Goal: Task Accomplishment & Management: Manage account settings

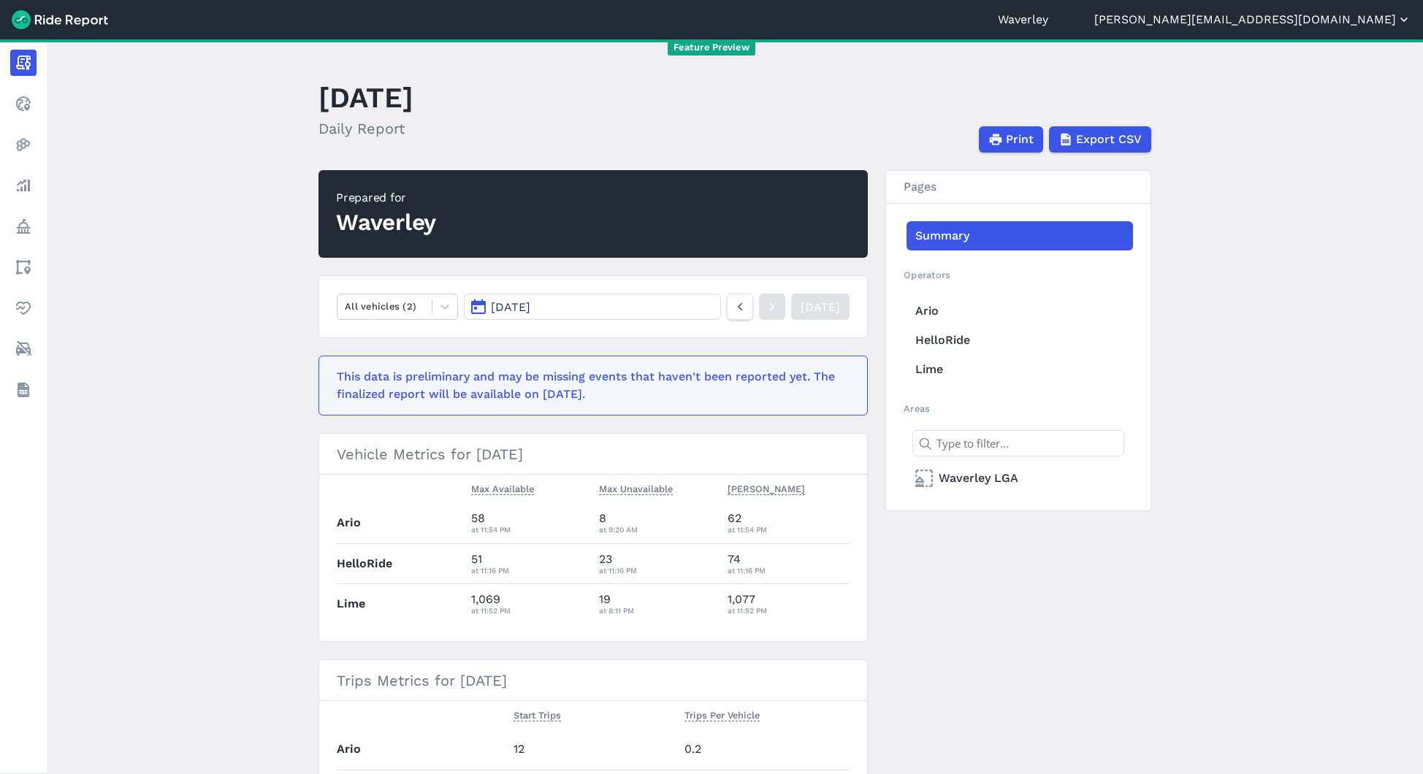
click at [1328, 25] on button "[PERSON_NAME][EMAIL_ADDRESS][DOMAIN_NAME]" at bounding box center [1252, 20] width 317 height 18
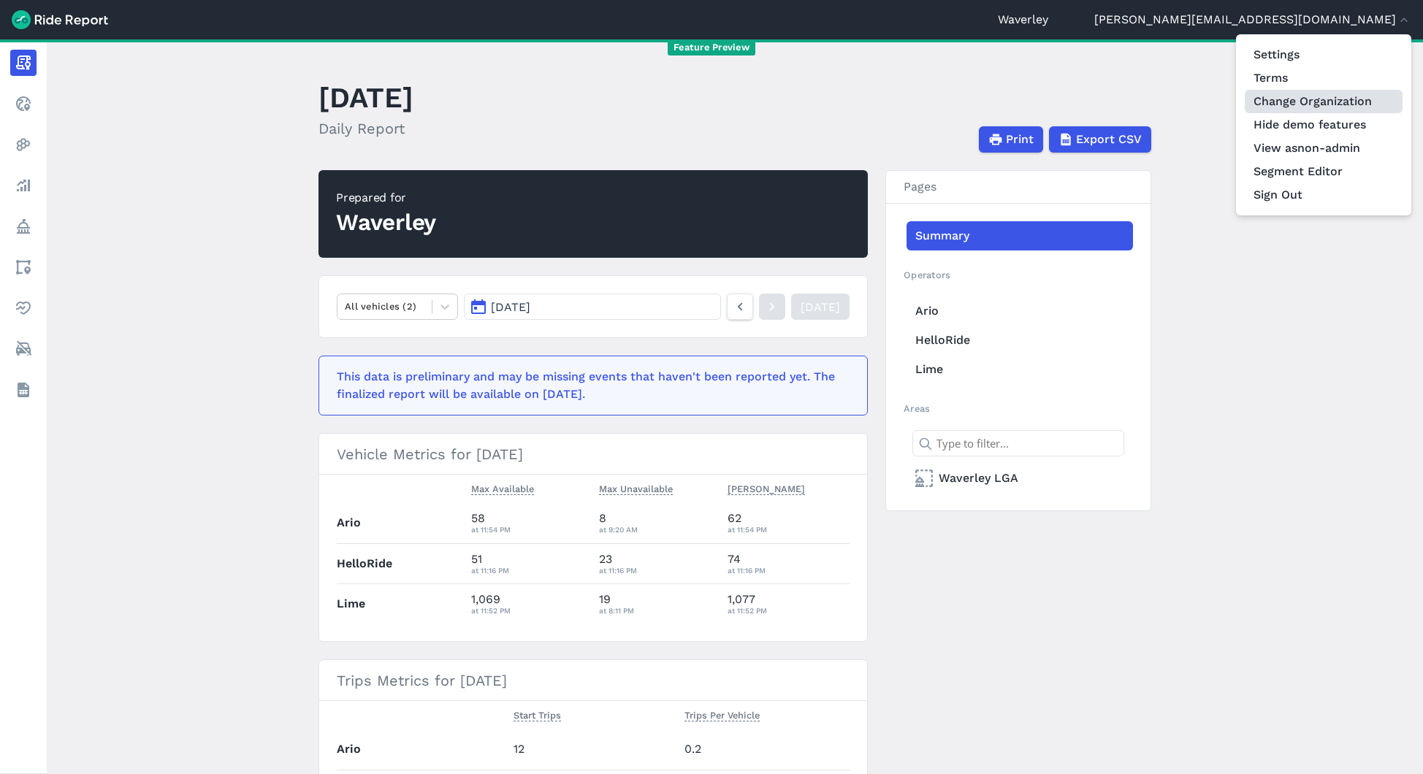
click at [1295, 105] on link "Change Organization" at bounding box center [1324, 101] width 158 height 23
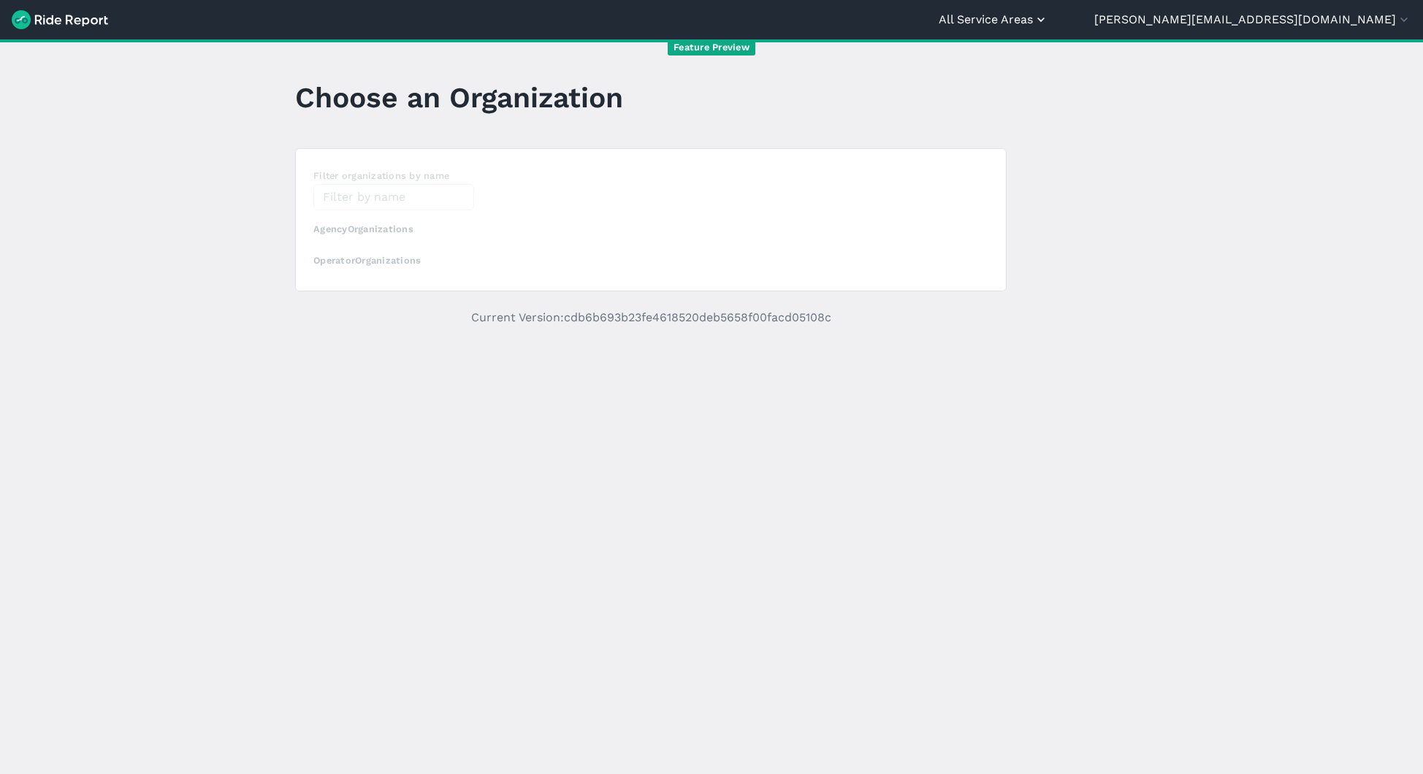
click at [1048, 15] on button "All Service Areas" at bounding box center [994, 20] width 110 height 18
click at [1039, 94] on link "Waverley" at bounding box center [961, 88] width 158 height 23
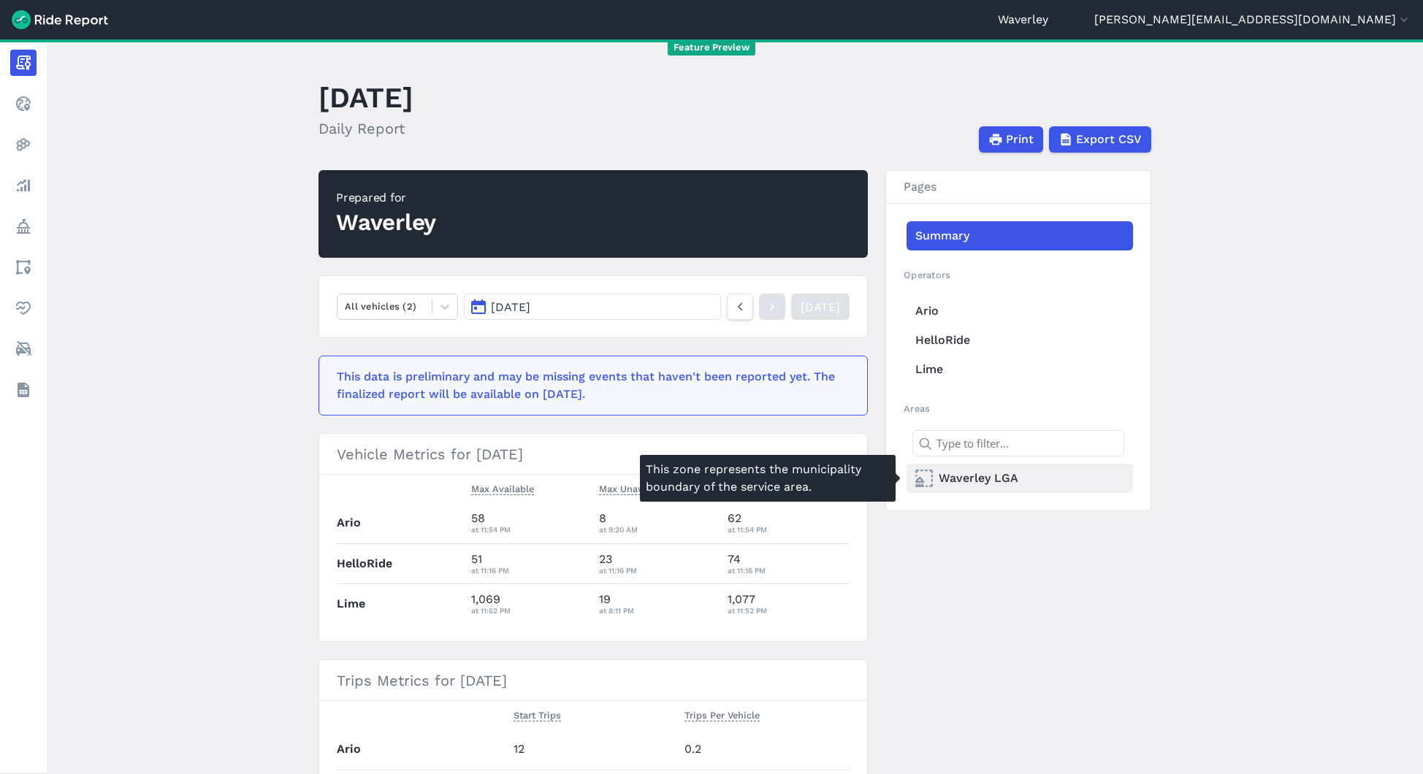
click at [976, 474] on link "Waverley LGA" at bounding box center [1019, 478] width 226 height 29
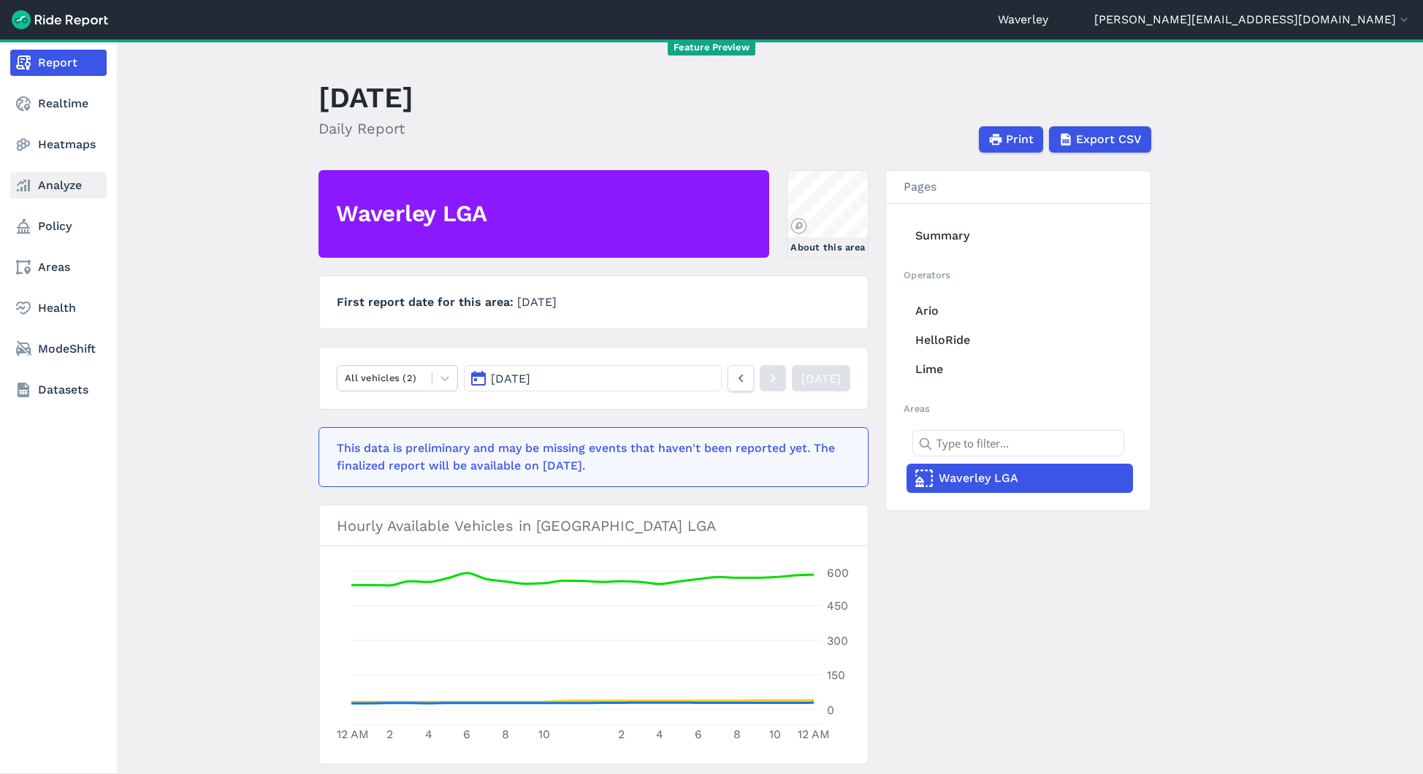
click at [29, 176] on link "Analyze" at bounding box center [58, 185] width 96 height 26
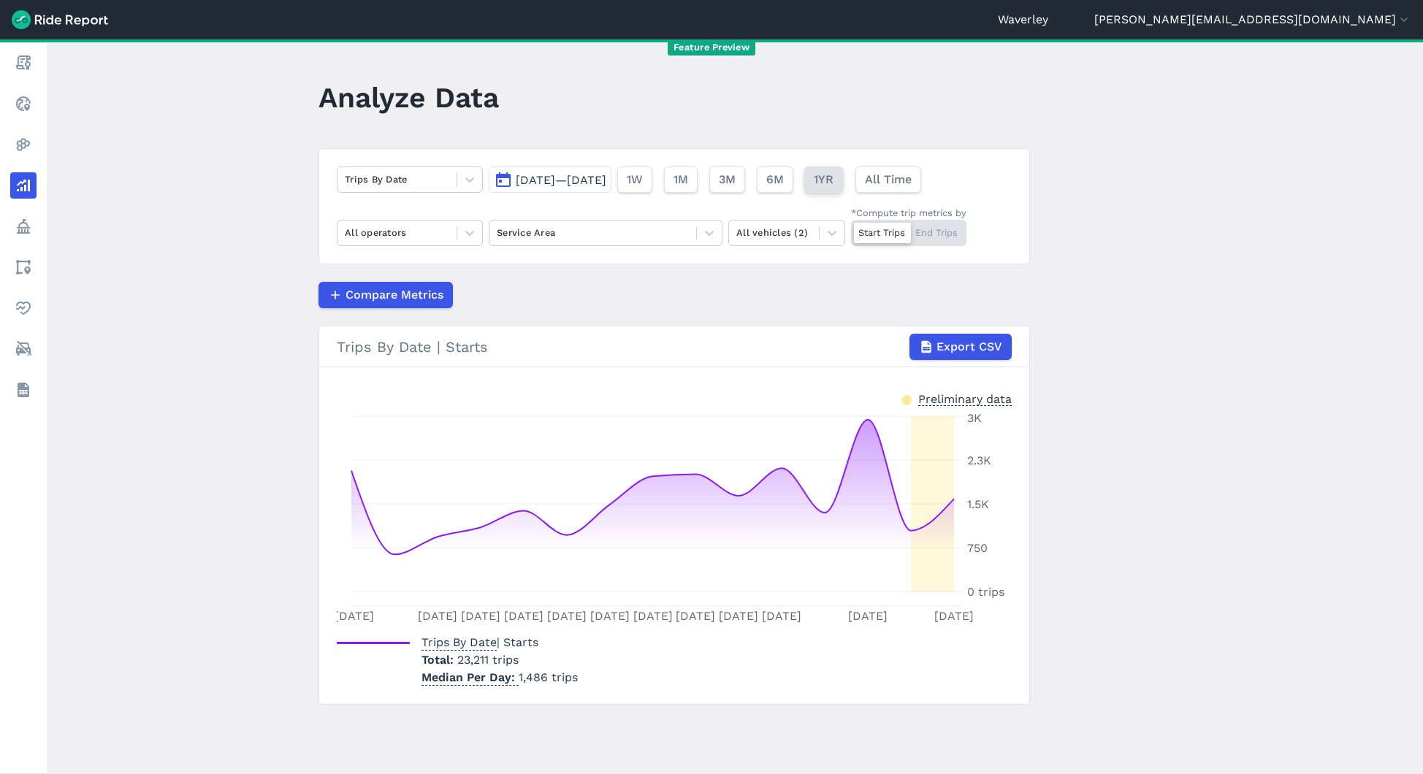
click at [833, 178] on span "1YR" at bounding box center [824, 180] width 20 height 18
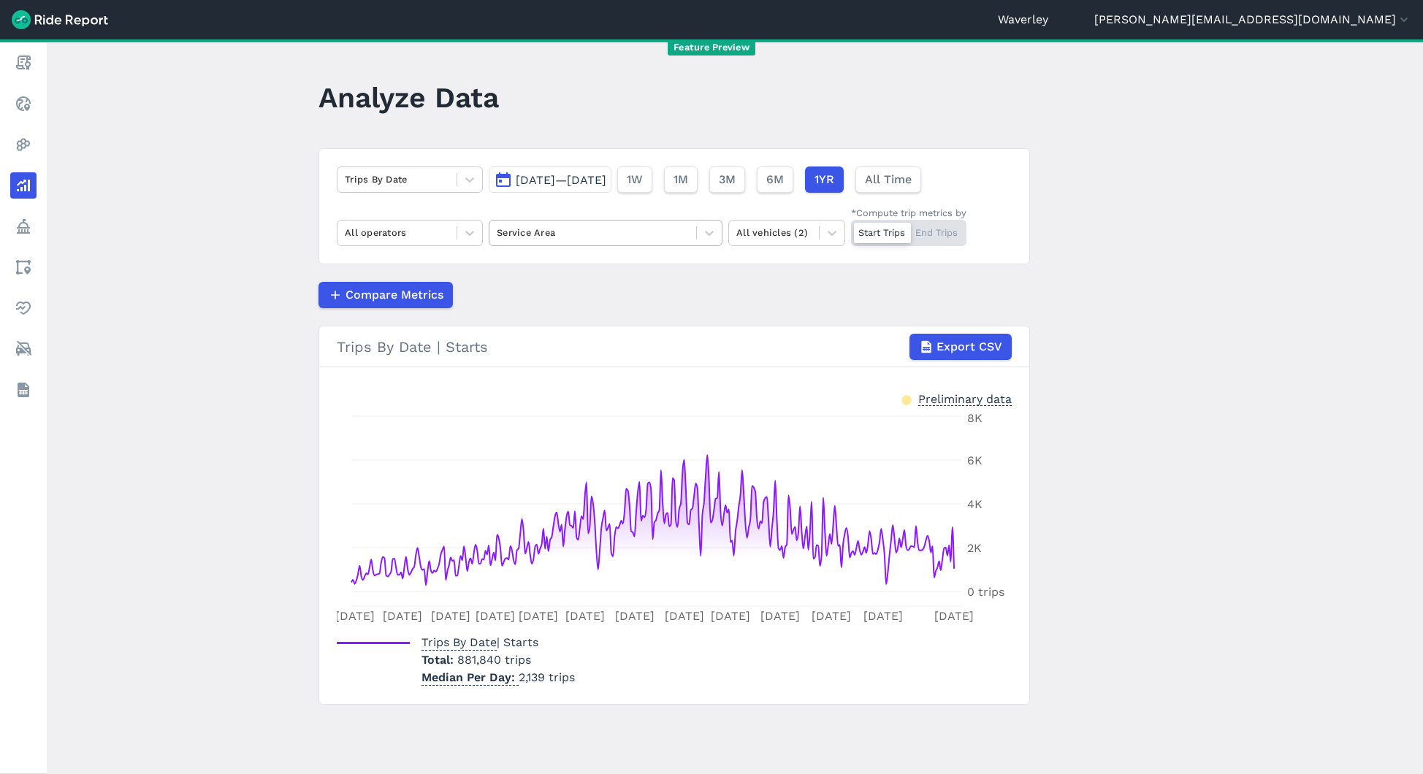
click at [630, 226] on div at bounding box center [593, 232] width 192 height 17
click at [603, 265] on div "Waverley LGA" at bounding box center [606, 268] width 234 height 26
click at [698, 229] on div at bounding box center [709, 233] width 25 height 25
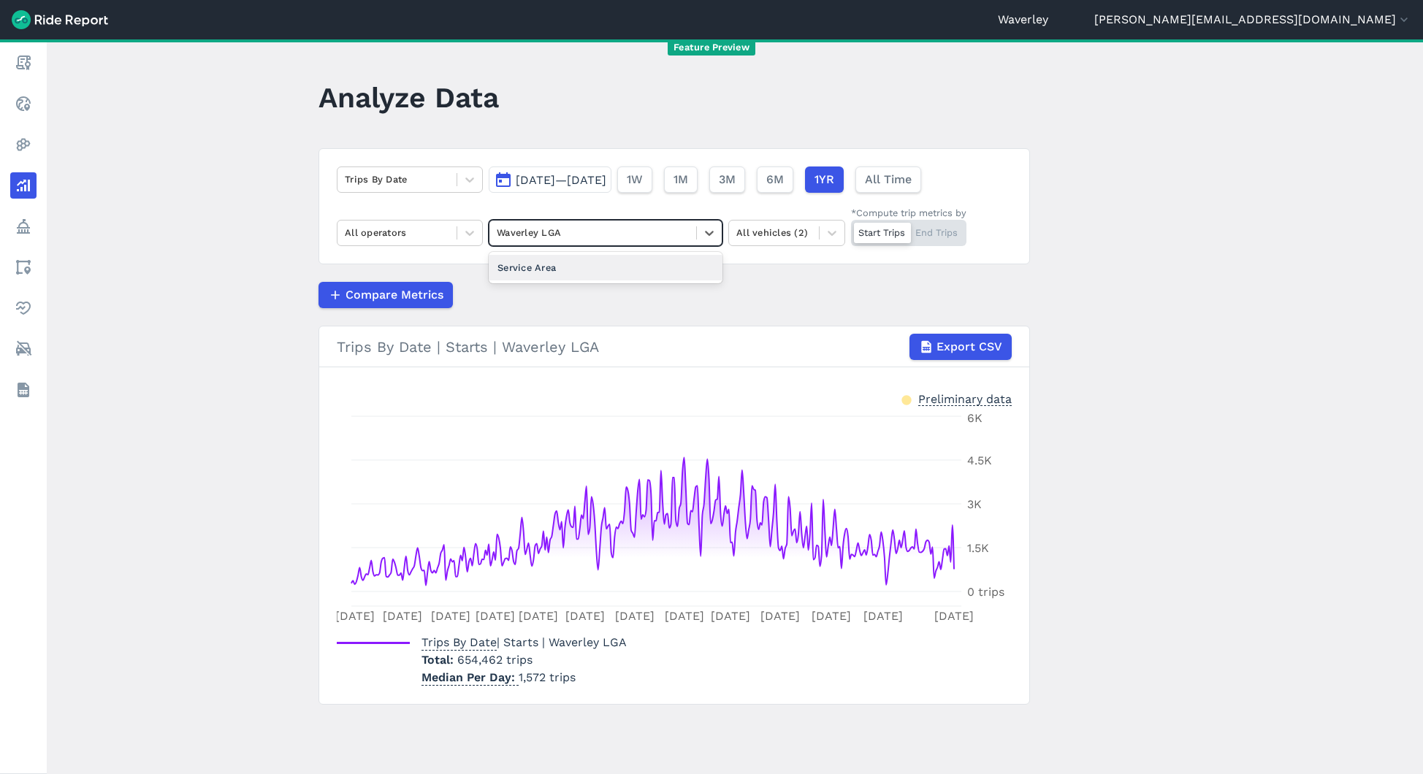
click at [602, 264] on div "Service Area" at bounding box center [606, 268] width 234 height 26
click at [662, 229] on div at bounding box center [593, 232] width 192 height 17
click at [601, 265] on div "Waverley LGA" at bounding box center [606, 268] width 234 height 26
click at [702, 226] on icon at bounding box center [709, 233] width 15 height 15
click at [638, 266] on div "Service Area" at bounding box center [606, 268] width 234 height 26
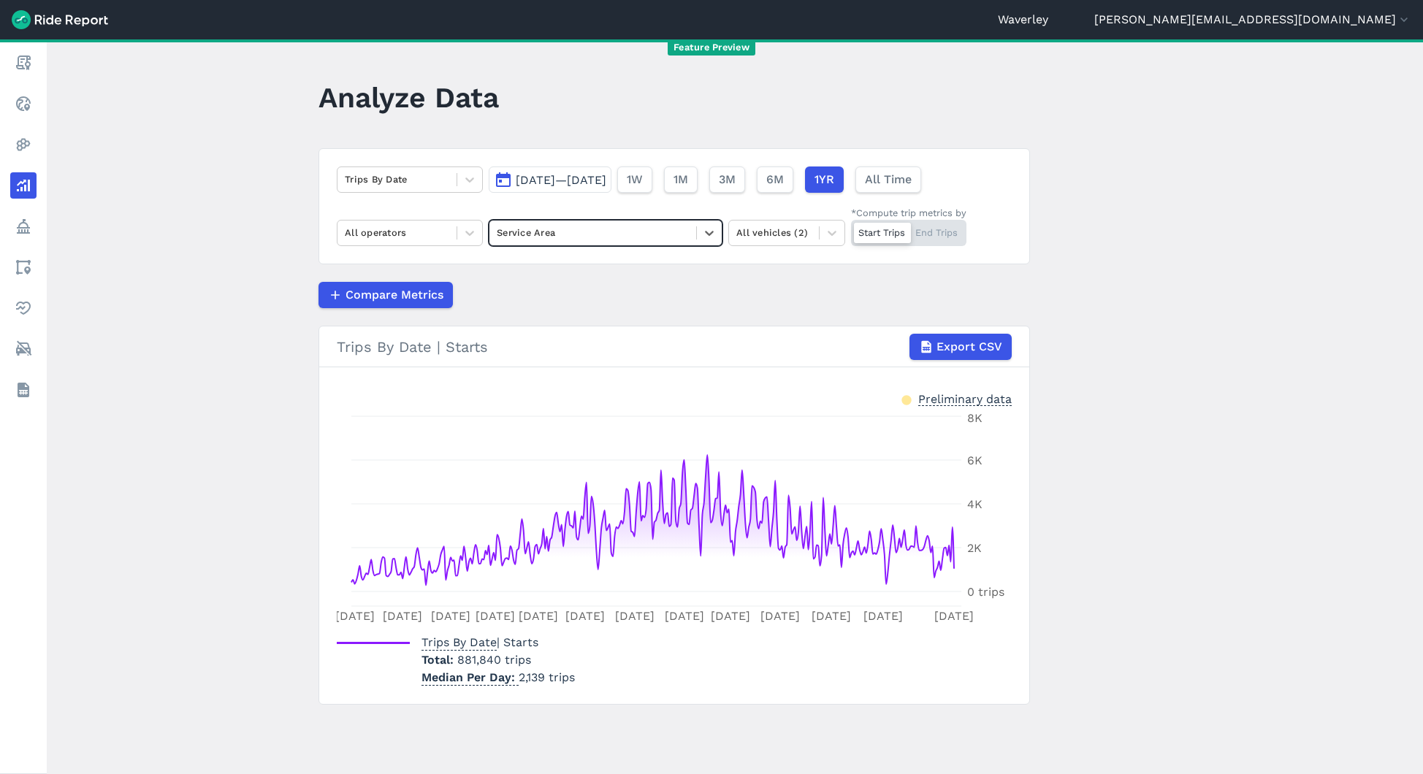
click at [665, 229] on div at bounding box center [593, 232] width 192 height 17
click at [649, 260] on div "Waverley LGA" at bounding box center [606, 268] width 234 height 26
click at [807, 247] on div "Trips By Date [DATE]—[DATE] 1W 1M 3M 6M 1YR All Time All operators Waverley LGA…" at bounding box center [673, 206] width 711 height 116
click at [668, 217] on div "Trips By Date [DATE]—[DATE] 1W 1M 3M 6M 1YR All Time All operators Waverley LGA…" at bounding box center [673, 206] width 711 height 116
click at [462, 172] on icon at bounding box center [469, 179] width 15 height 15
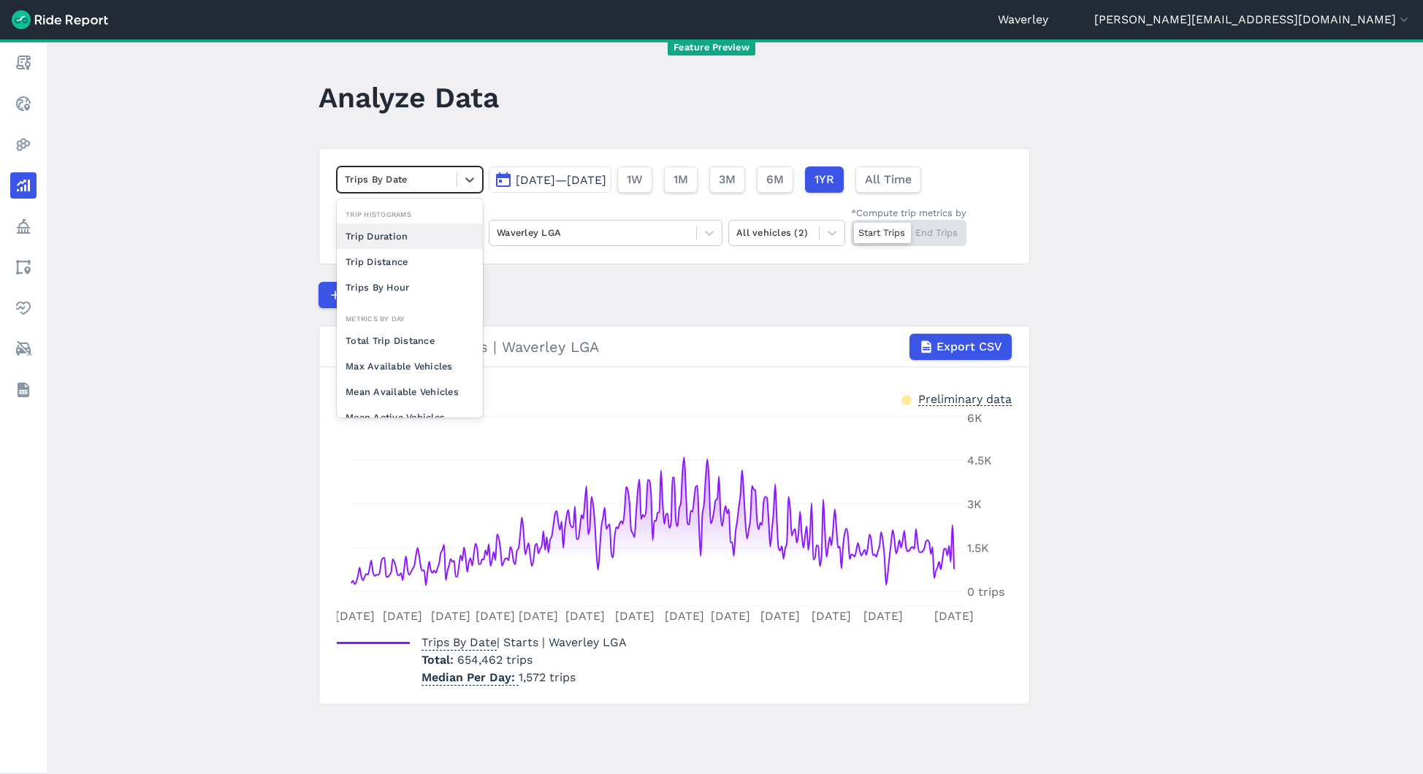
click at [400, 236] on div "Trip Duration" at bounding box center [410, 236] width 146 height 26
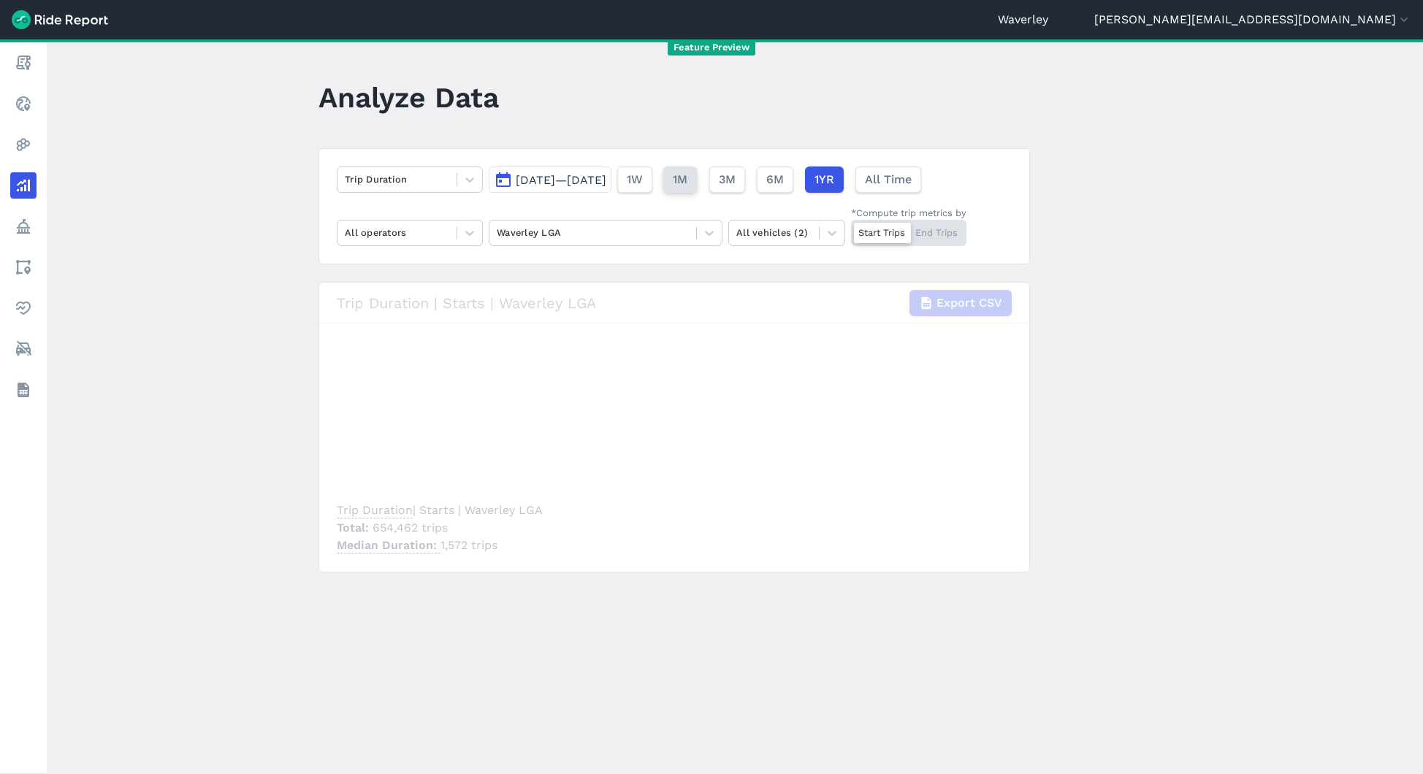
click at [687, 172] on span "1M" at bounding box center [680, 180] width 15 height 18
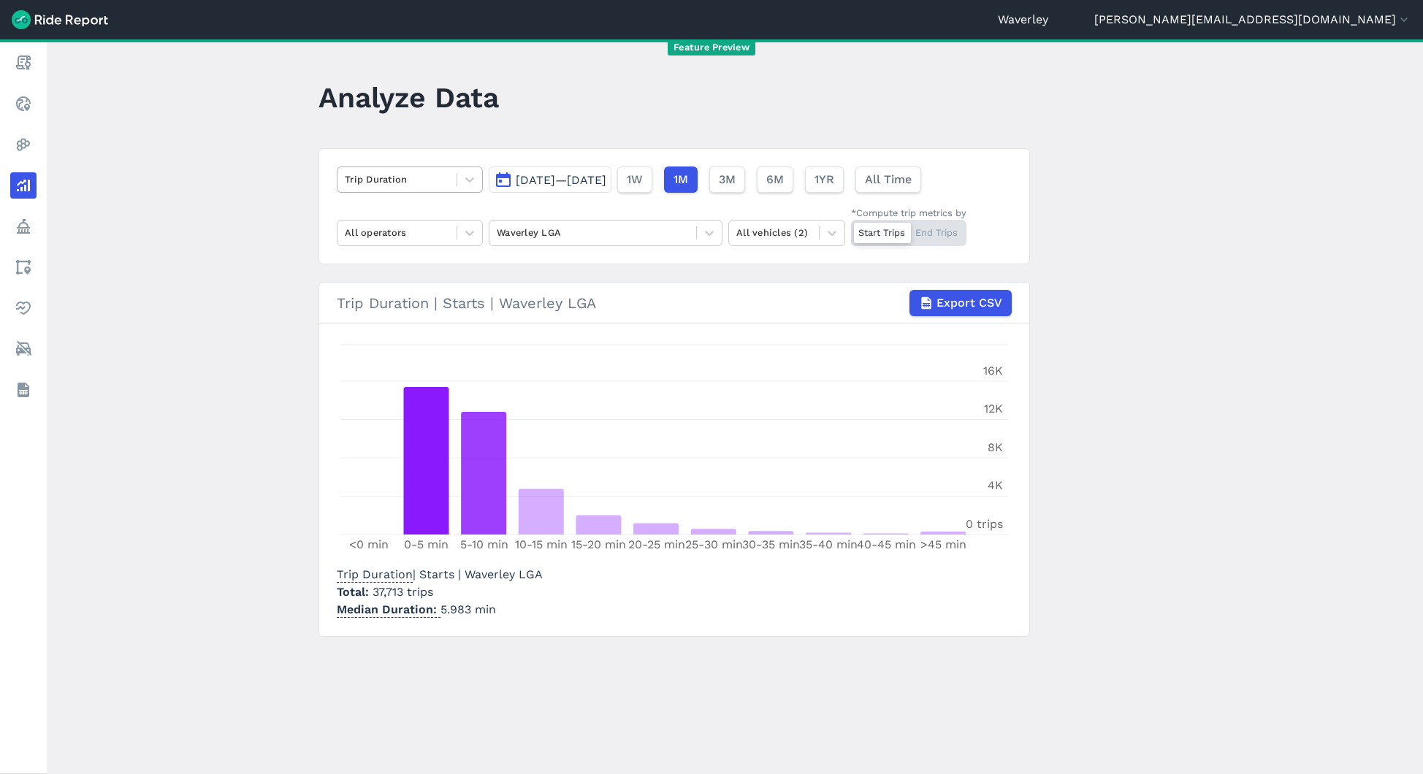
click at [417, 177] on div at bounding box center [397, 179] width 104 height 17
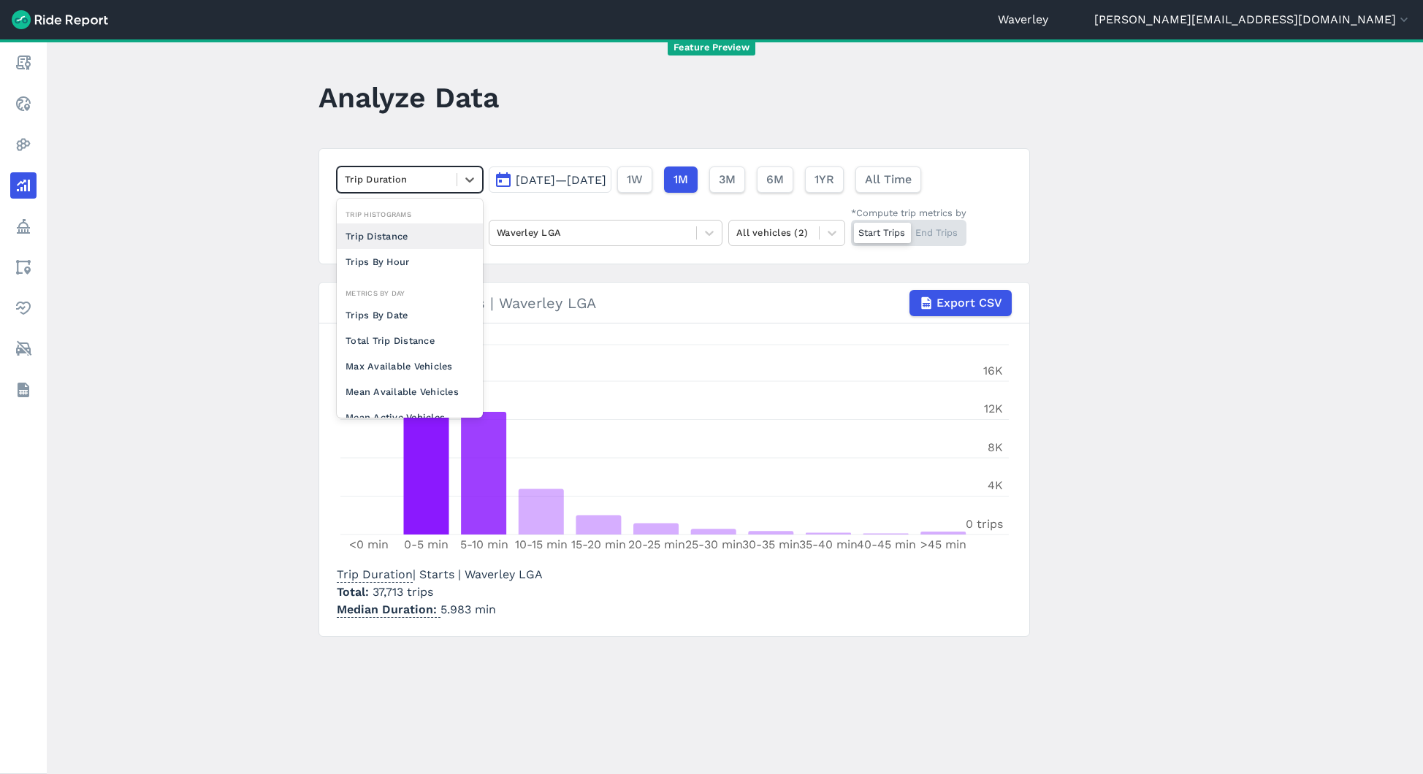
click at [398, 228] on div "Trip Distance" at bounding box center [410, 236] width 146 height 26
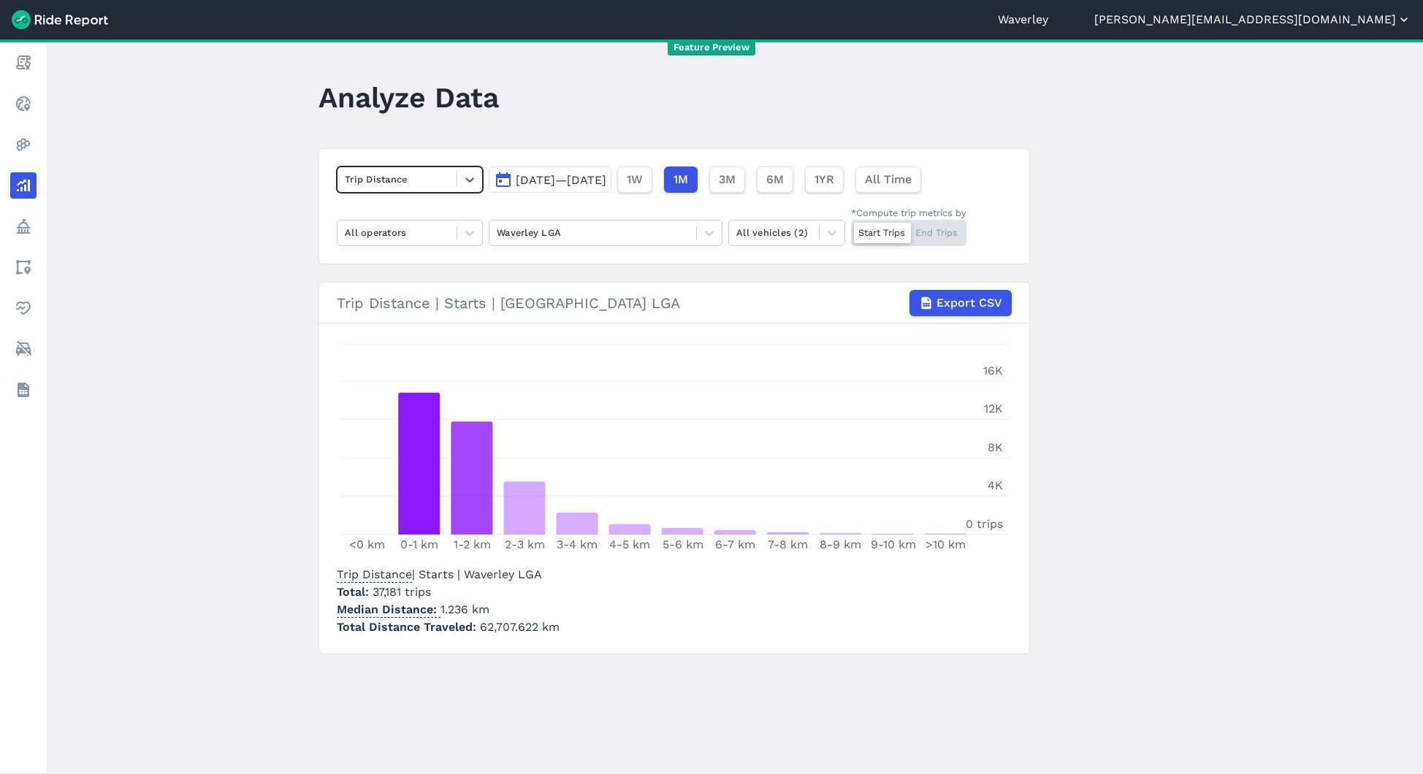
click at [1333, 17] on button "[PERSON_NAME][EMAIL_ADDRESS][DOMAIN_NAME]" at bounding box center [1252, 20] width 317 height 18
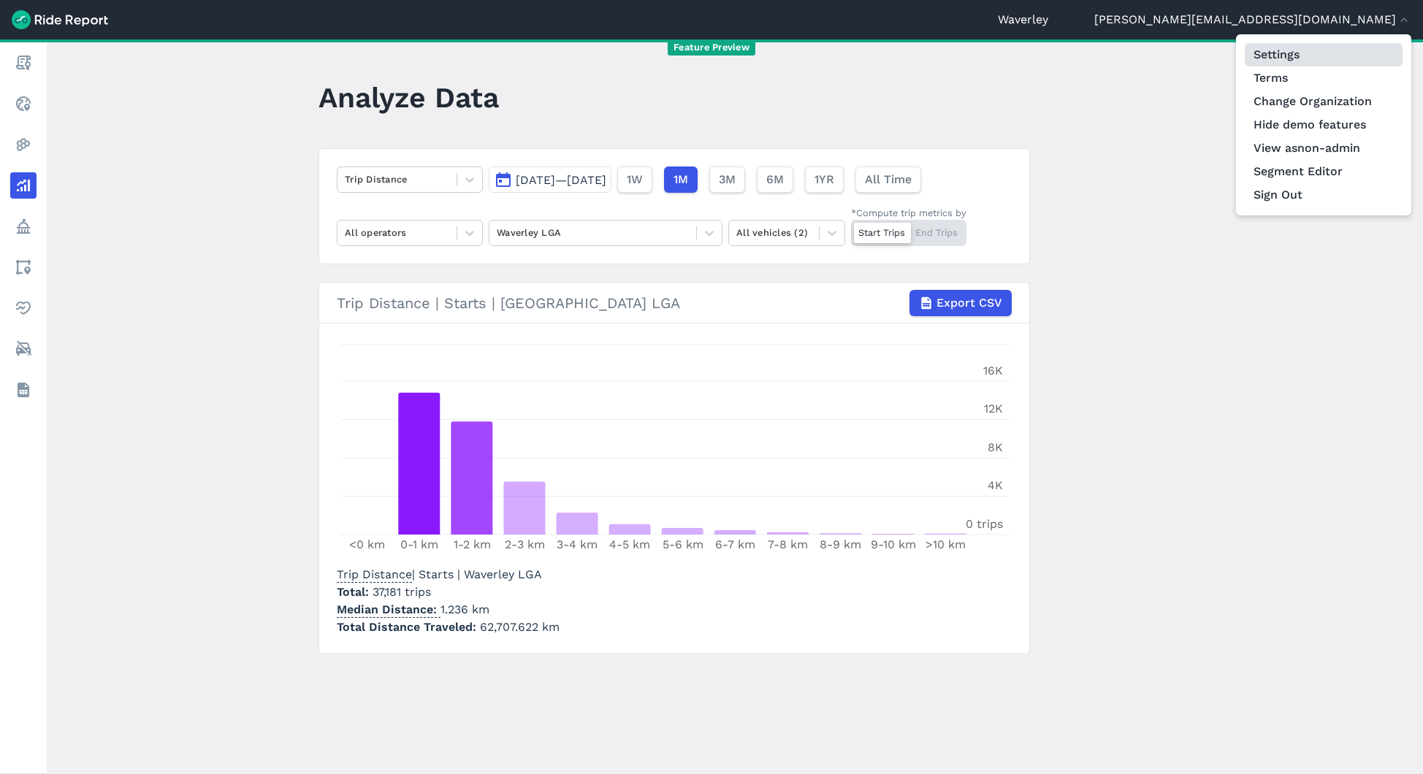
click at [1307, 53] on link "Settings" at bounding box center [1324, 54] width 158 height 23
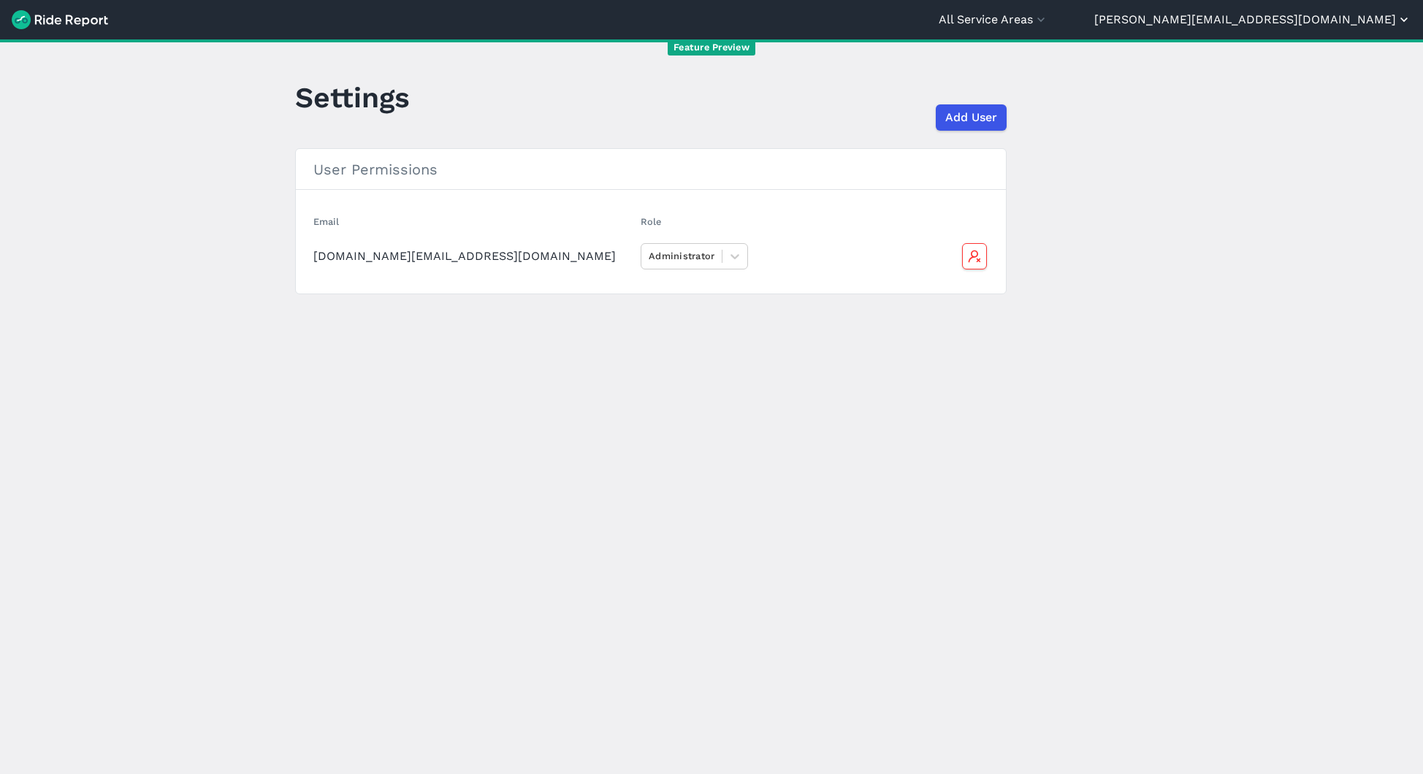
click at [1358, 18] on button "[PERSON_NAME][EMAIL_ADDRESS][DOMAIN_NAME]" at bounding box center [1252, 20] width 317 height 18
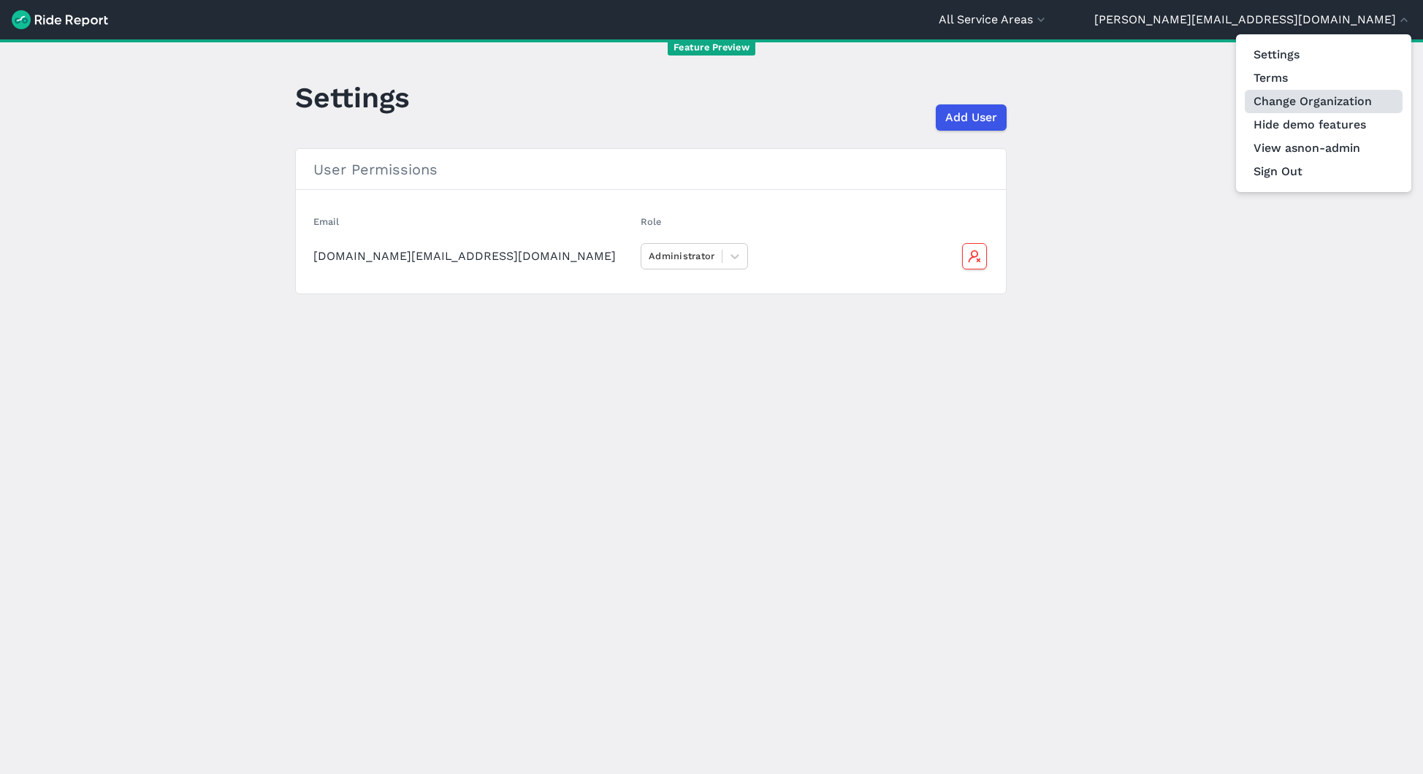
click at [1290, 102] on link "Change Organization" at bounding box center [1324, 101] width 158 height 23
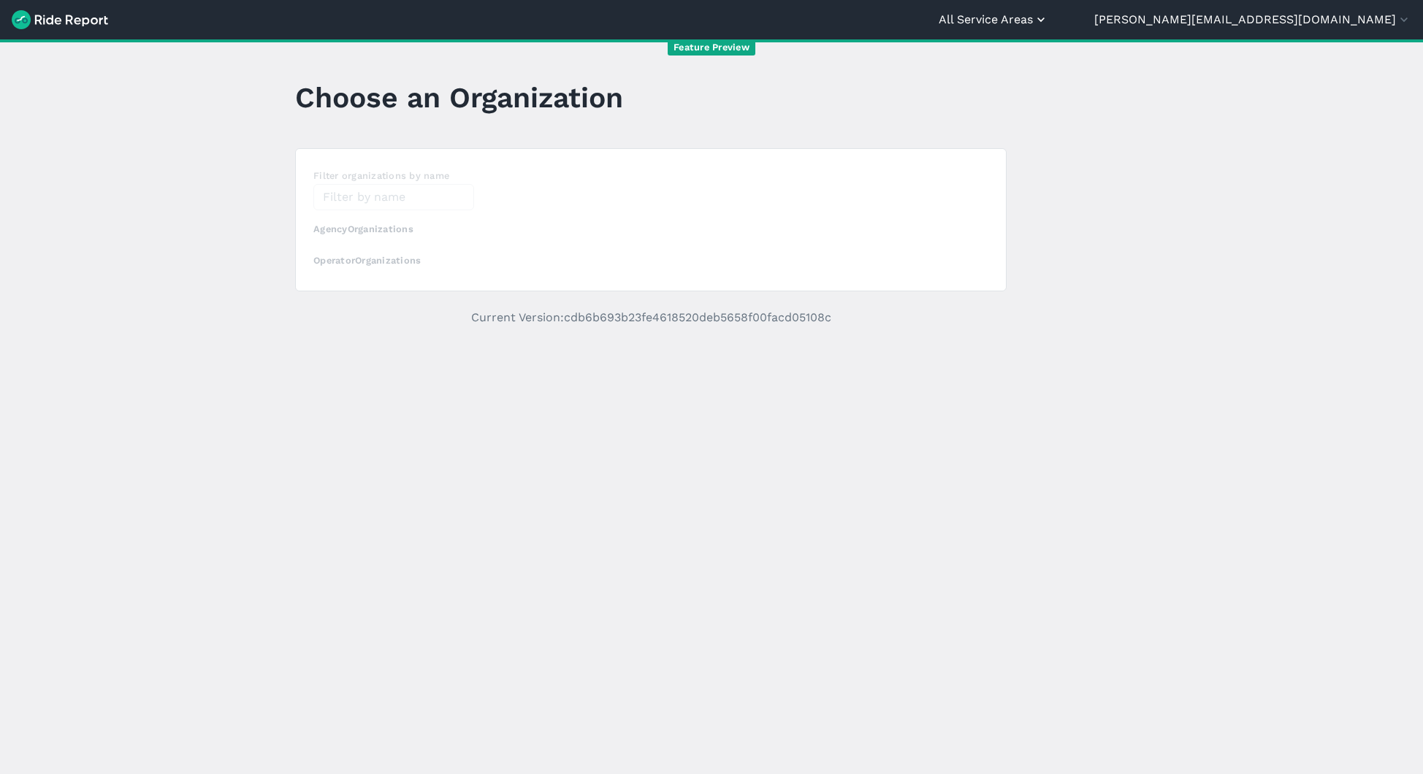
click at [1048, 19] on button "All Service Areas" at bounding box center [994, 20] width 110 height 18
click at [1039, 93] on link "Waverley" at bounding box center [961, 88] width 158 height 23
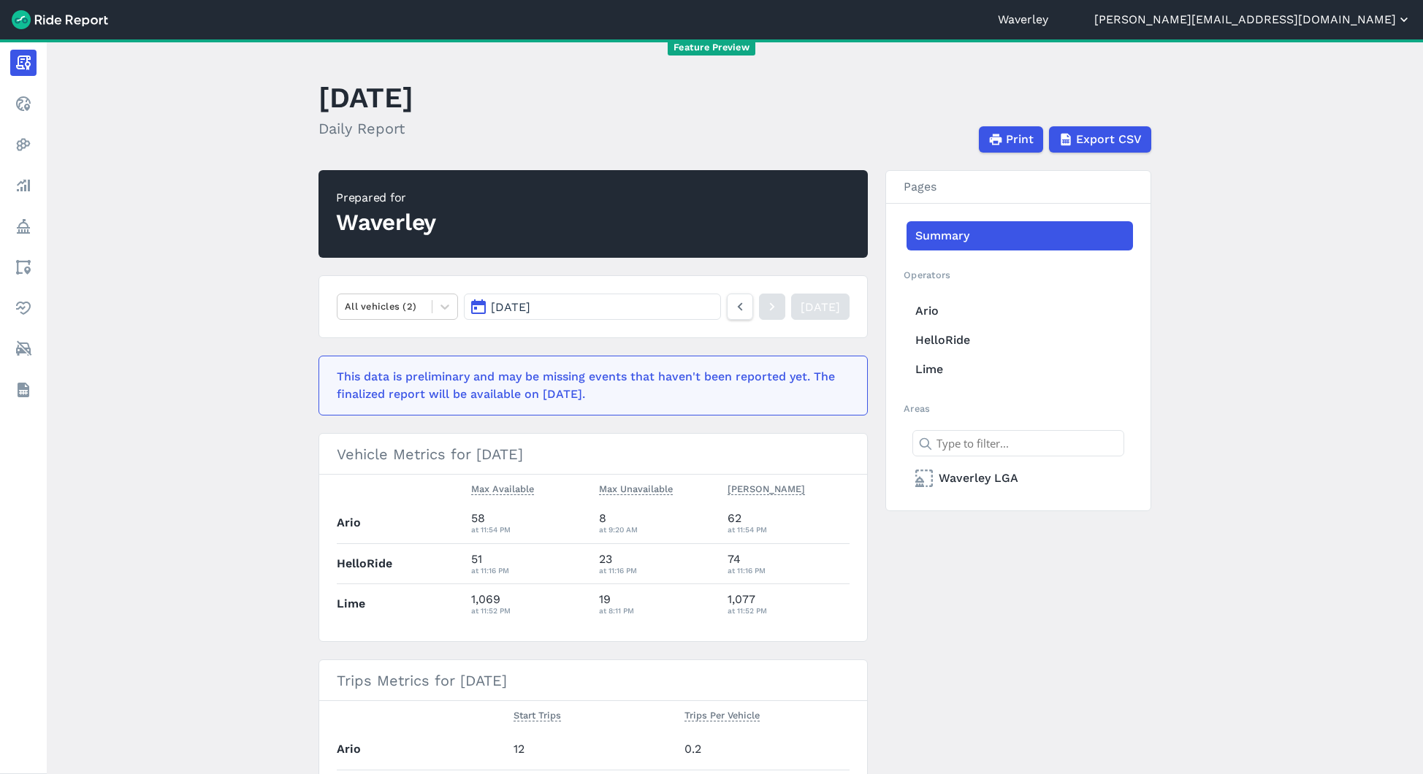
click at [1323, 13] on button "[PERSON_NAME][EMAIL_ADDRESS][DOMAIN_NAME]" at bounding box center [1252, 20] width 317 height 18
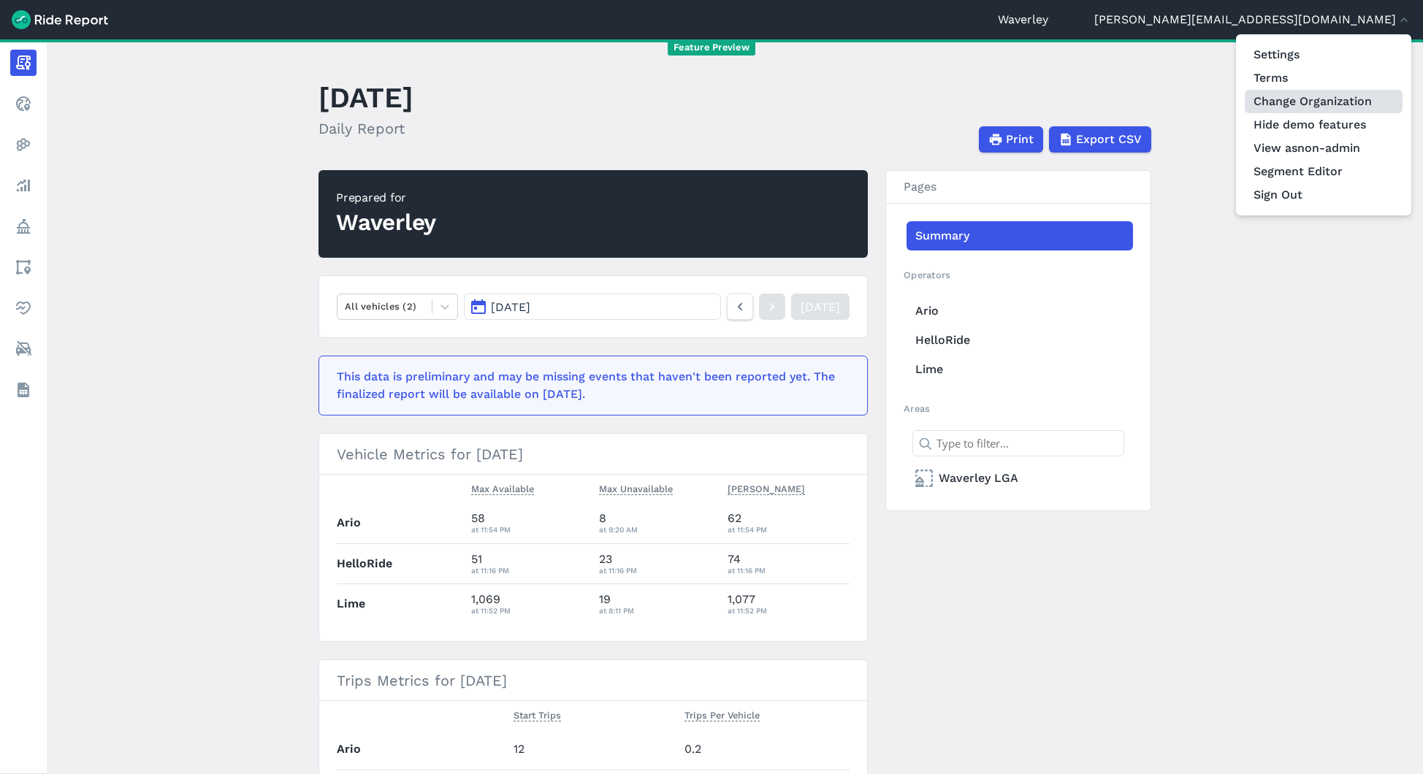
click at [1284, 104] on link "Change Organization" at bounding box center [1324, 101] width 158 height 23
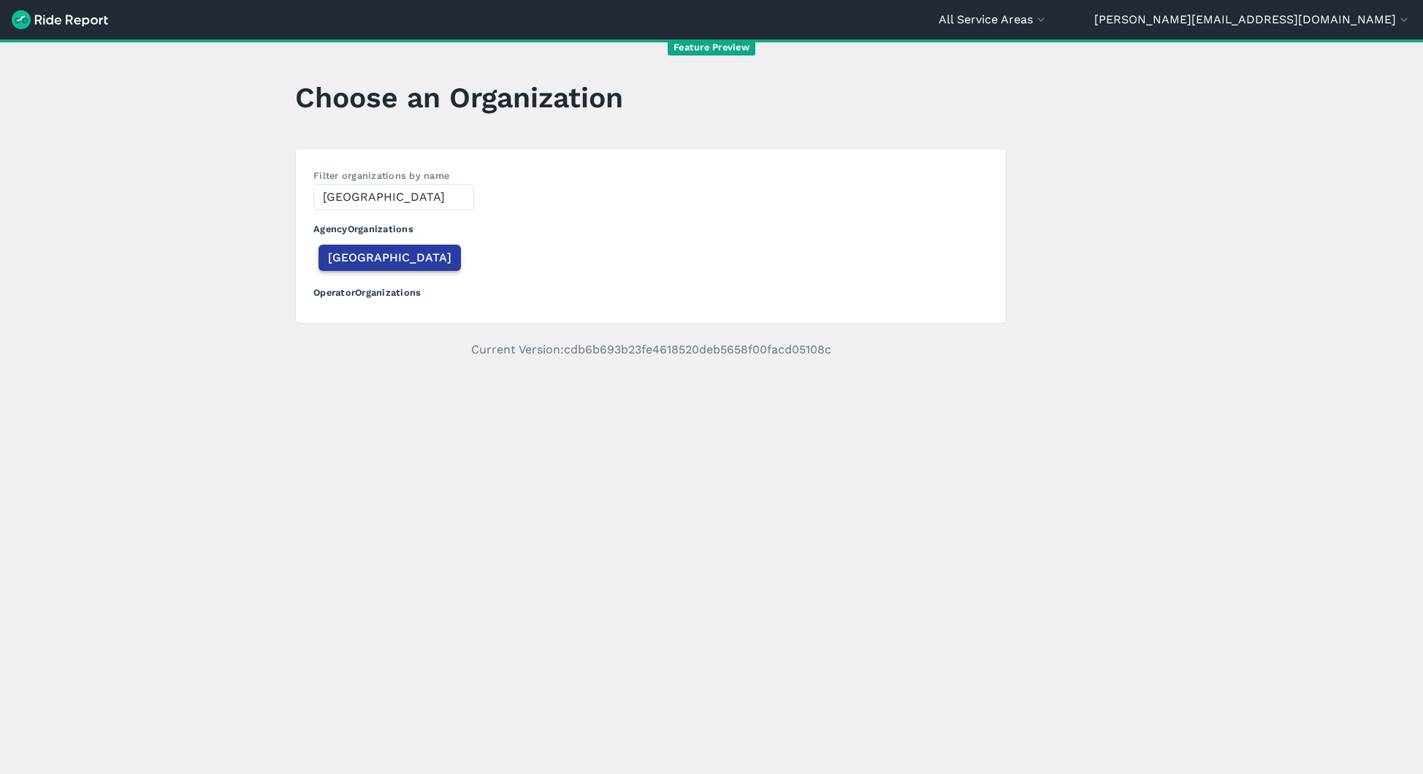
type input "[GEOGRAPHIC_DATA]"
click at [343, 270] on button "[GEOGRAPHIC_DATA]" at bounding box center [389, 258] width 142 height 26
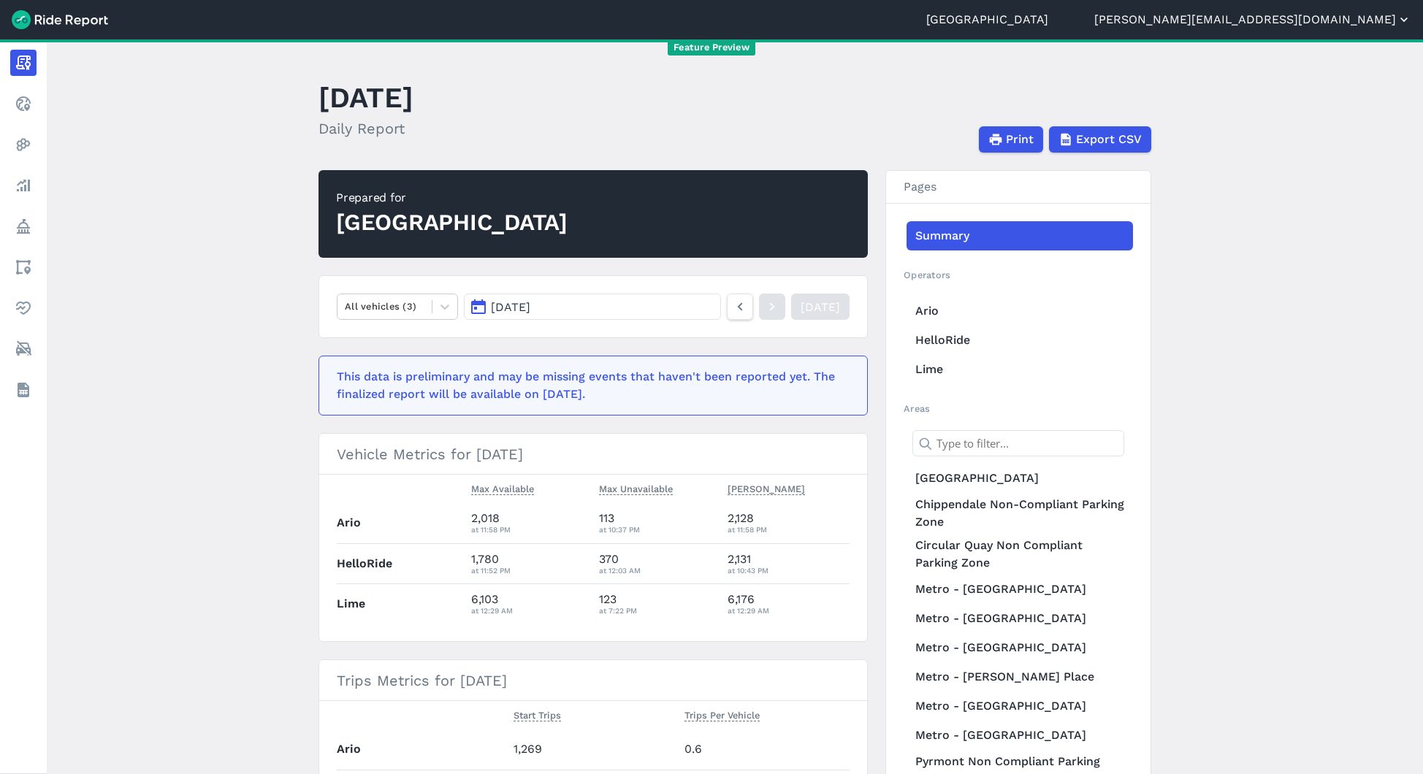
click at [1333, 19] on button "[PERSON_NAME][EMAIL_ADDRESS][DOMAIN_NAME]" at bounding box center [1252, 20] width 317 height 18
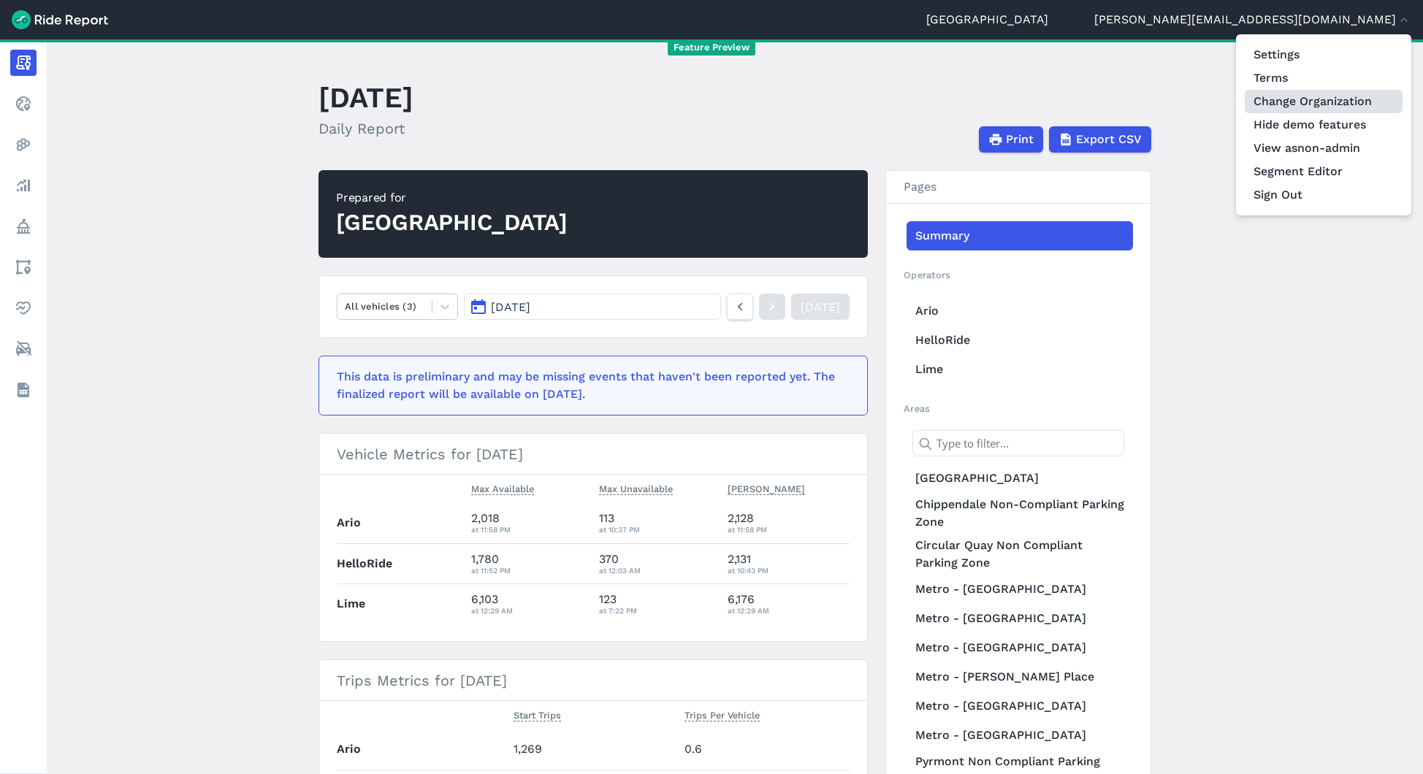
click at [1304, 101] on link "Change Organization" at bounding box center [1324, 101] width 158 height 23
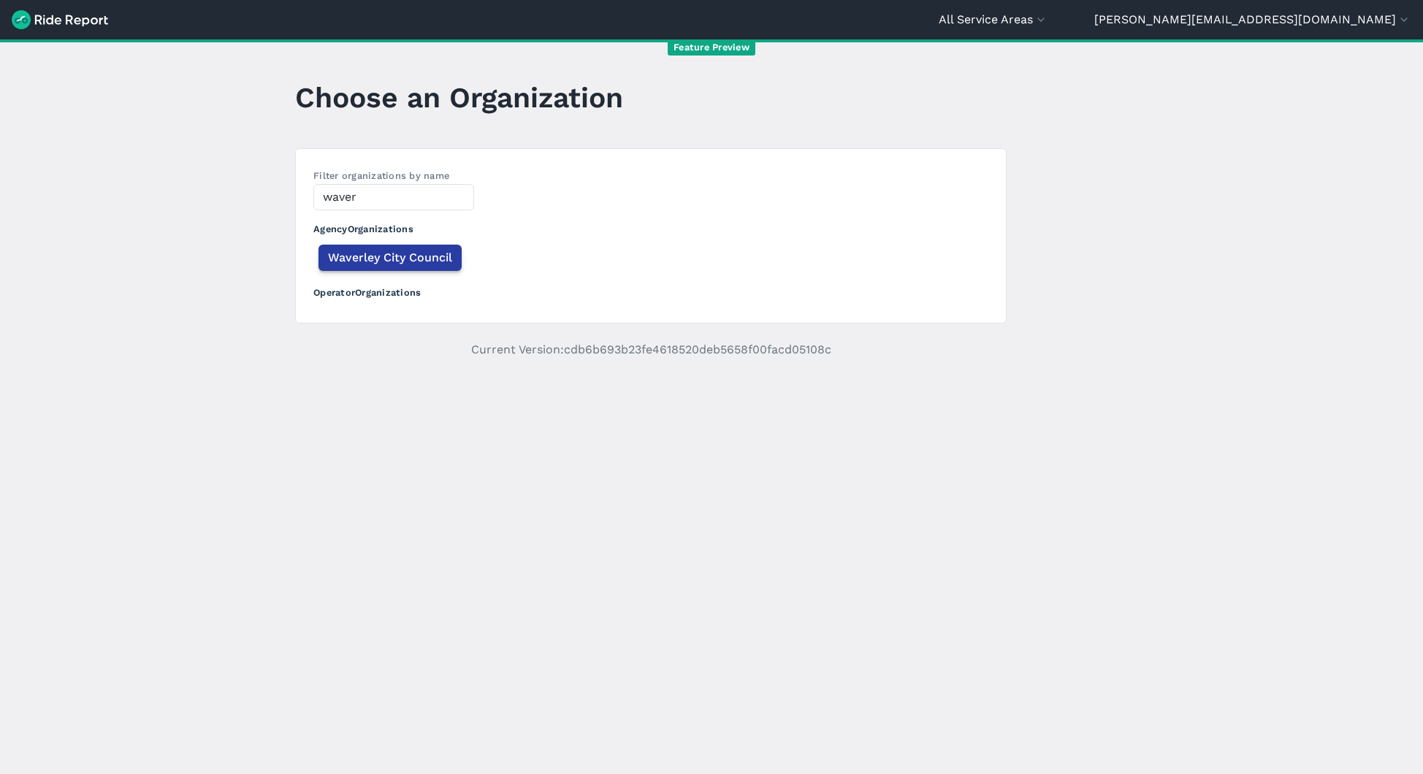
type input "waver"
click at [395, 254] on span "Waverley City Council" at bounding box center [390, 258] width 124 height 18
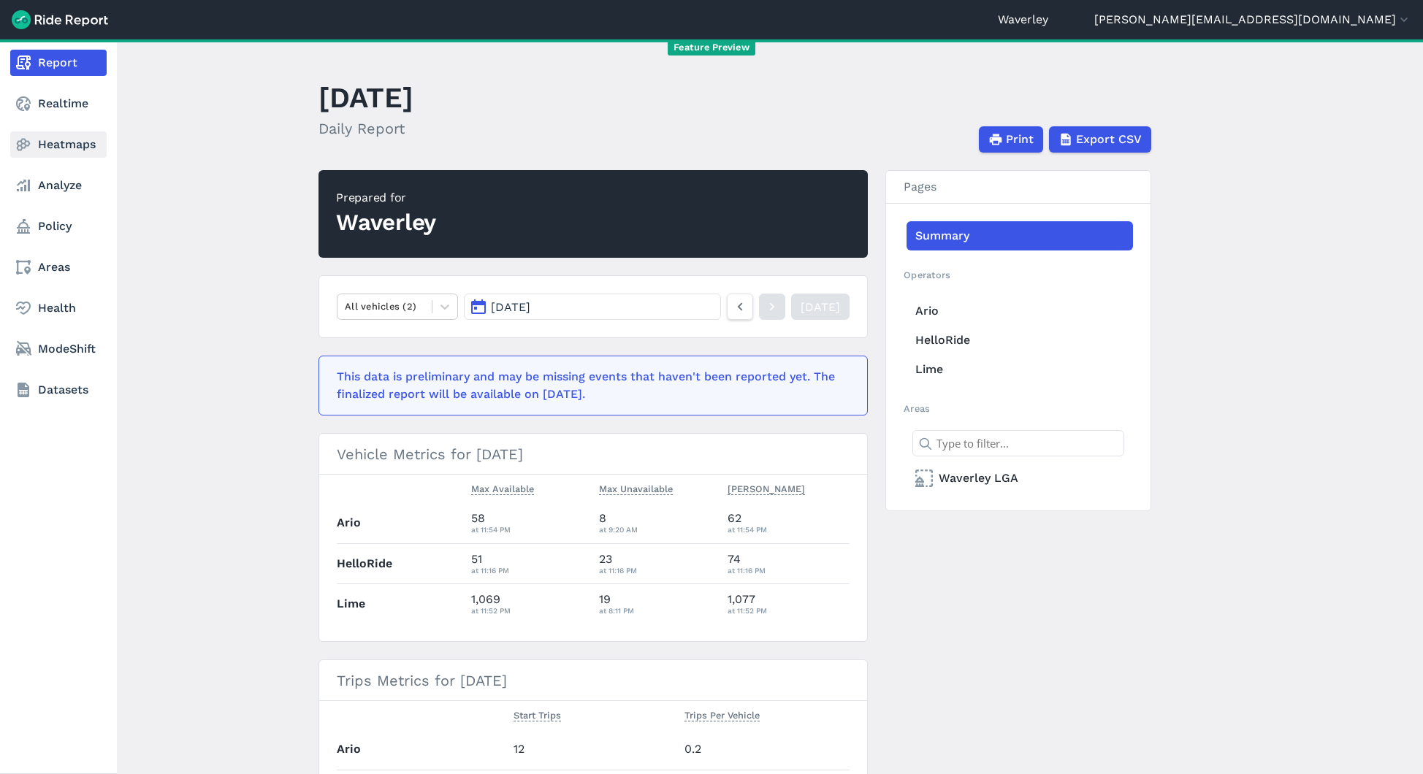
click at [26, 142] on use at bounding box center [24, 145] width 14 height 12
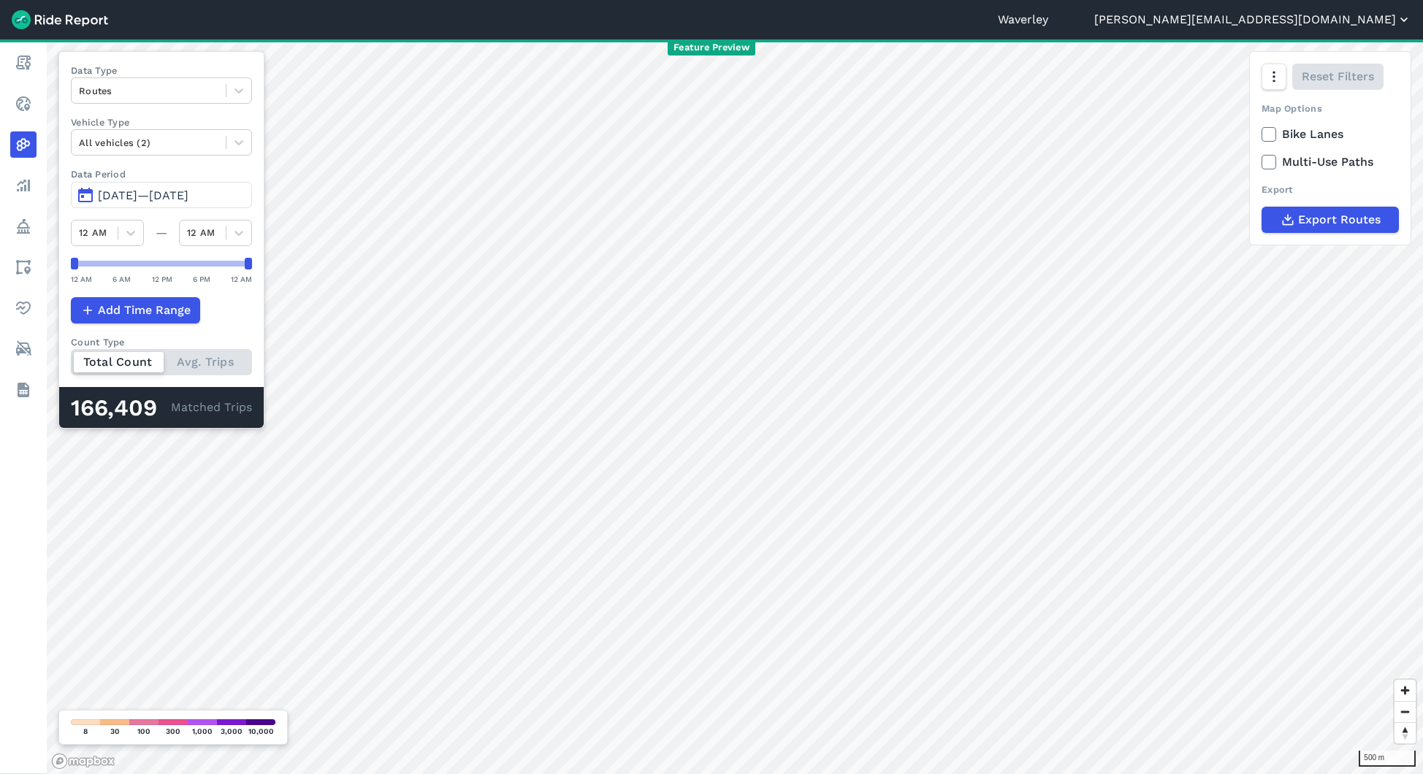
click at [1346, 12] on button "[PERSON_NAME][EMAIL_ADDRESS][DOMAIN_NAME]" at bounding box center [1252, 20] width 317 height 18
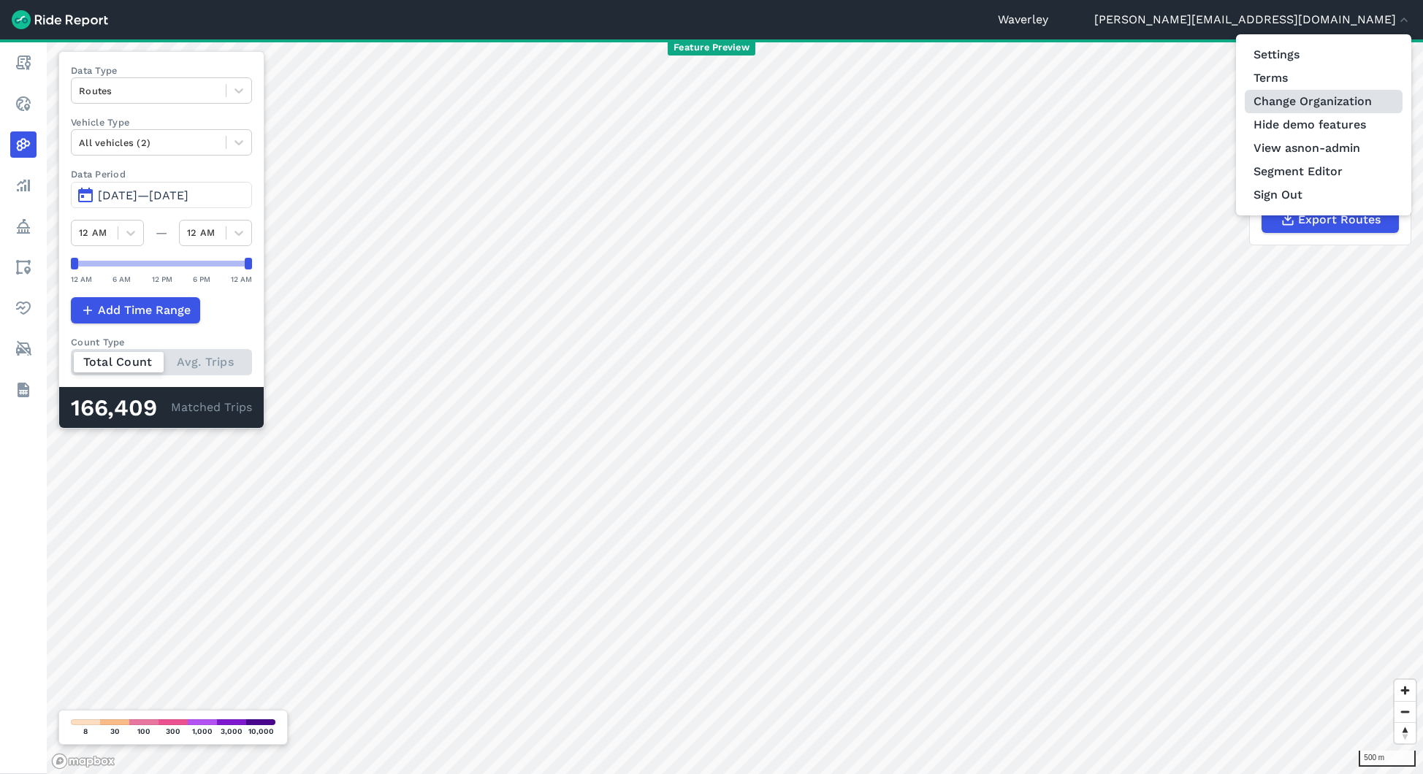
click at [1355, 104] on link "Change Organization" at bounding box center [1324, 101] width 158 height 23
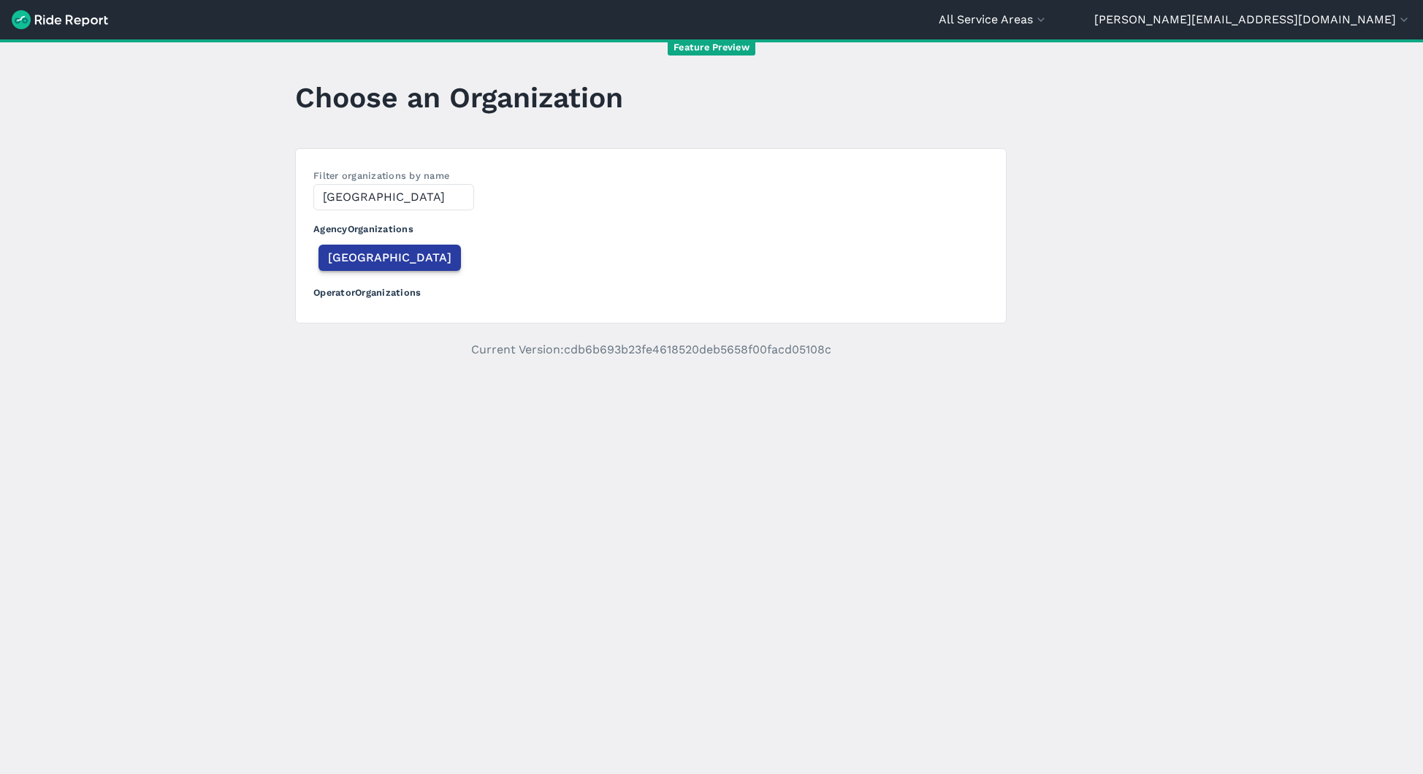
type input "[GEOGRAPHIC_DATA]"
click at [354, 256] on span "[GEOGRAPHIC_DATA]" at bounding box center [389, 258] width 123 height 18
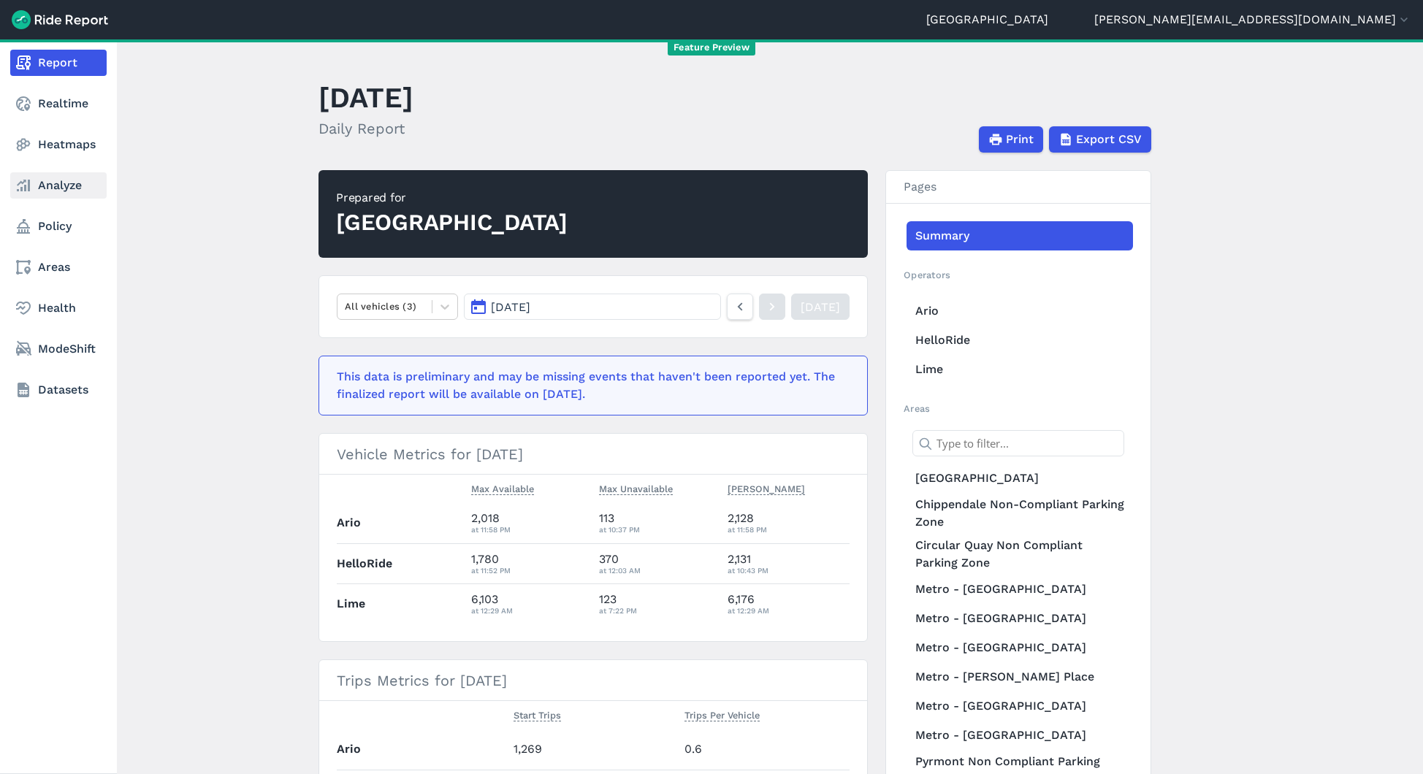
click at [39, 194] on link "Analyze" at bounding box center [58, 185] width 96 height 26
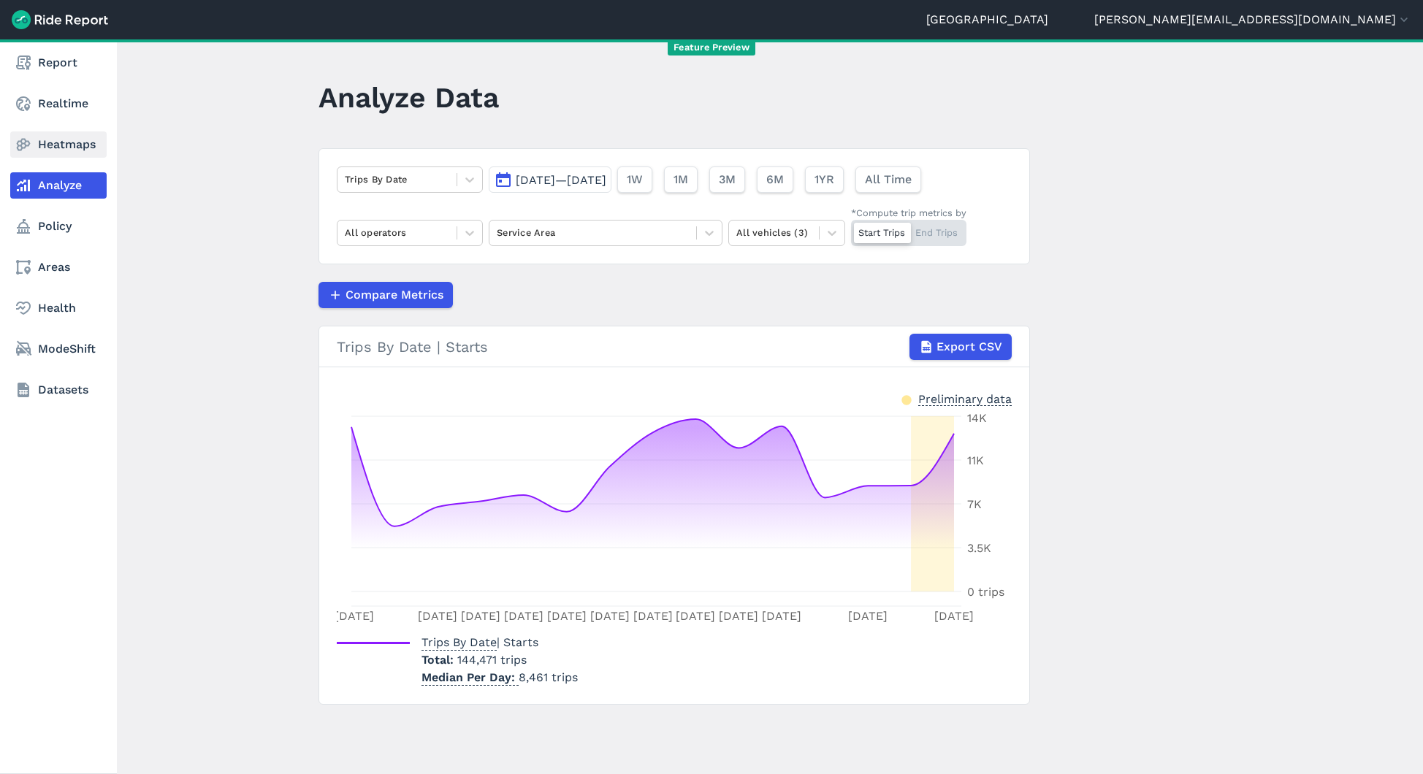
click at [42, 145] on link "Heatmaps" at bounding box center [58, 144] width 96 height 26
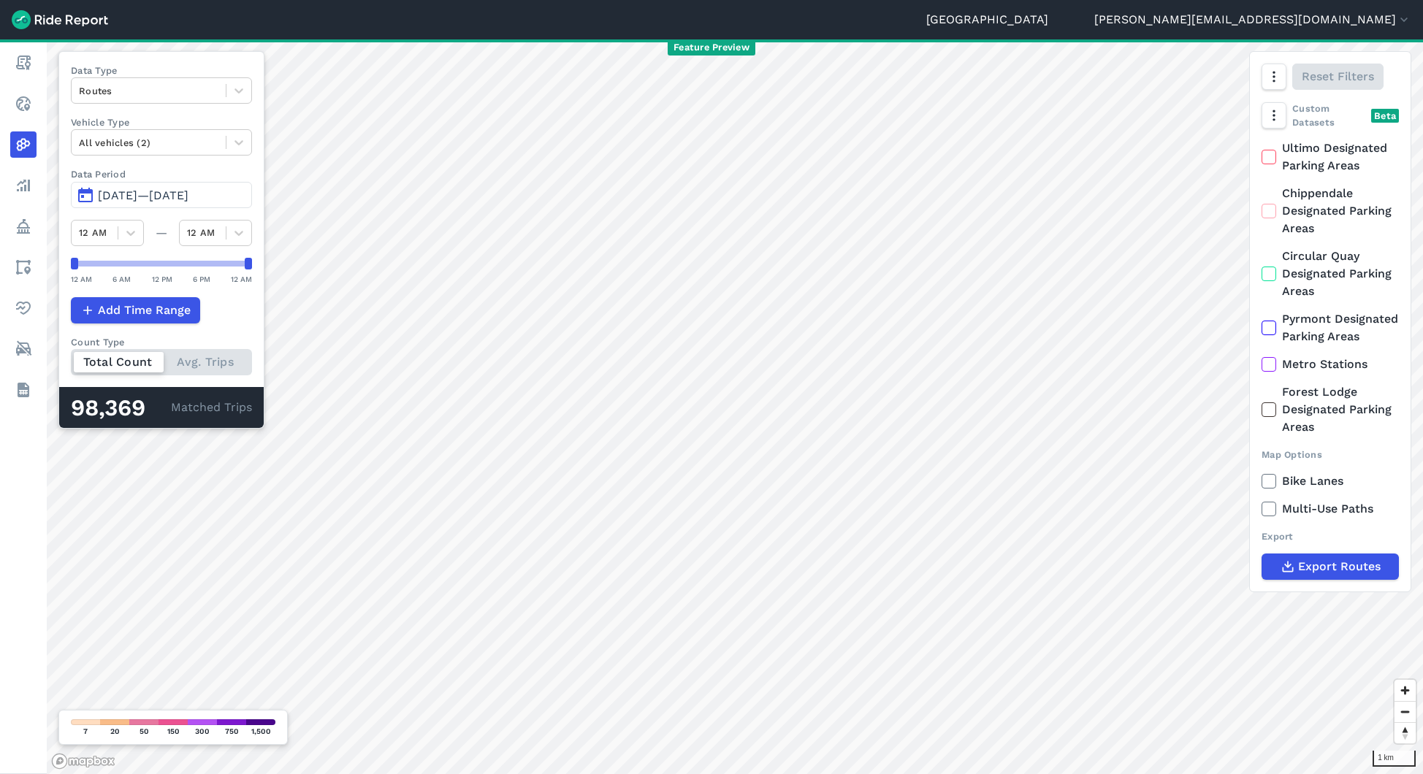
click at [1376, 28] on header "Sydney [EMAIL_ADDRESS][DOMAIN_NAME] Settings Terms Change Organization Hide dem…" at bounding box center [711, 19] width 1423 height 39
click at [1350, 21] on button "[PERSON_NAME][EMAIL_ADDRESS][DOMAIN_NAME]" at bounding box center [1252, 20] width 317 height 18
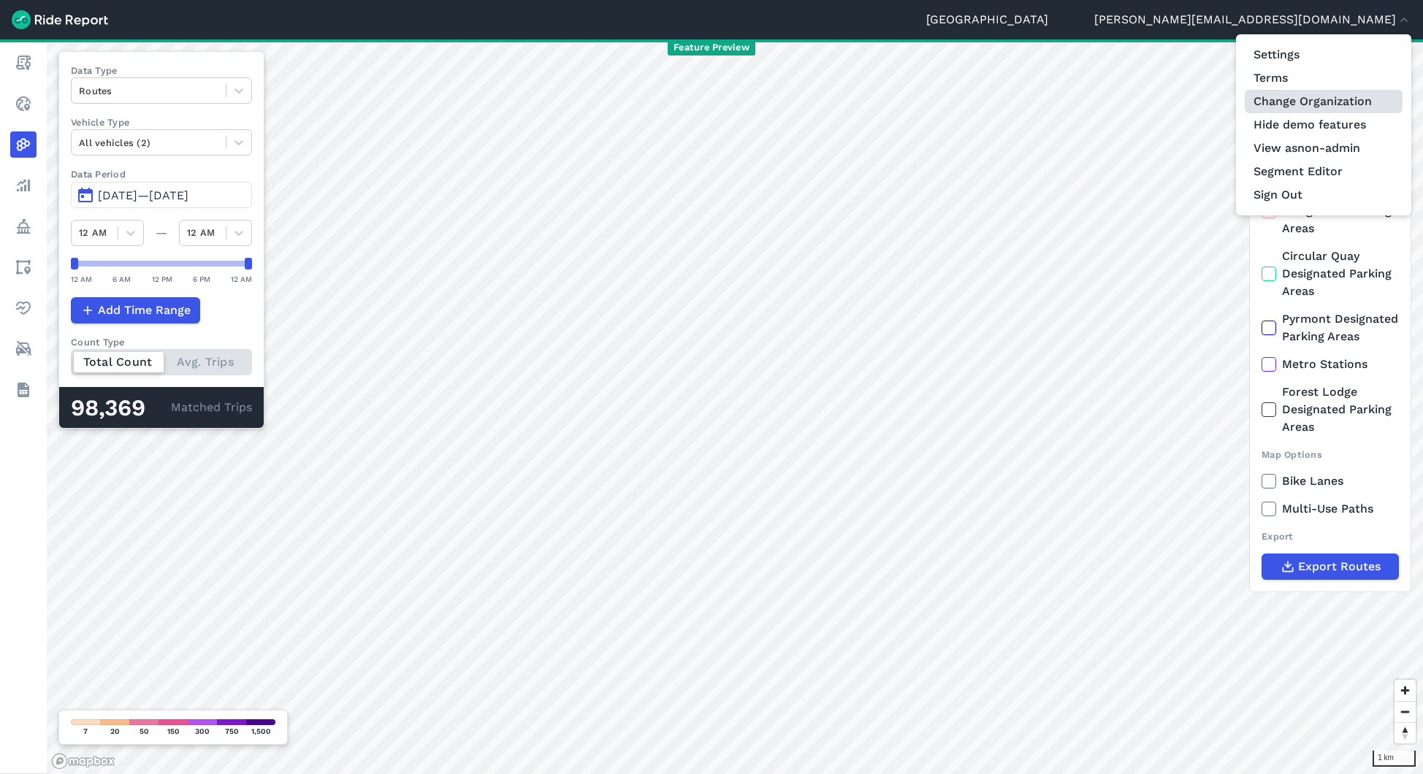
click at [1319, 103] on link "Change Organization" at bounding box center [1324, 101] width 158 height 23
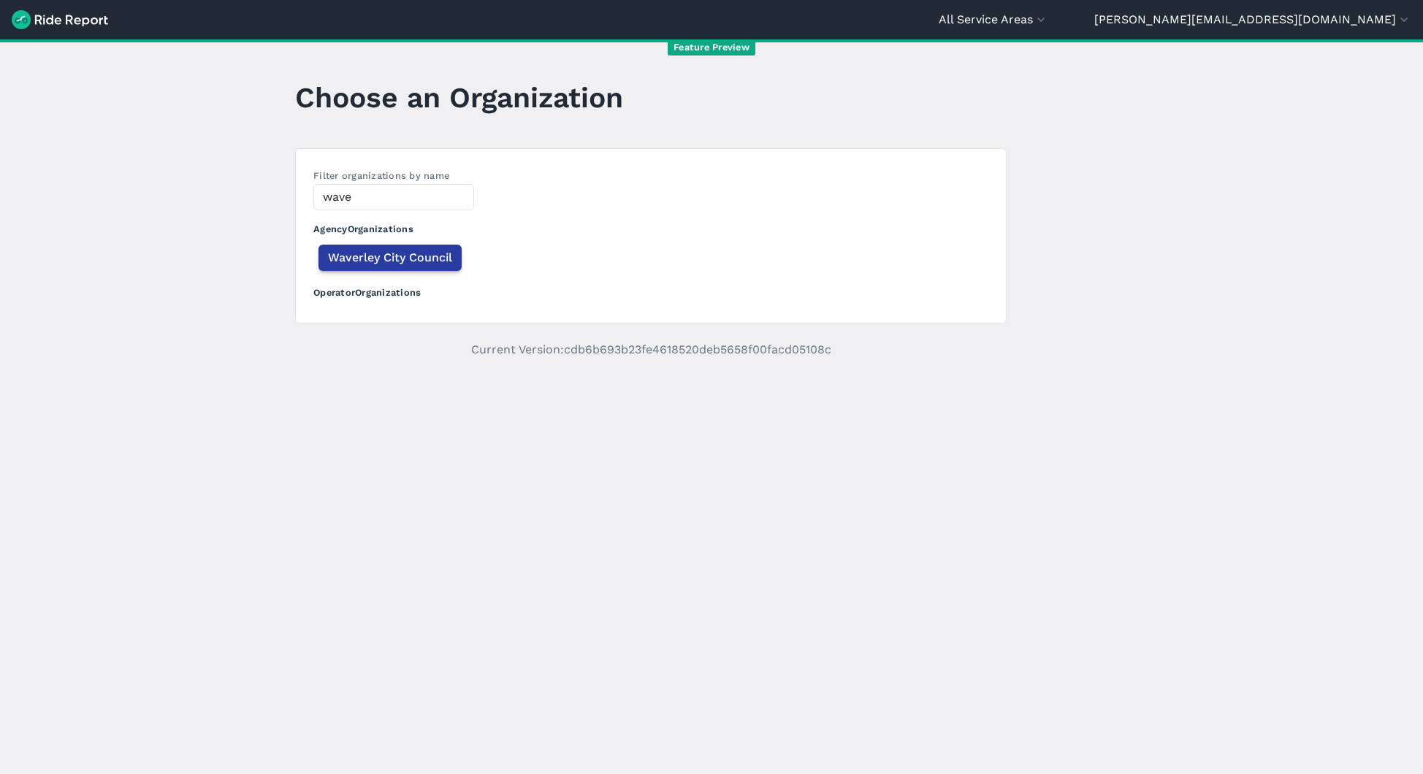
type input "wave"
click at [389, 259] on span "Waverley City Council" at bounding box center [390, 258] width 124 height 18
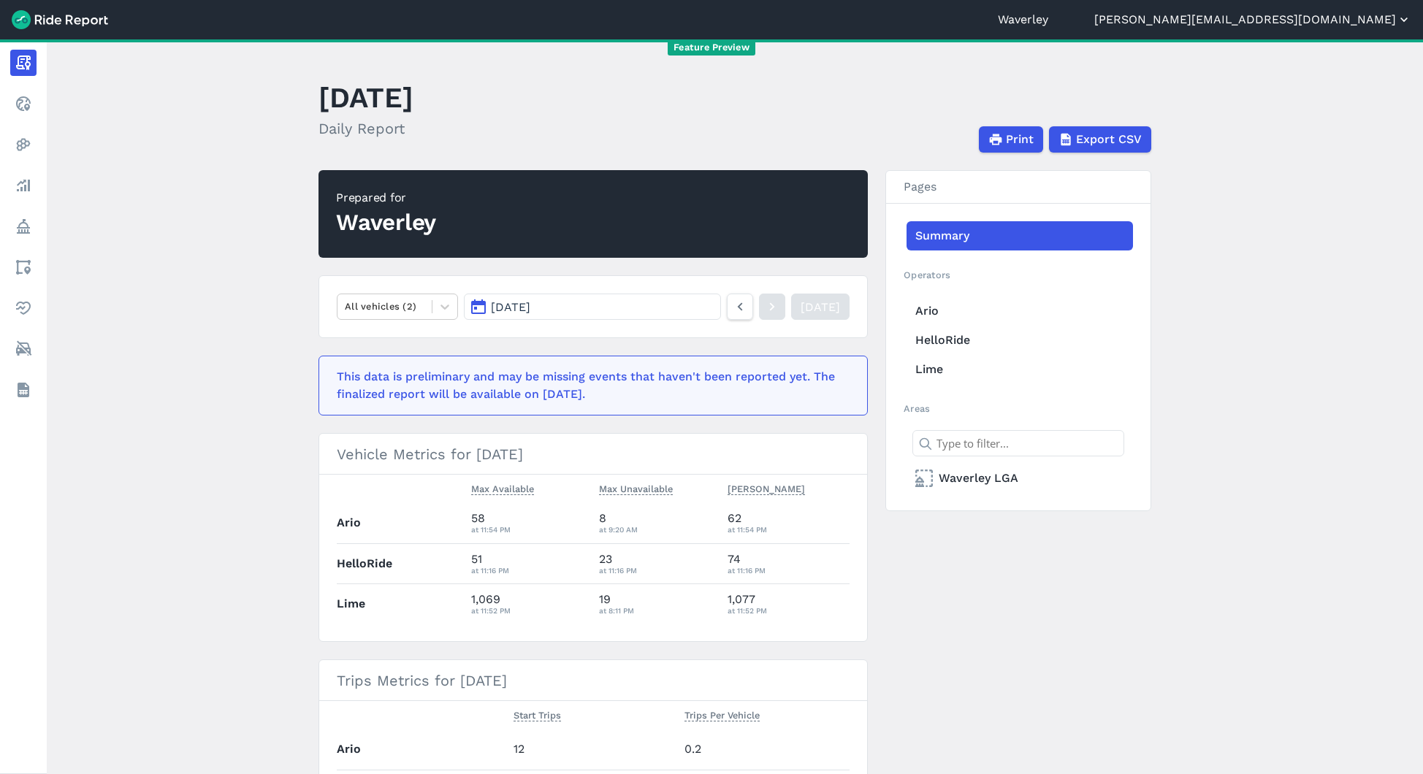
click at [1388, 22] on button "[PERSON_NAME][EMAIL_ADDRESS][DOMAIN_NAME]" at bounding box center [1252, 20] width 317 height 18
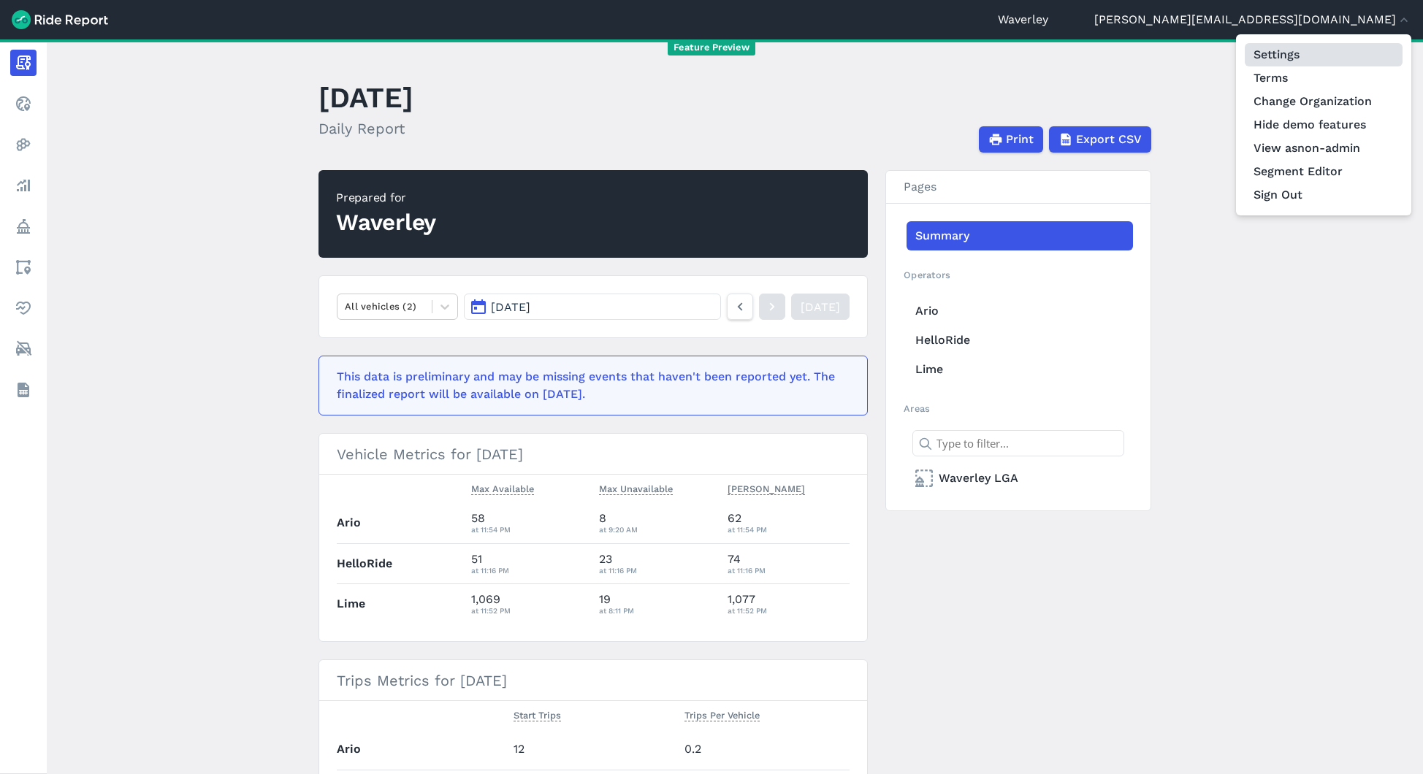
click at [1288, 54] on link "Settings" at bounding box center [1324, 54] width 158 height 23
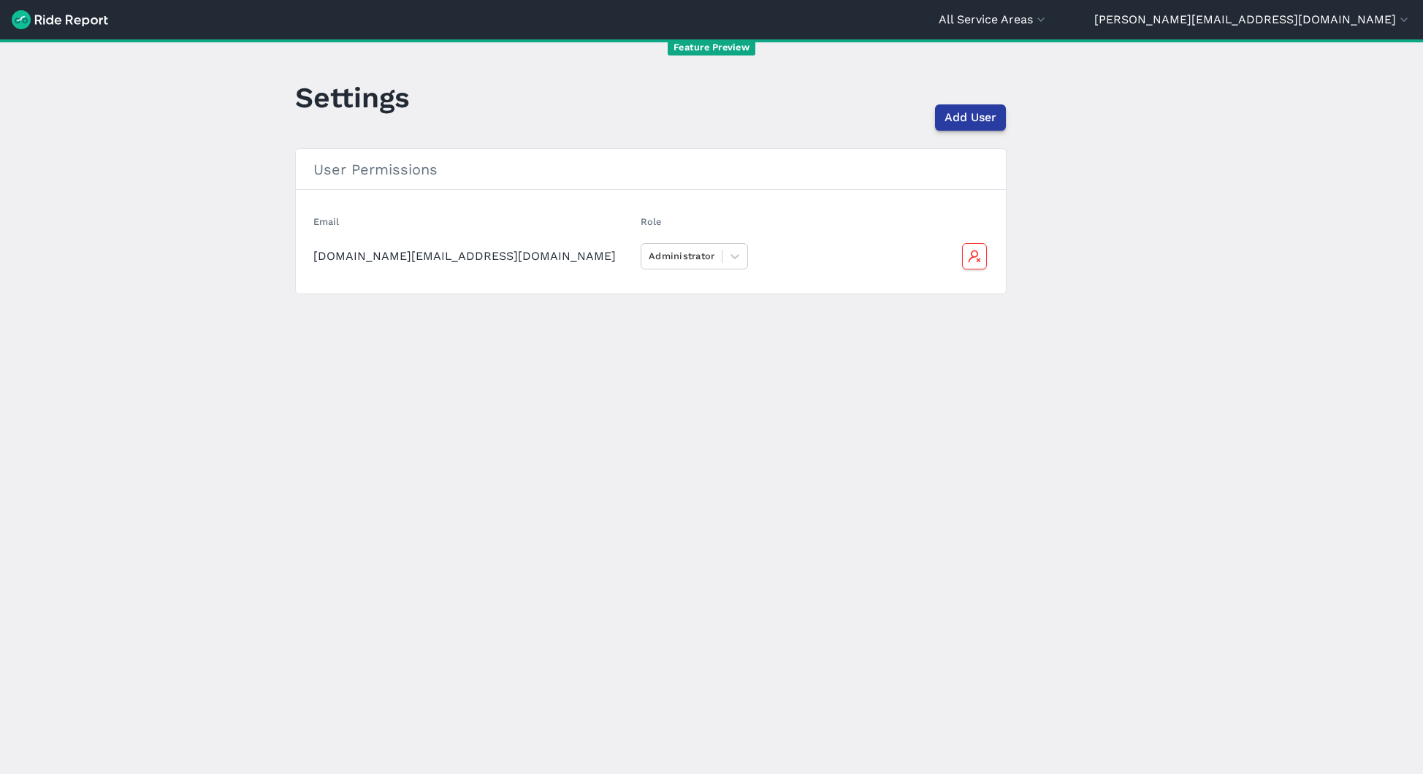
click at [964, 115] on span "Add User" at bounding box center [970, 118] width 52 height 18
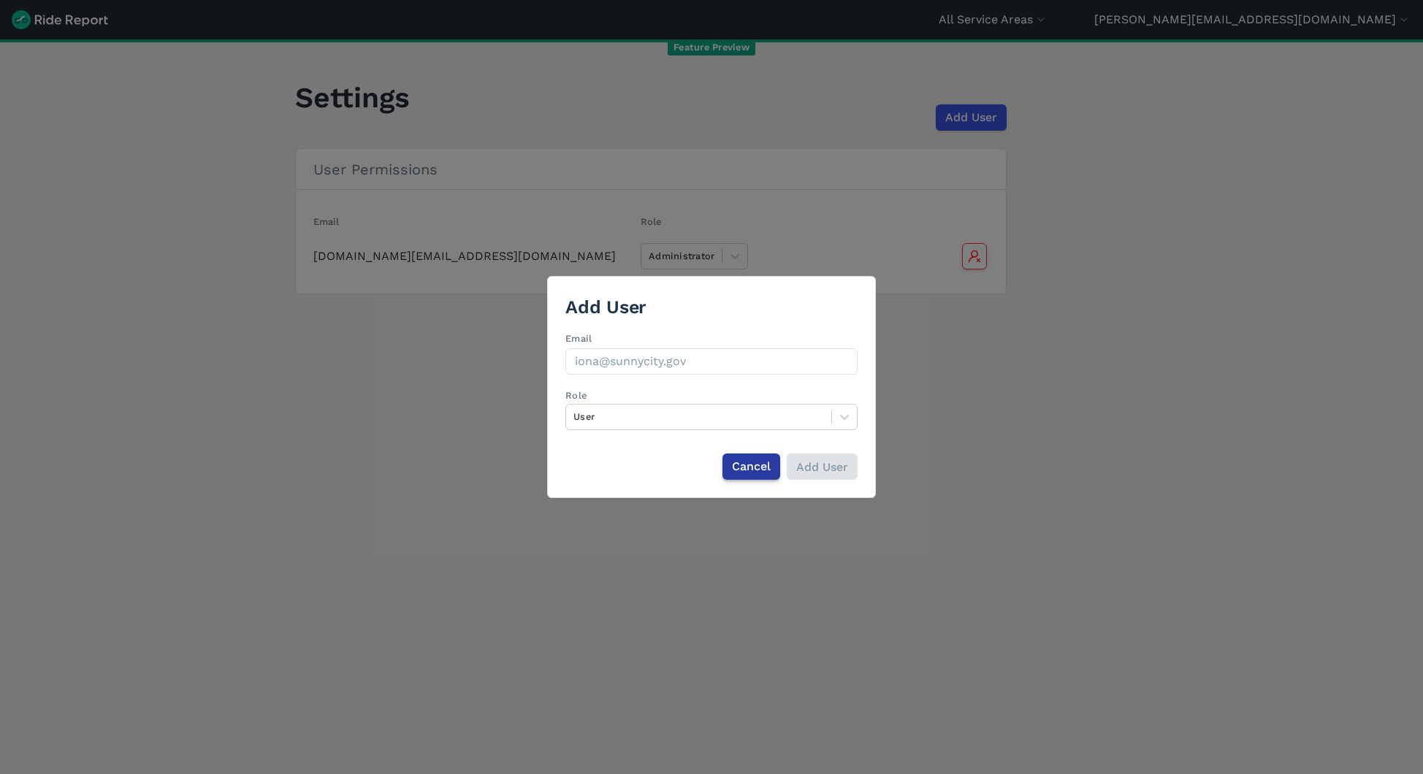
click at [768, 470] on span "Cancel" at bounding box center [751, 467] width 39 height 18
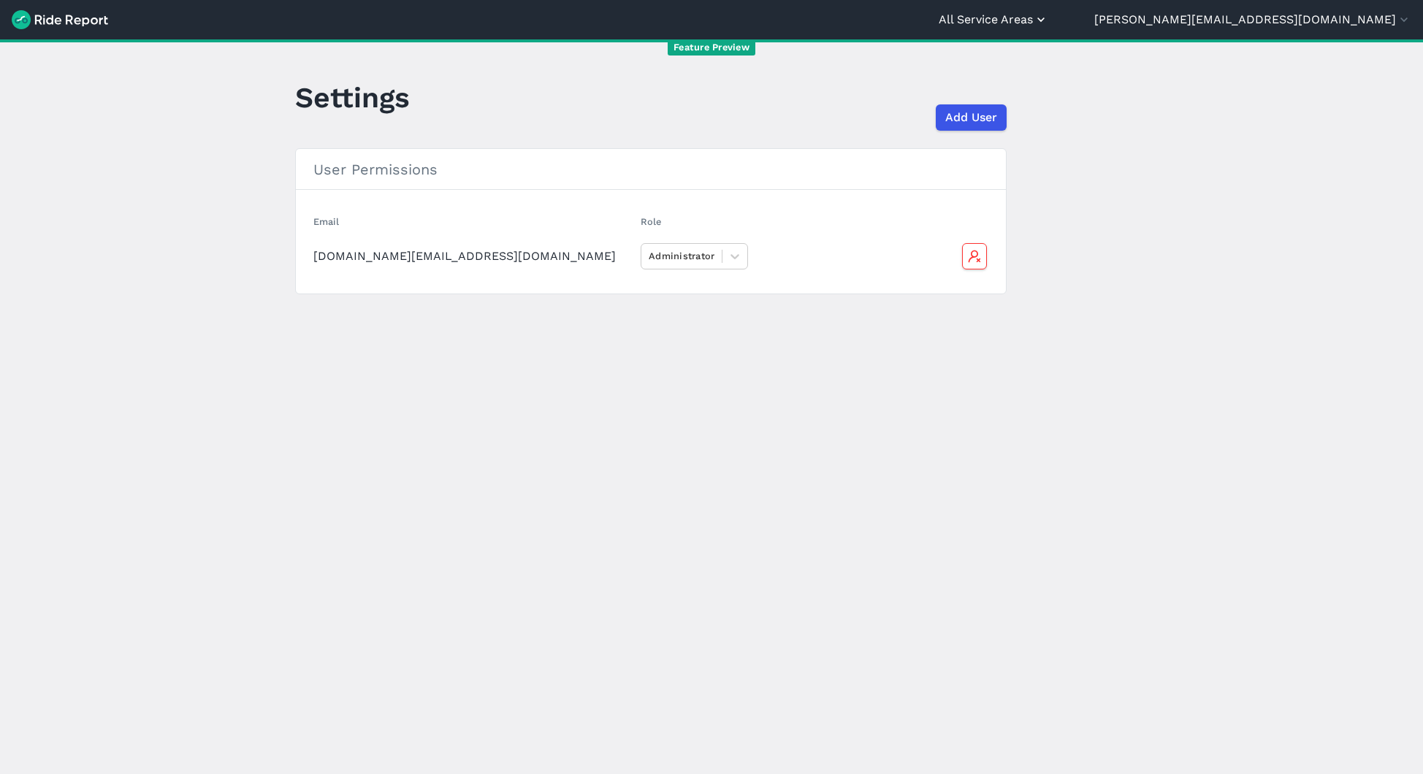
click at [1048, 19] on button "All Service Areas" at bounding box center [994, 20] width 110 height 18
click at [1039, 91] on link "Waverley" at bounding box center [961, 88] width 158 height 23
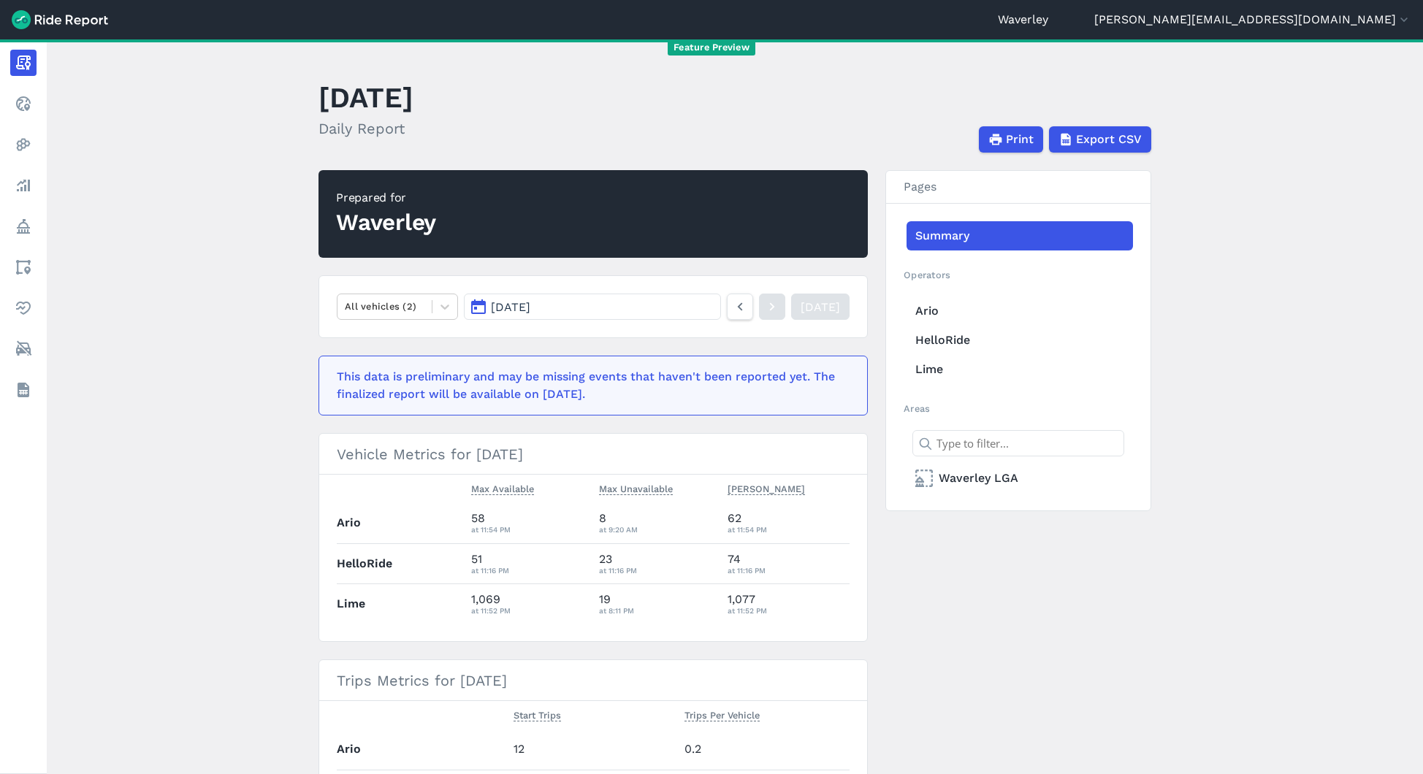
click at [1166, 28] on header "Waverley [PERSON_NAME][EMAIL_ADDRESS][DOMAIN_NAME] Settings Terms Change Organi…" at bounding box center [711, 19] width 1423 height 39
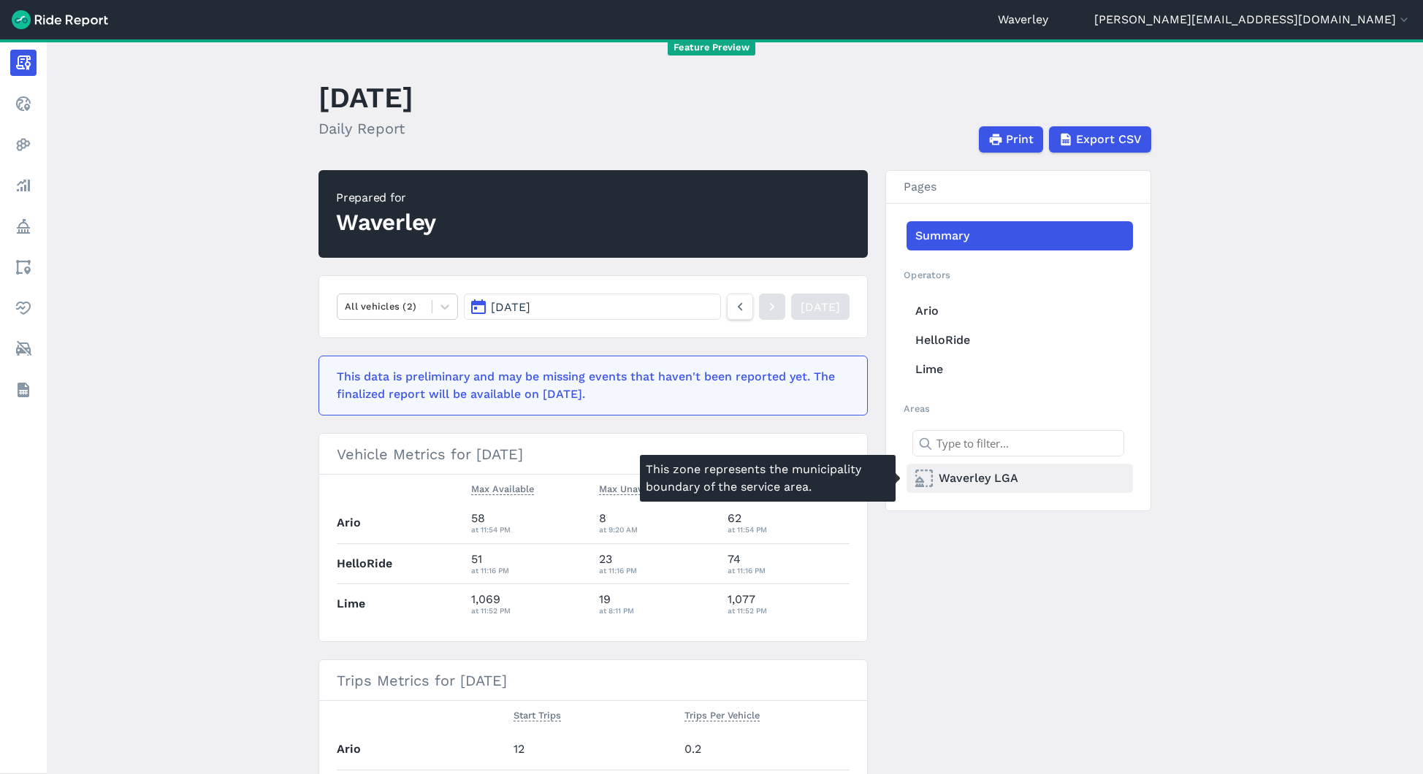
click at [963, 477] on link "Waverley LGA" at bounding box center [1019, 478] width 226 height 29
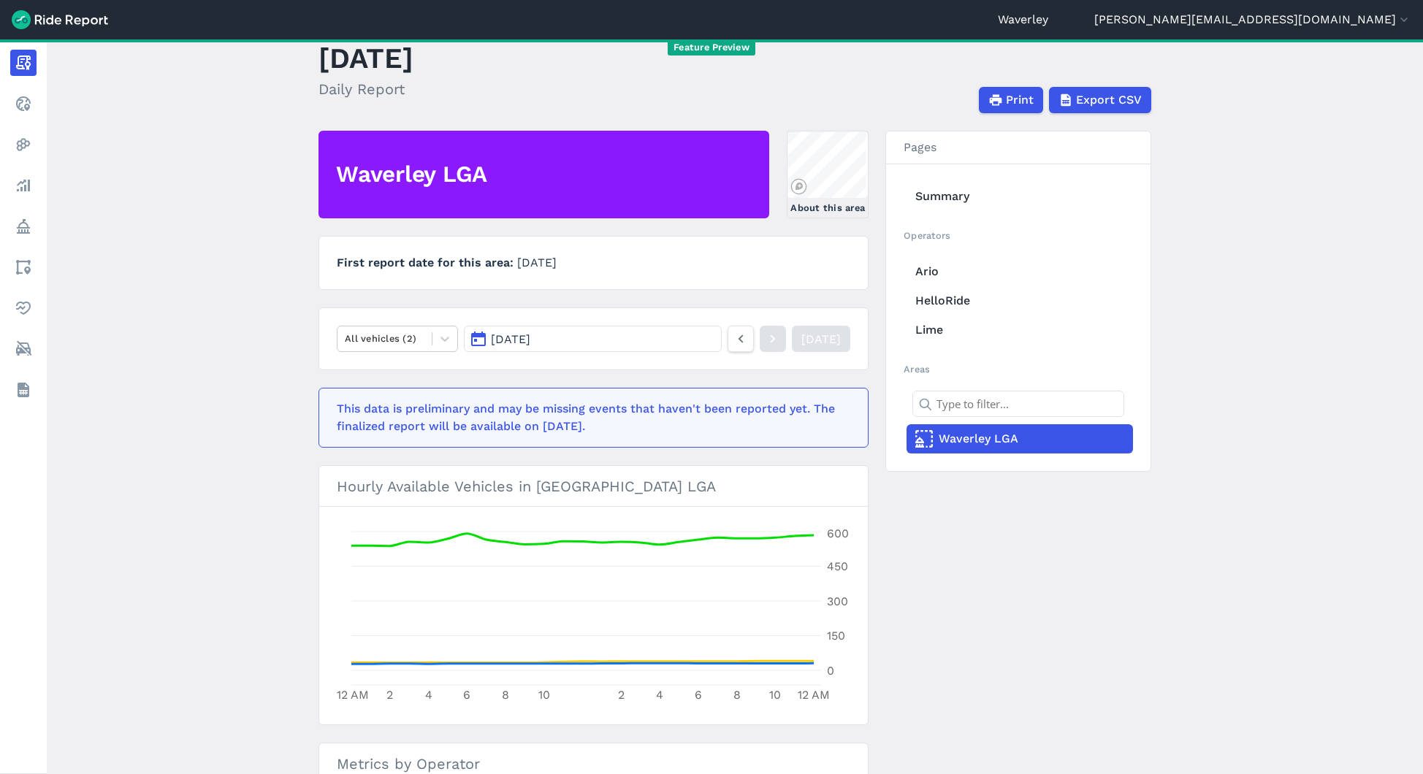
scroll to position [32, 0]
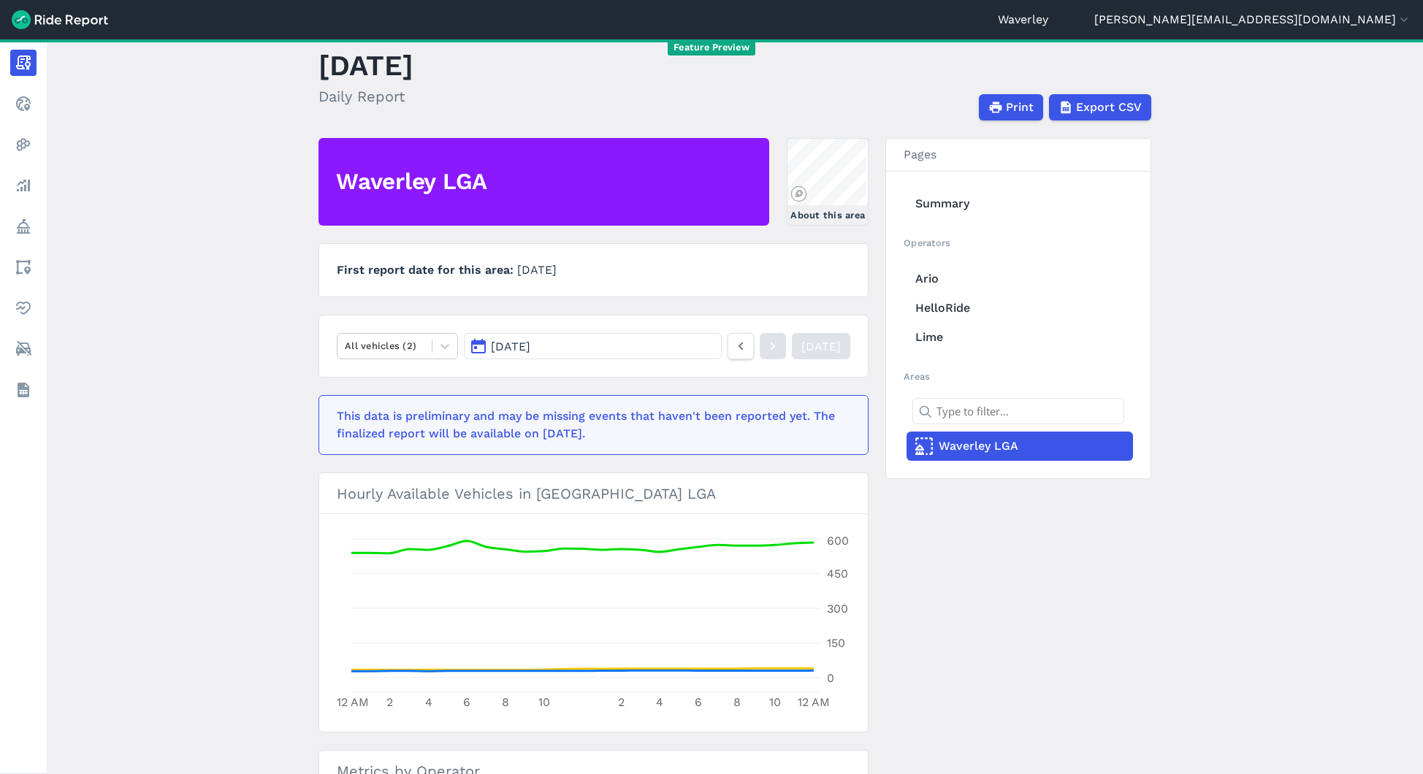
click at [969, 446] on link "Waverley LGA" at bounding box center [1019, 446] width 226 height 29
click at [925, 206] on link "Summary" at bounding box center [1019, 203] width 226 height 29
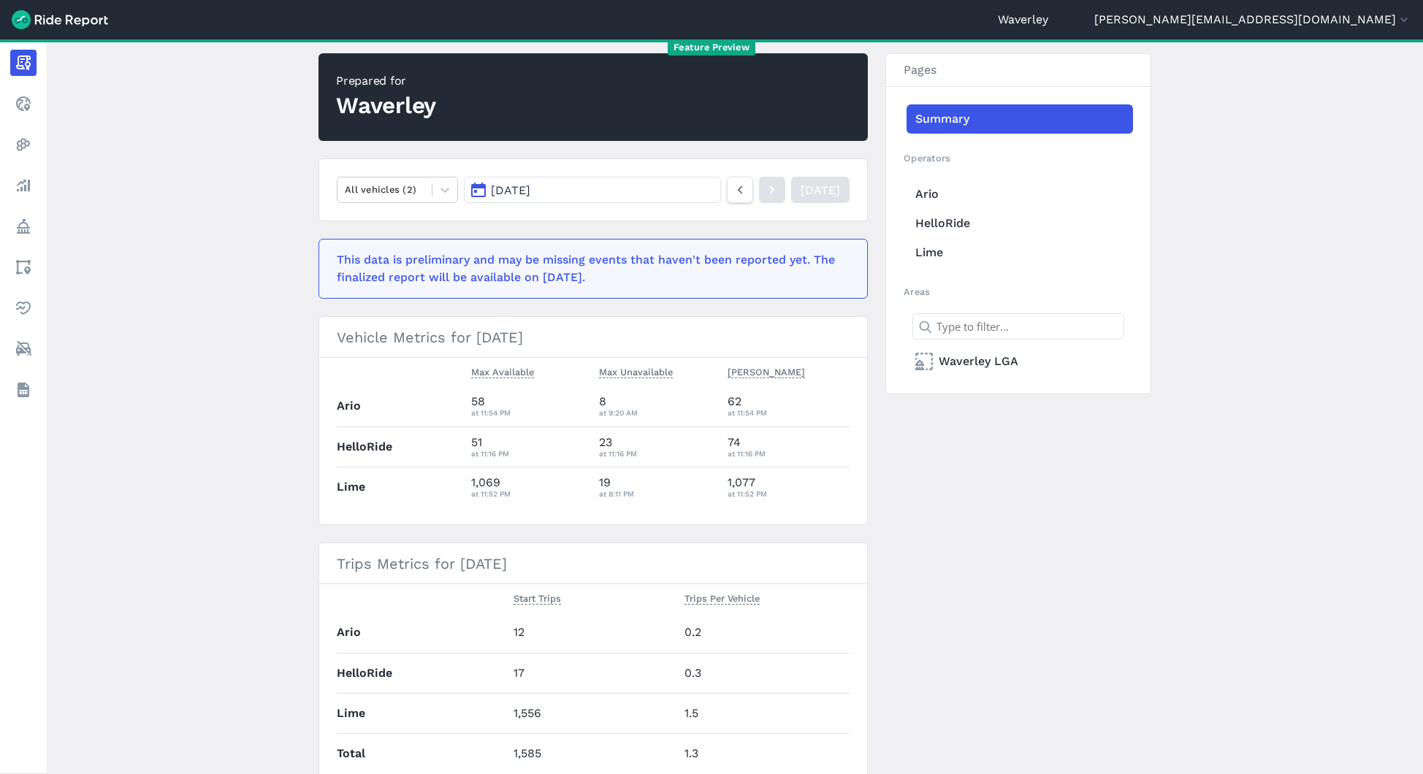
scroll to position [115, 0]
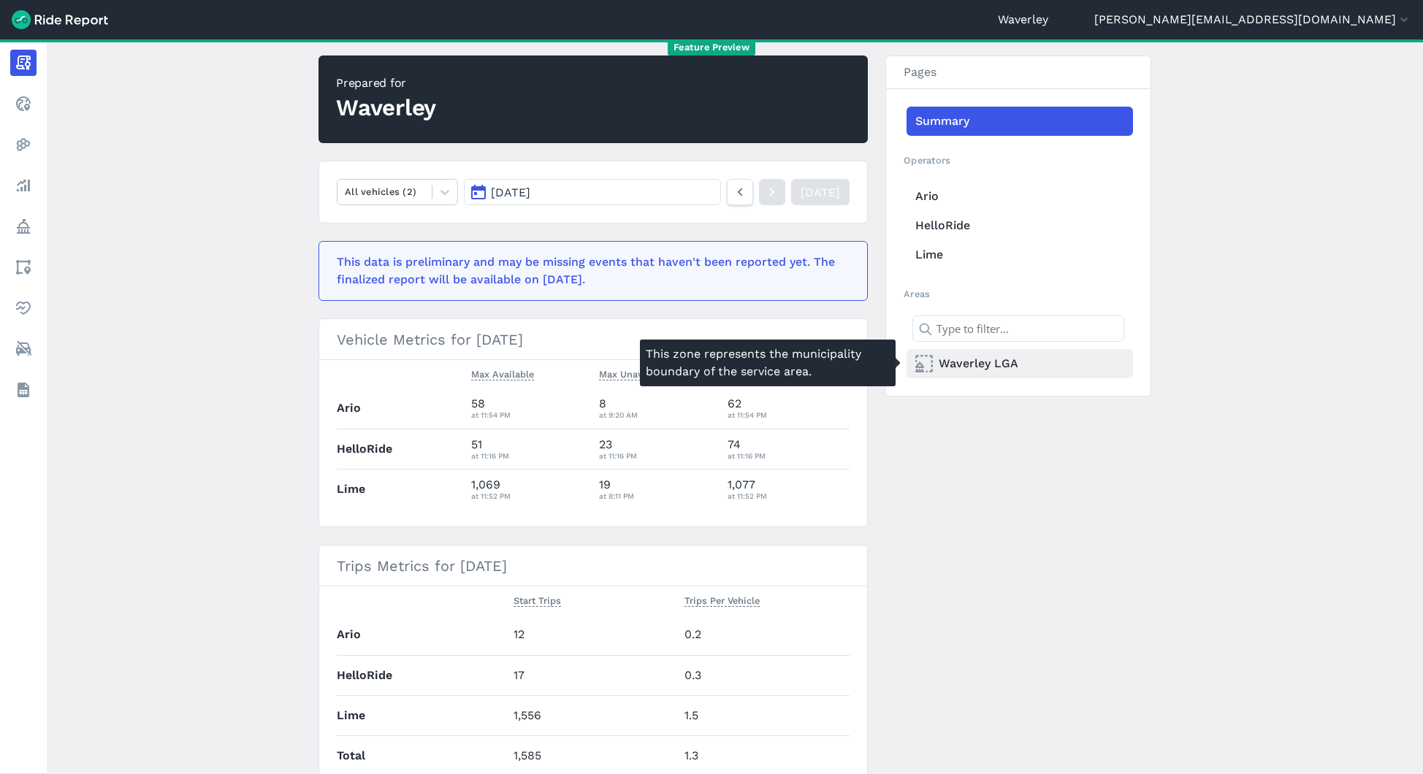
click at [968, 362] on link "Waverley LGA" at bounding box center [1019, 363] width 226 height 29
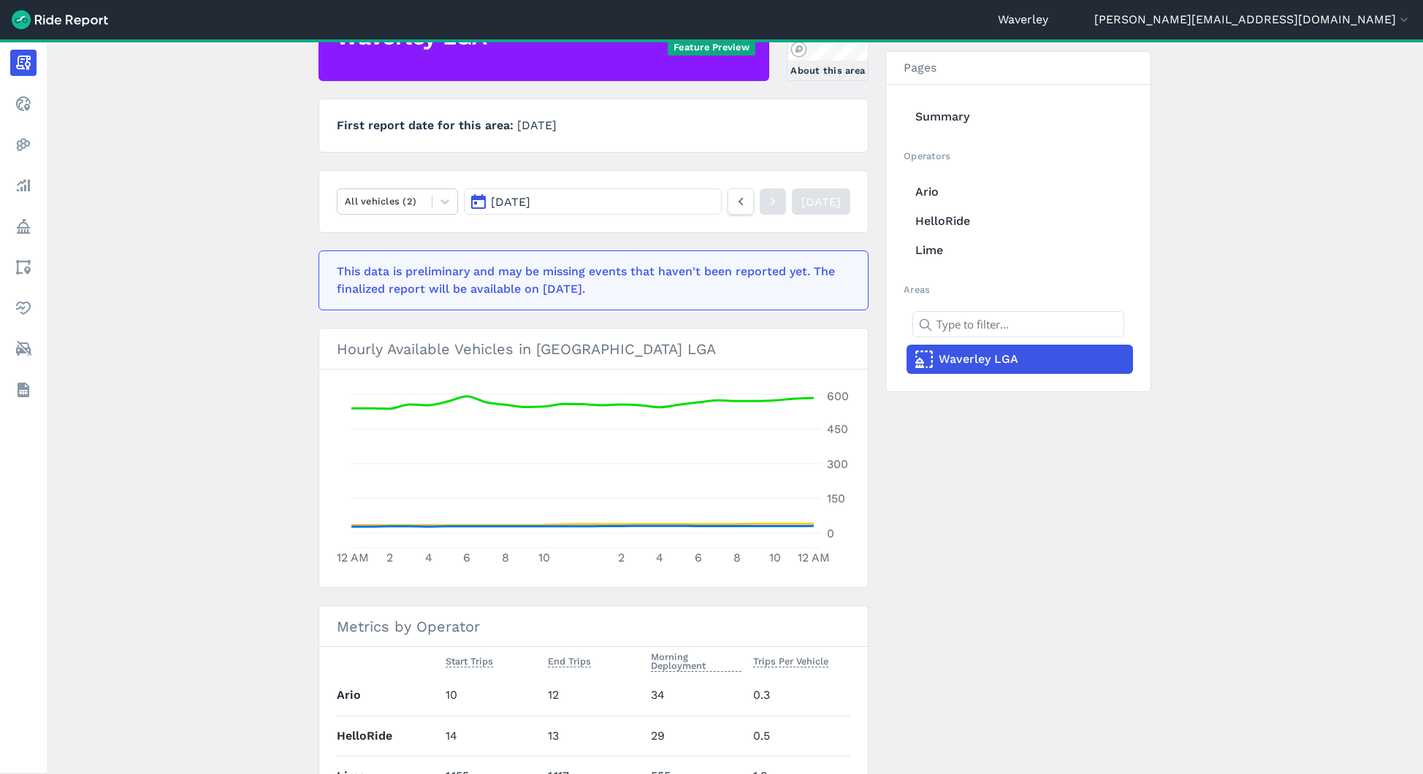
scroll to position [179, 0]
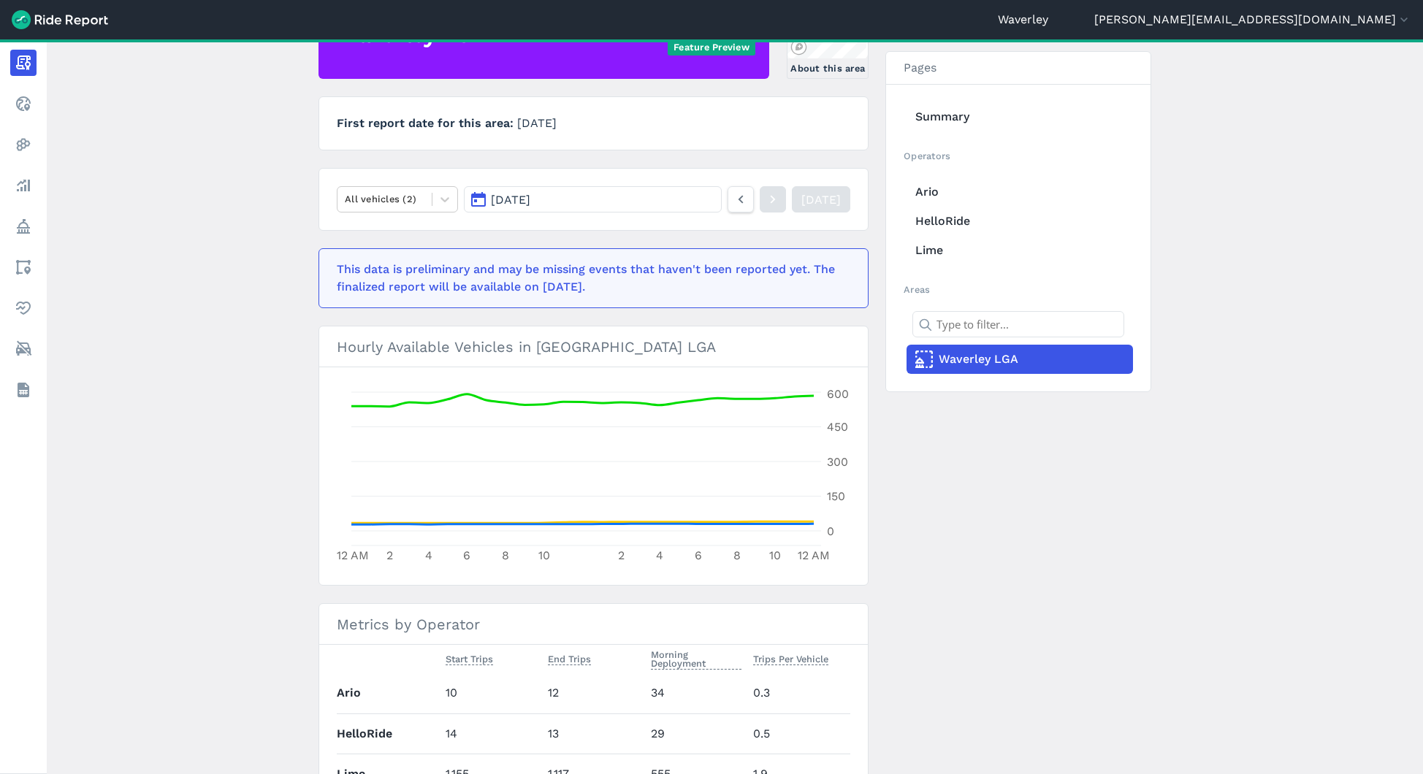
click at [530, 201] on span "[DATE]" at bounding box center [510, 200] width 39 height 14
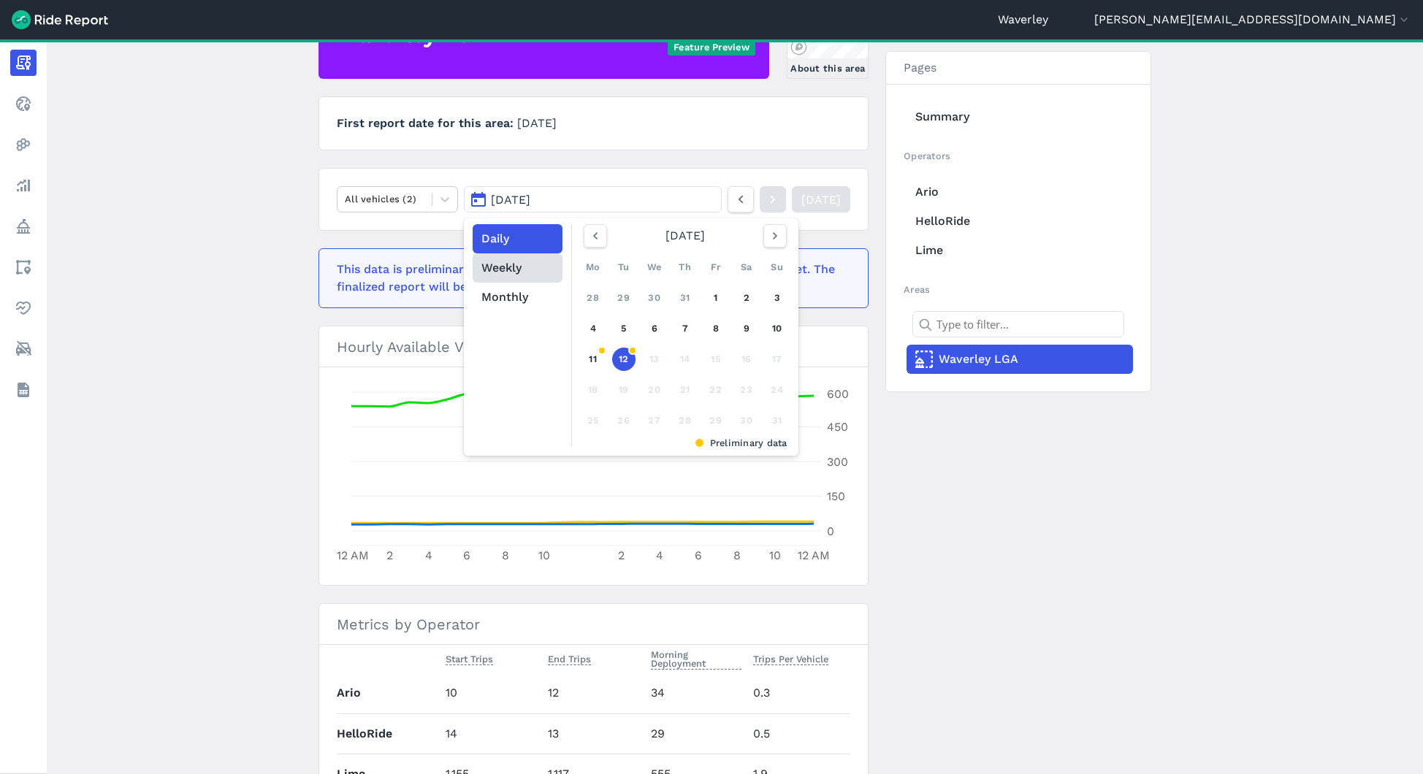
click at [510, 267] on button "Weekly" at bounding box center [518, 267] width 90 height 29
click at [509, 287] on button "Monthly" at bounding box center [518, 297] width 90 height 29
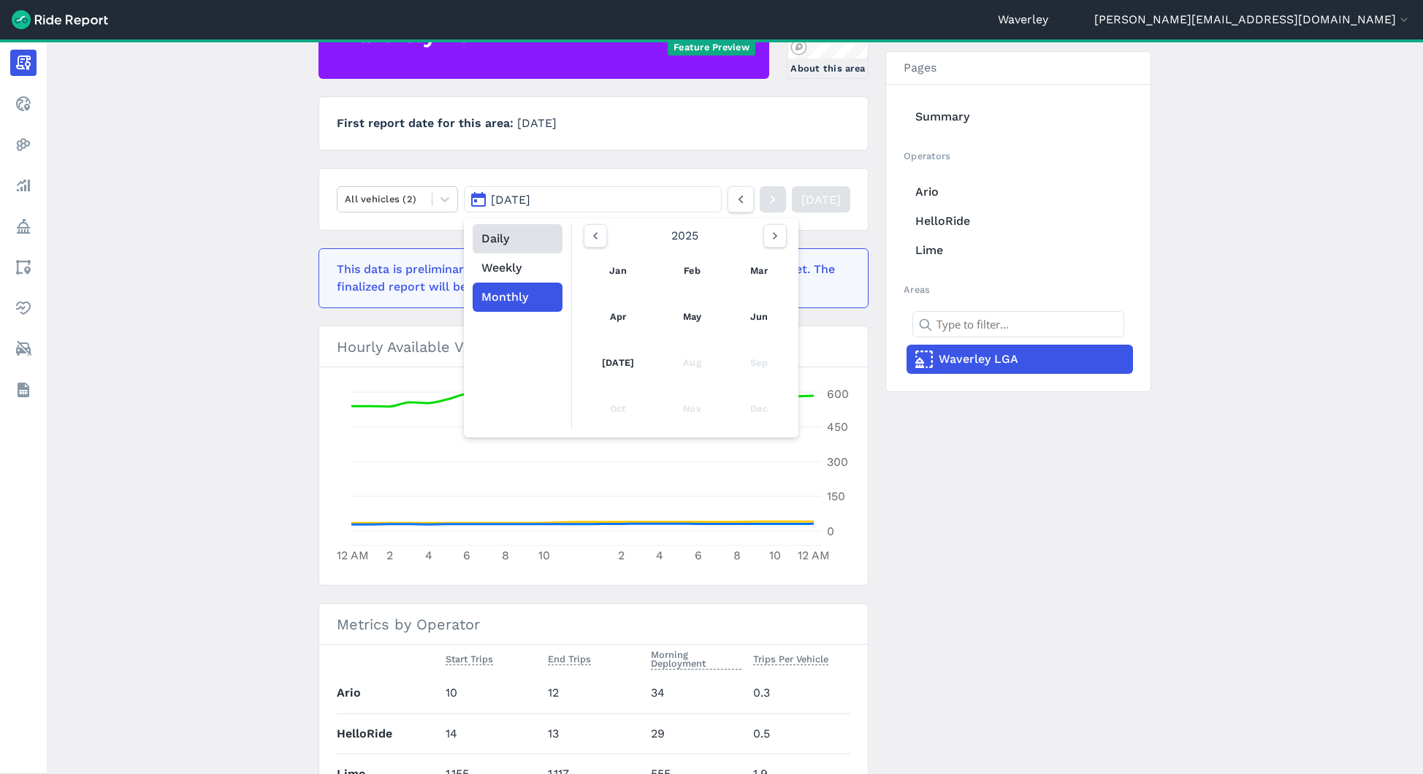
click at [514, 237] on button "Daily" at bounding box center [518, 238] width 90 height 29
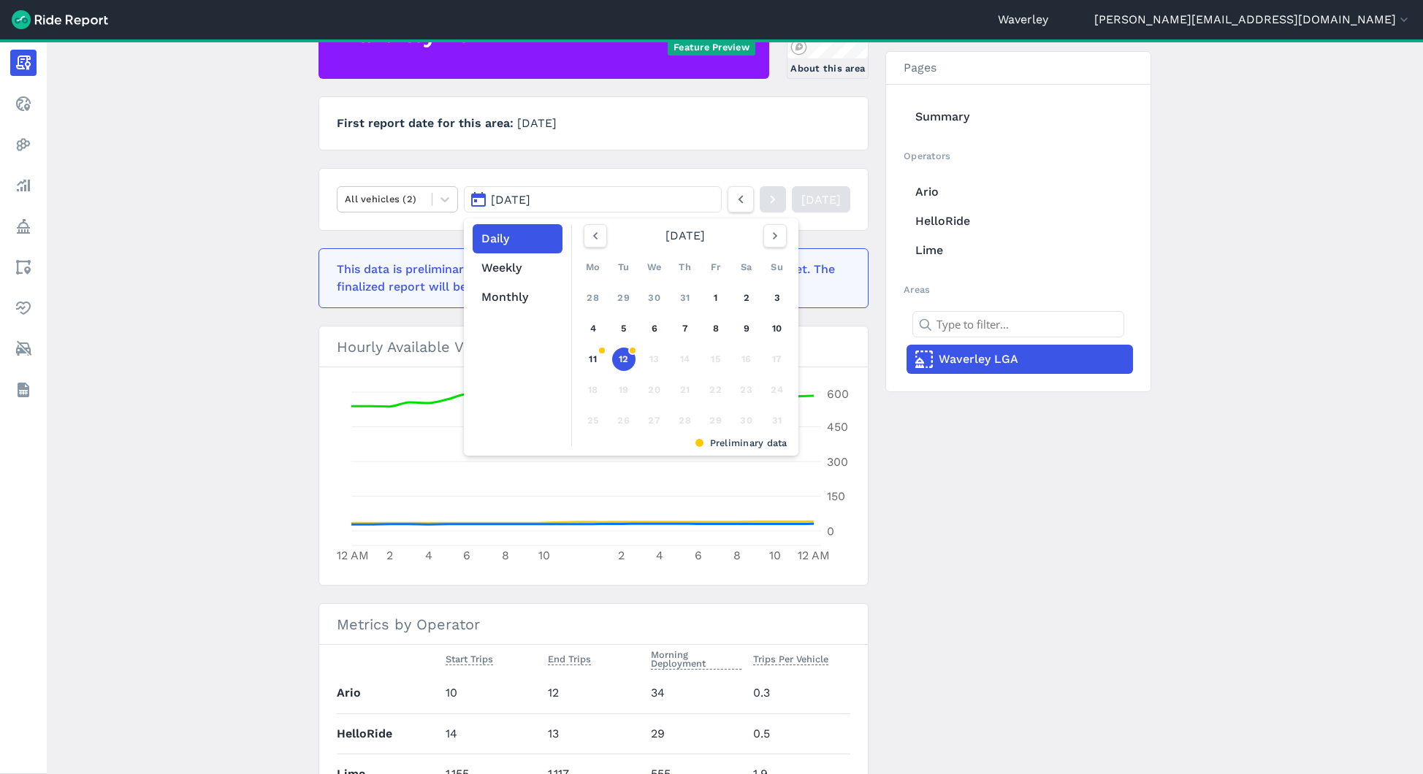
click at [294, 223] on main "[DATE] Daily Report Print Export CSV Waverley LGA About this area First report …" at bounding box center [735, 406] width 1376 height 735
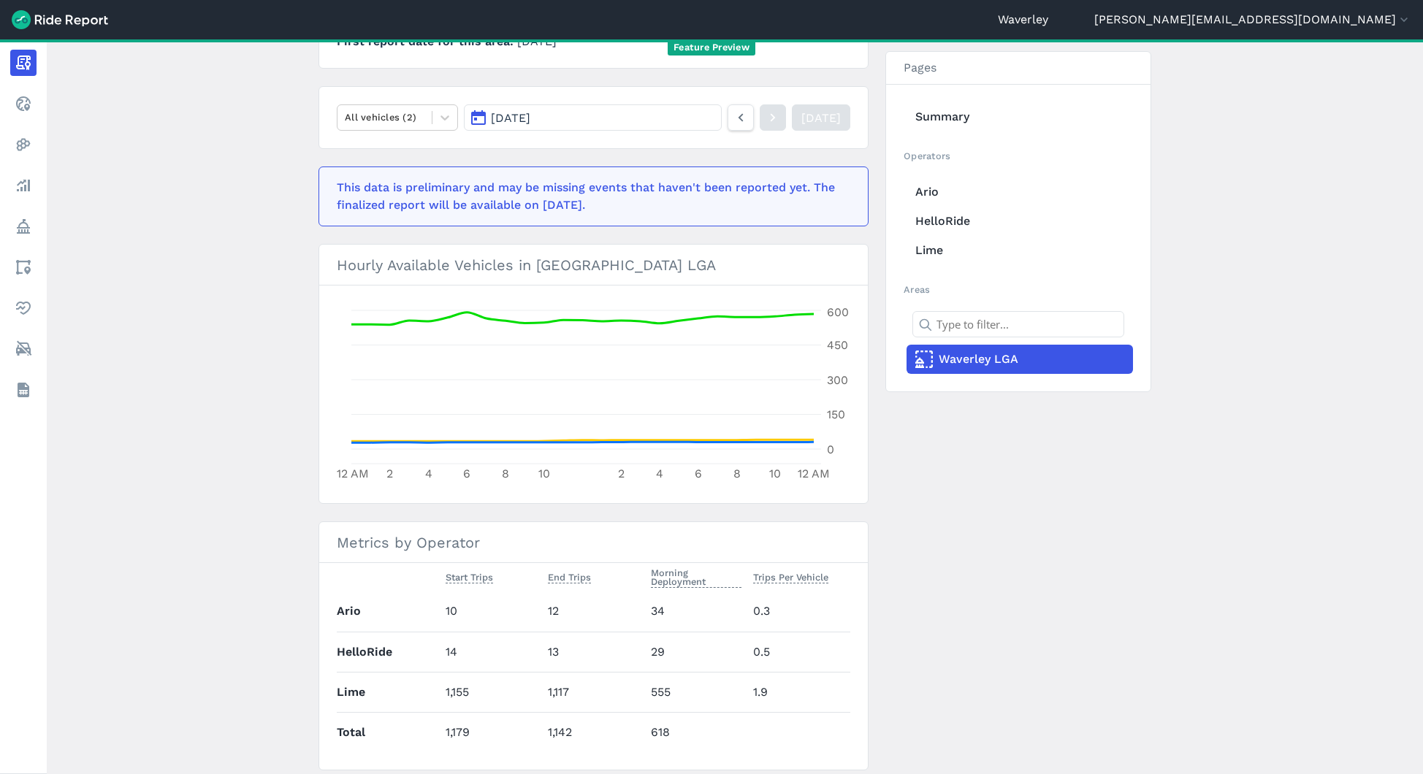
scroll to position [272, 0]
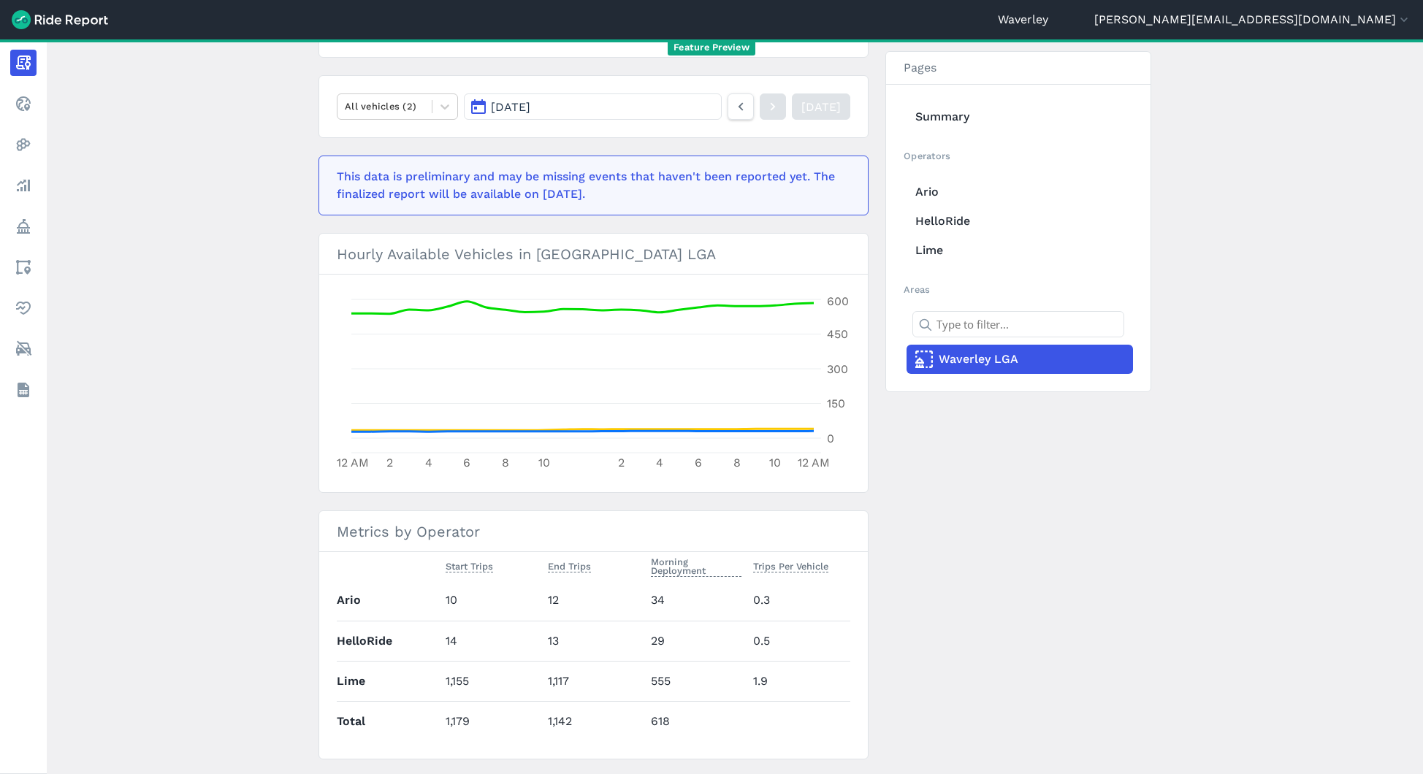
click at [570, 108] on button "[DATE]" at bounding box center [593, 106] width 258 height 26
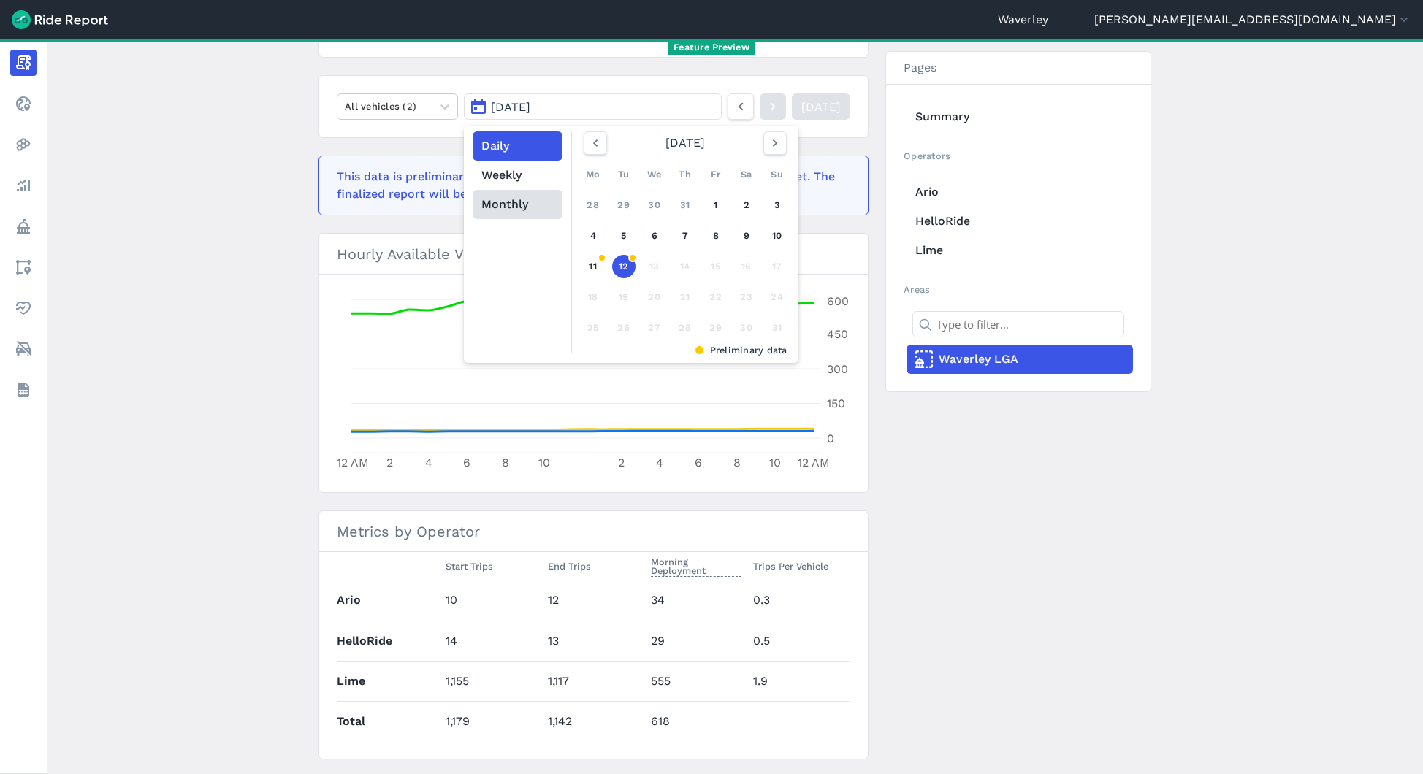
click at [515, 198] on button "Monthly" at bounding box center [518, 204] width 90 height 29
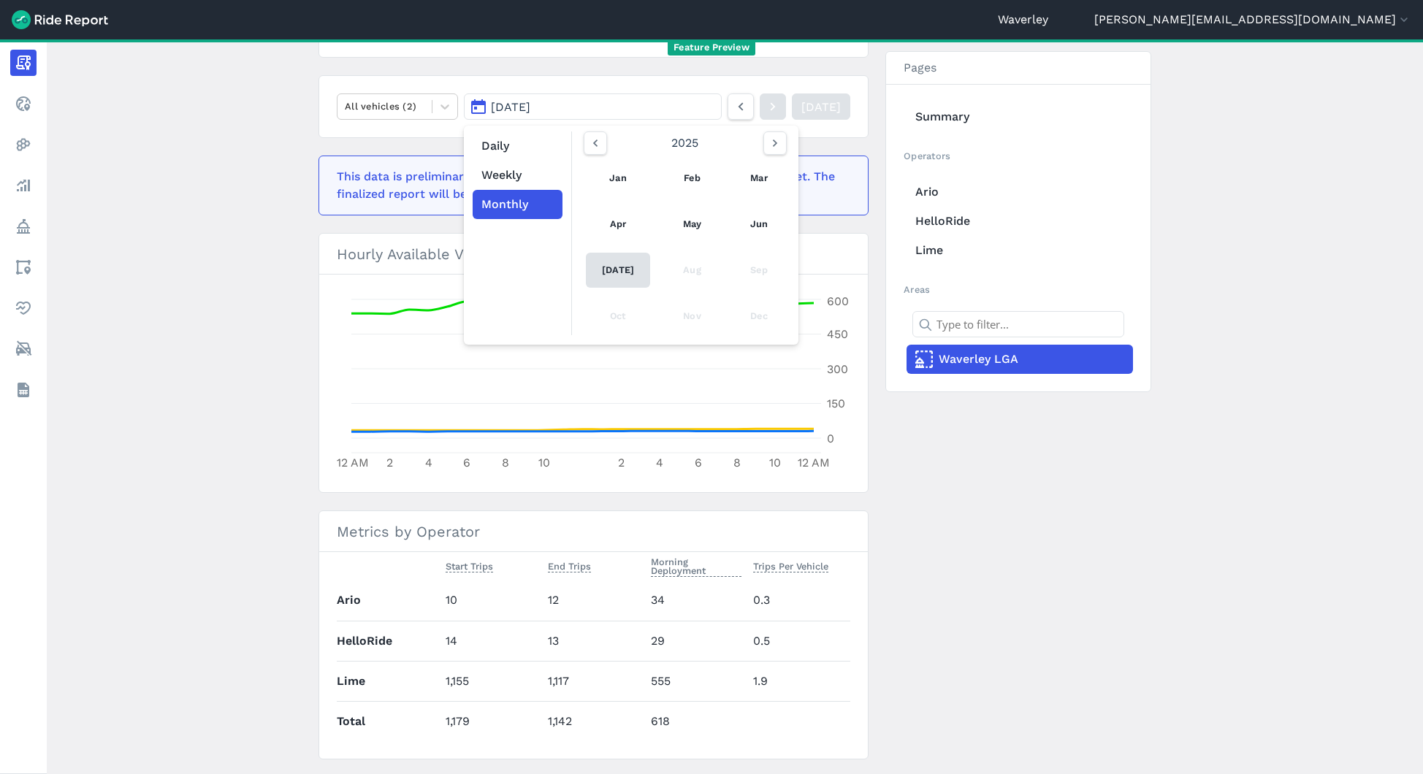
click at [608, 269] on link "[DATE]" at bounding box center [618, 270] width 64 height 35
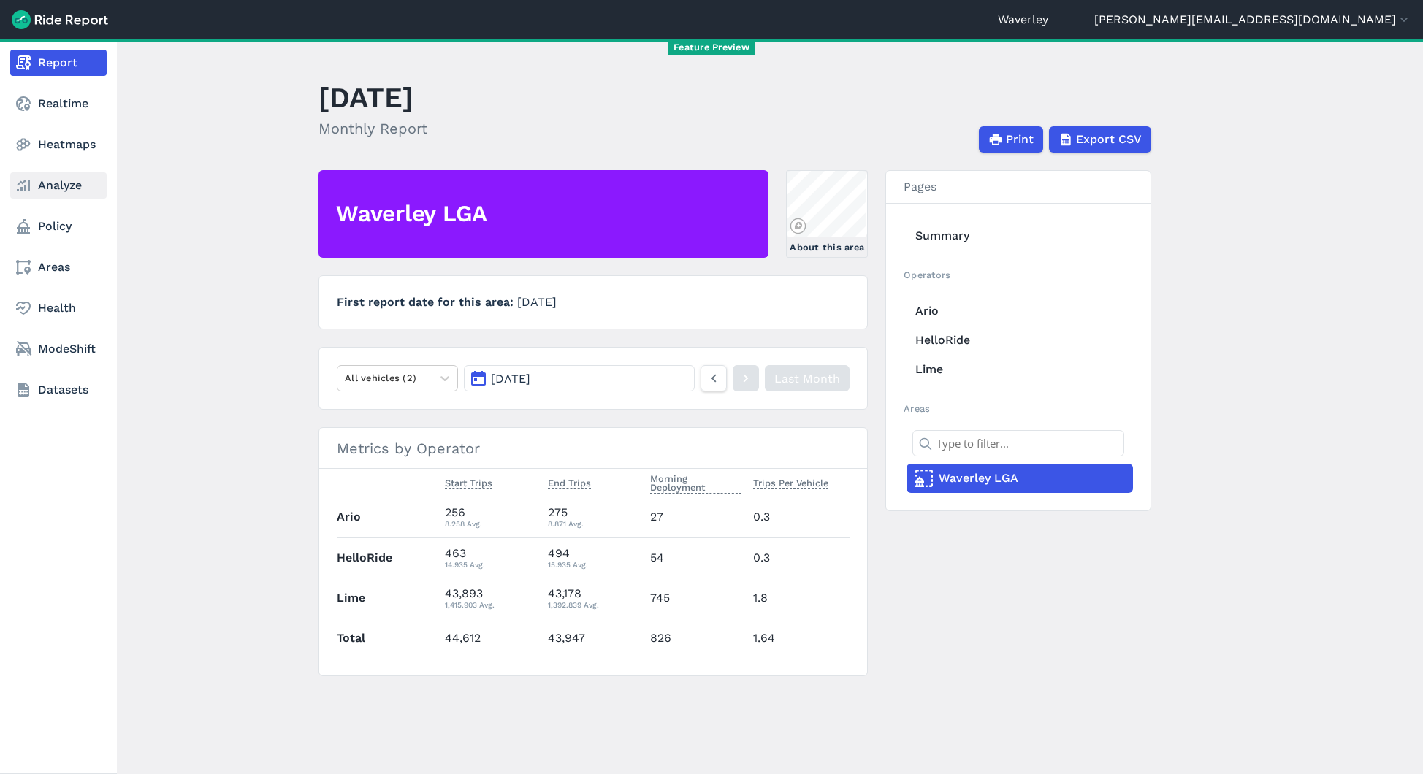
click at [45, 191] on link "Analyze" at bounding box center [58, 185] width 96 height 26
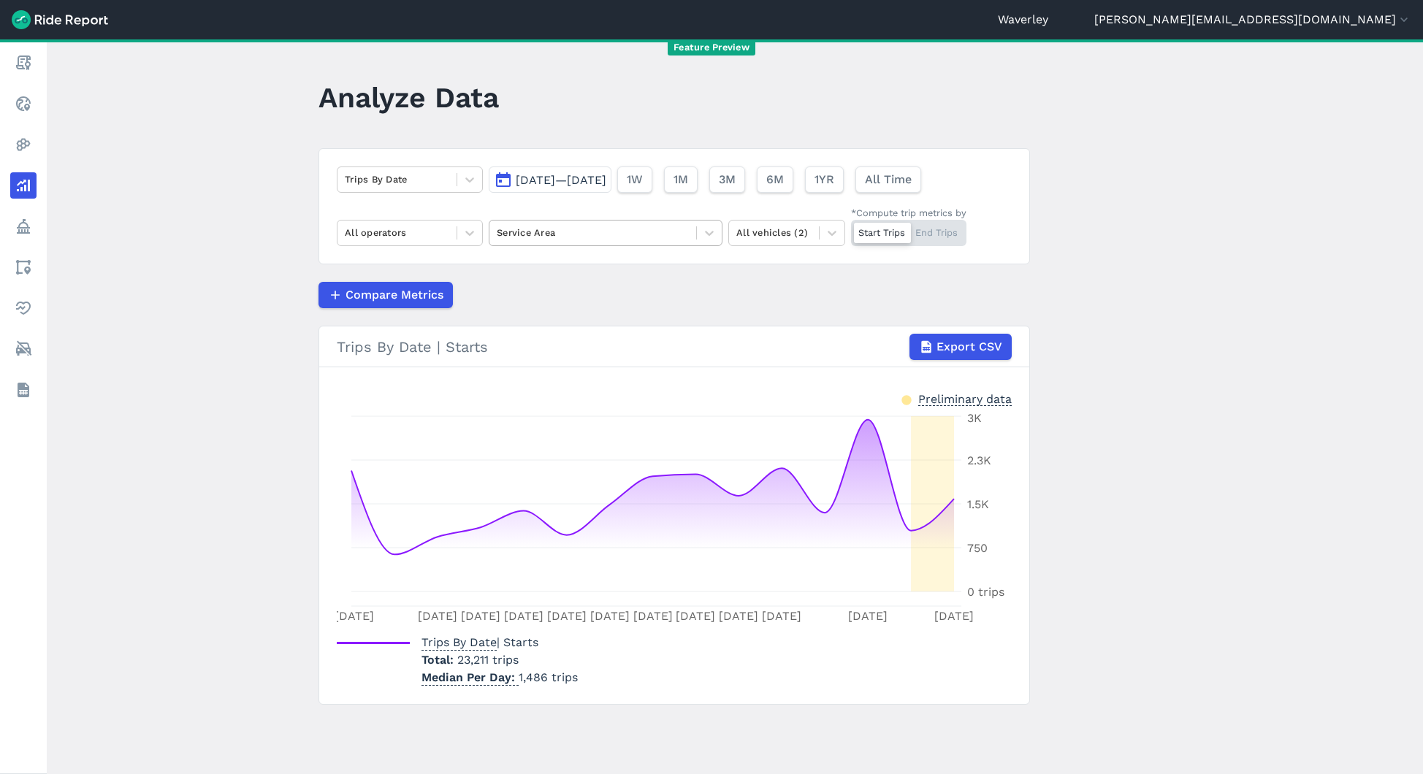
click at [565, 232] on div at bounding box center [593, 232] width 192 height 17
click at [554, 266] on div "Waverley LGA" at bounding box center [606, 268] width 234 height 26
click at [540, 179] on span "[DATE]—[DATE]" at bounding box center [561, 180] width 91 height 14
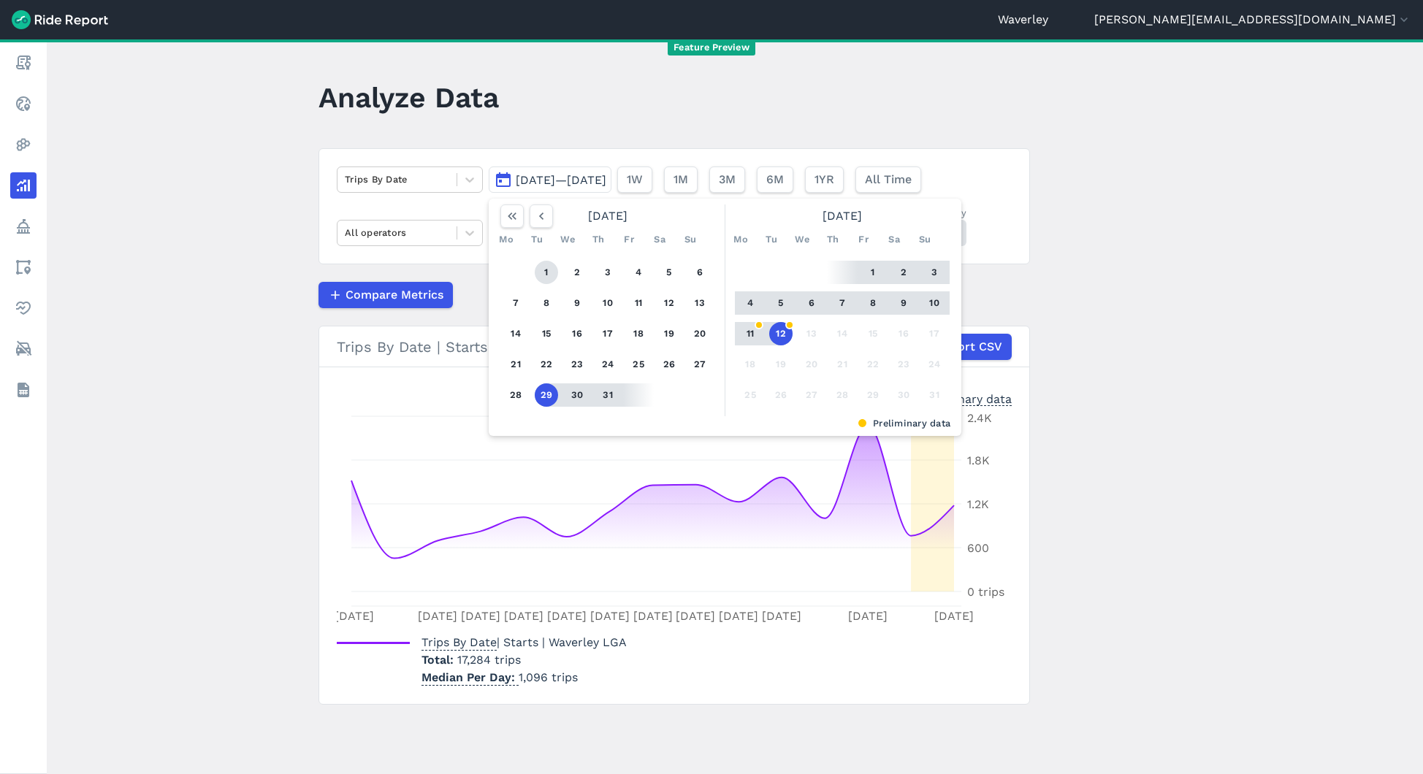
click at [545, 274] on button "1" at bounding box center [546, 272] width 23 height 23
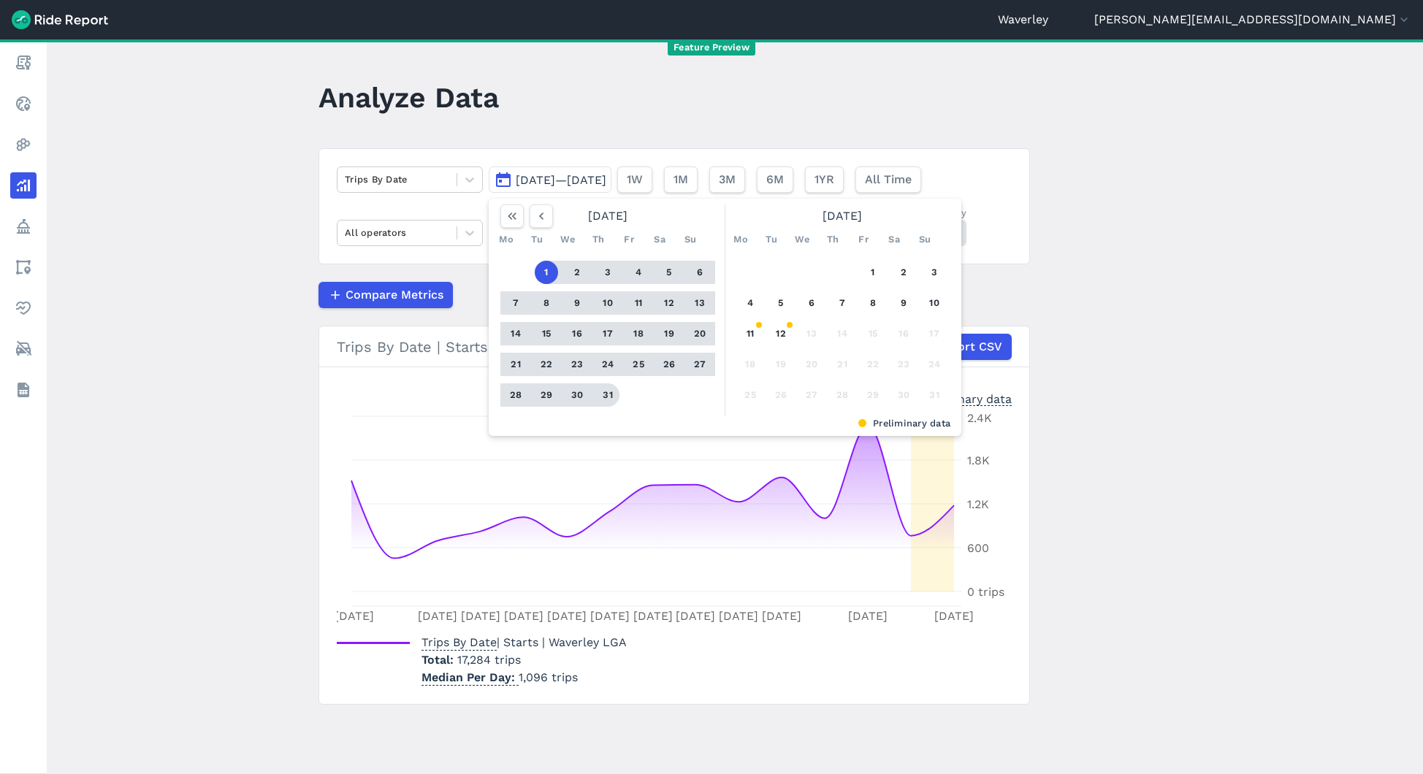
click at [604, 396] on button "31" at bounding box center [607, 394] width 23 height 23
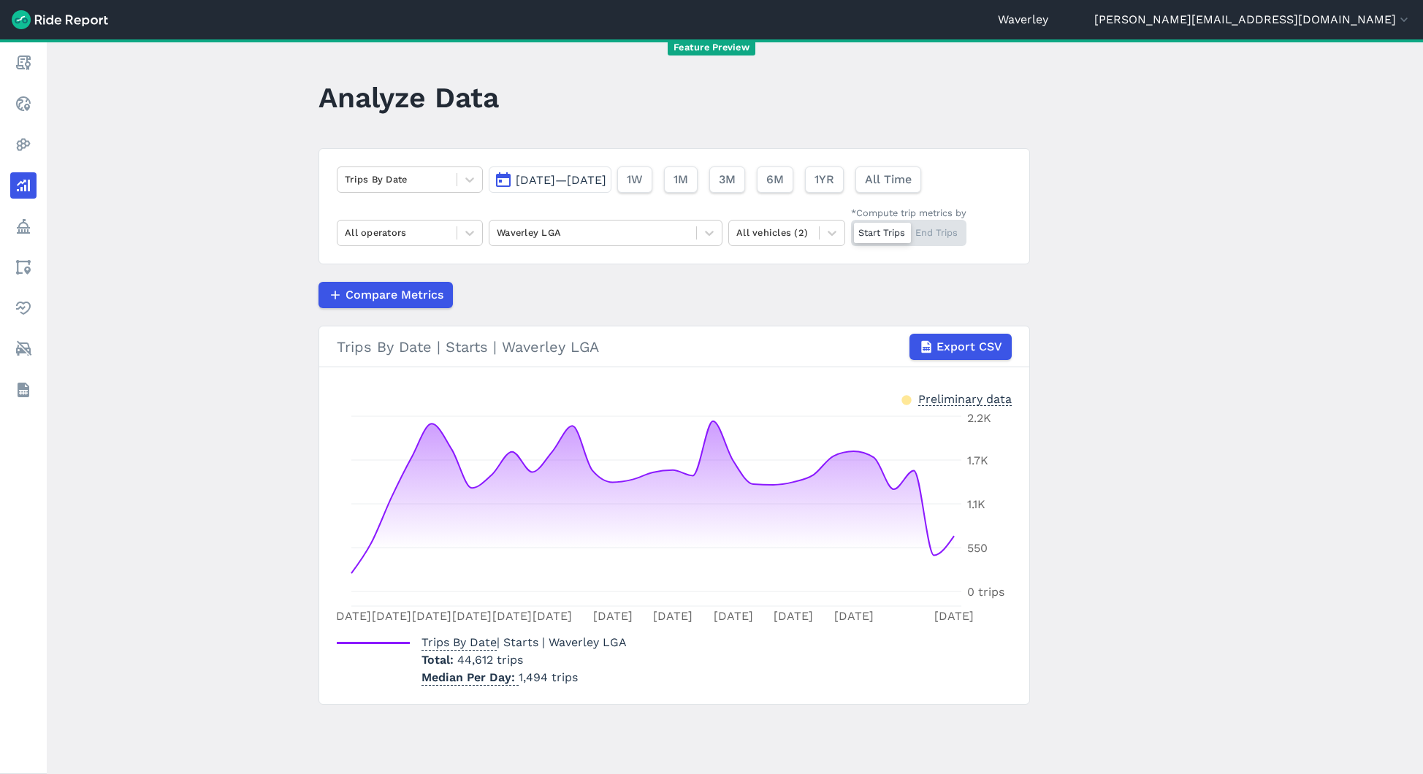
click at [589, 180] on span "[DATE]—[DATE]" at bounding box center [561, 180] width 91 height 14
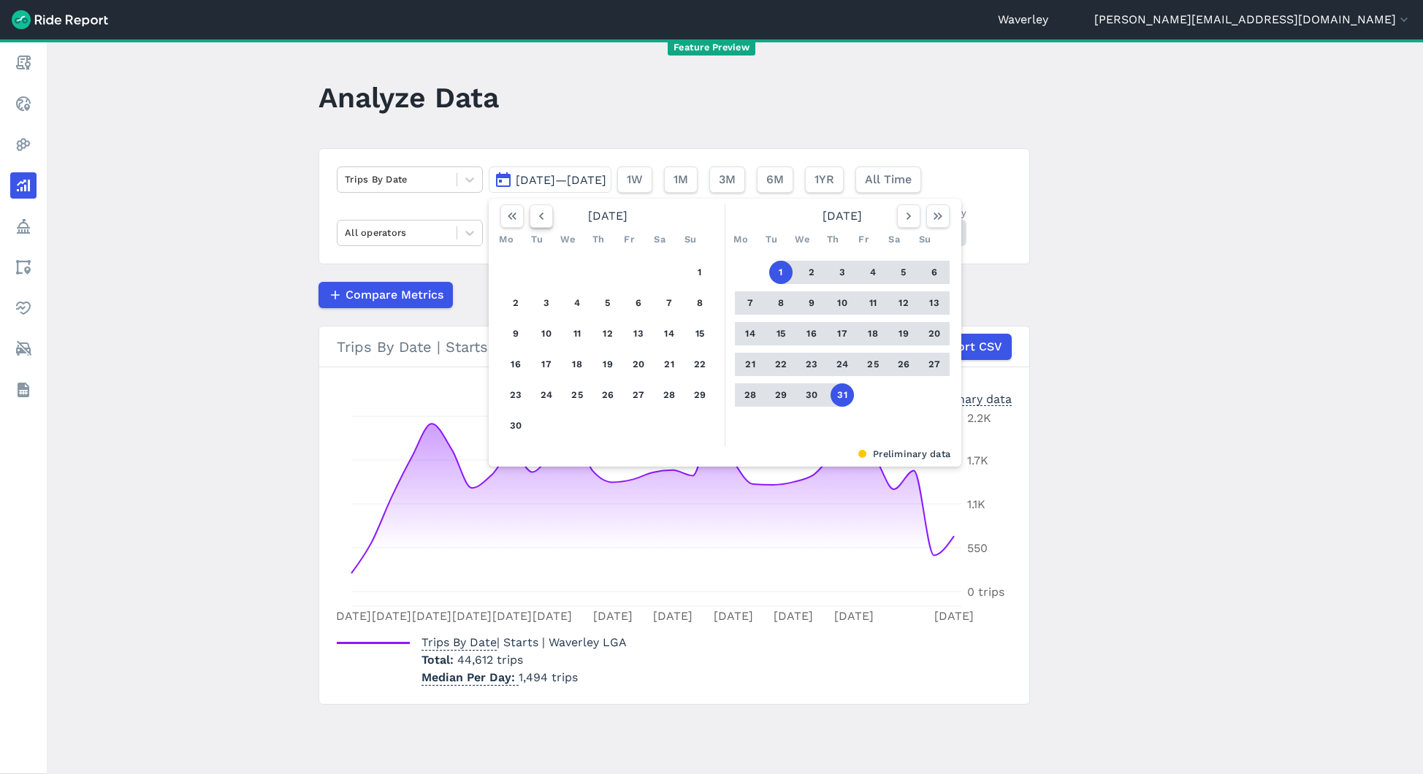
click at [535, 215] on icon "button" at bounding box center [541, 216] width 15 height 15
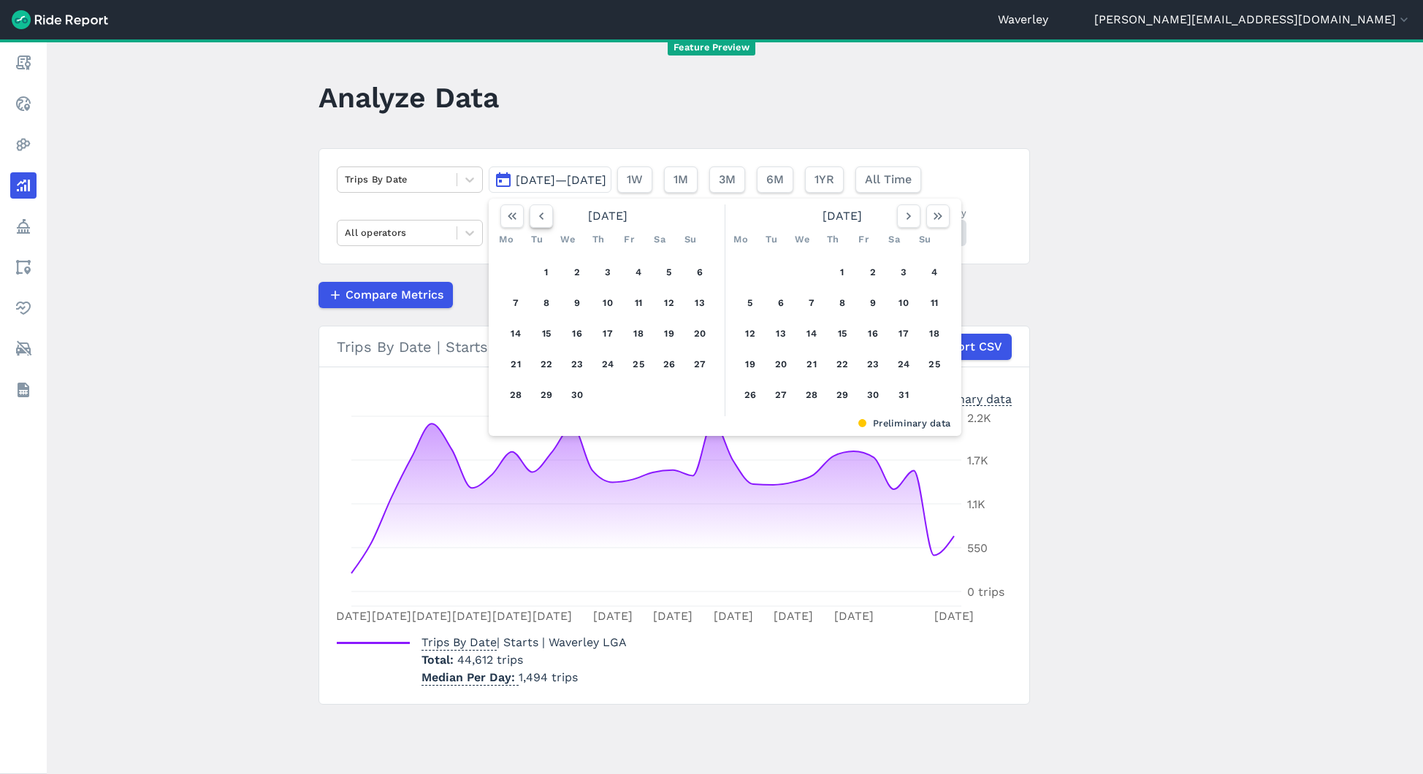
click at [535, 215] on icon "button" at bounding box center [541, 216] width 15 height 15
click at [575, 270] on button "1" at bounding box center [576, 272] width 23 height 23
click at [908, 215] on icon "button" at bounding box center [908, 216] width 15 height 15
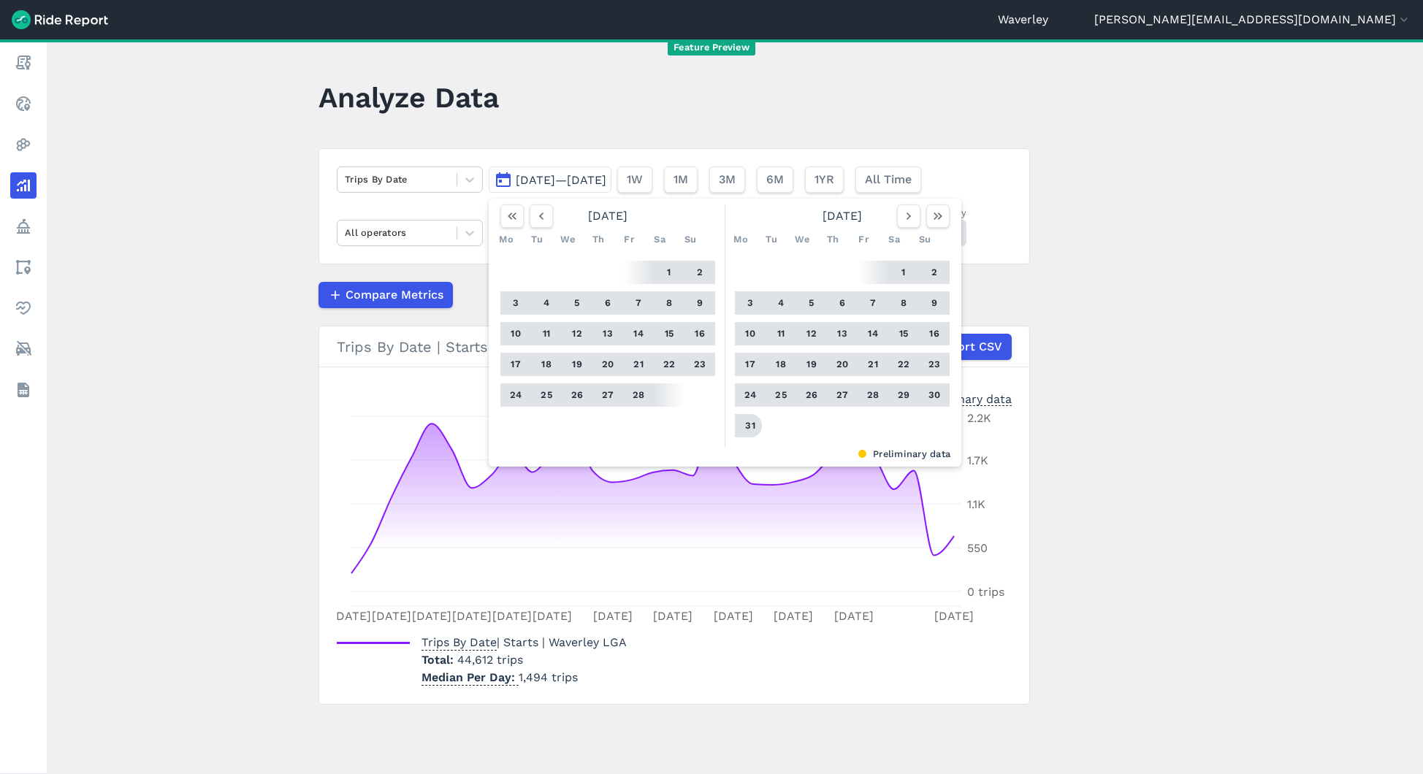
click at [750, 422] on button "31" at bounding box center [749, 425] width 23 height 23
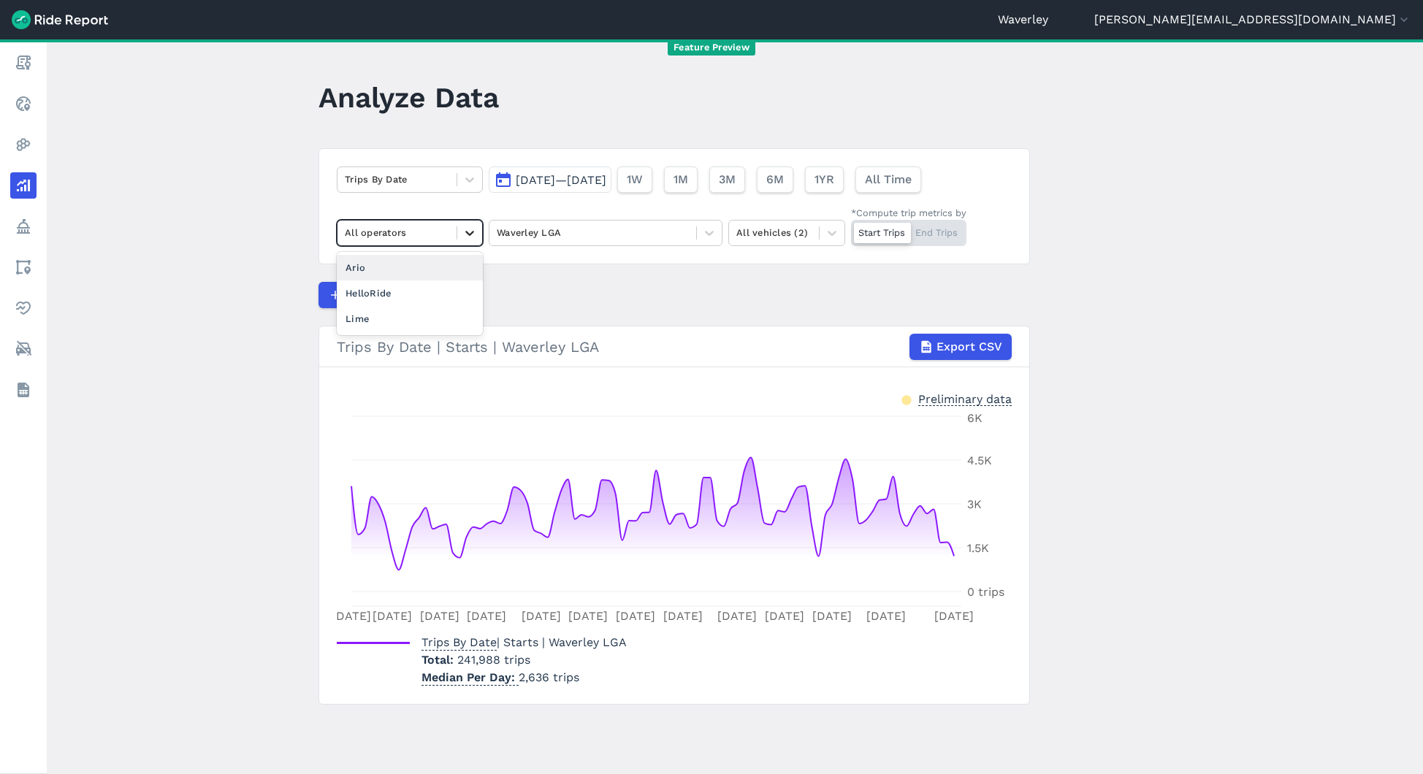
click at [469, 241] on div at bounding box center [469, 233] width 25 height 25
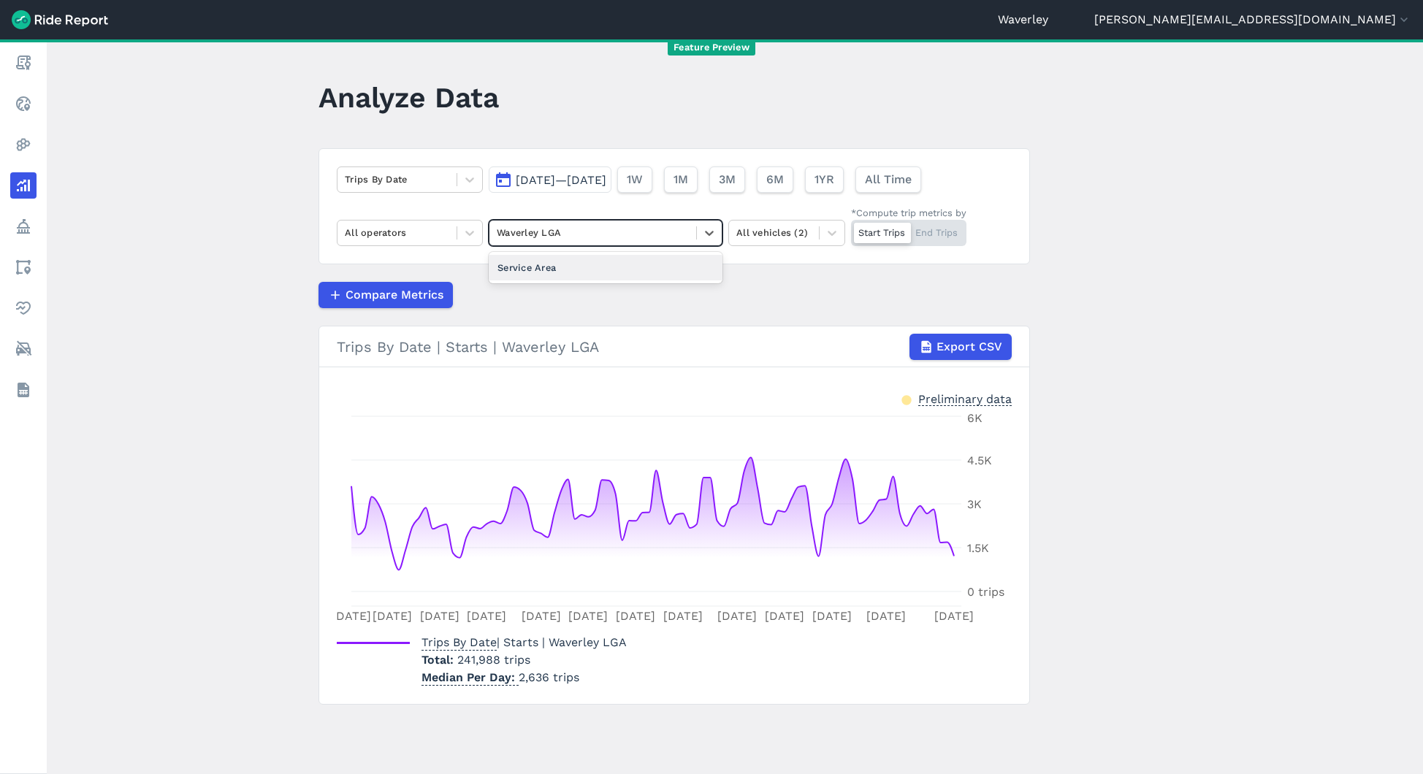
click at [610, 237] on div at bounding box center [593, 232] width 192 height 17
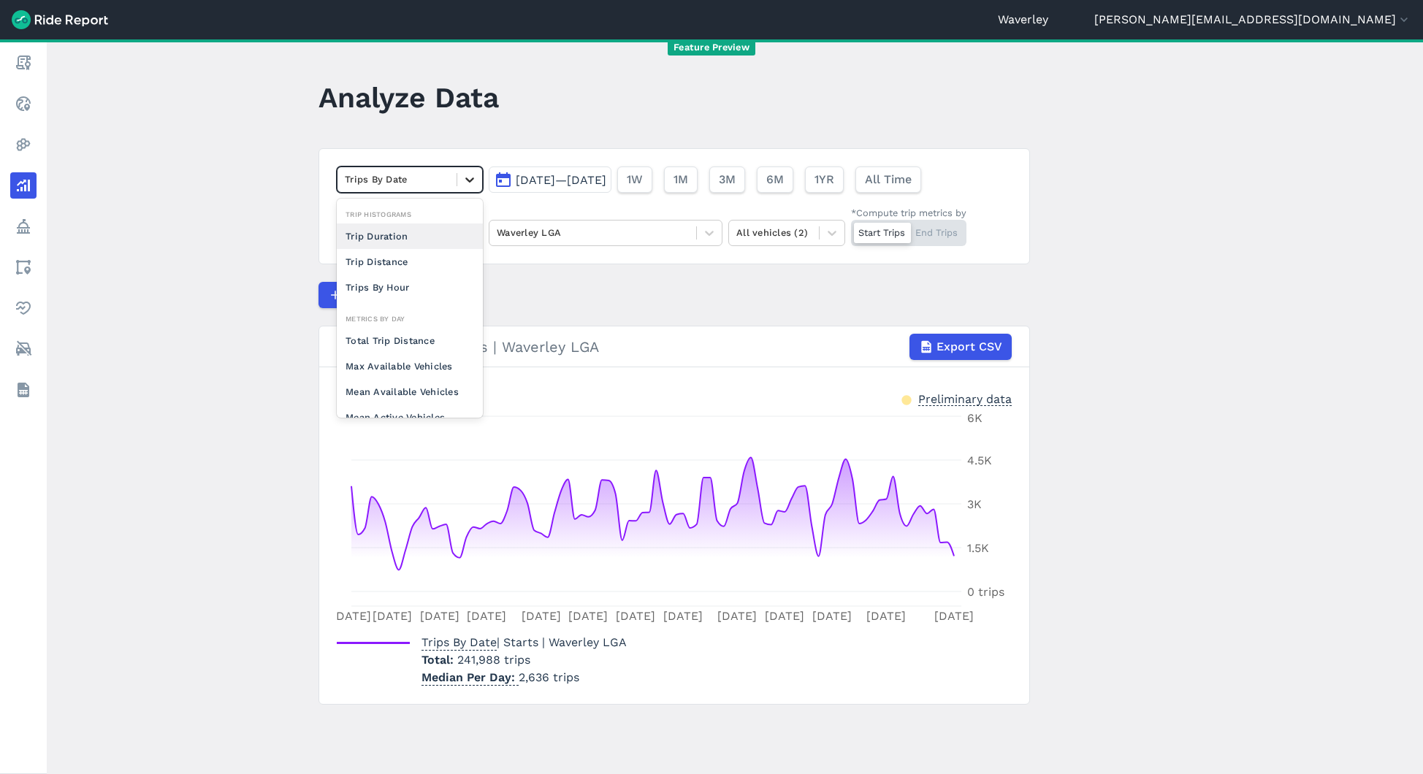
click at [474, 177] on icon at bounding box center [469, 179] width 15 height 15
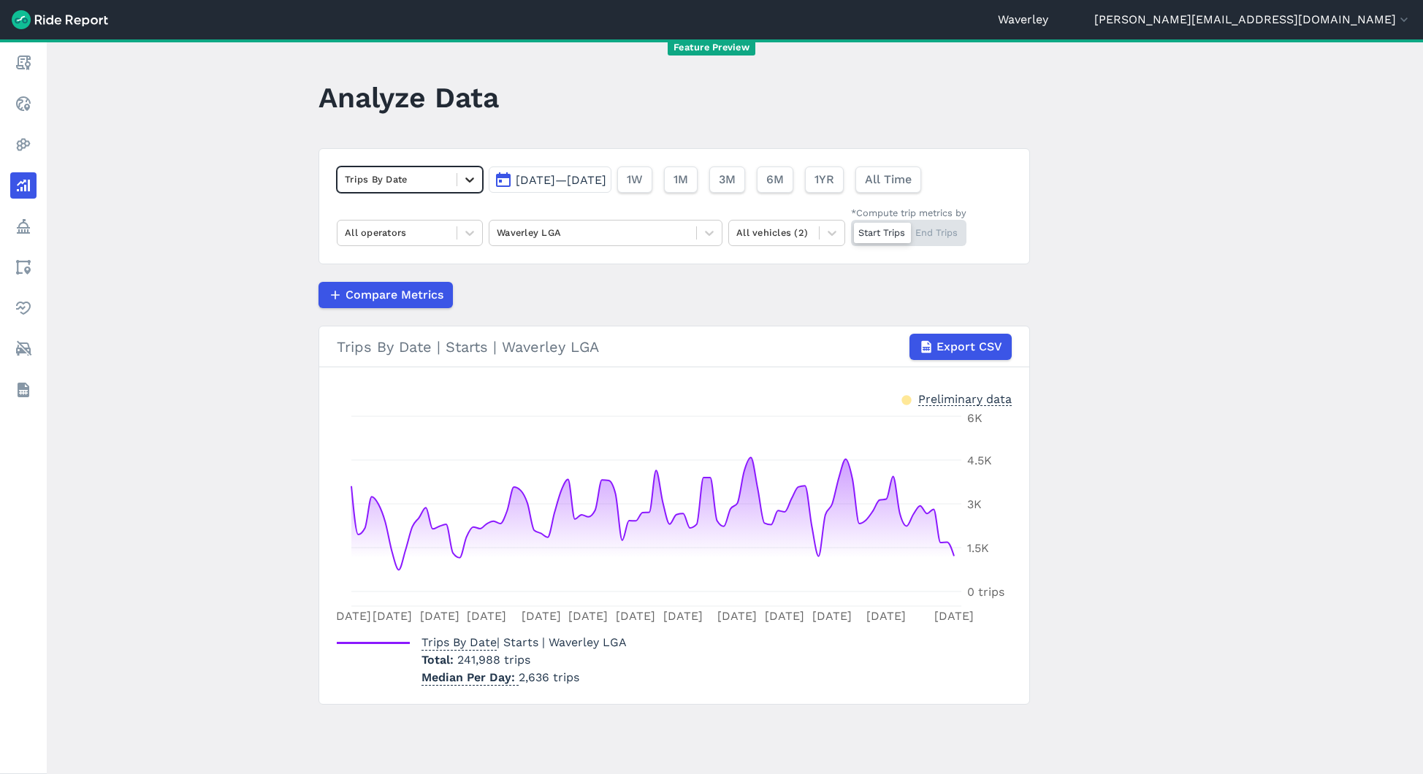
click at [474, 177] on icon at bounding box center [469, 179] width 15 height 15
click at [470, 186] on icon at bounding box center [469, 179] width 15 height 15
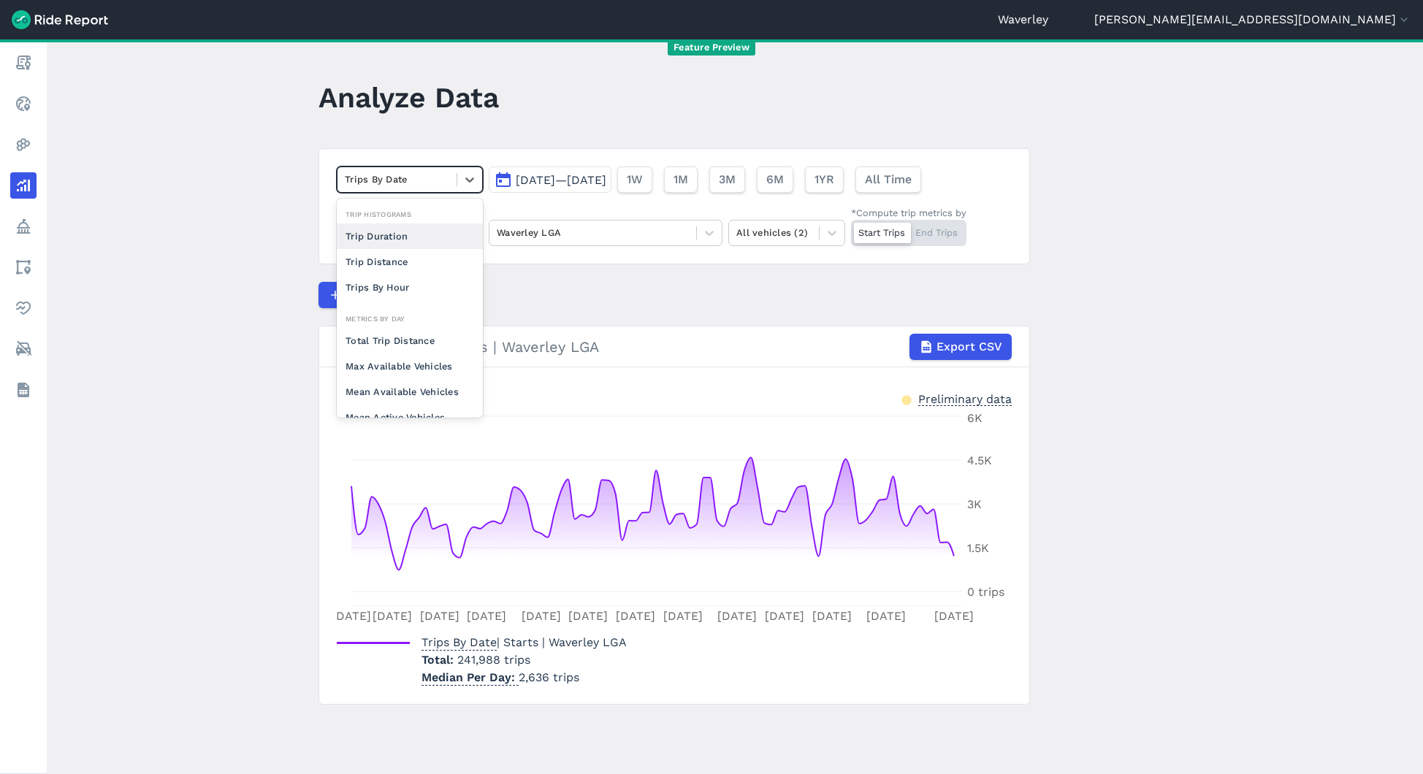
click at [399, 235] on div "Trip Duration" at bounding box center [410, 236] width 146 height 26
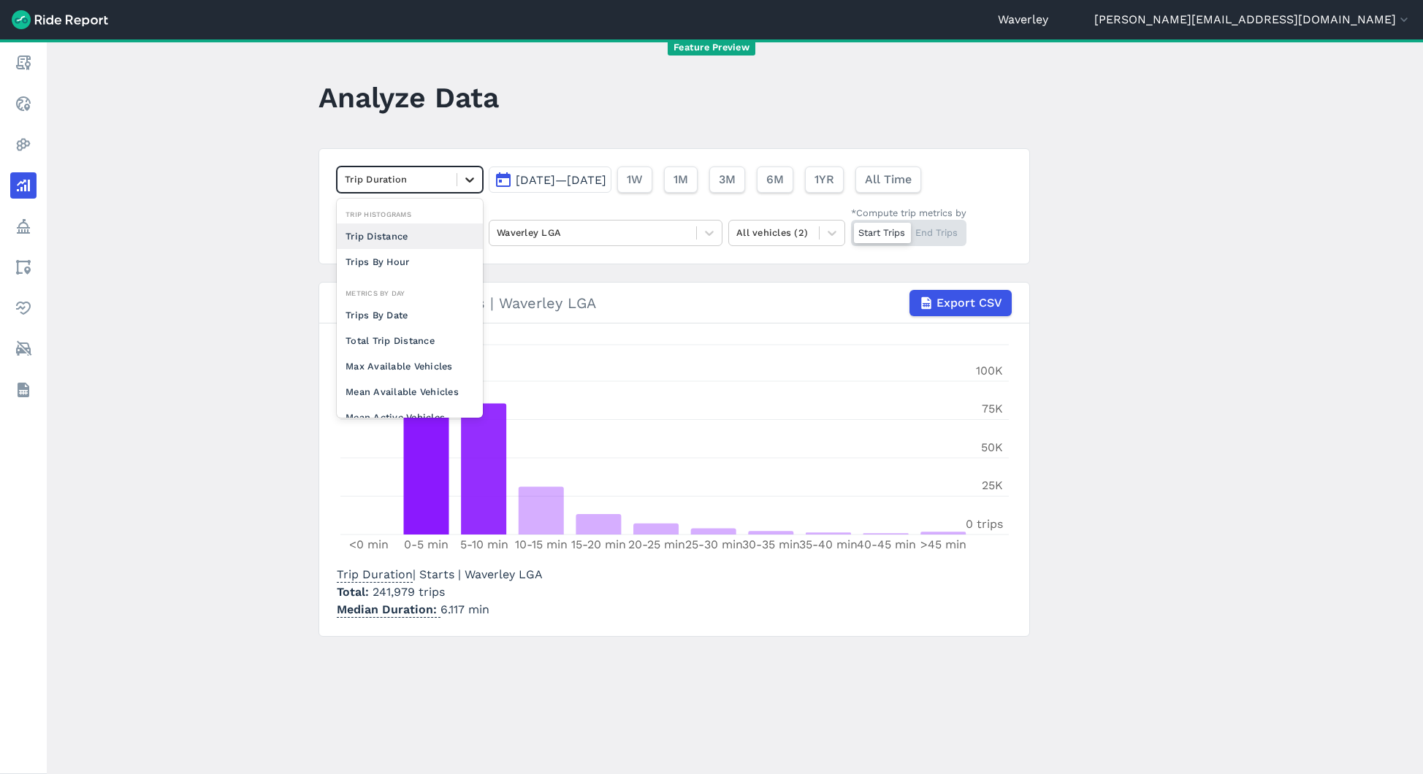
click at [465, 177] on icon at bounding box center [469, 179] width 15 height 15
click at [408, 260] on div "Trips By Hour" at bounding box center [410, 262] width 146 height 26
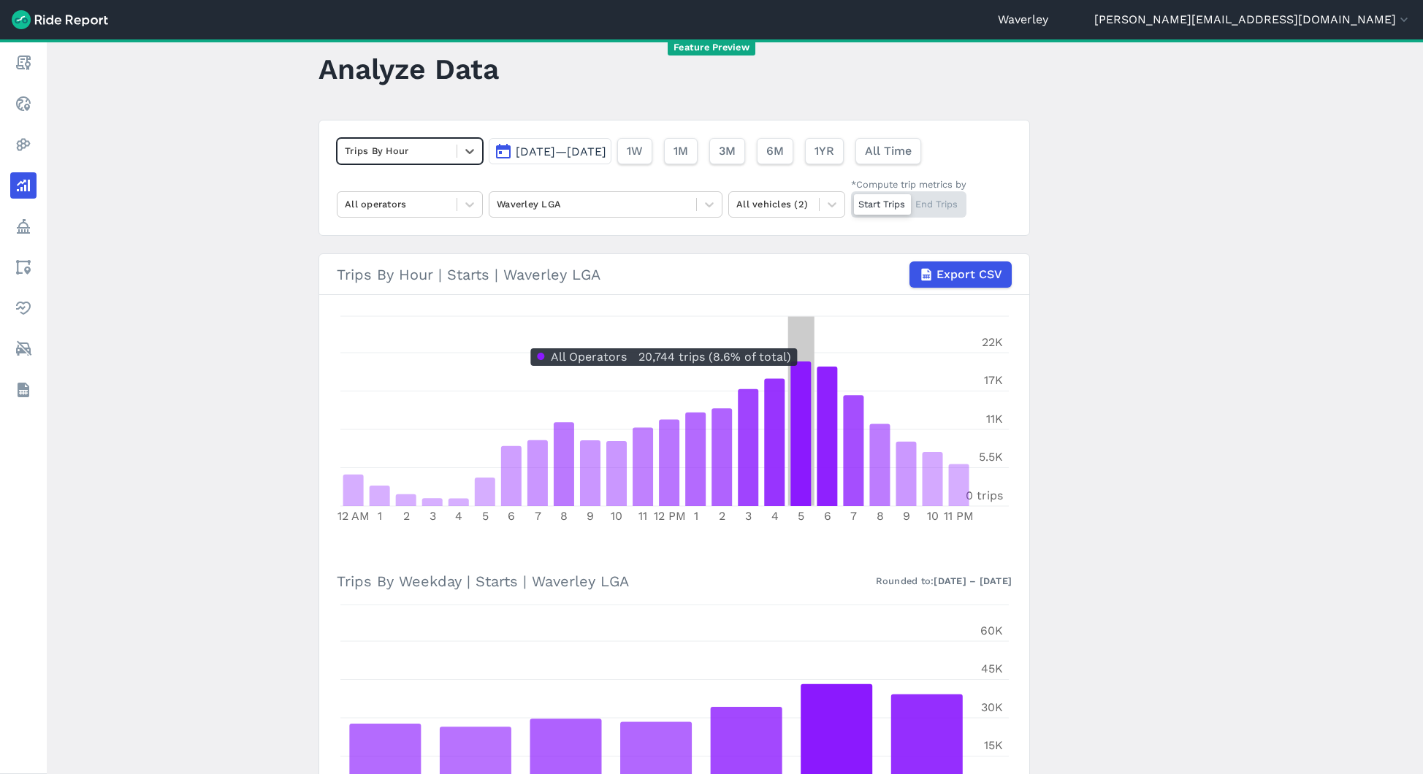
scroll to position [28, 0]
click at [471, 146] on icon at bounding box center [469, 152] width 15 height 15
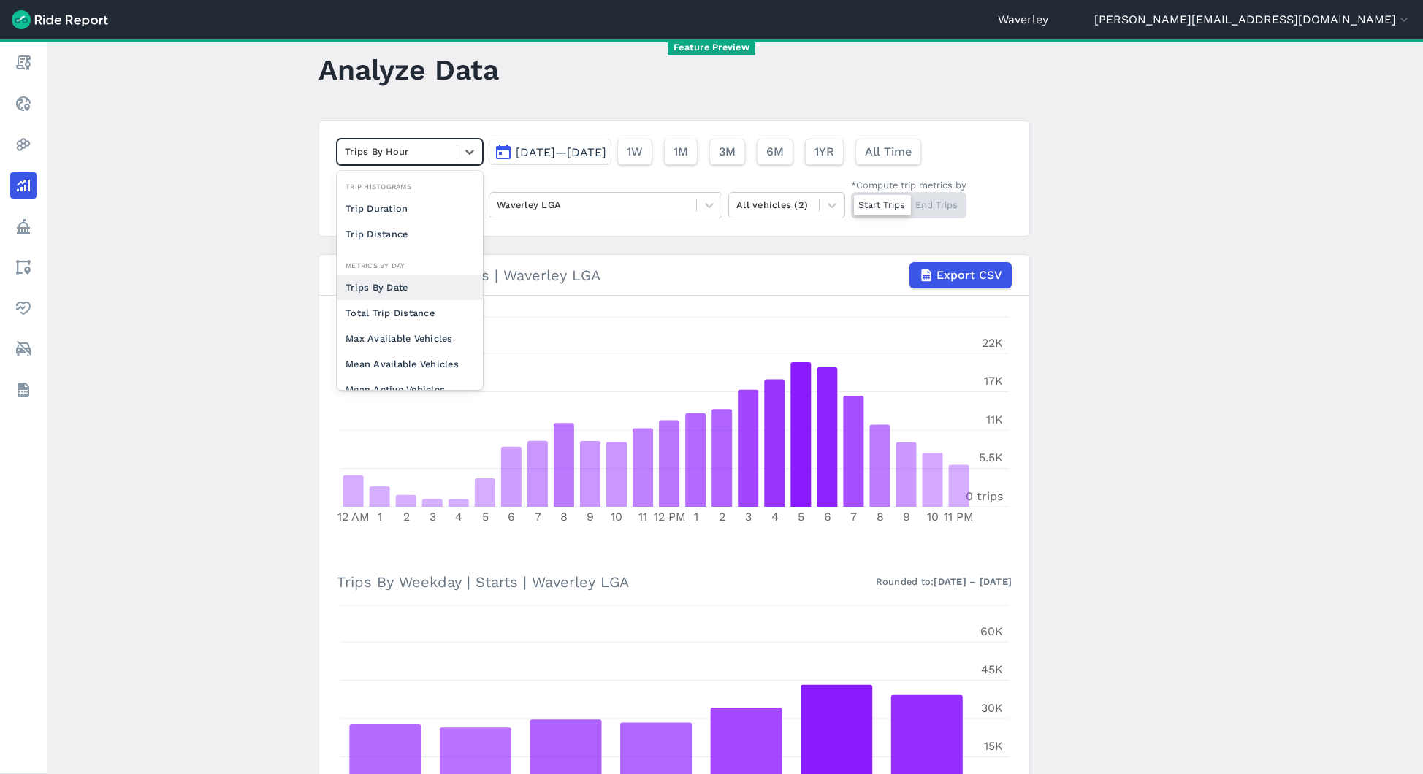
click at [530, 248] on article "option Trips By Hour, selected. option Trips By Date focused, 0 of 2. 10 result…" at bounding box center [673, 627] width 711 height 1012
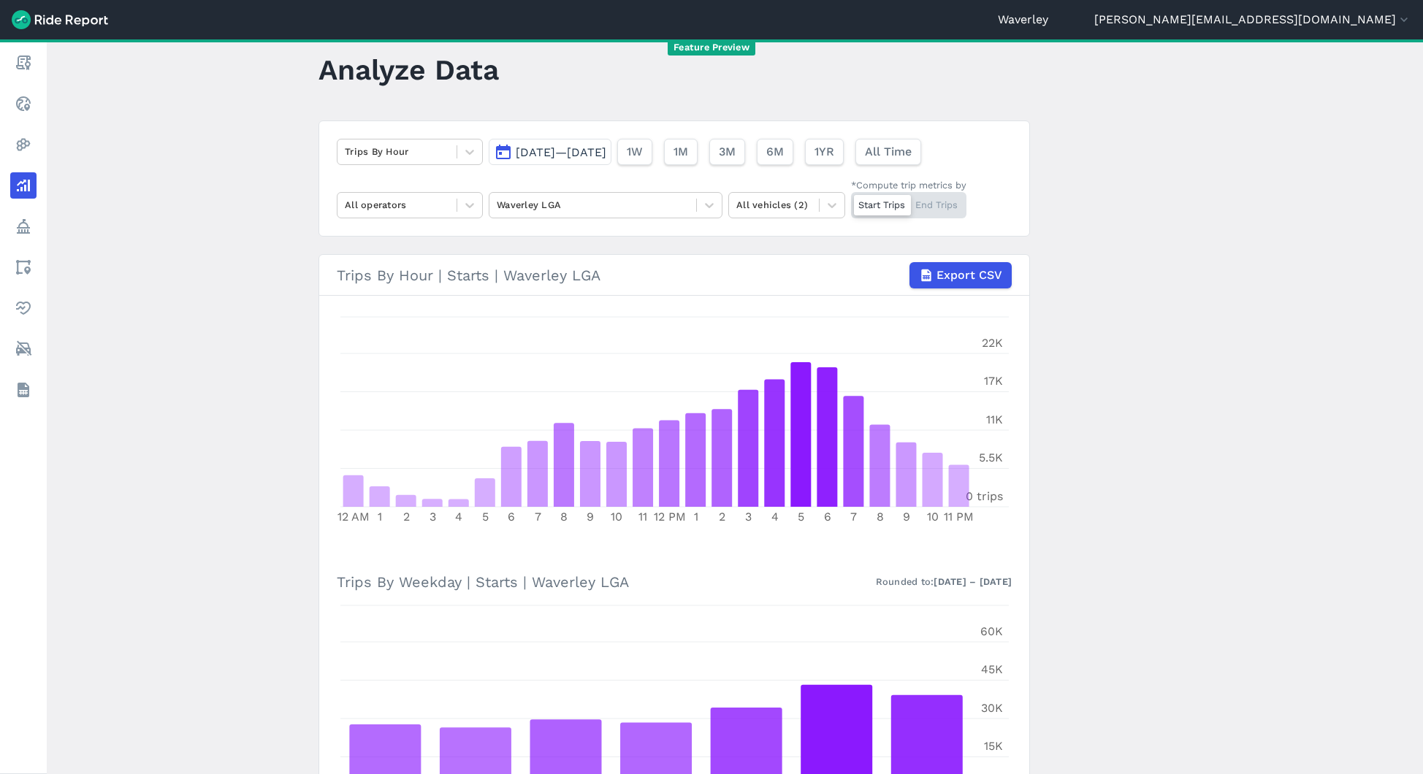
click at [582, 148] on span "[DATE]—[DATE]" at bounding box center [561, 152] width 91 height 14
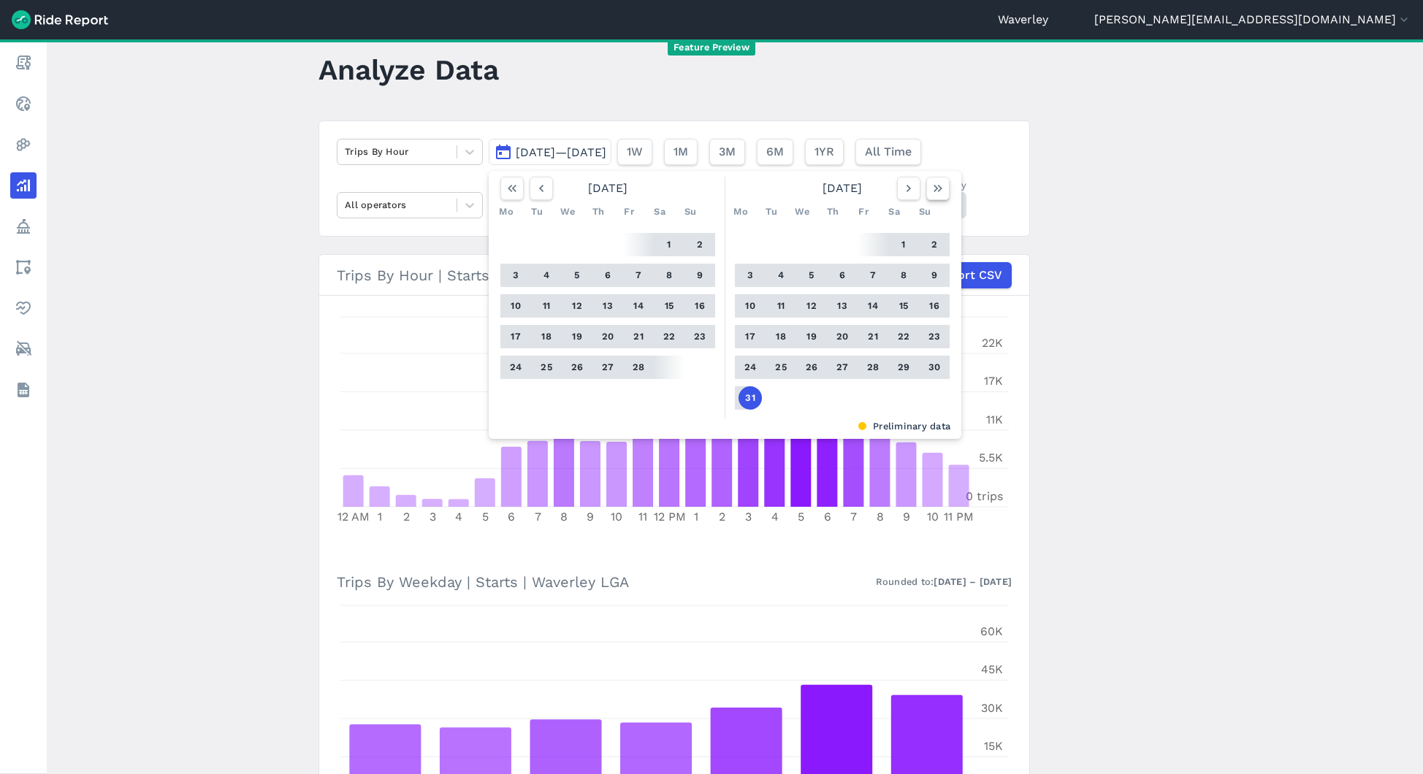
click at [926, 196] on button "button" at bounding box center [937, 188] width 23 height 23
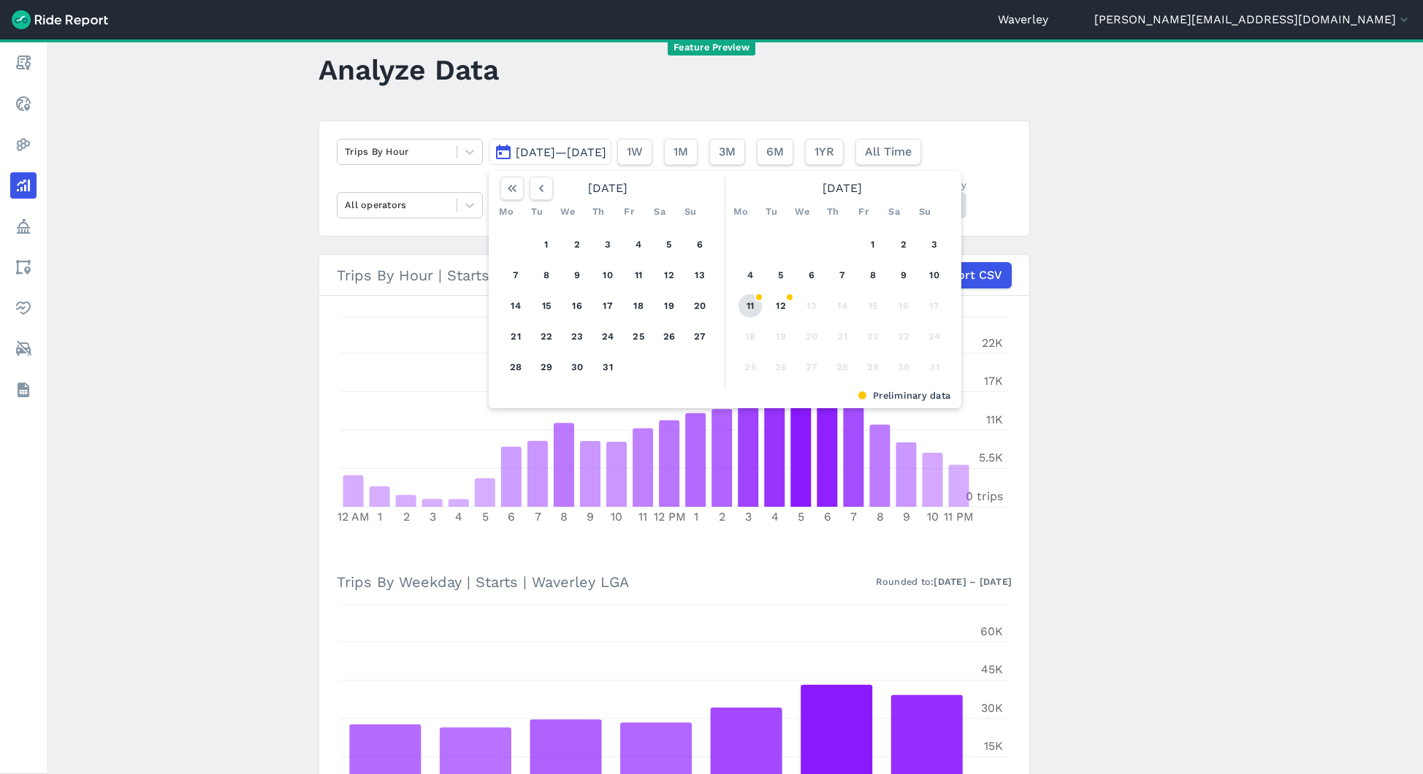
click at [754, 305] on button "11" at bounding box center [749, 305] width 23 height 23
click at [747, 306] on button "11" at bounding box center [749, 305] width 23 height 23
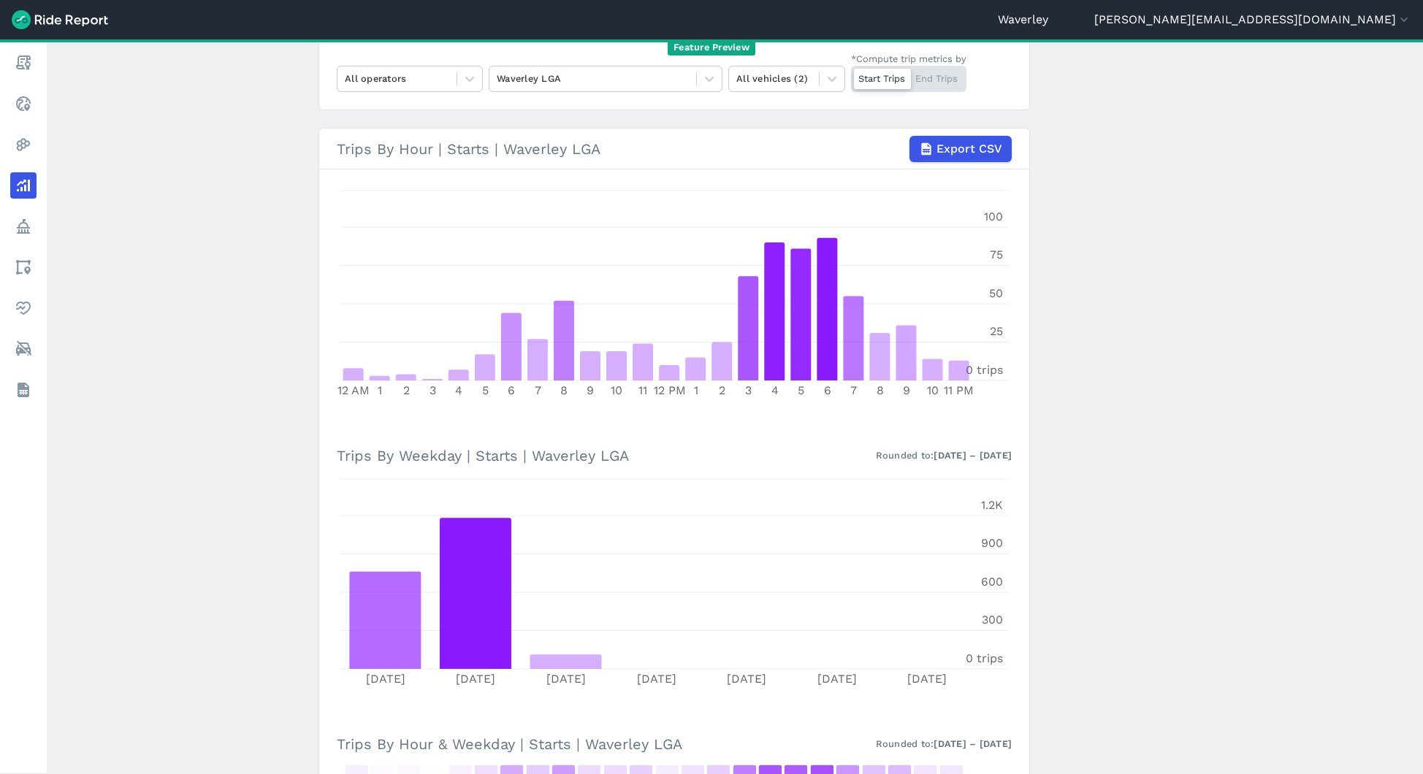
scroll to position [60, 0]
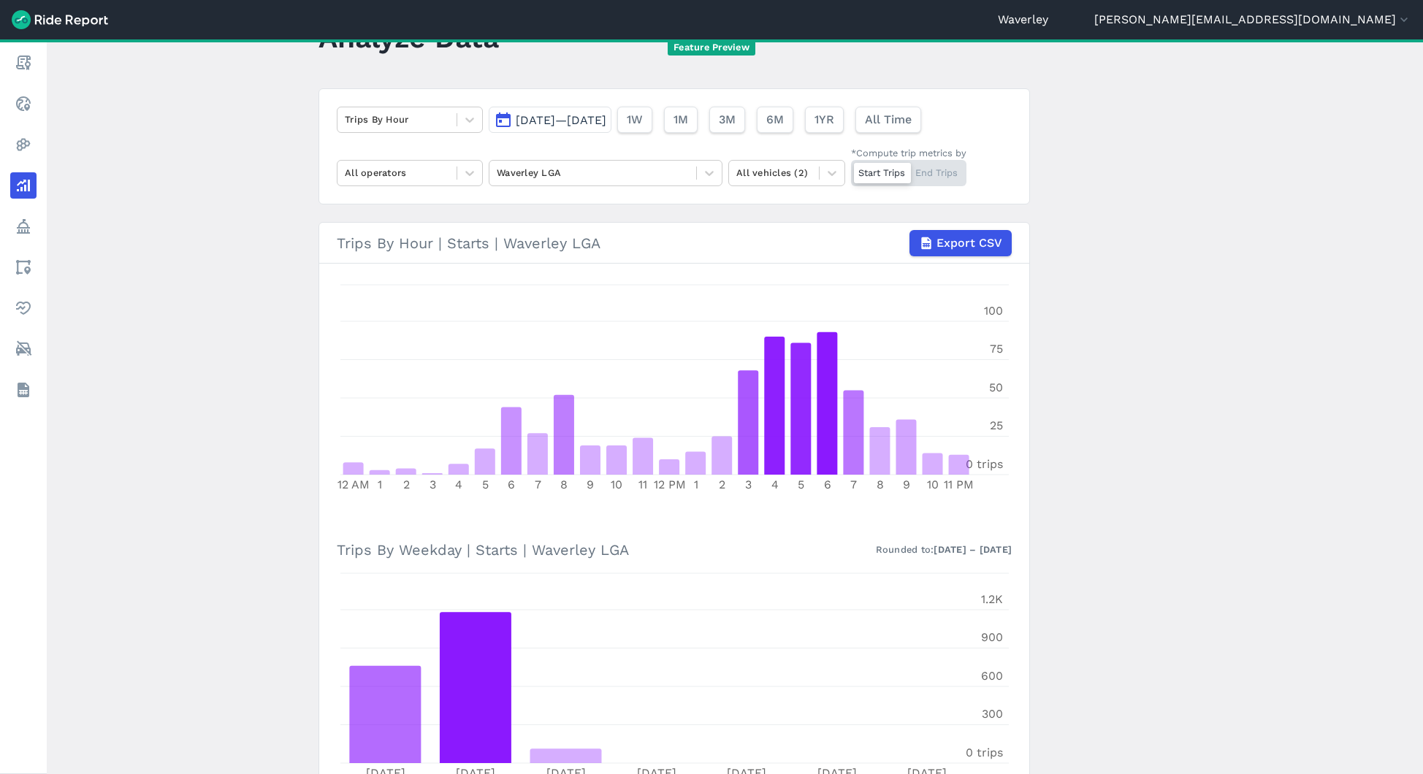
click at [606, 126] on span "[DATE]—[DATE]" at bounding box center [561, 120] width 91 height 14
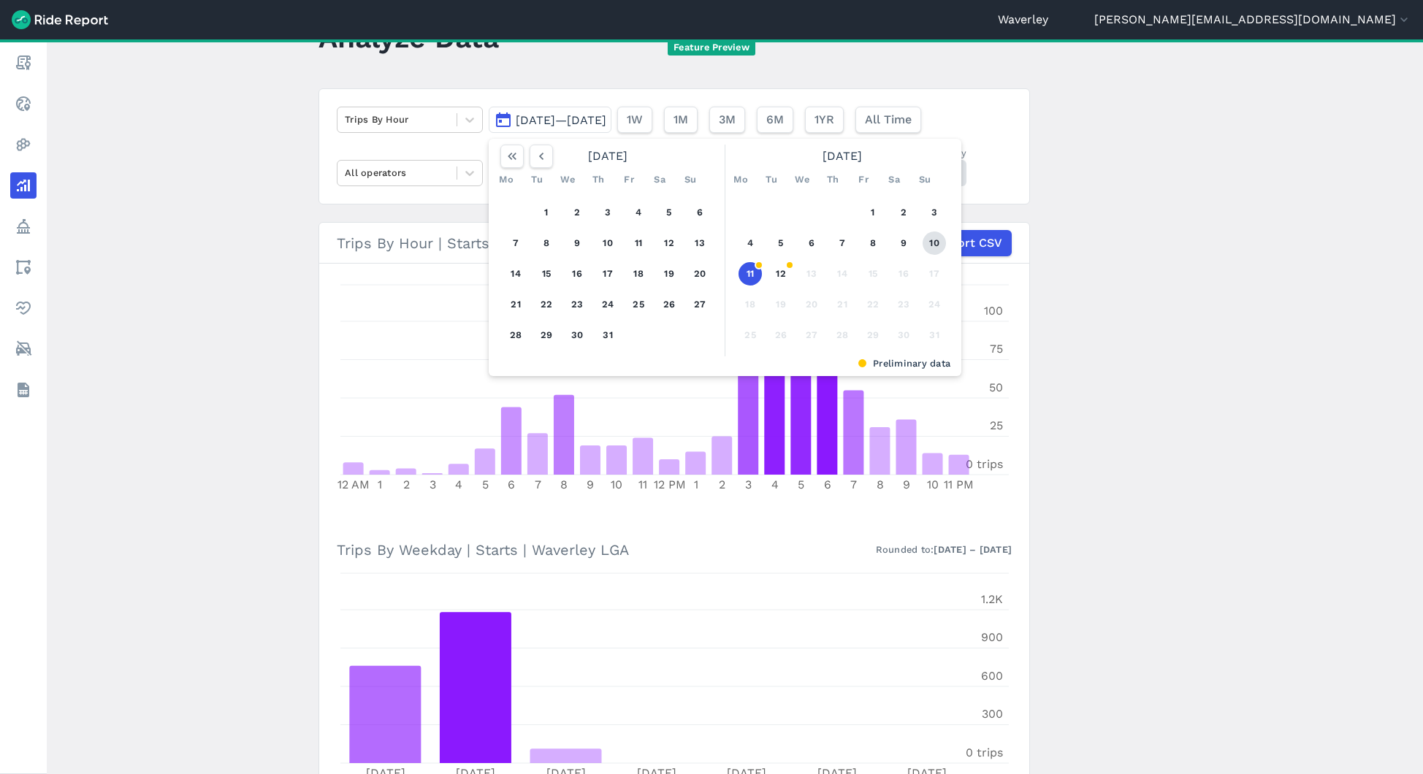
click at [930, 240] on button "10" at bounding box center [933, 243] width 23 height 23
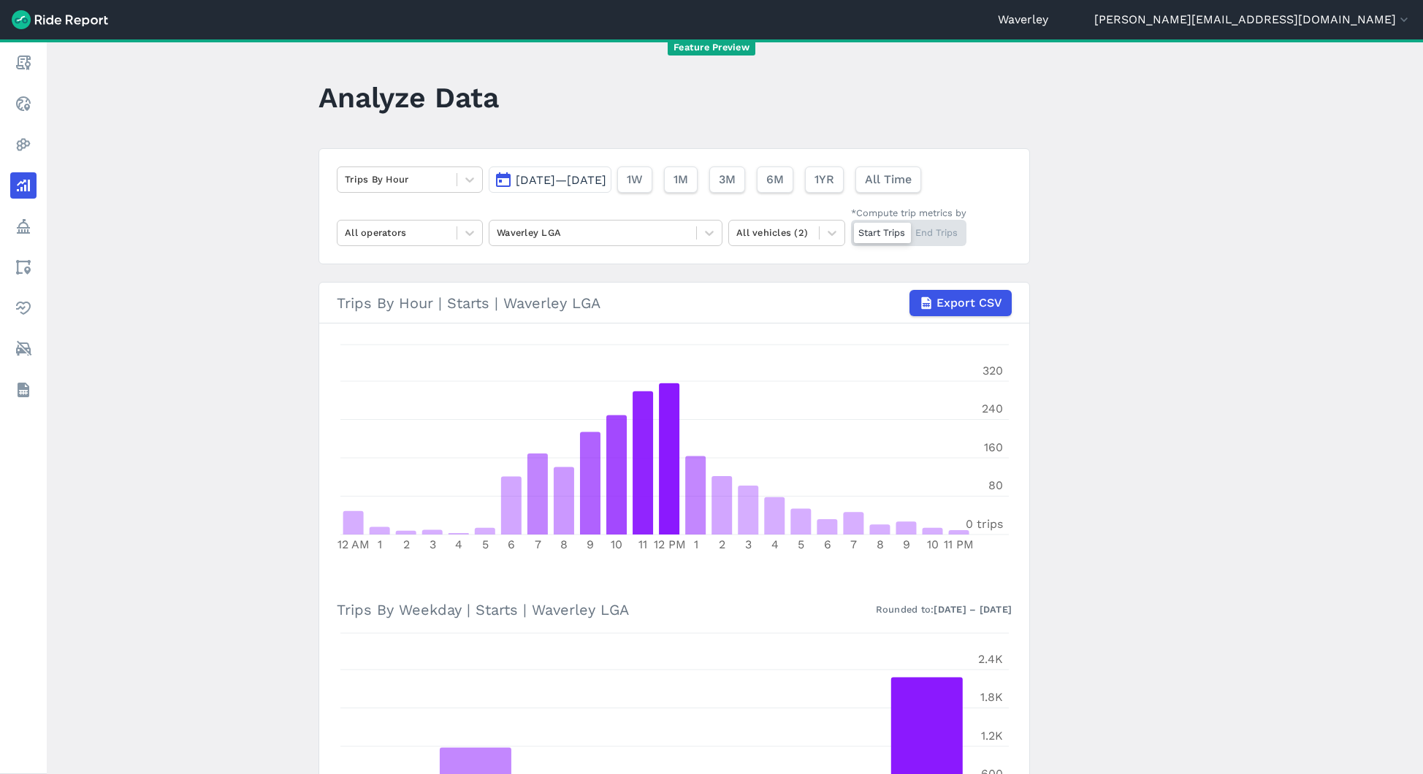
click at [606, 182] on span "[DATE]—[DATE]" at bounding box center [561, 180] width 91 height 14
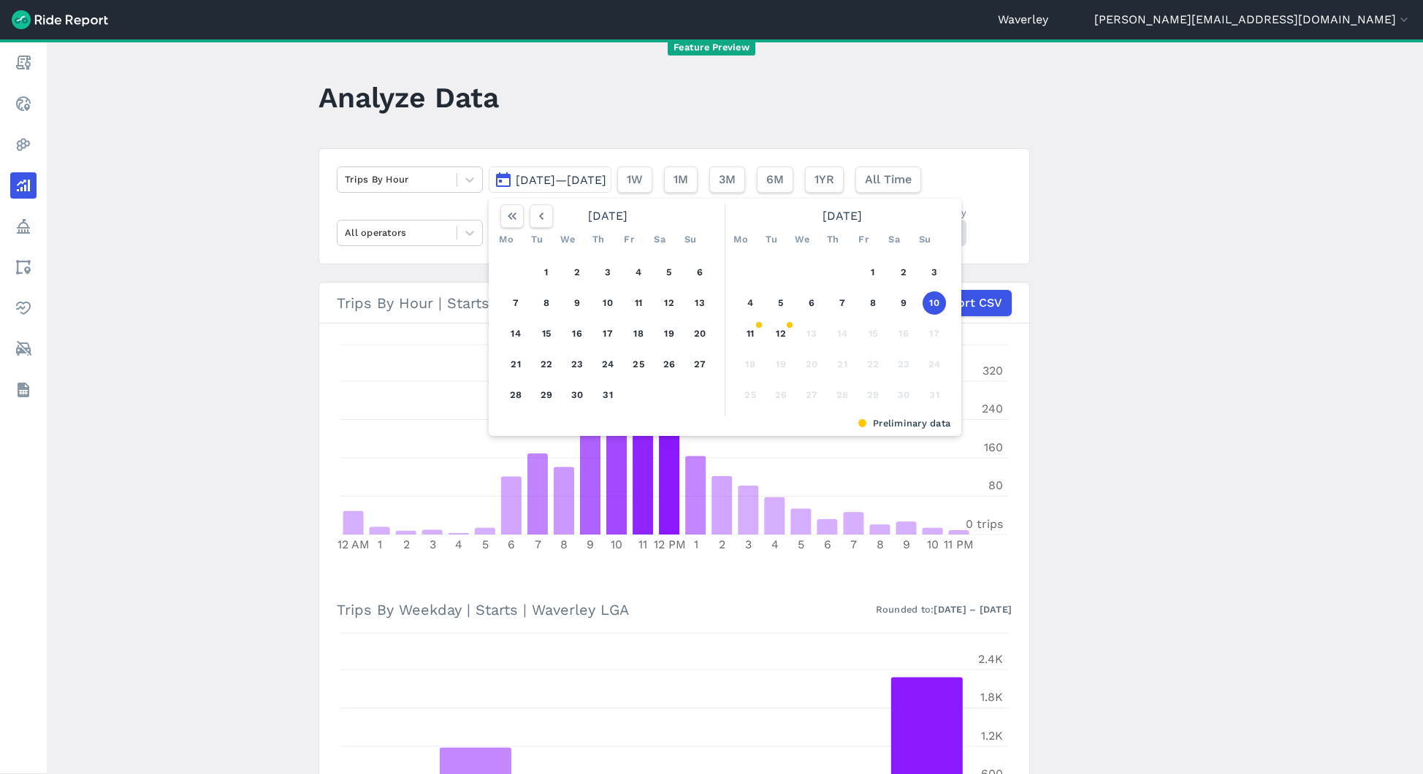
click at [606, 182] on span "[DATE]—[DATE]" at bounding box center [561, 180] width 91 height 14
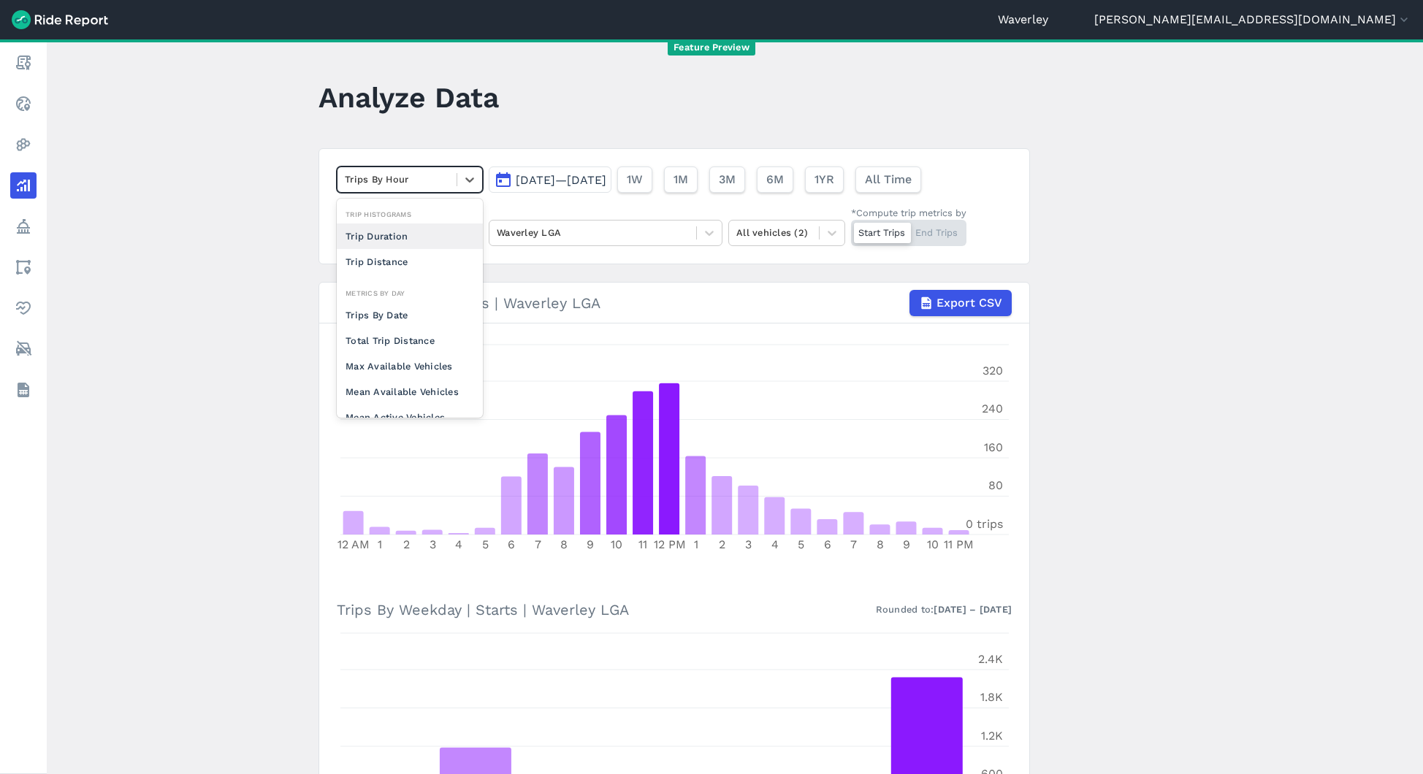
click at [365, 188] on div "Trips By Hour" at bounding box center [396, 179] width 119 height 23
click at [271, 232] on main "Analyze Data option Trip Duration focused, 0 of 2. 10 results available. Use Up…" at bounding box center [735, 406] width 1376 height 735
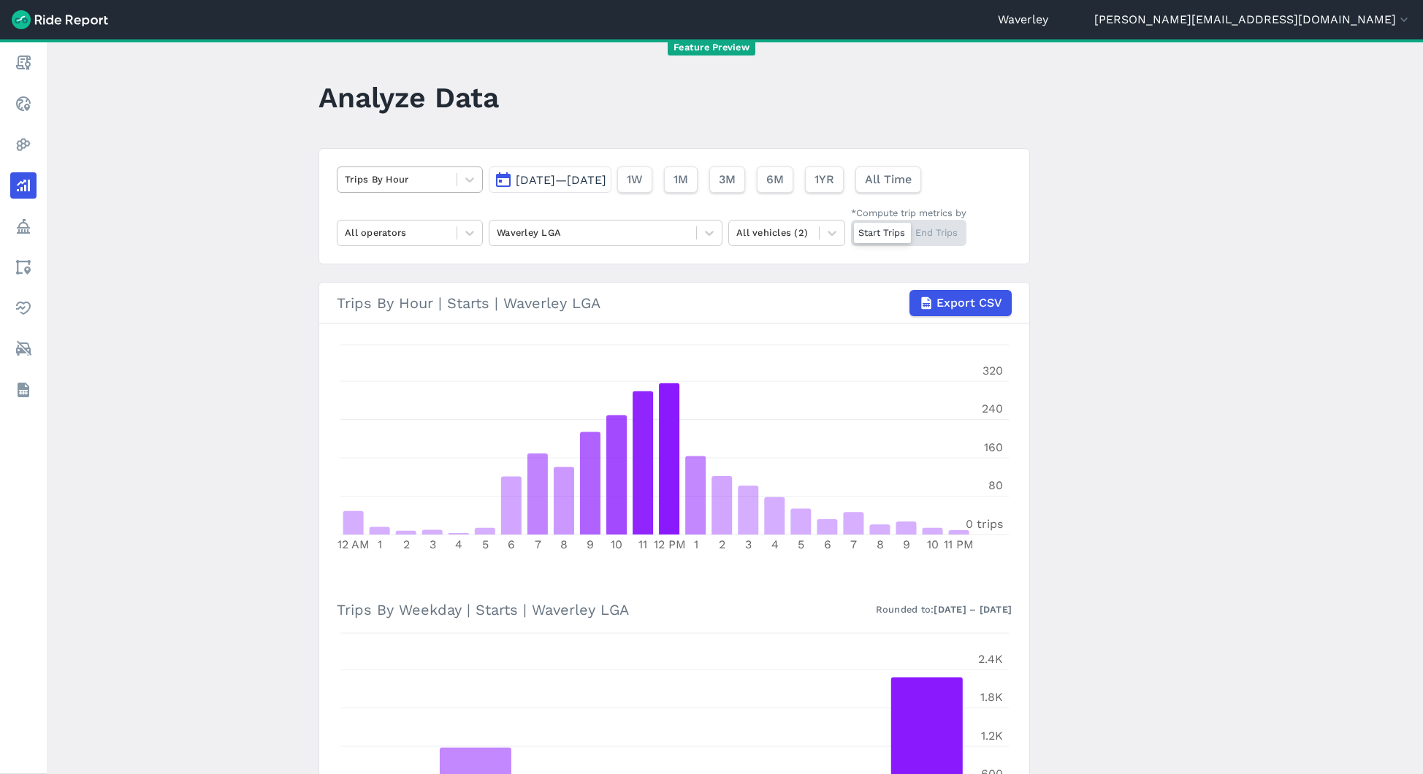
click at [429, 175] on div at bounding box center [397, 179] width 104 height 17
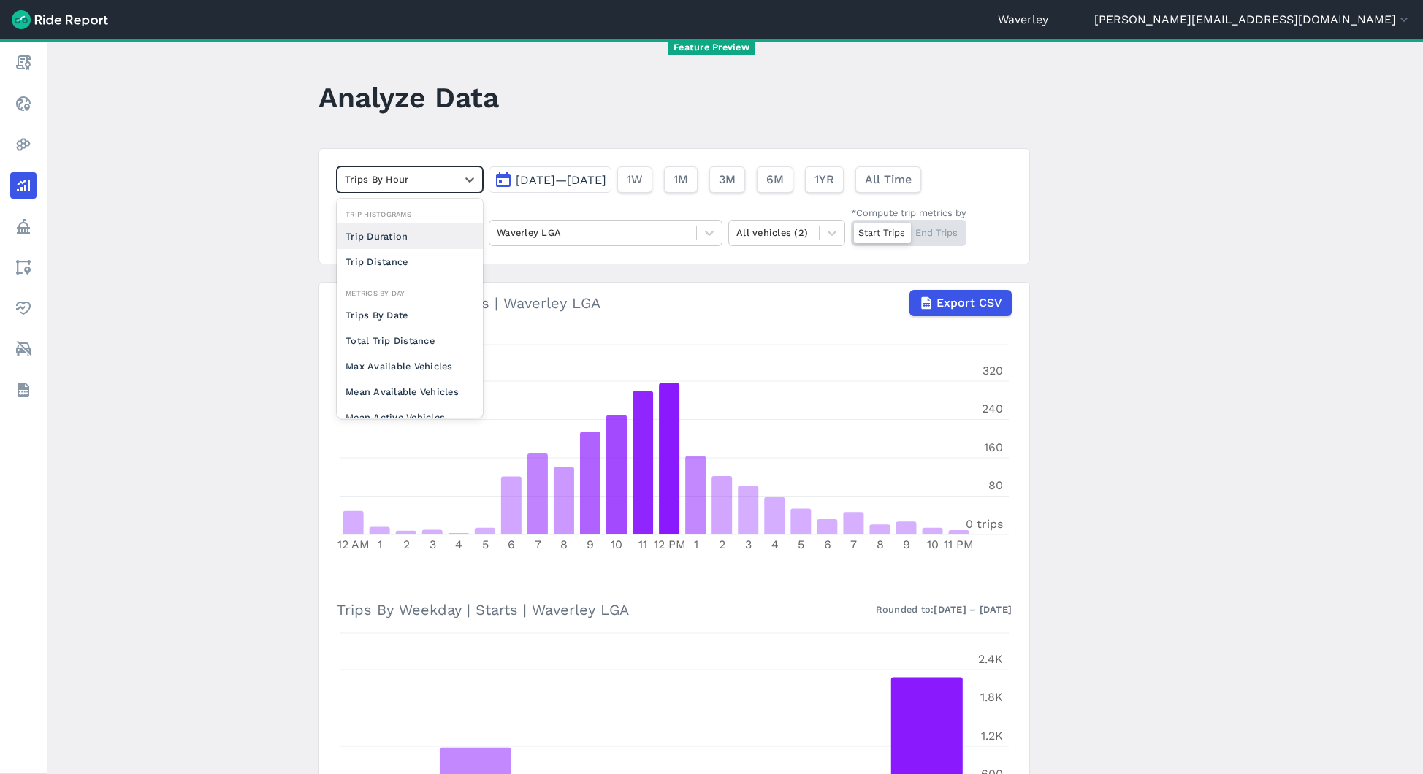
click at [429, 175] on div at bounding box center [397, 179] width 104 height 17
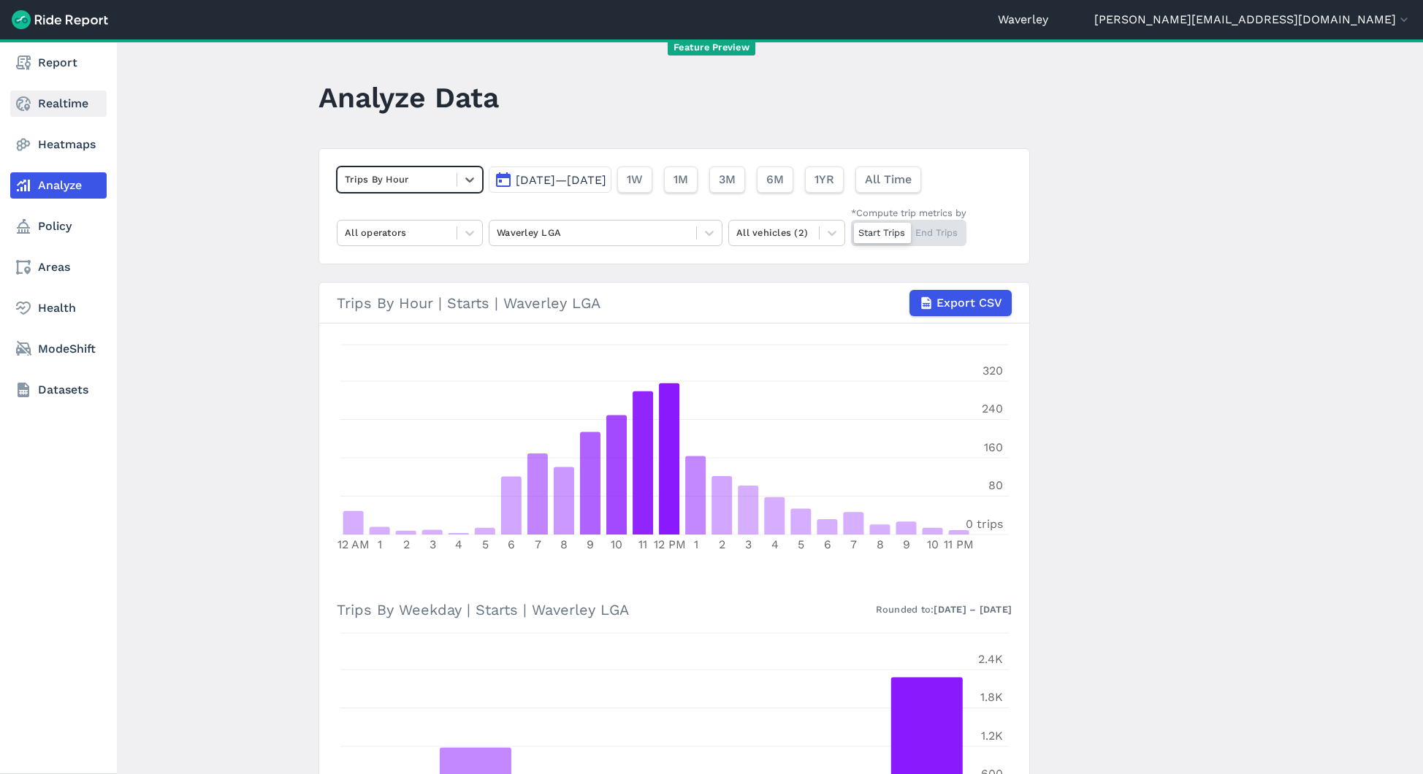
click at [88, 109] on link "Realtime" at bounding box center [58, 104] width 96 height 26
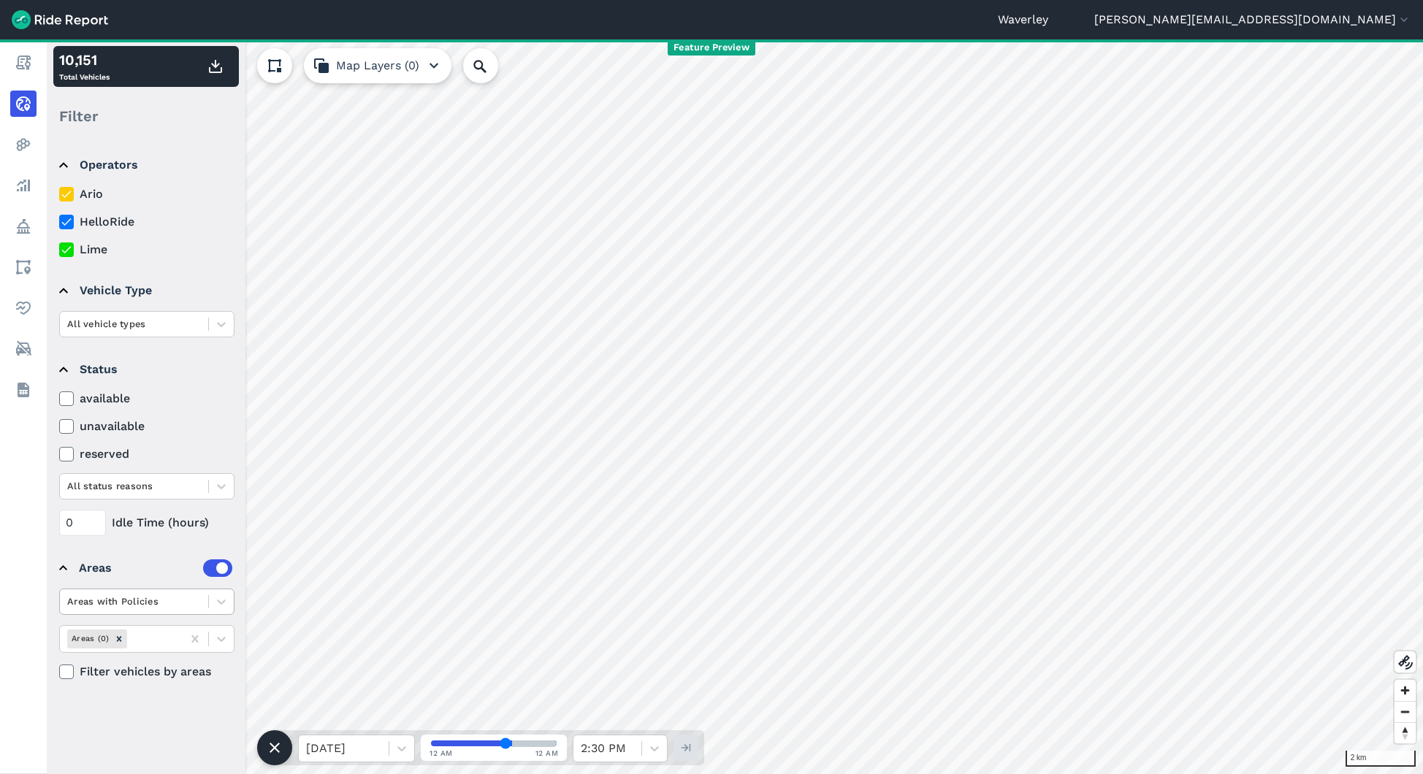
click at [158, 608] on div at bounding box center [134, 601] width 134 height 17
click at [135, 630] on div "All Areas" at bounding box center [146, 637] width 175 height 26
click at [159, 632] on div "All Areas Areas (1) Filter vehicles by areas" at bounding box center [146, 634] width 175 height 91
click at [153, 639] on div "All Areas Areas (1) Filter vehicles by areas" at bounding box center [146, 634] width 175 height 91
click at [215, 635] on div "All Areas Areas (1) Filter vehicles by areas" at bounding box center [146, 634] width 175 height 91
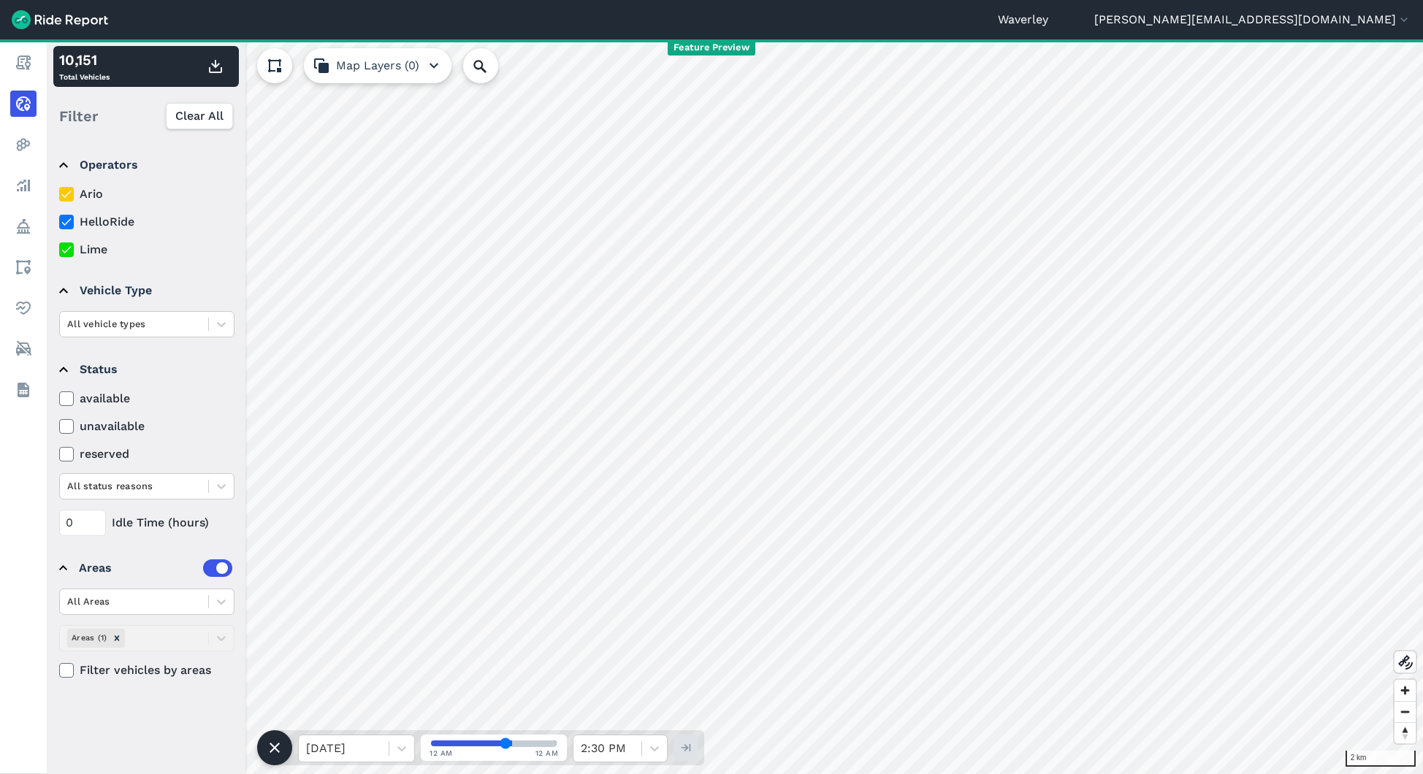
click at [71, 668] on icon at bounding box center [66, 670] width 13 height 15
click at [59, 668] on input "Filter vehicles by areas" at bounding box center [59, 666] width 0 height 9
click at [156, 599] on div at bounding box center [134, 601] width 134 height 17
click at [161, 638] on div "All Areas Areas (1) Filter vehicles by areas" at bounding box center [146, 634] width 175 height 91
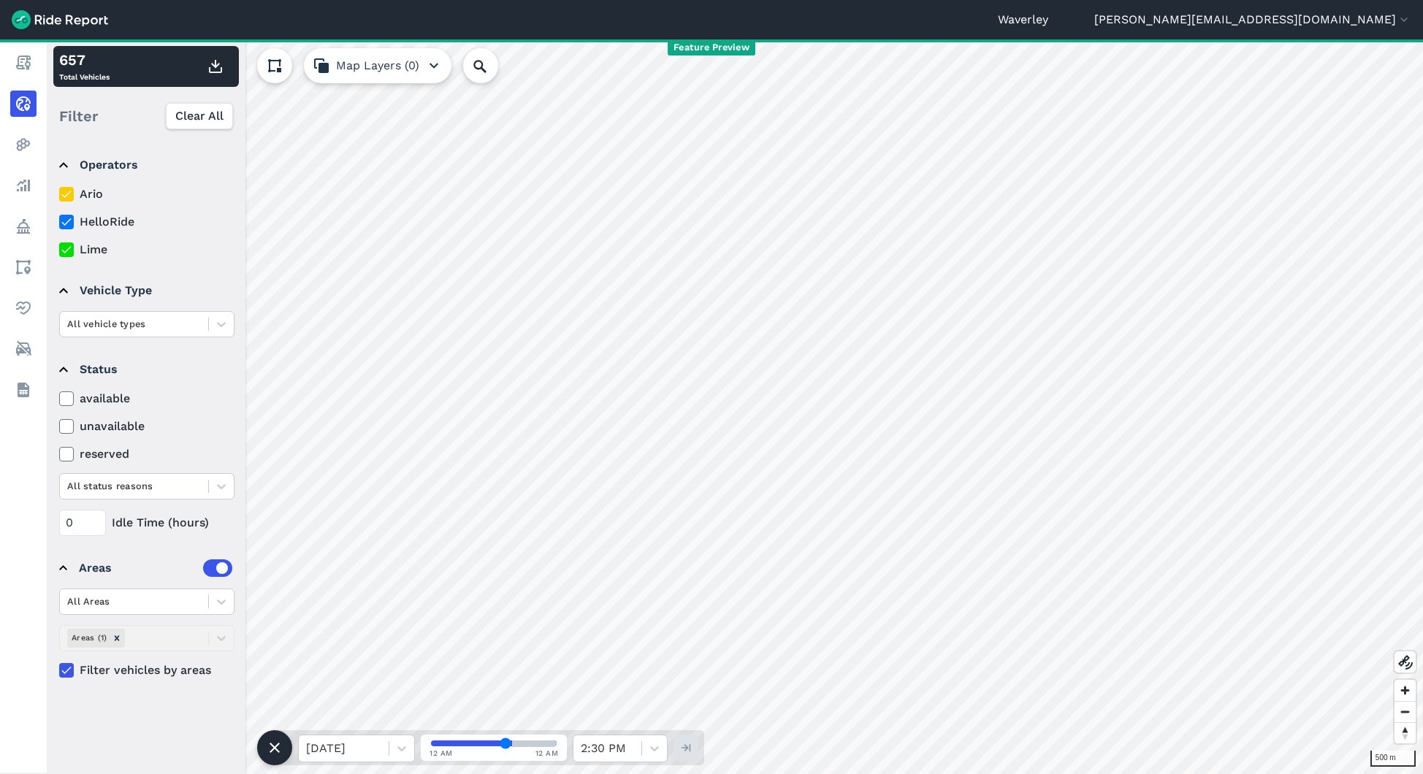
click at [148, 638] on div "All Areas Areas (1) Filter vehicles by areas" at bounding box center [146, 634] width 175 height 91
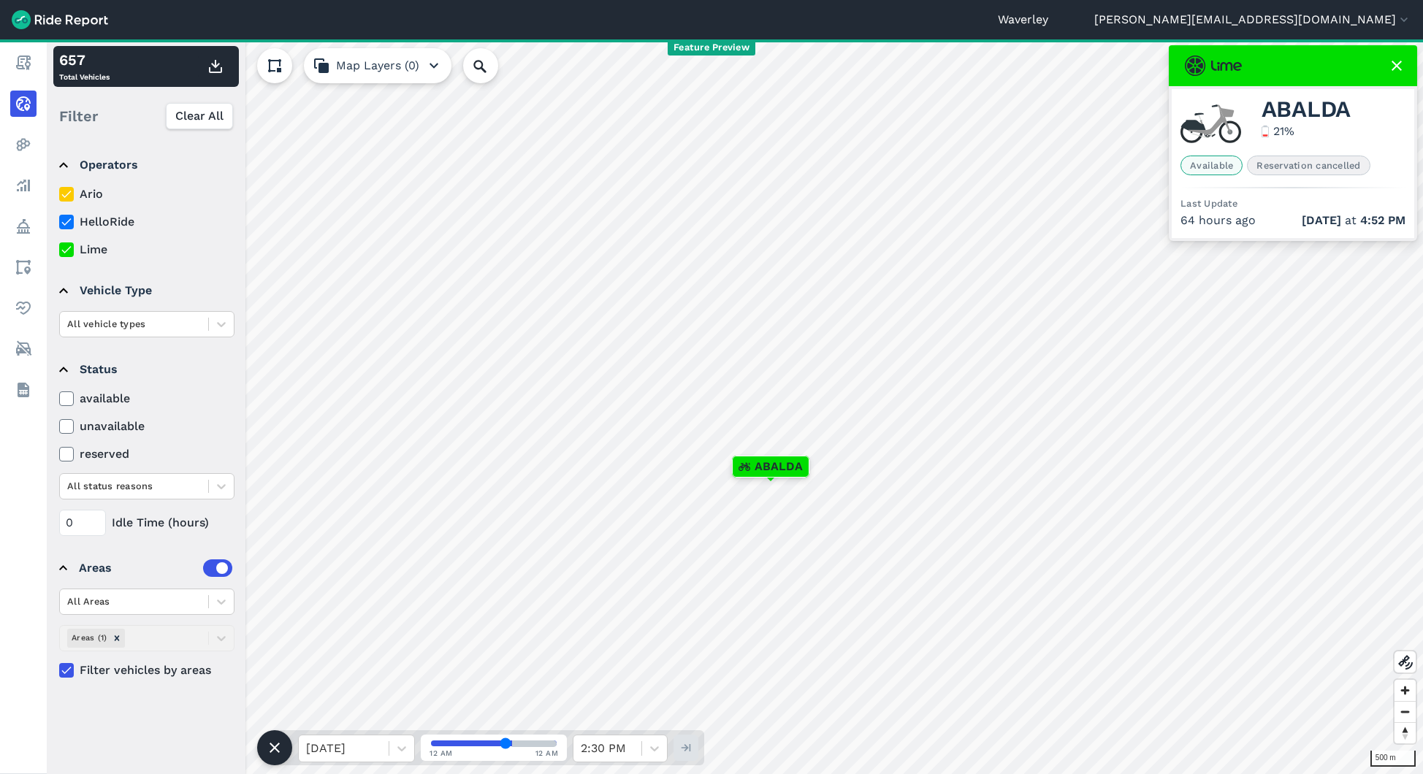
click at [1293, 110] on span "ABALDA" at bounding box center [1306, 110] width 90 height 18
copy span "ABALDA"
click at [503, 60] on input "Search Location or Vehicles" at bounding box center [558, 65] width 191 height 35
paste input "ABALDA"
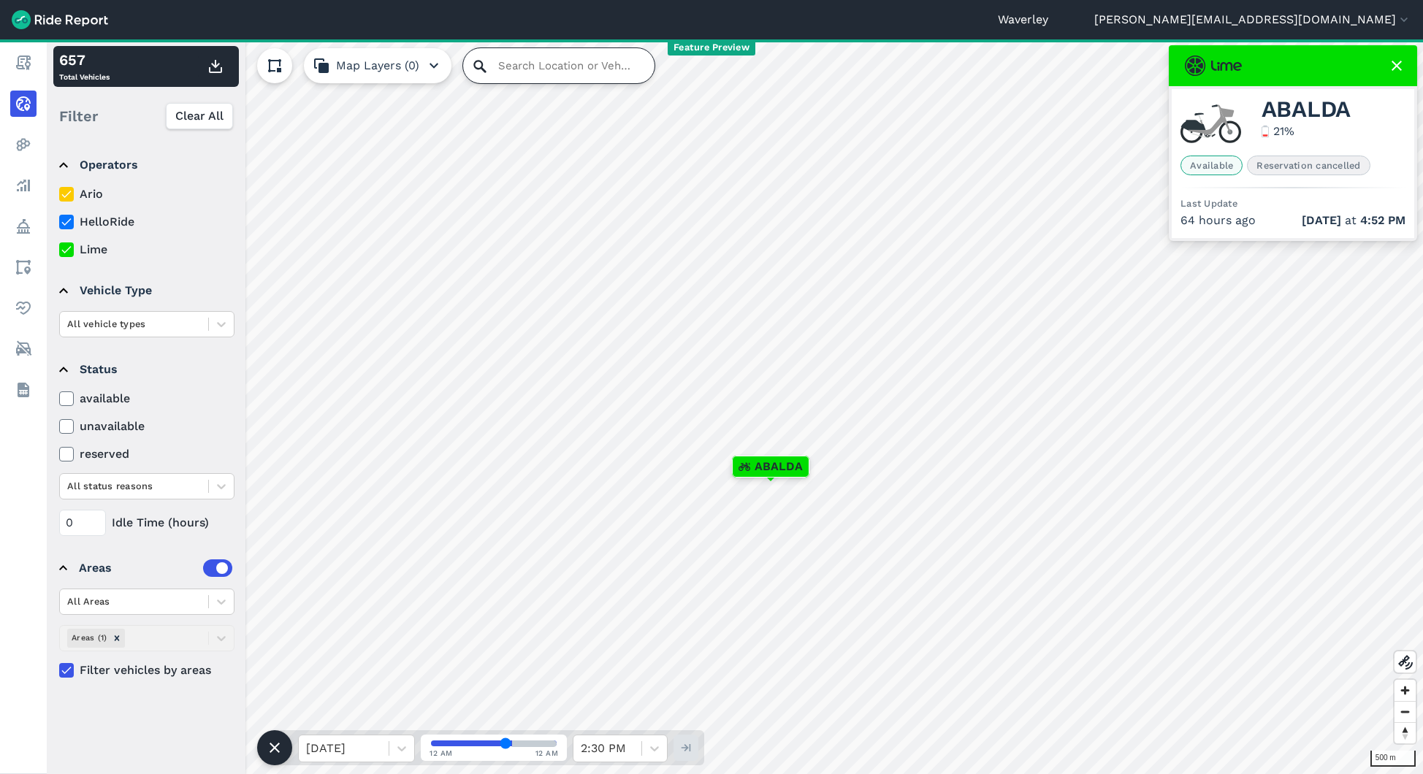
type input "ABALDA"
click at [502, 66] on input "Search Location or Vehicles" at bounding box center [558, 65] width 191 height 35
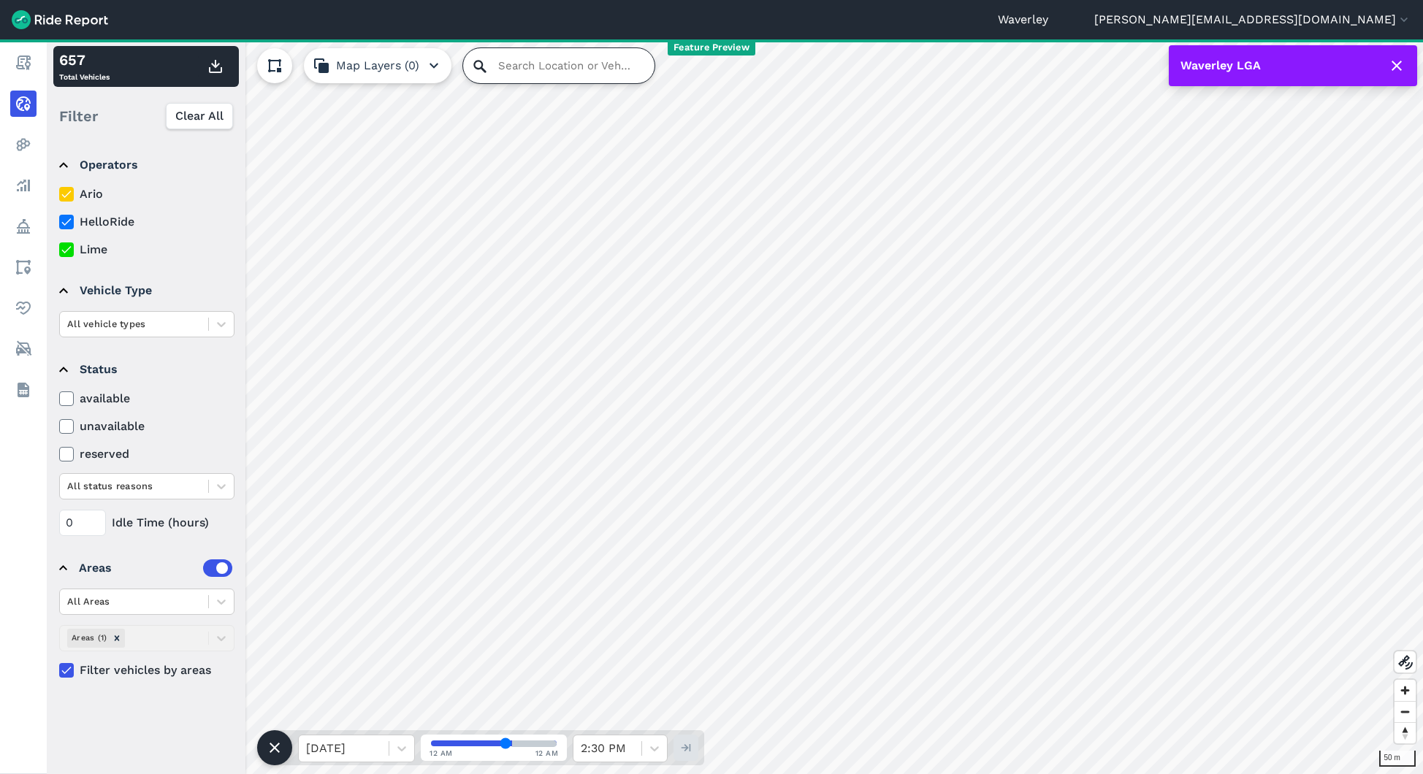
click at [499, 64] on input "Search Location or Vehicles" at bounding box center [558, 65] width 191 height 35
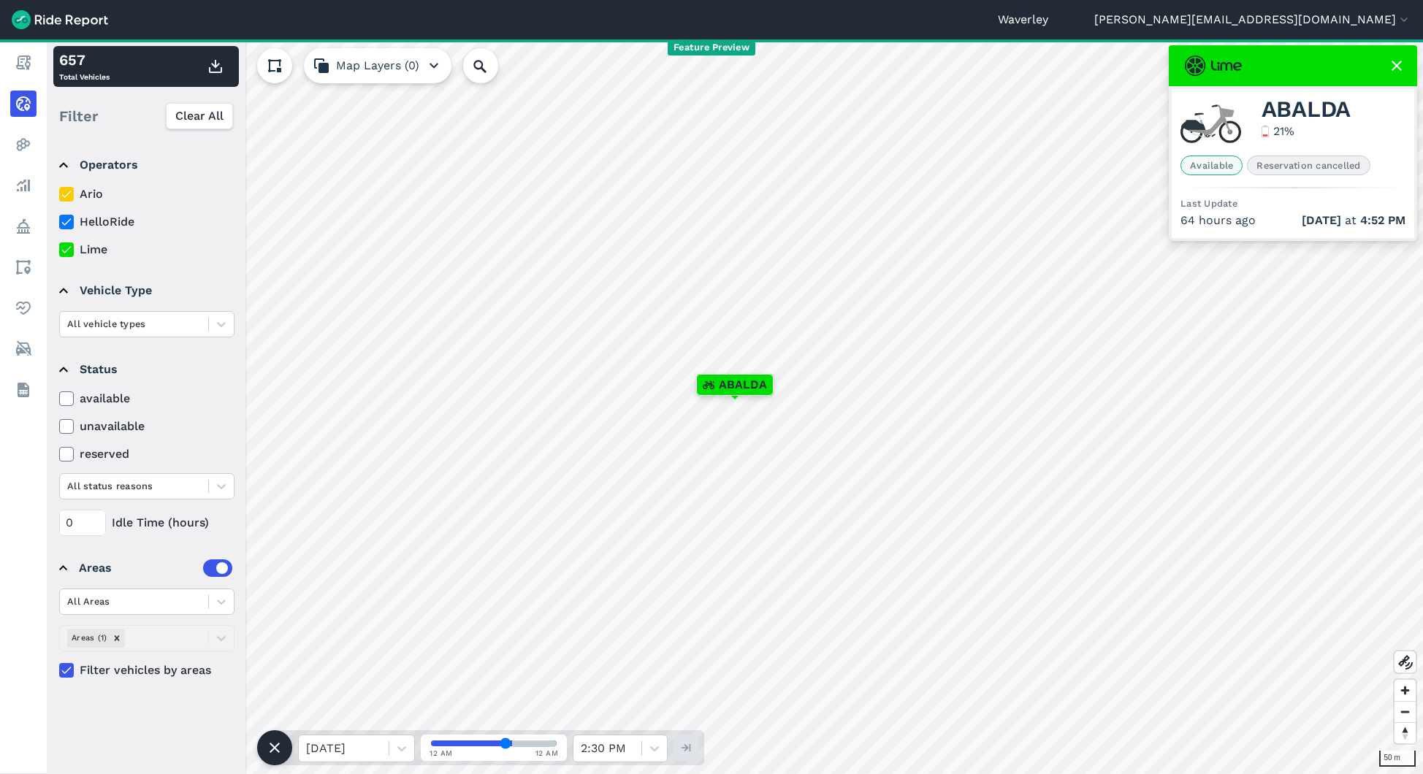
click at [1396, 65] on use at bounding box center [1396, 66] width 10 height 10
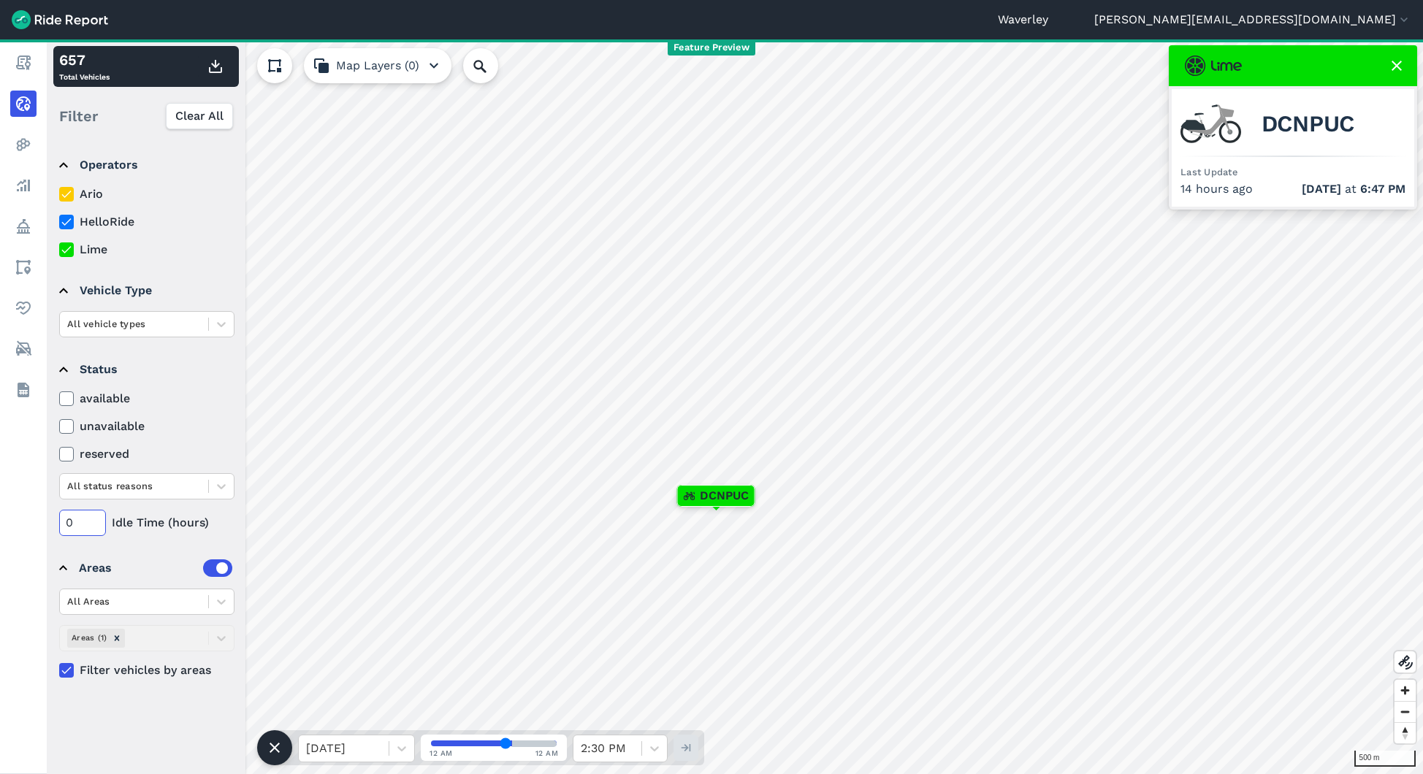
click at [85, 520] on input "0" at bounding box center [82, 523] width 47 height 26
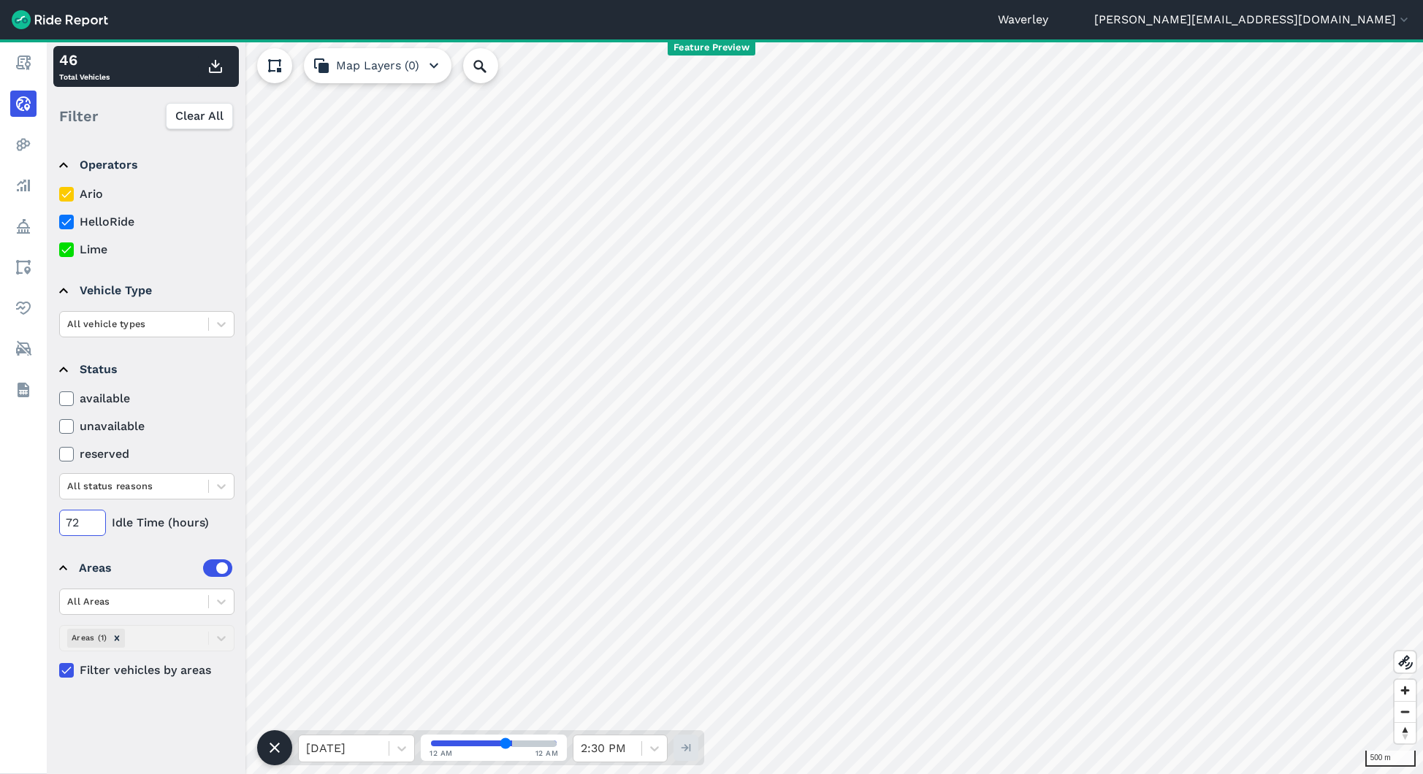
click at [77, 526] on input "72" at bounding box center [82, 523] width 47 height 26
type input "0"
click at [68, 425] on use at bounding box center [65, 426] width 9 height 7
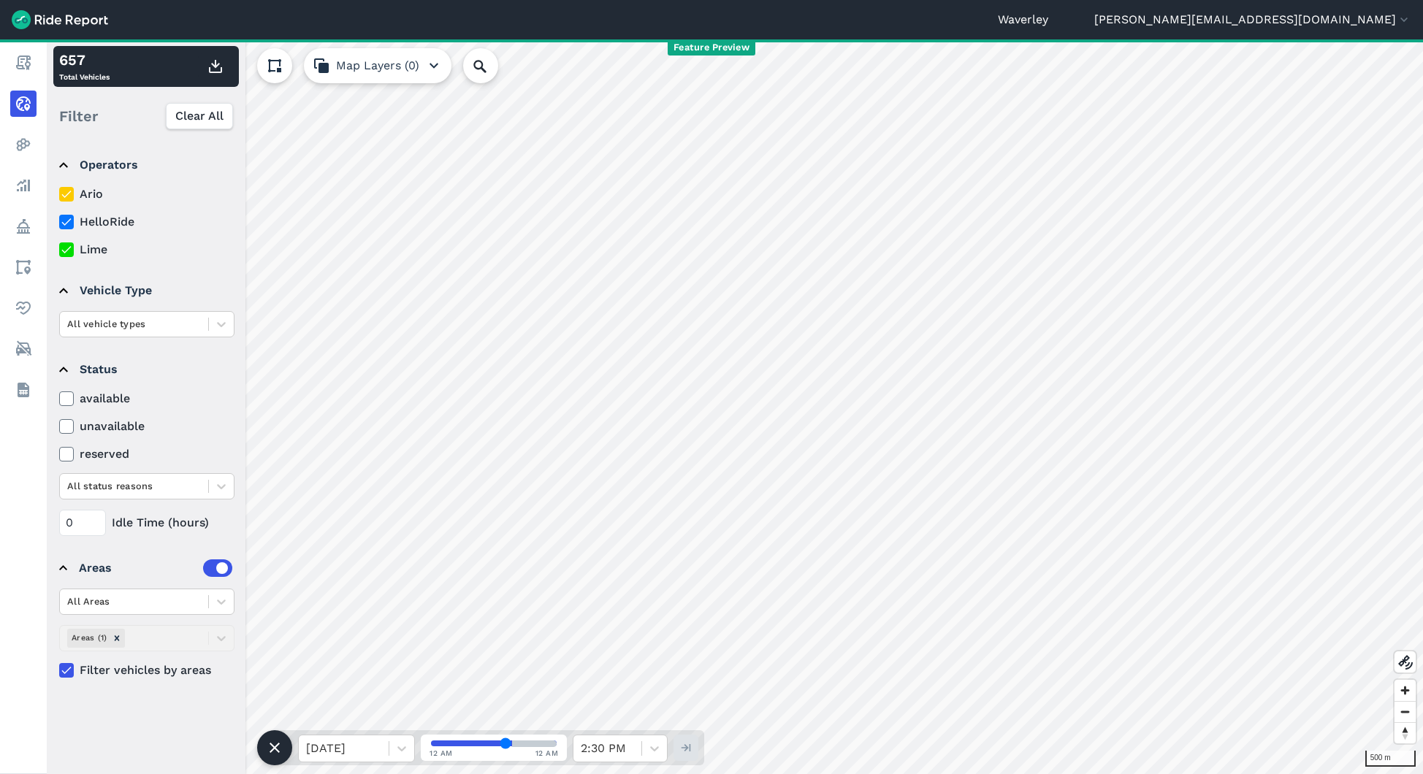
click at [59, 425] on input "unavailable" at bounding box center [59, 422] width 0 height 9
click at [223, 489] on icon at bounding box center [221, 486] width 15 height 15
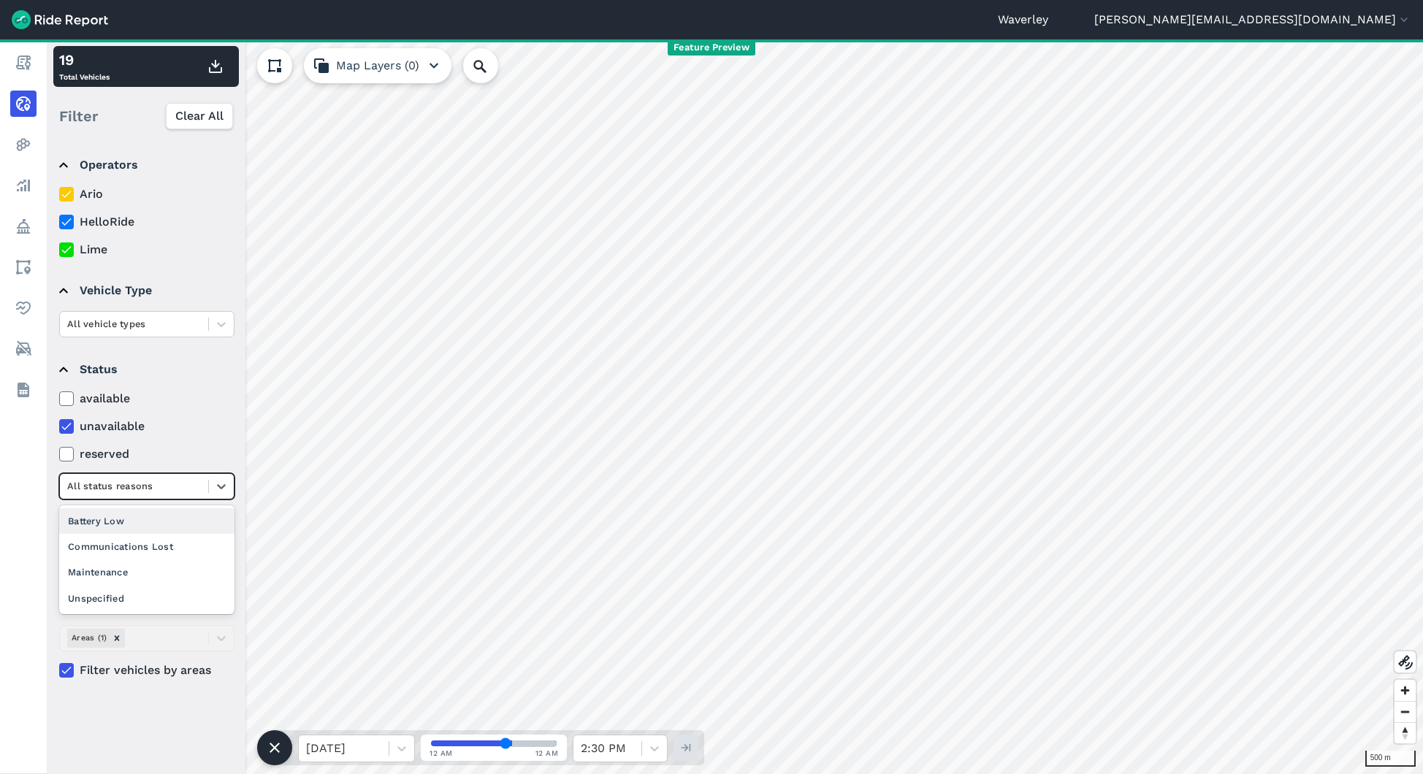
click at [128, 521] on div "Battery Low" at bounding box center [146, 521] width 175 height 26
click at [218, 484] on icon at bounding box center [221, 486] width 9 height 5
click at [139, 575] on div "Maintenance" at bounding box center [146, 572] width 175 height 26
click at [176, 497] on div "Maintenance" at bounding box center [146, 486] width 175 height 26
click at [138, 524] on div "All status reasons" at bounding box center [146, 521] width 175 height 26
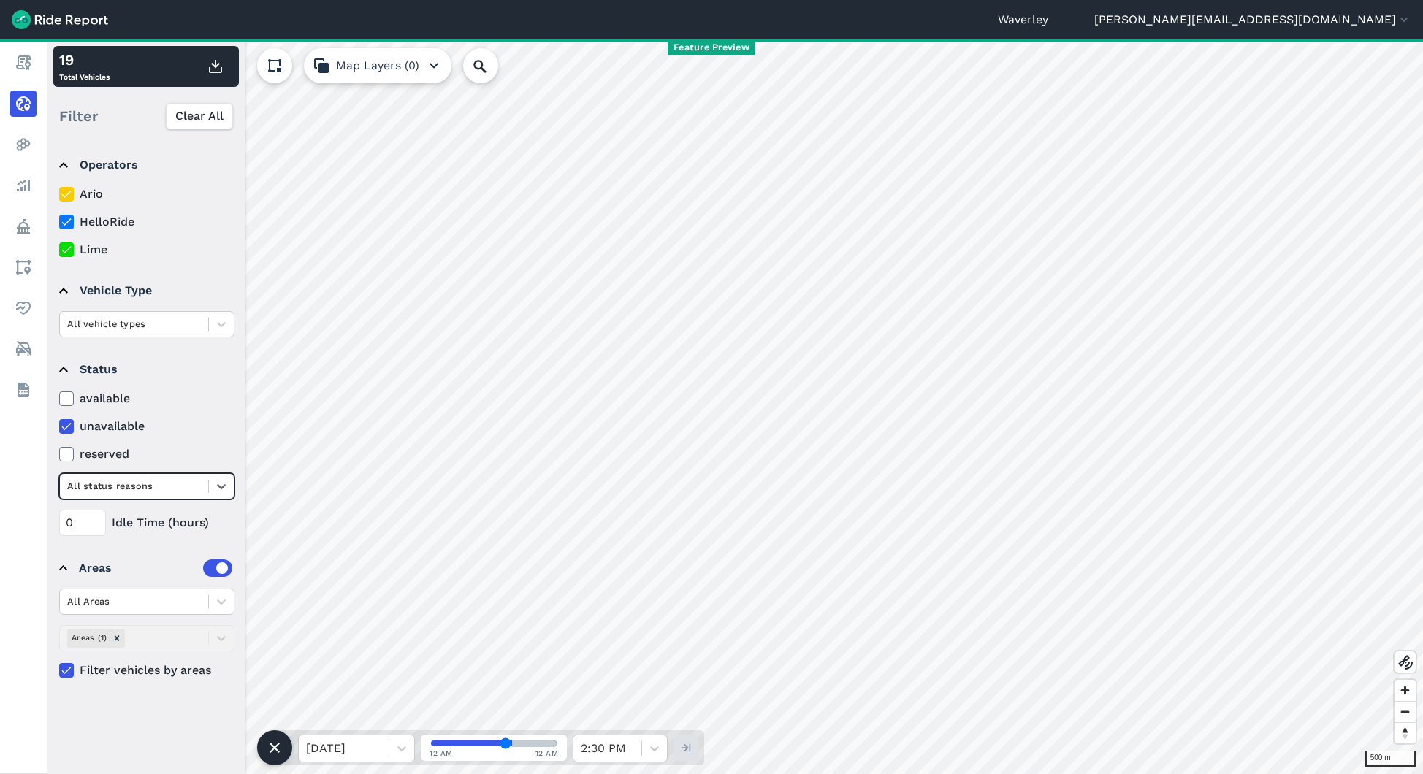
click at [68, 672] on icon at bounding box center [66, 670] width 13 height 15
click at [59, 671] on input "Filter vehicles by areas" at bounding box center [59, 666] width 0 height 9
click at [64, 429] on icon at bounding box center [66, 426] width 13 height 15
click at [59, 427] on input "unavailable" at bounding box center [59, 422] width 0 height 9
click at [274, 64] on icon at bounding box center [275, 66] width 18 height 18
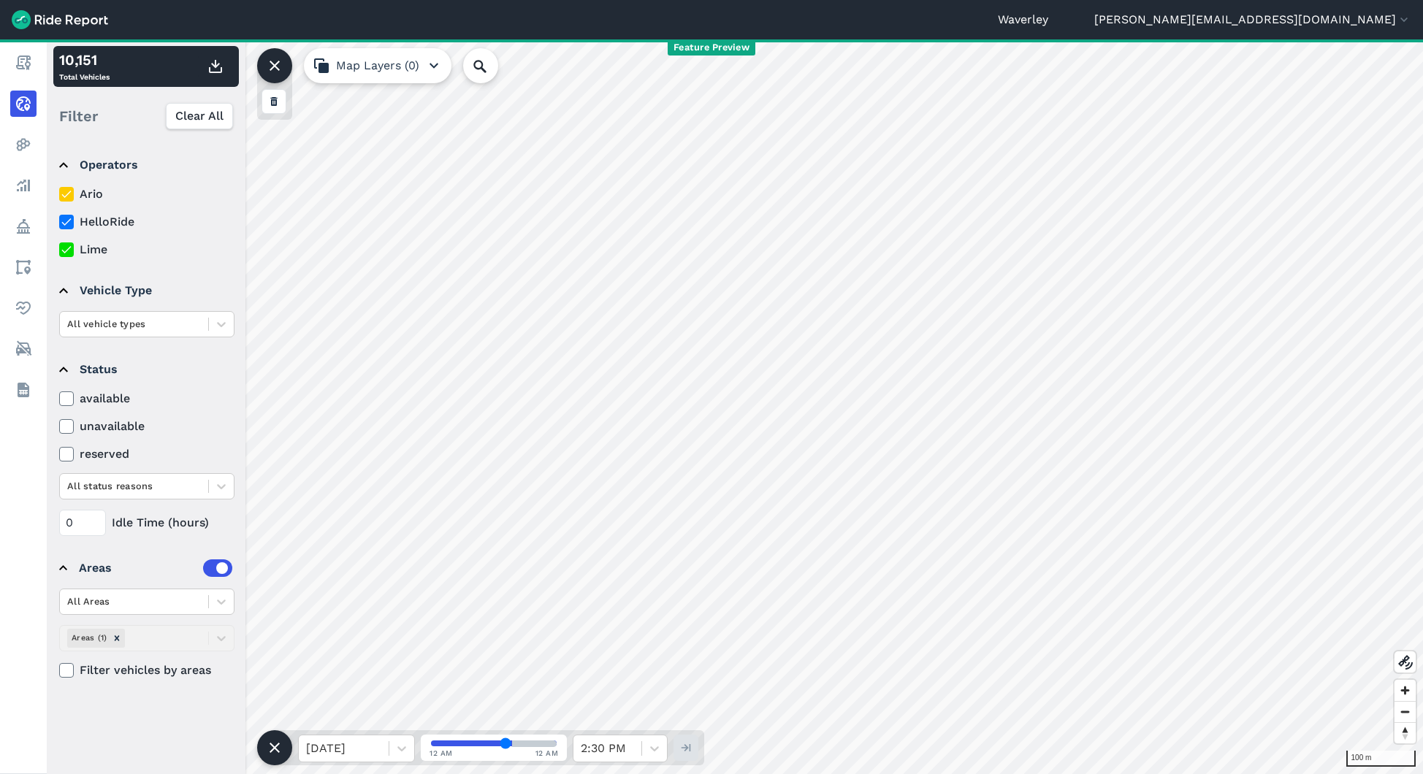
click at [274, 71] on icon at bounding box center [275, 66] width 18 height 18
click at [274, 70] on use at bounding box center [274, 65] width 13 height 13
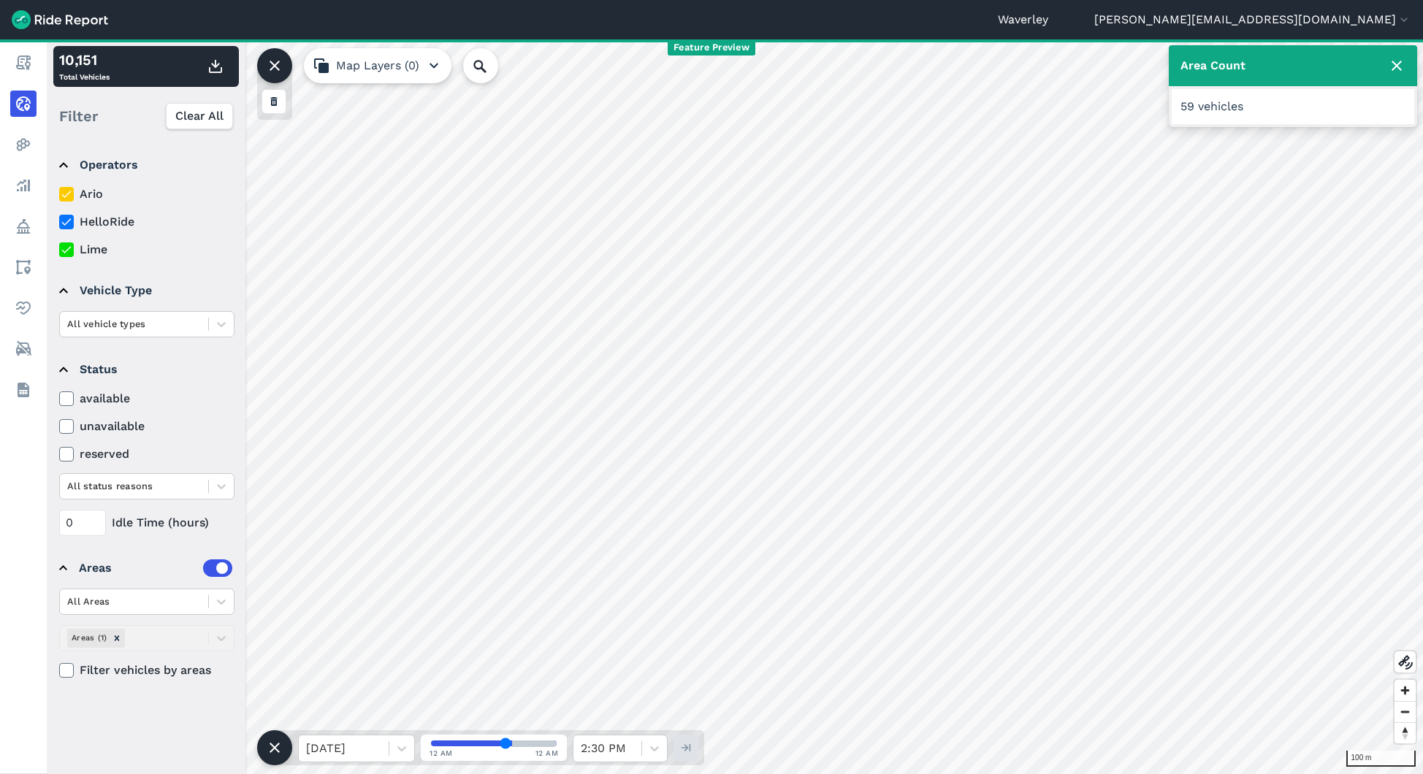
click at [279, 71] on icon at bounding box center [275, 66] width 18 height 18
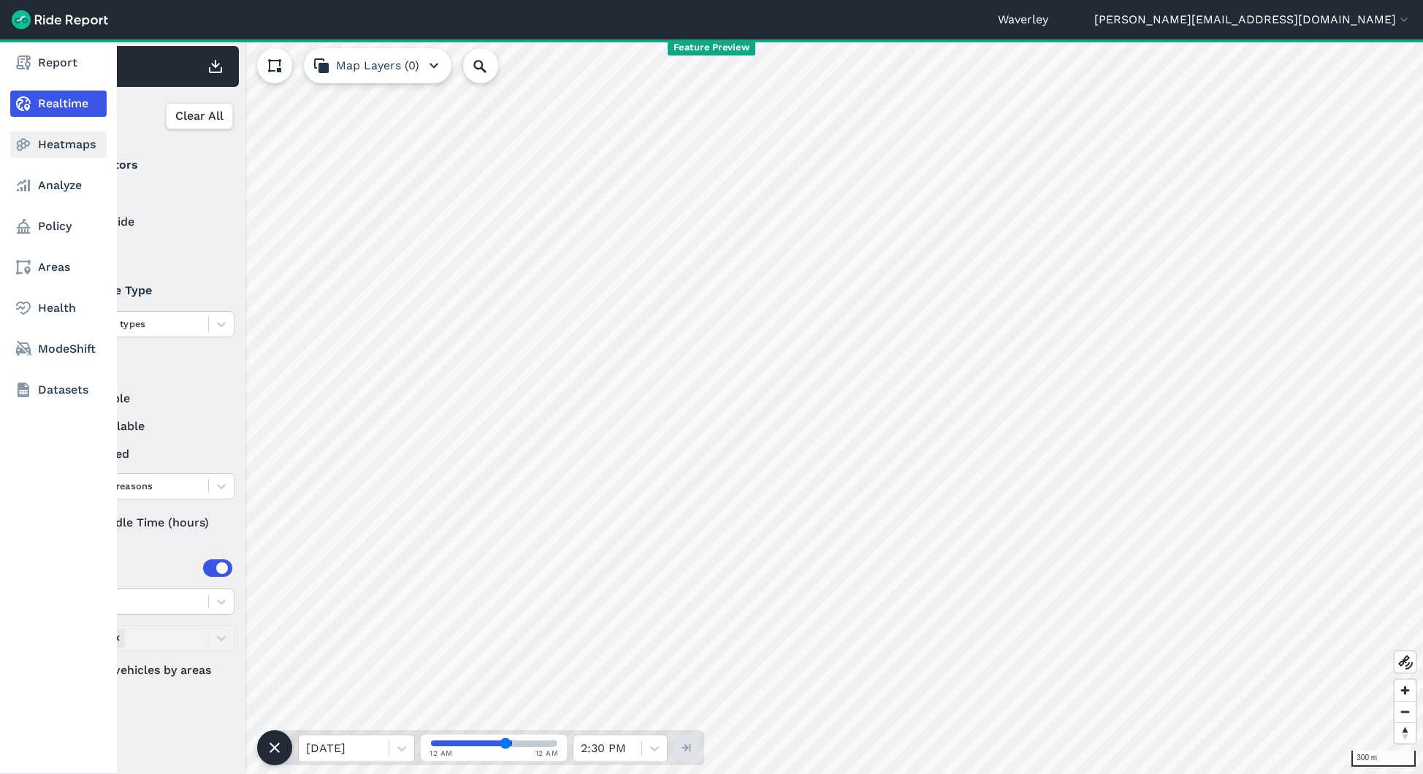
click at [55, 150] on link "Heatmaps" at bounding box center [58, 144] width 96 height 26
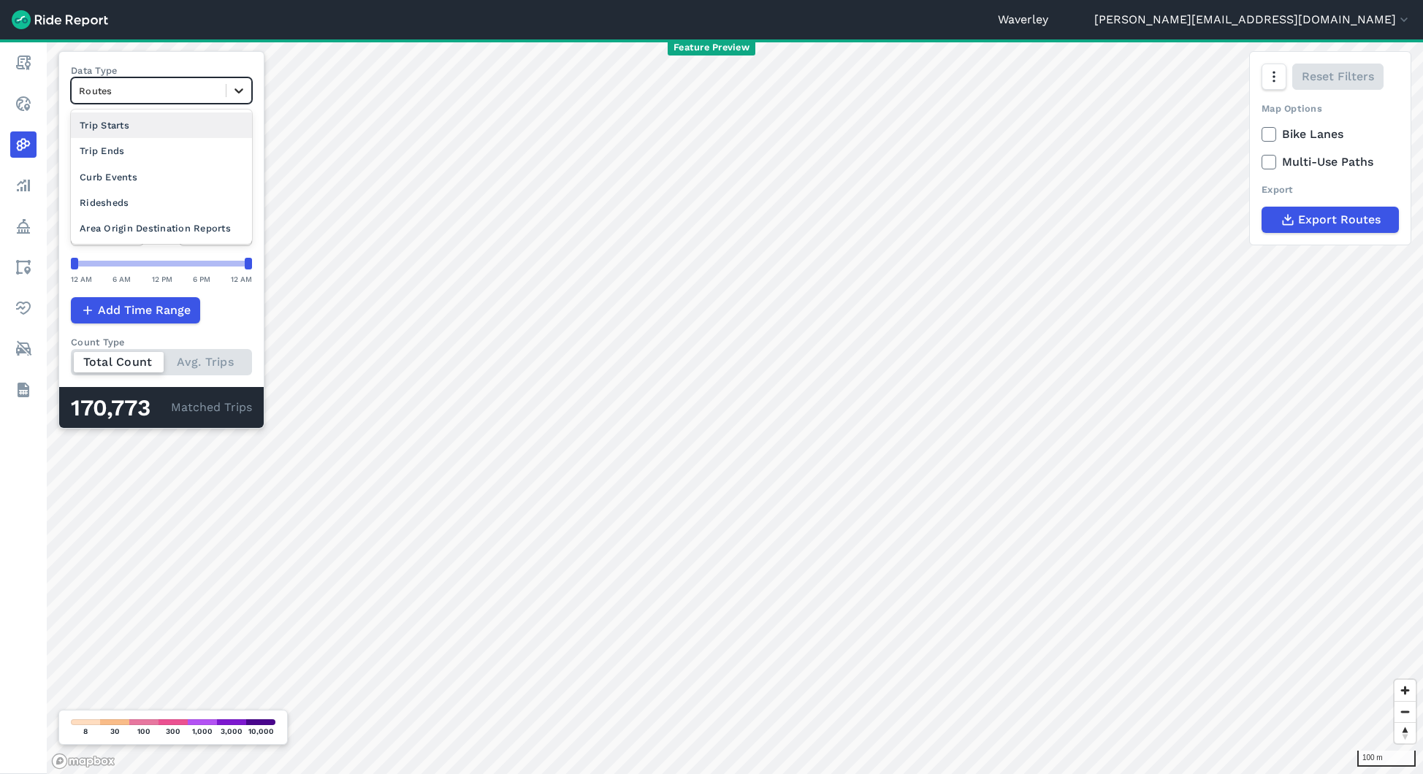
click at [237, 90] on icon at bounding box center [238, 90] width 9 height 5
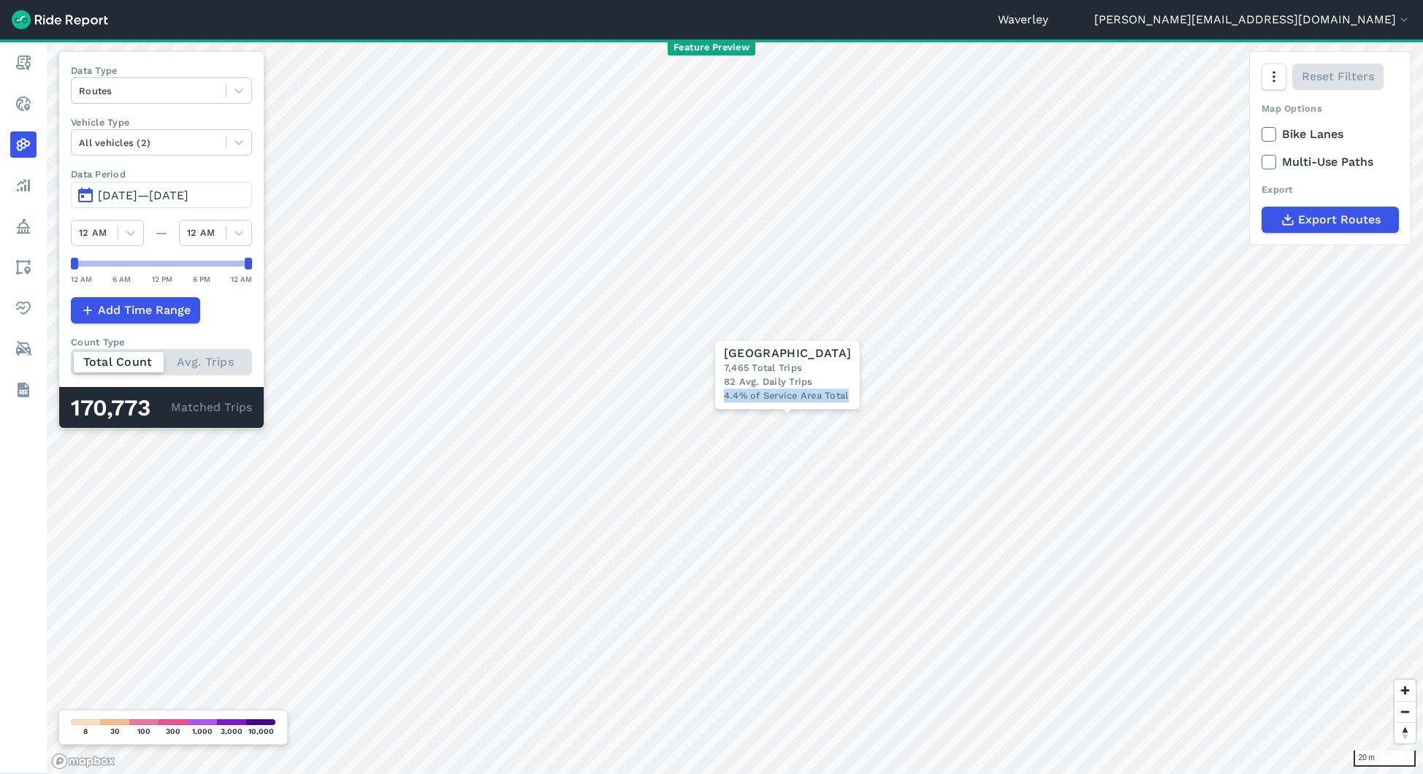
drag, startPoint x: 726, startPoint y: 400, endPoint x: 849, endPoint y: 394, distance: 122.8
click at [849, 394] on div "4.4% of Service Area Total" at bounding box center [787, 396] width 127 height 14
click at [1342, 225] on span "Export Routes" at bounding box center [1338, 220] width 83 height 18
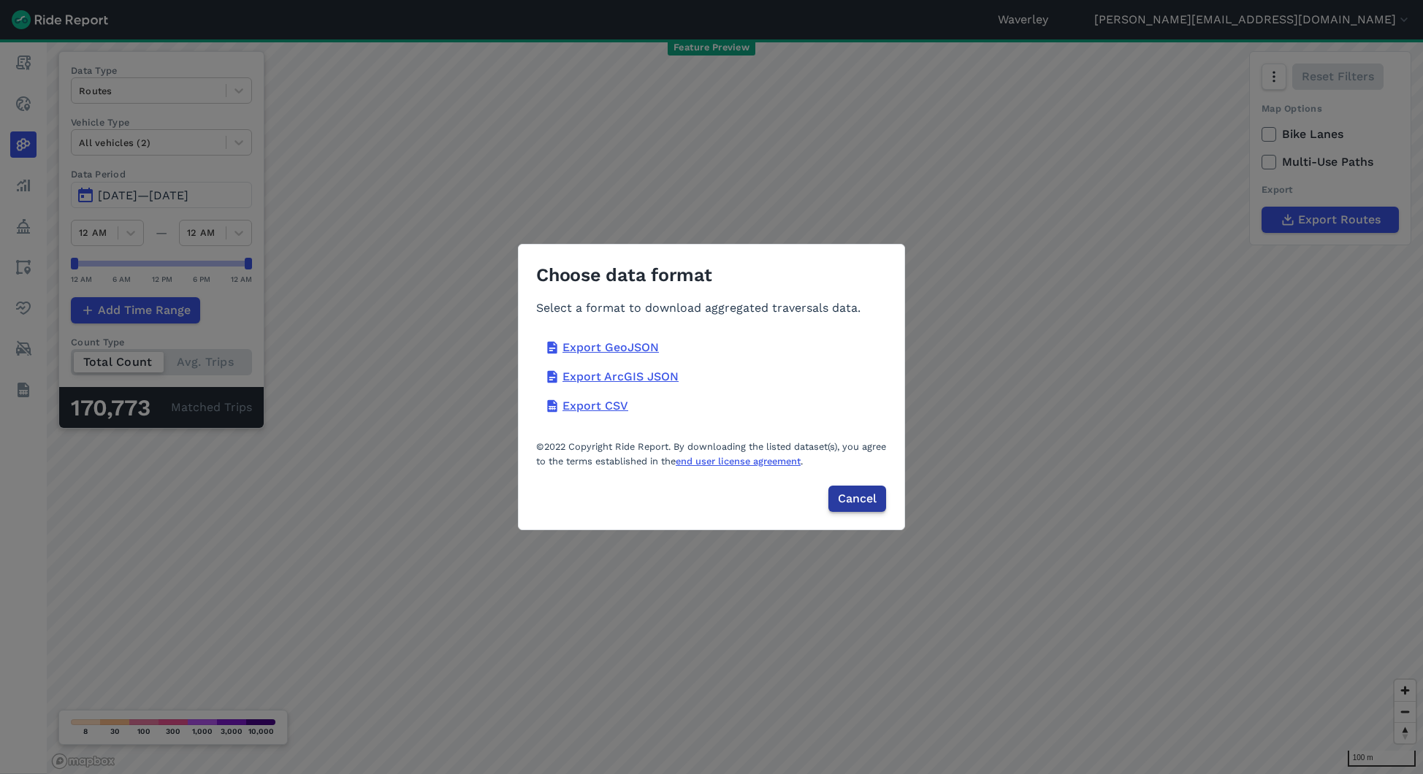
click at [868, 496] on span "Cancel" at bounding box center [857, 499] width 39 height 18
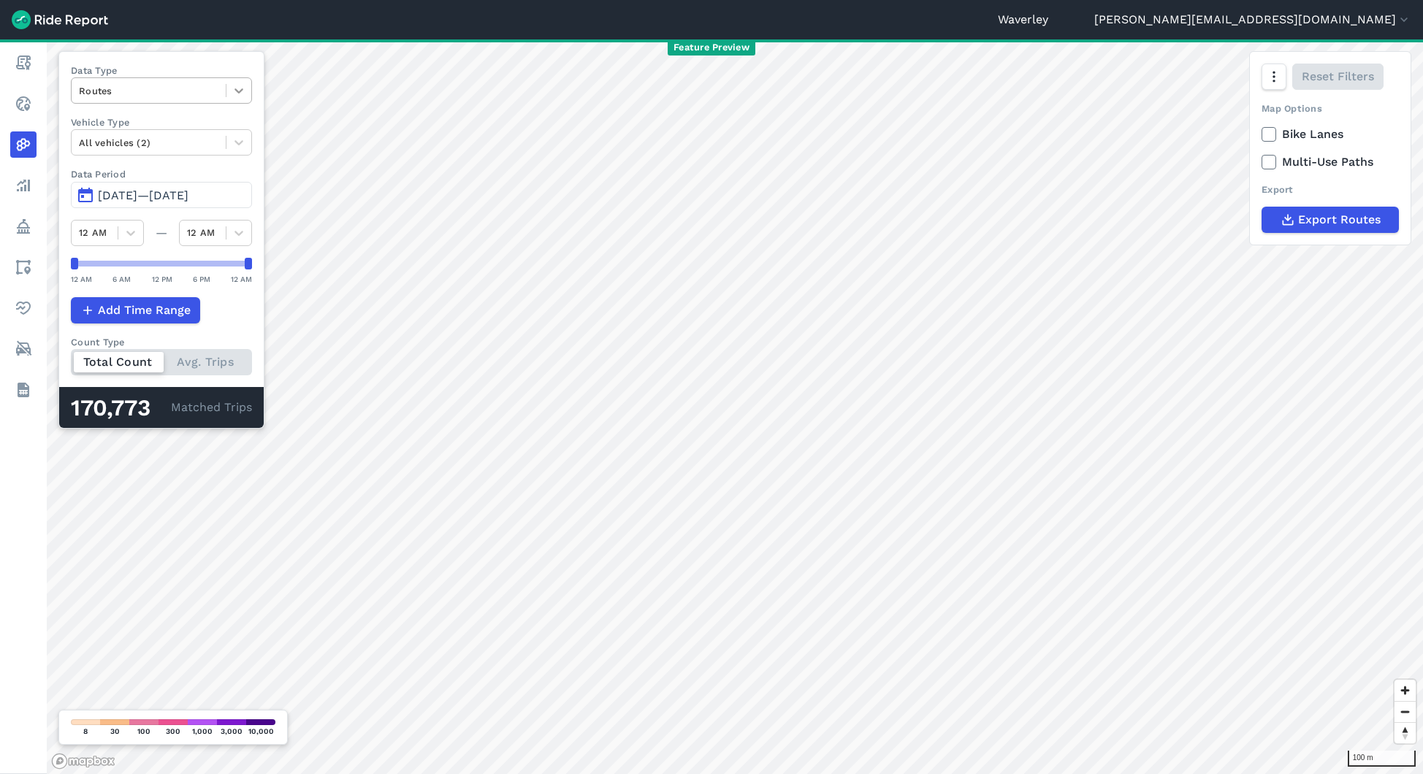
click at [243, 88] on icon at bounding box center [239, 90] width 15 height 15
click at [142, 122] on div "Trip Starts" at bounding box center [161, 125] width 181 height 26
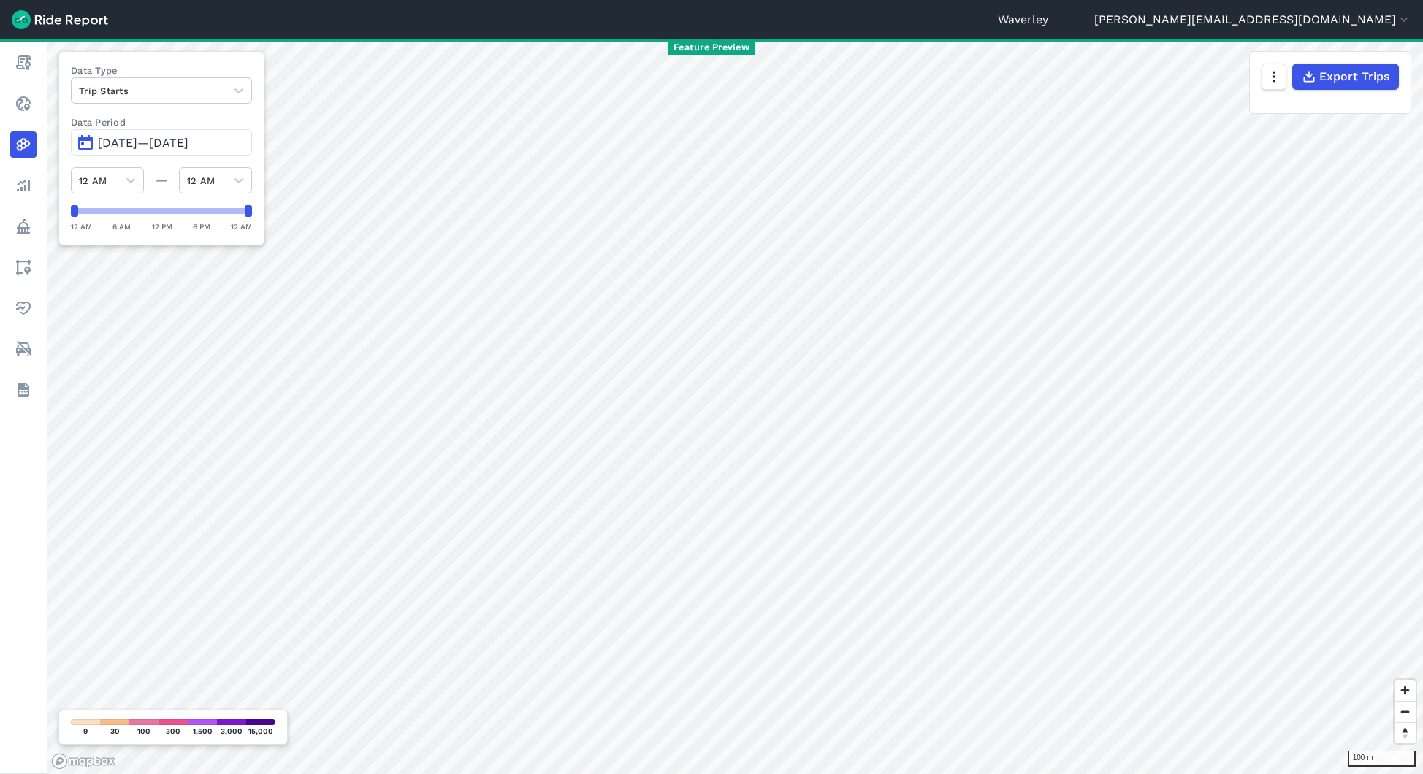
click at [169, 145] on span "[DATE]—[DATE]" at bounding box center [143, 143] width 91 height 14
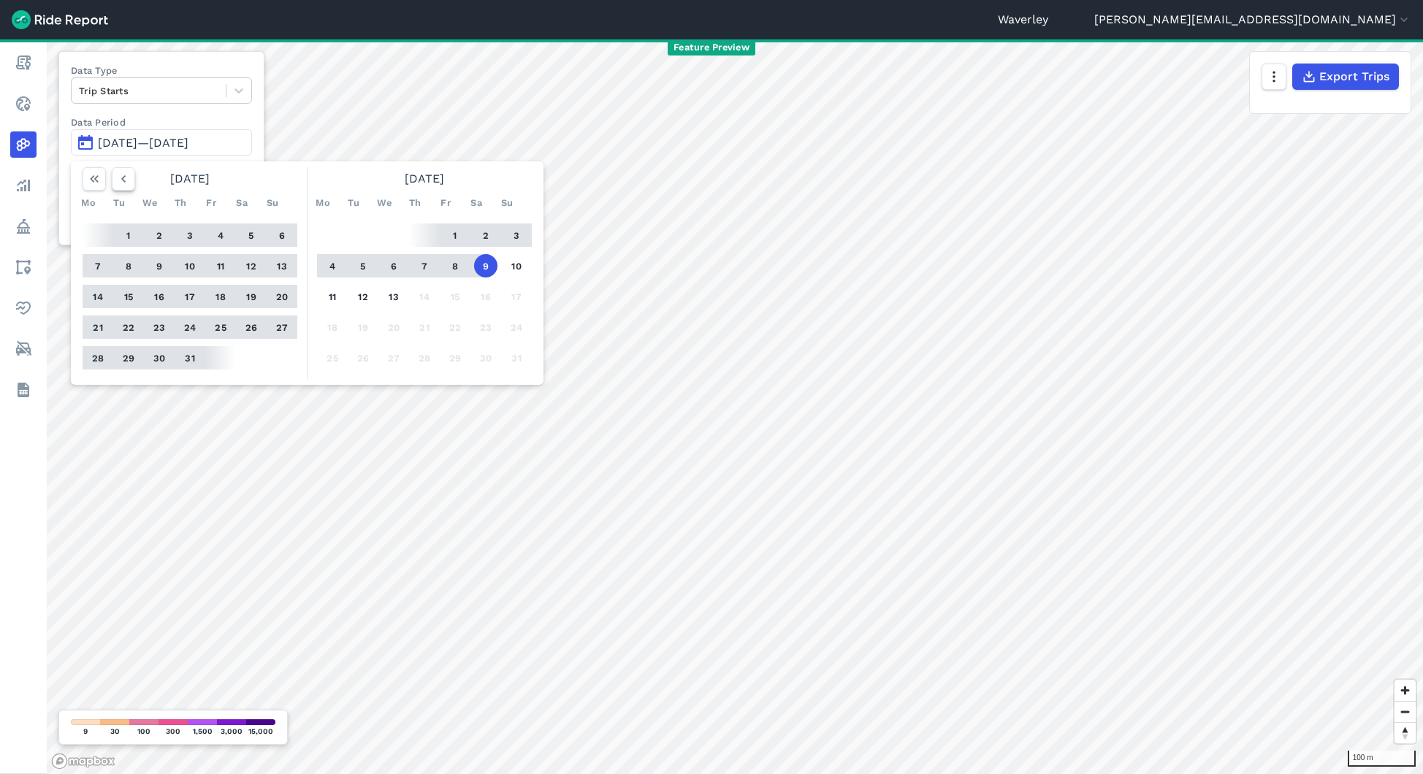
click at [123, 180] on use "button" at bounding box center [123, 178] width 4 height 7
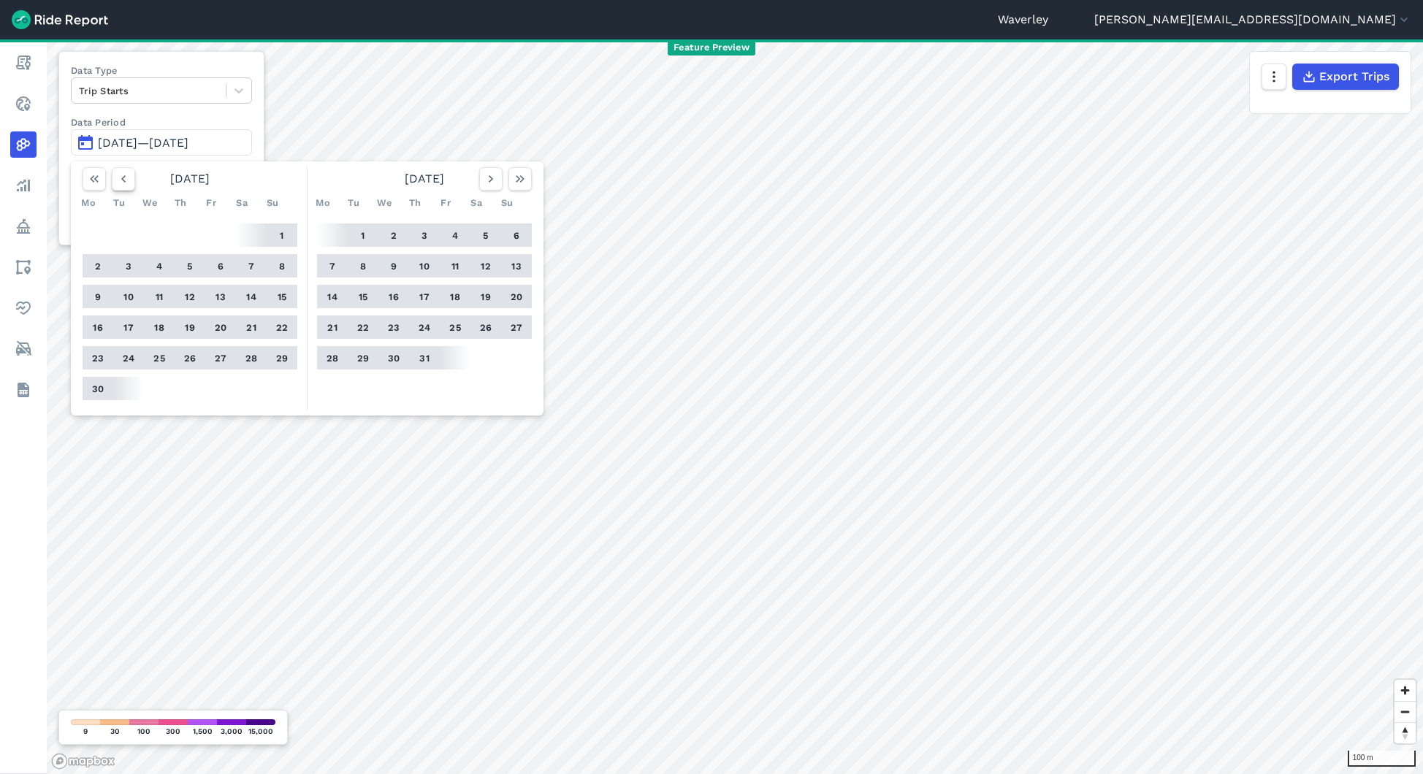
click at [123, 180] on use "button" at bounding box center [123, 178] width 4 height 7
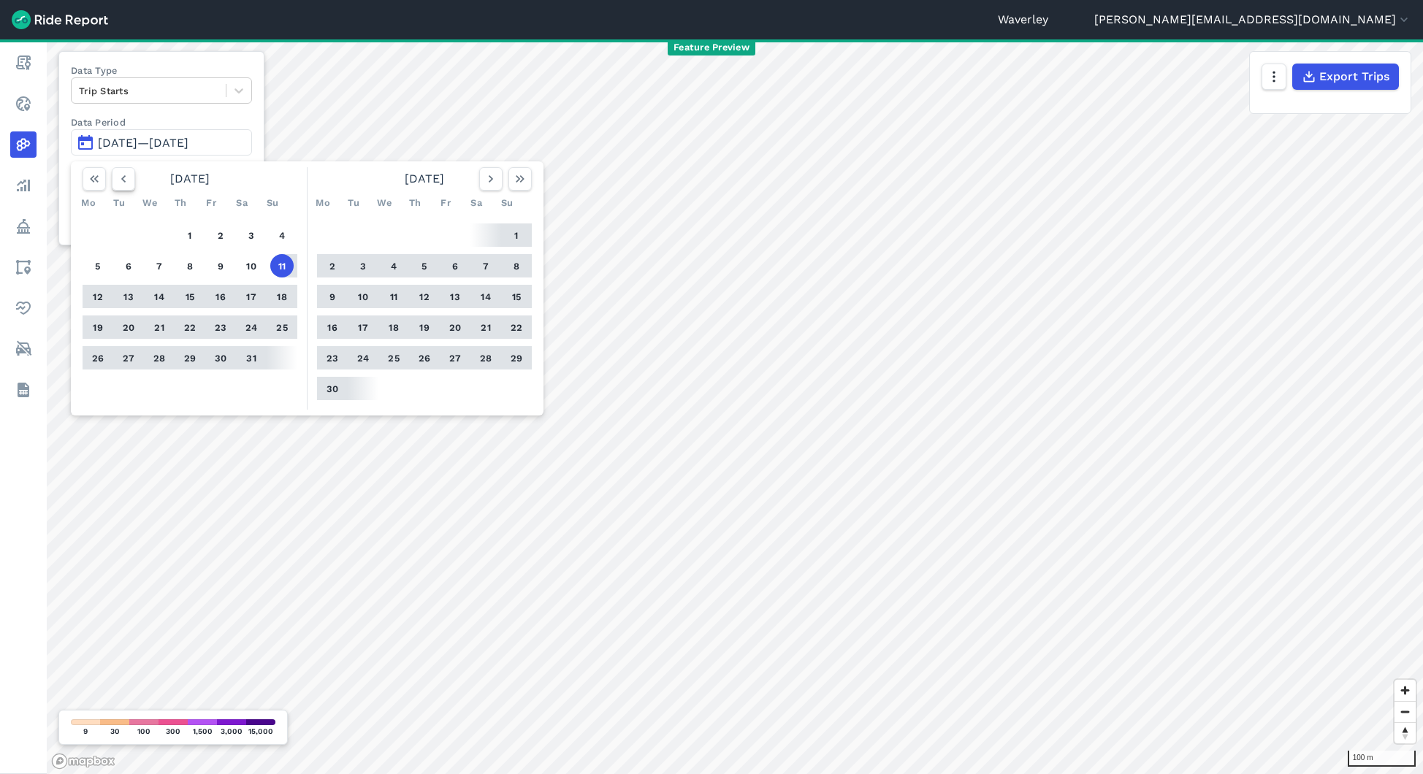
click at [123, 180] on use "button" at bounding box center [123, 178] width 4 height 7
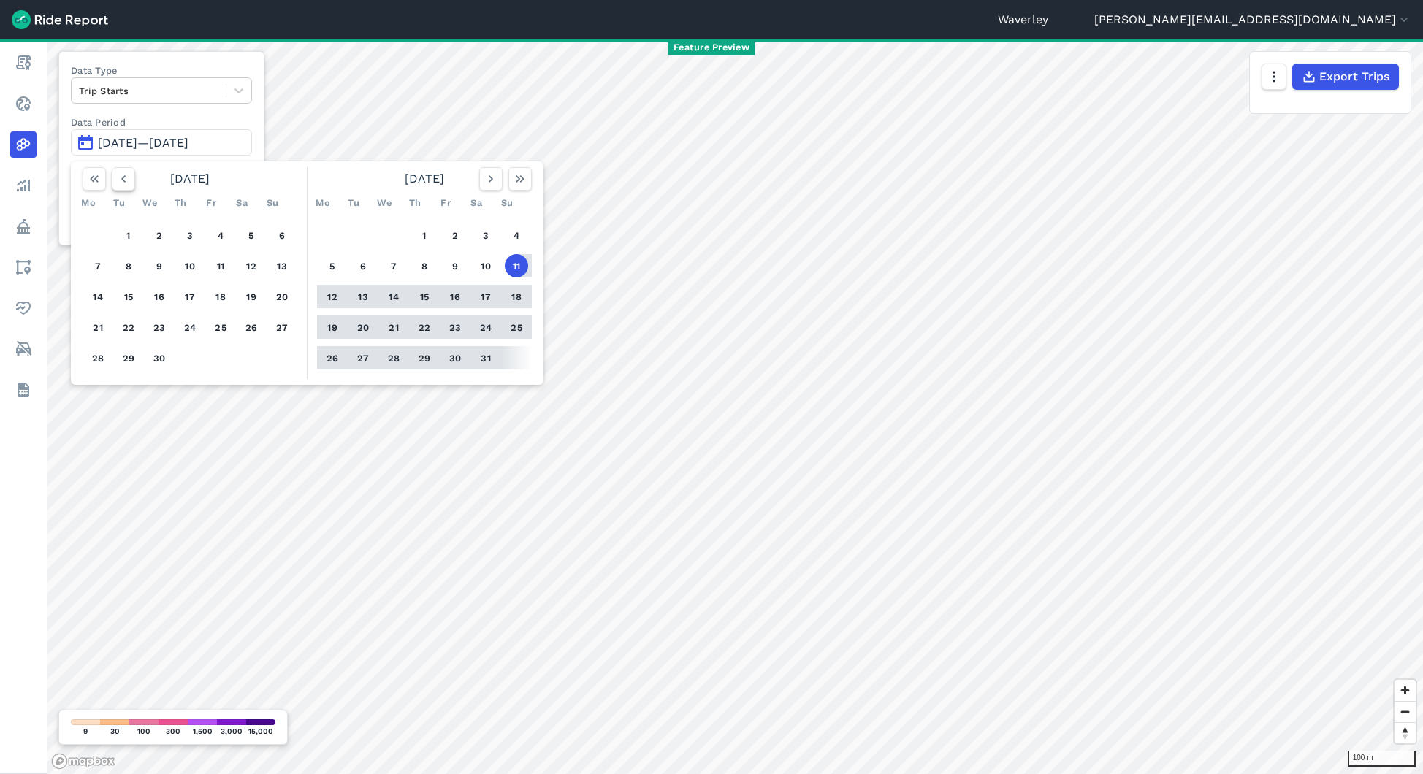
click at [123, 180] on use "button" at bounding box center [123, 178] width 4 height 7
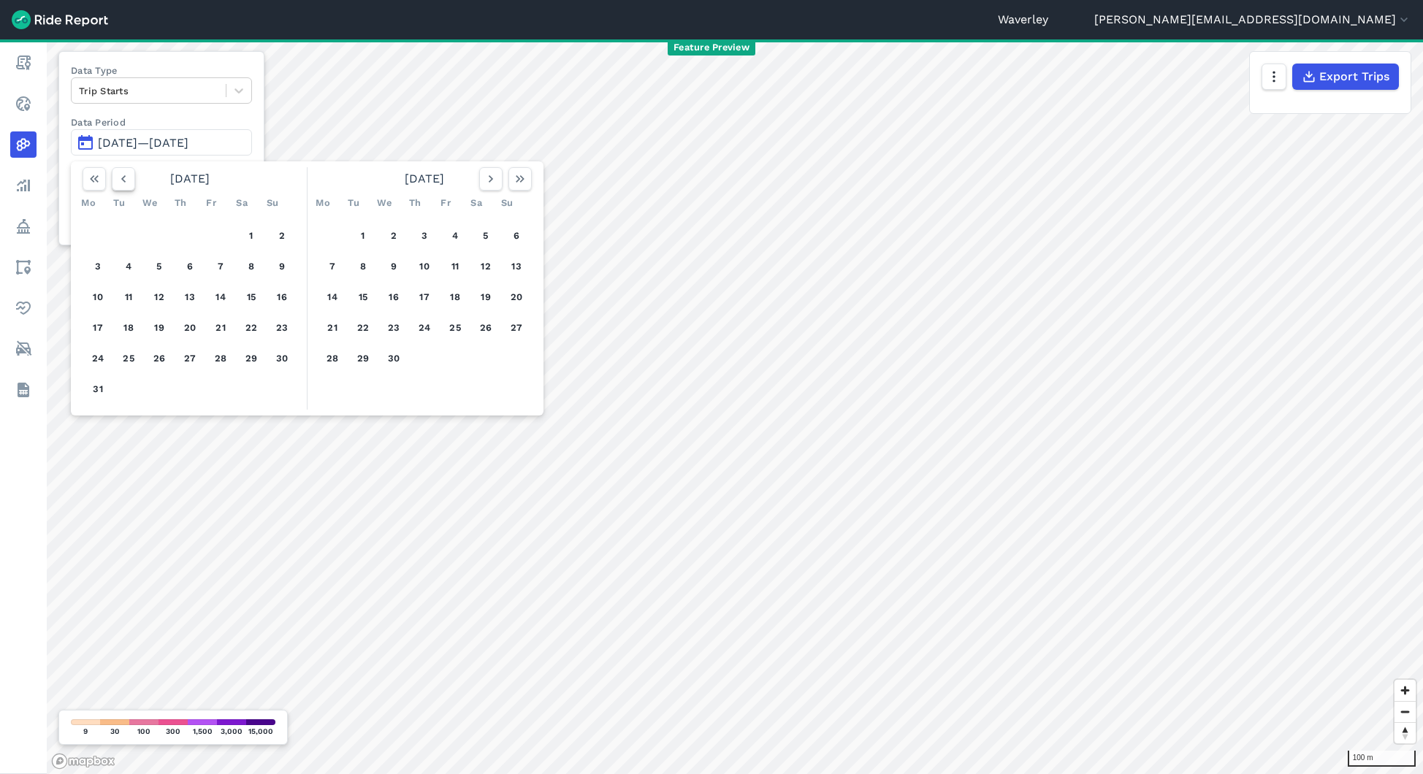
click at [123, 180] on use "button" at bounding box center [123, 178] width 4 height 7
click at [158, 228] on button "1" at bounding box center [159, 234] width 23 height 23
click at [510, 177] on button "button" at bounding box center [519, 178] width 23 height 23
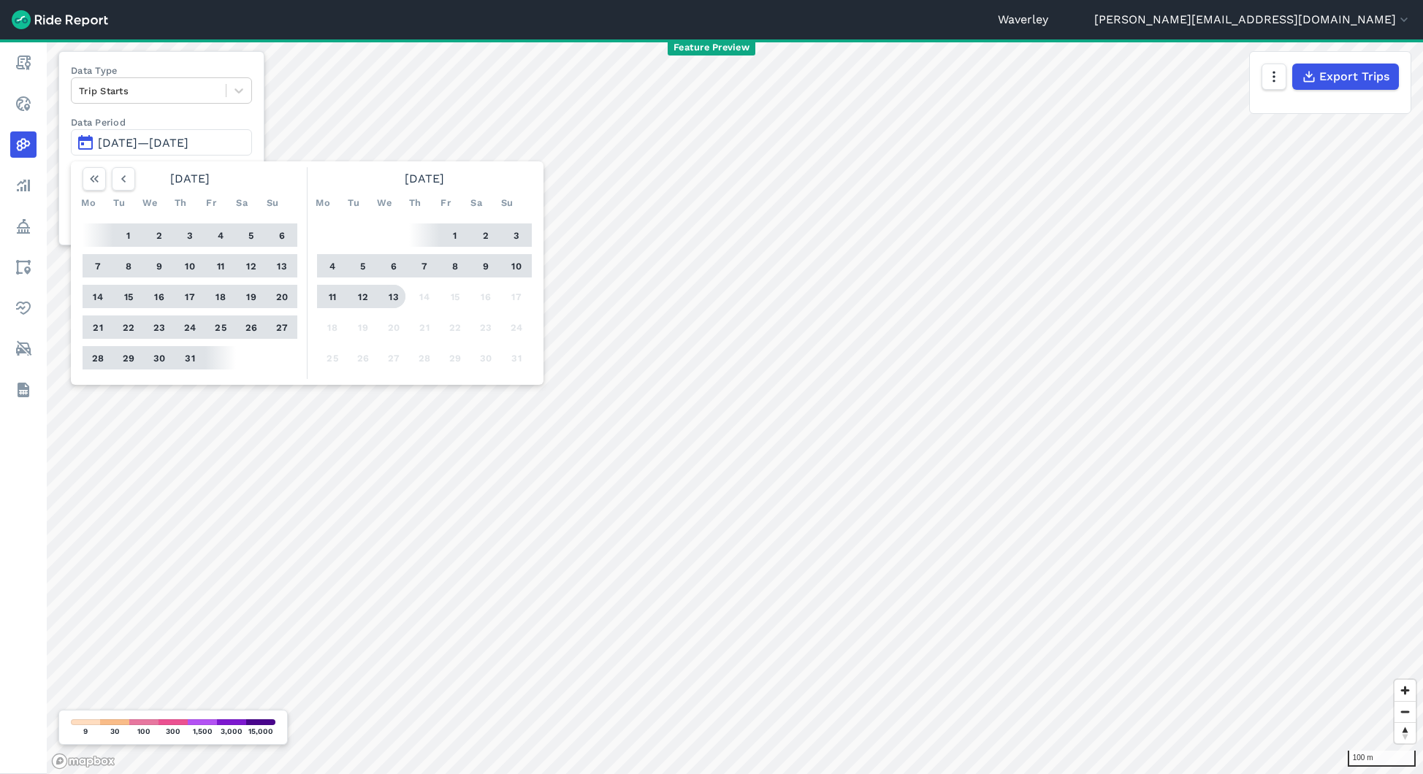
click at [397, 291] on button "13" at bounding box center [393, 296] width 23 height 23
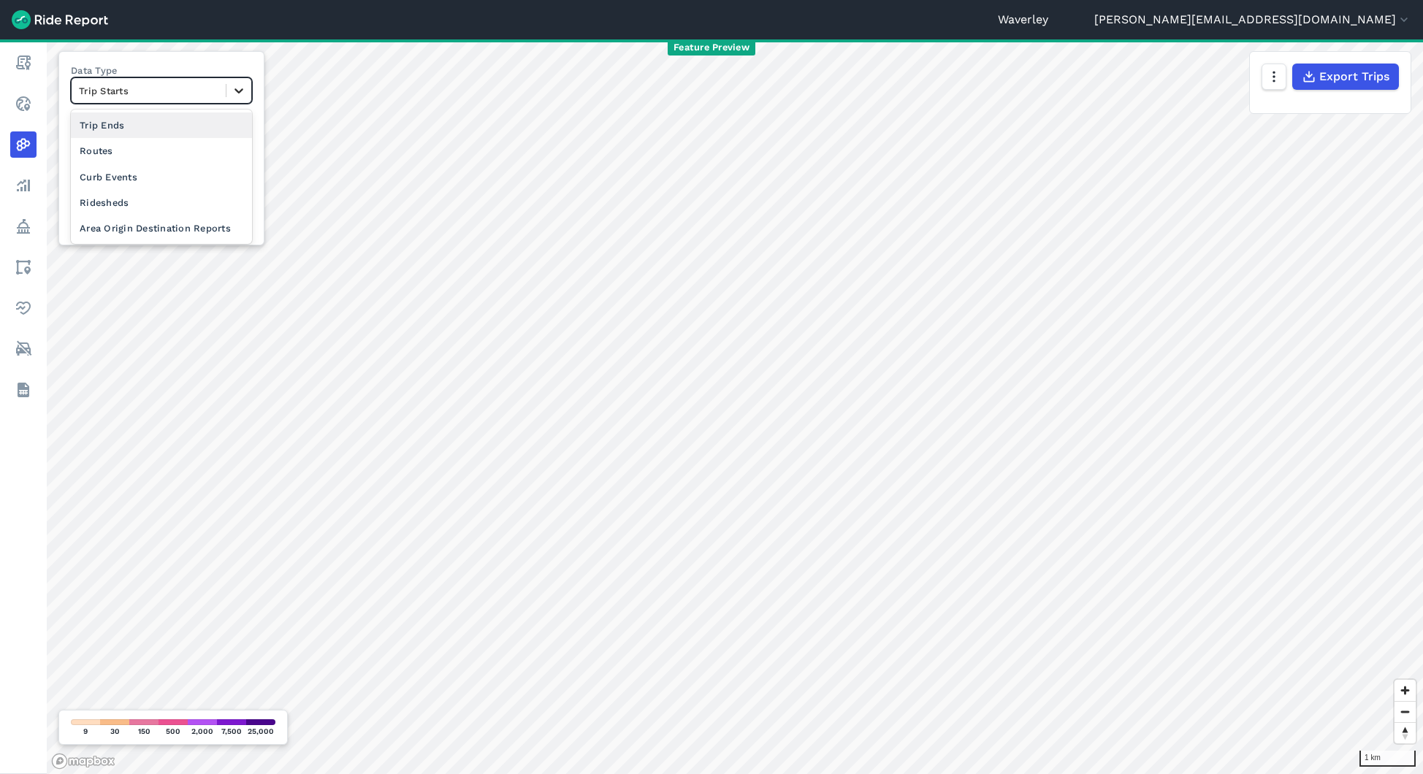
click at [233, 89] on icon at bounding box center [239, 90] width 15 height 15
click at [132, 123] on div "Trip Ends" at bounding box center [161, 125] width 181 height 26
click at [240, 85] on icon at bounding box center [239, 90] width 15 height 15
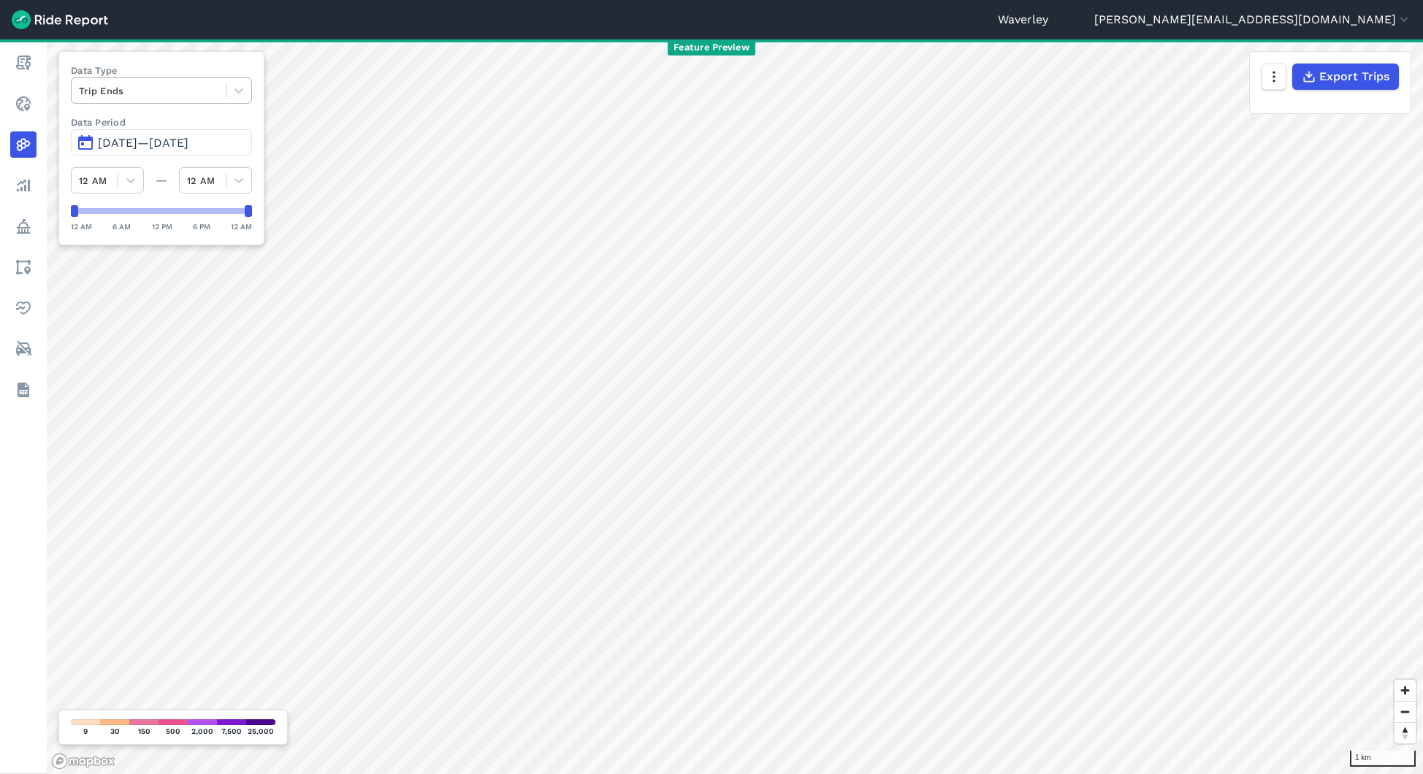
click at [210, 85] on div at bounding box center [148, 91] width 139 height 17
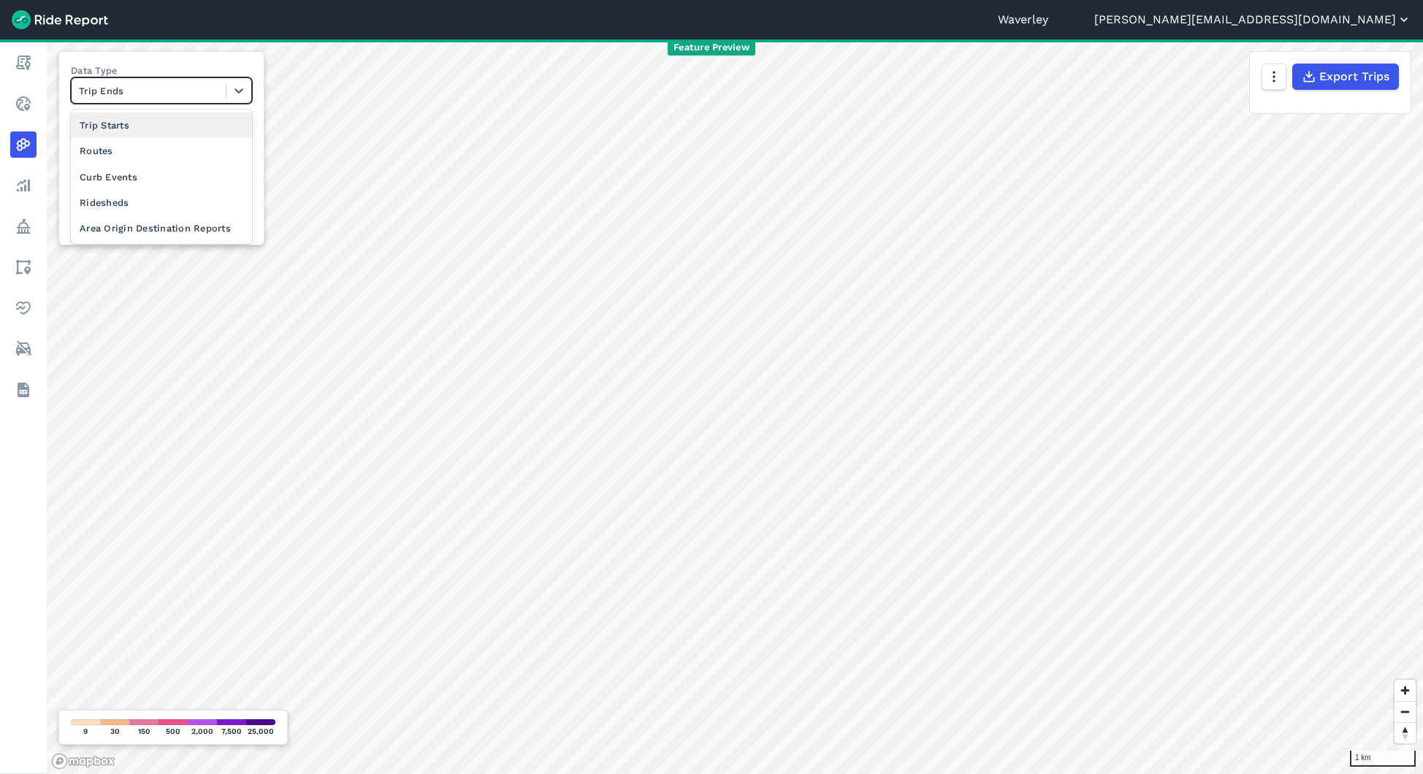
click at [1367, 15] on button "[PERSON_NAME][EMAIL_ADDRESS][DOMAIN_NAME]" at bounding box center [1252, 20] width 317 height 18
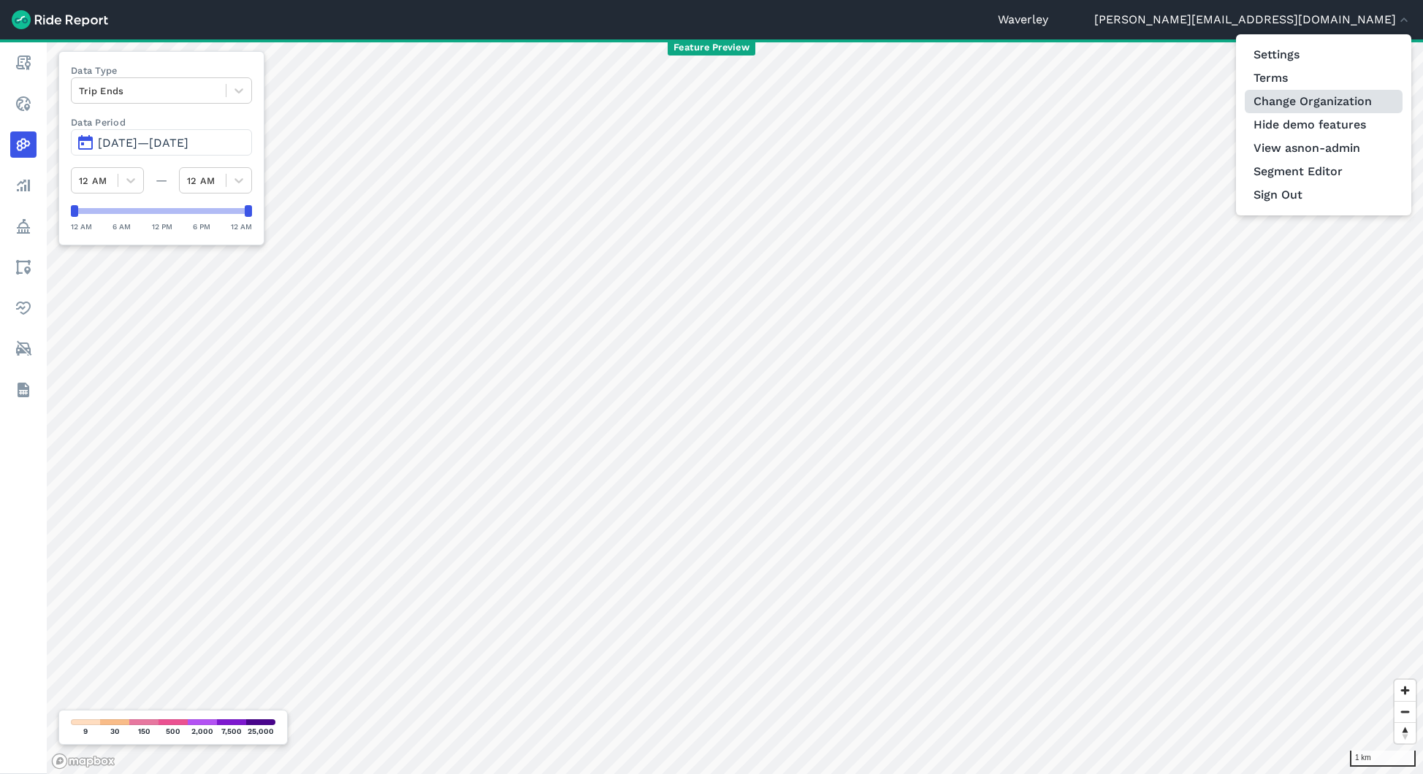
click at [1293, 100] on link "Change Organization" at bounding box center [1324, 101] width 158 height 23
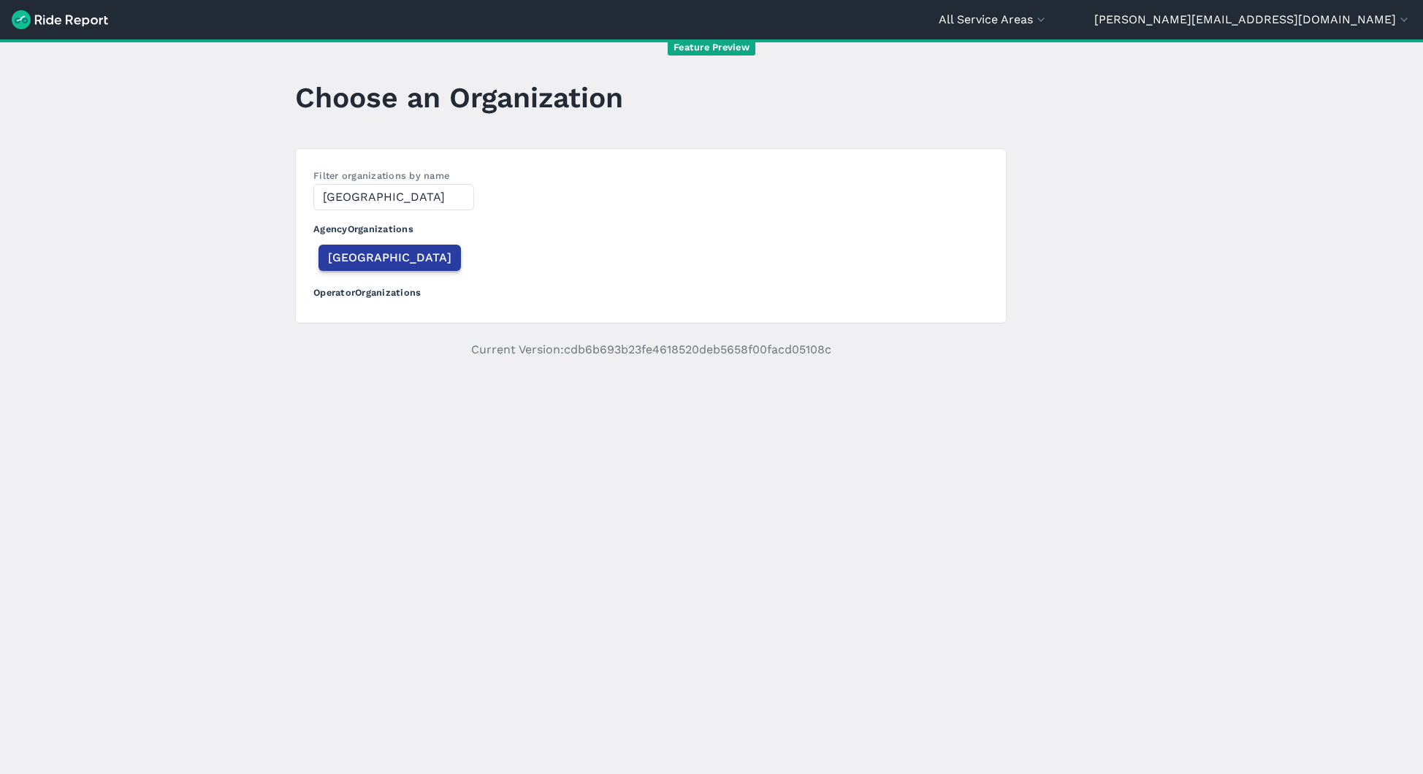
type input "[GEOGRAPHIC_DATA]"
click at [371, 259] on span "[GEOGRAPHIC_DATA]" at bounding box center [389, 258] width 123 height 18
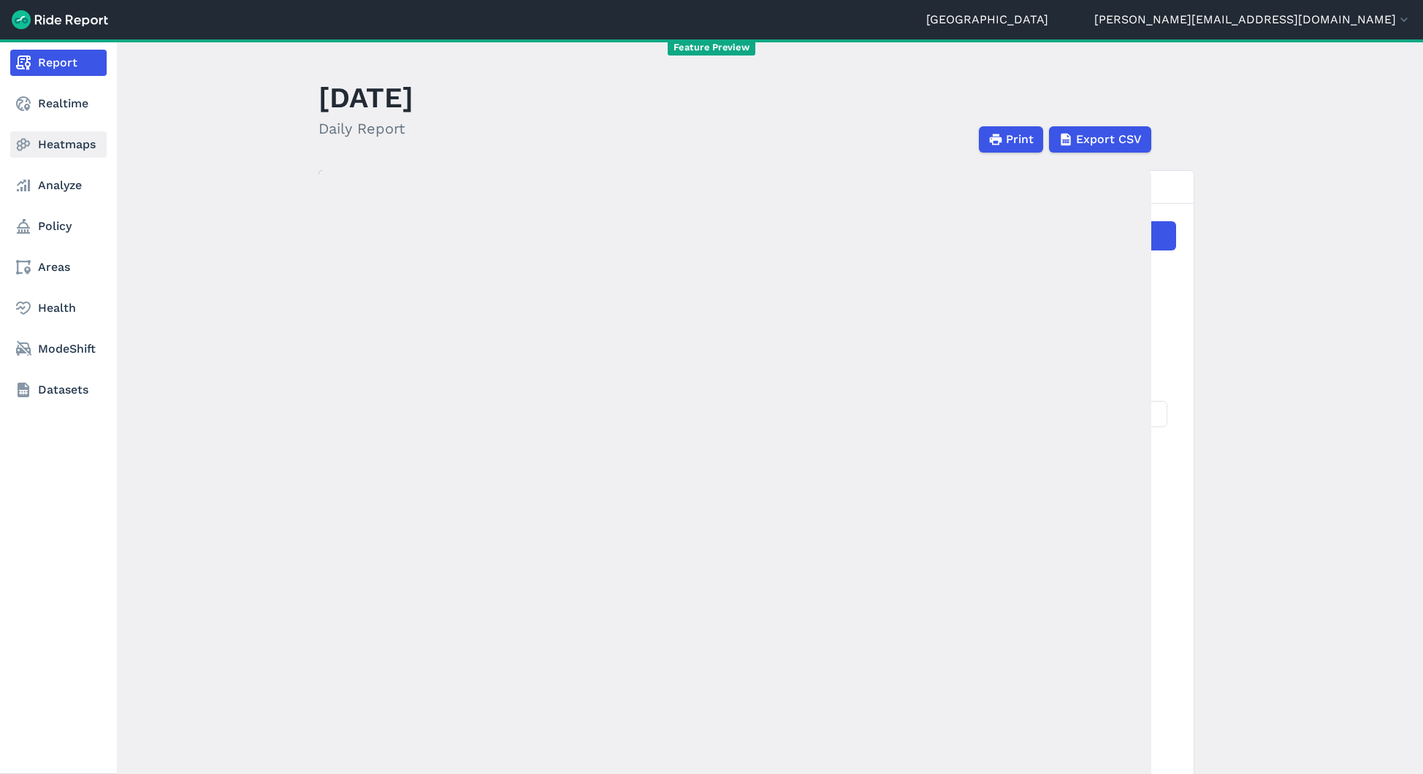
click at [53, 150] on link "Heatmaps" at bounding box center [58, 144] width 96 height 26
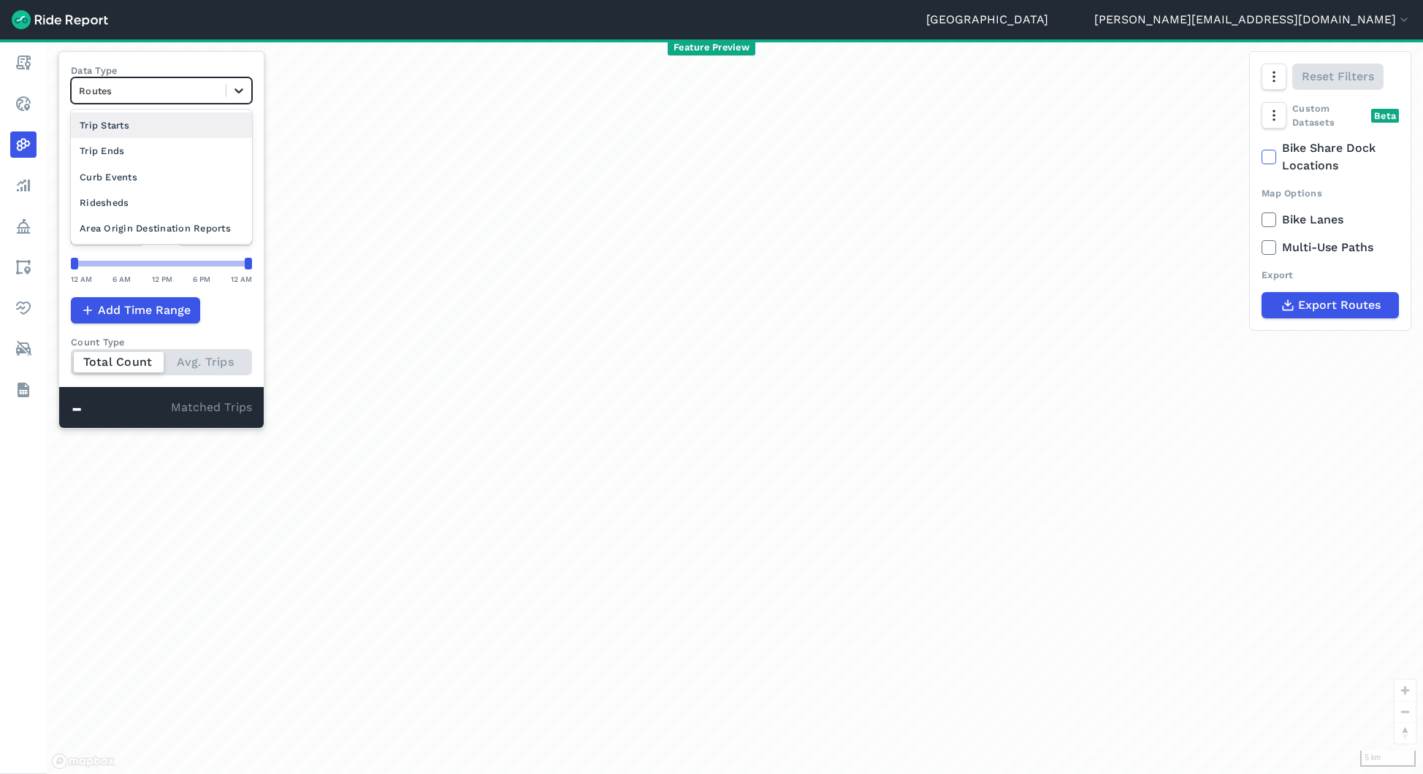
click at [237, 90] on icon at bounding box center [239, 90] width 15 height 15
click at [158, 228] on div "Area Origin Destination Reports" at bounding box center [161, 228] width 181 height 26
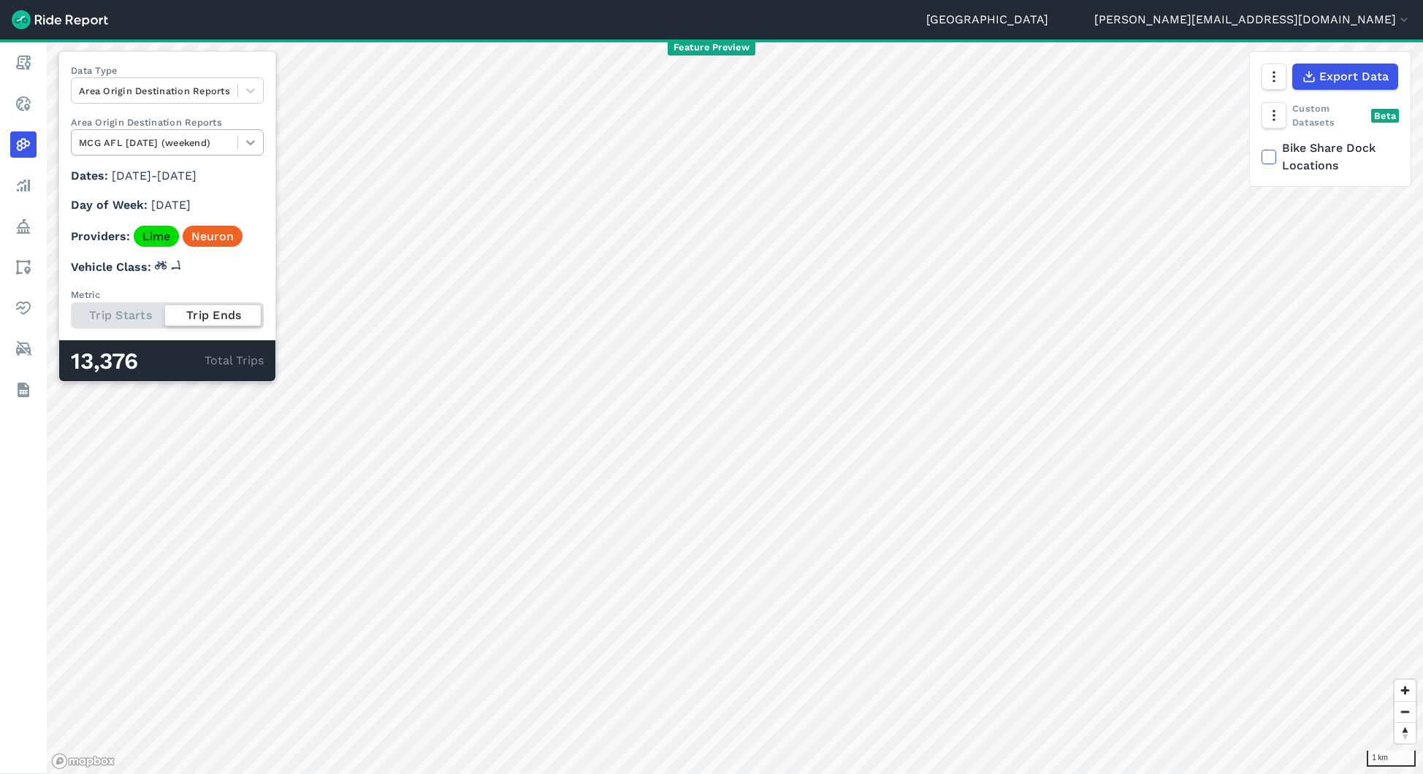
click at [258, 144] on icon at bounding box center [250, 142] width 15 height 15
click at [149, 254] on div "2024 AFL MCG fixtures" at bounding box center [167, 255] width 193 height 26
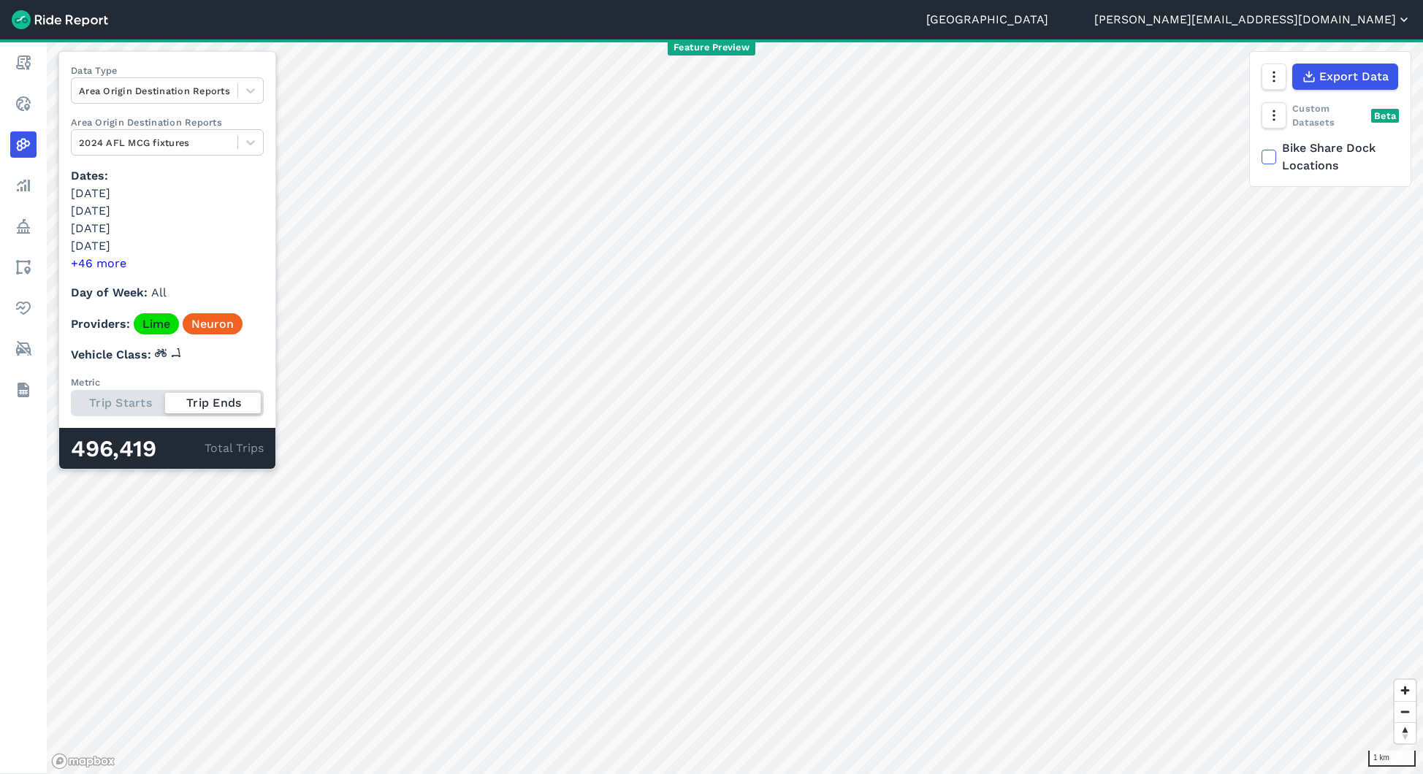
click at [1297, 20] on button "[PERSON_NAME][EMAIL_ADDRESS][DOMAIN_NAME]" at bounding box center [1252, 20] width 317 height 18
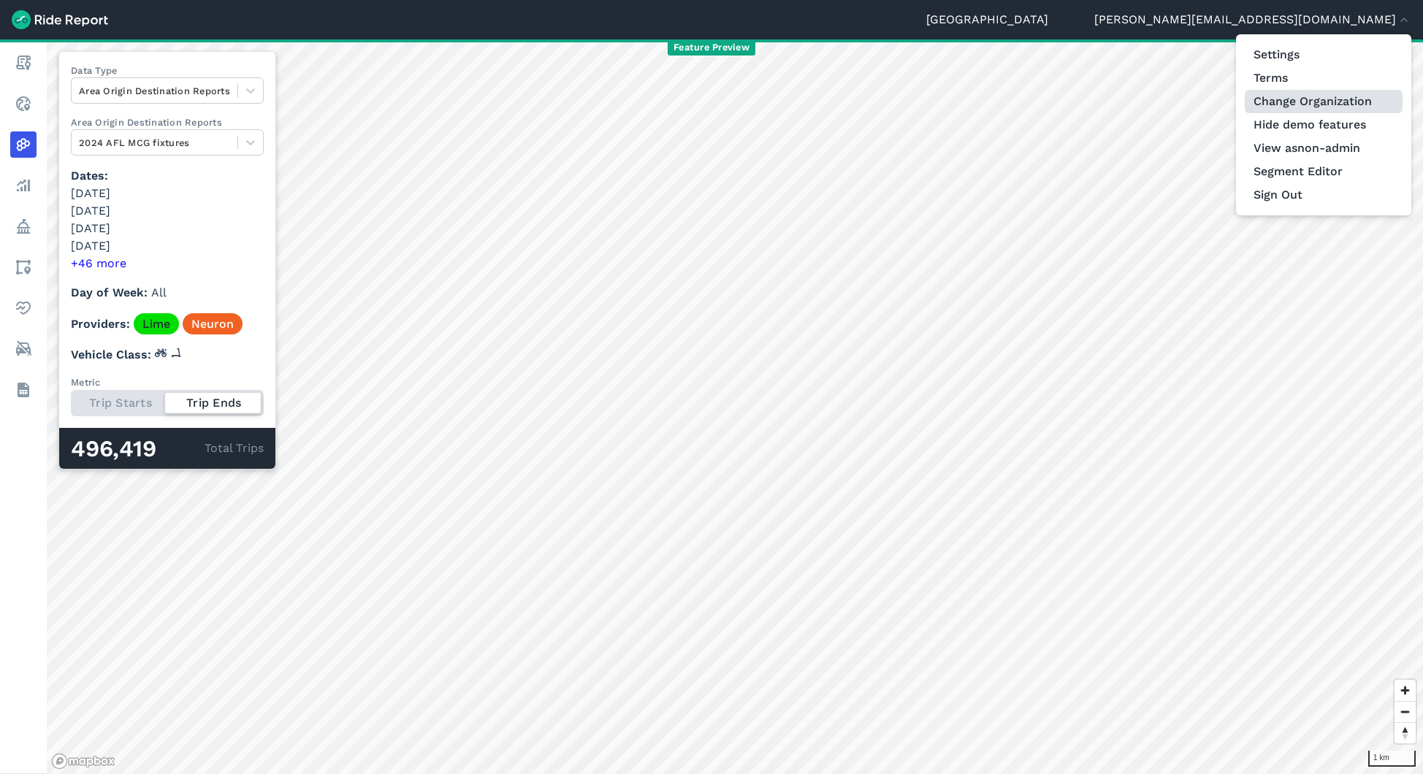
click at [1285, 104] on link "Change Organization" at bounding box center [1324, 101] width 158 height 23
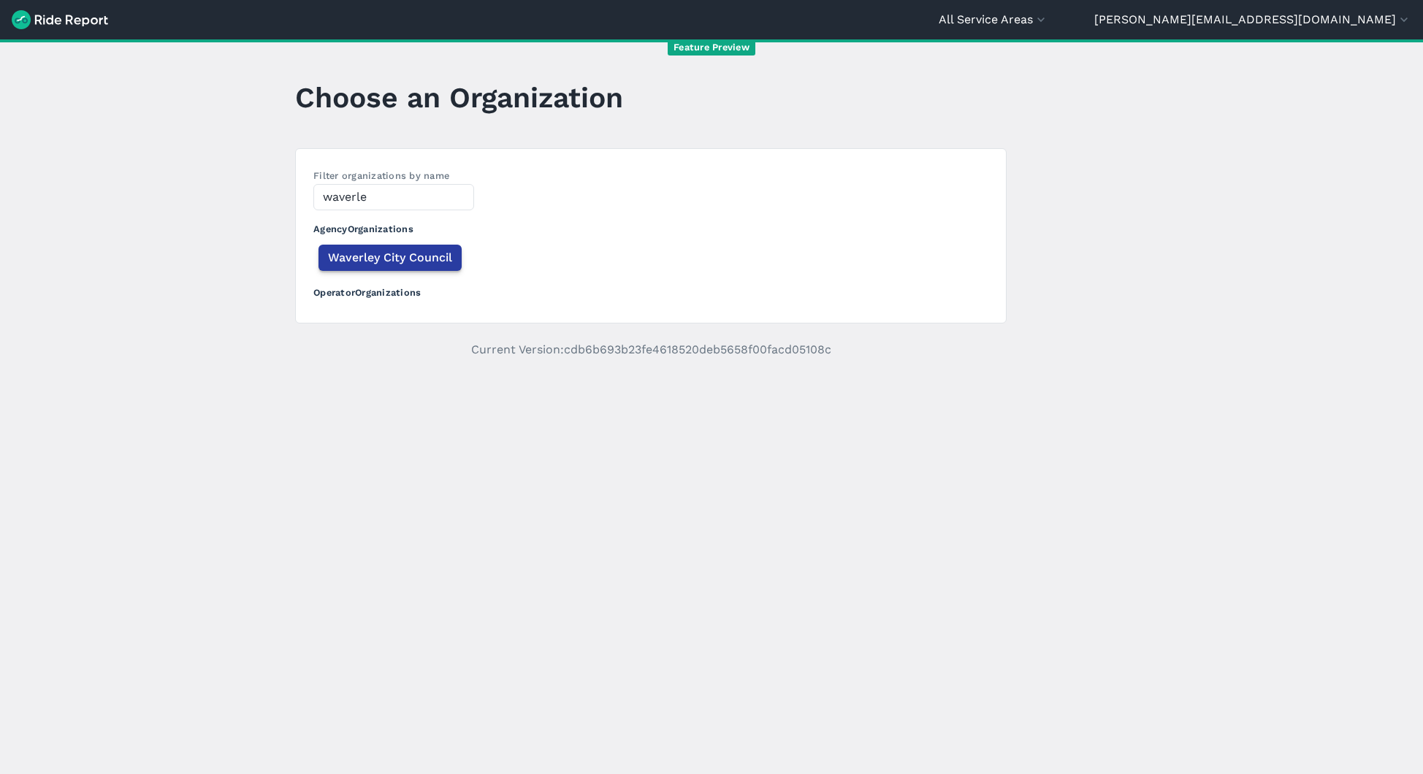
type input "waverle"
click at [367, 267] on button "Waverley City Council" at bounding box center [389, 258] width 143 height 26
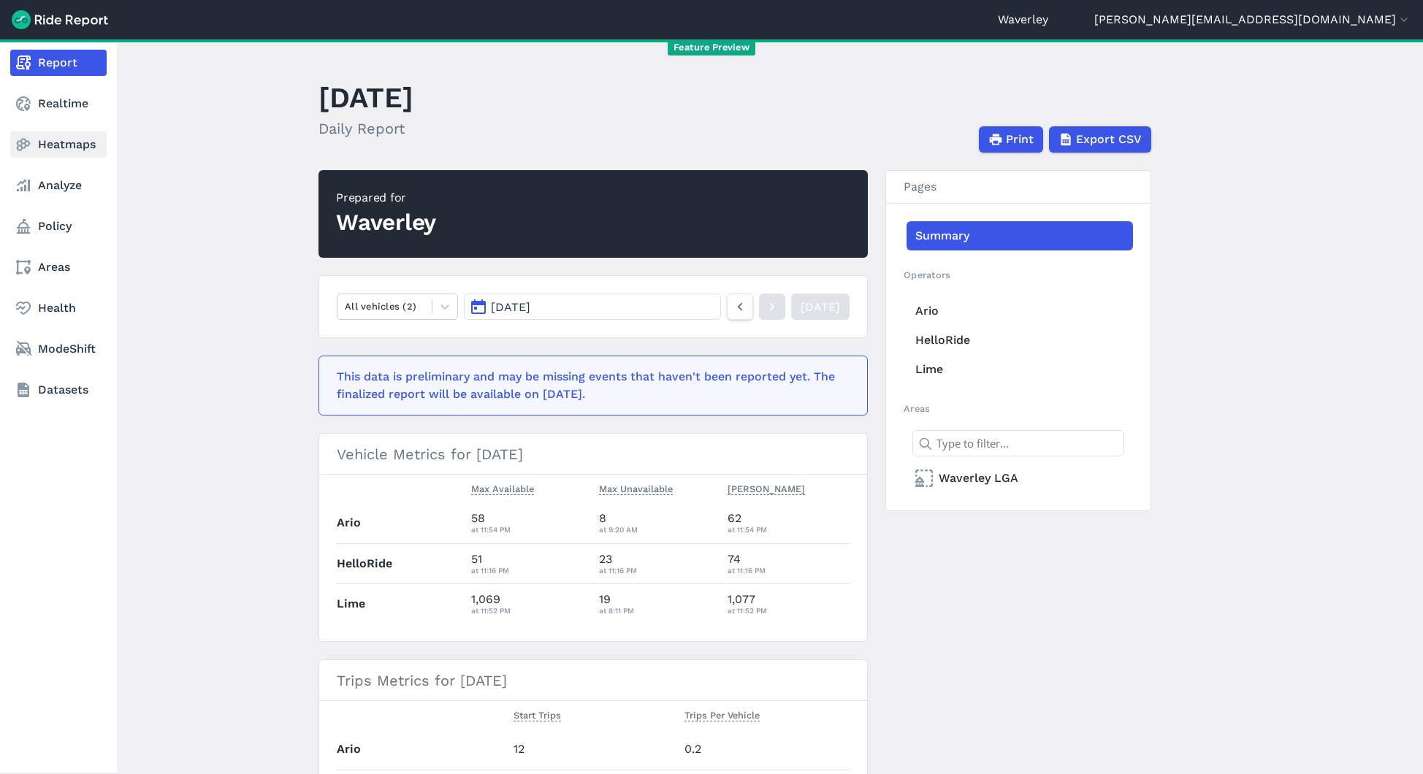
click at [59, 147] on link "Heatmaps" at bounding box center [58, 144] width 96 height 26
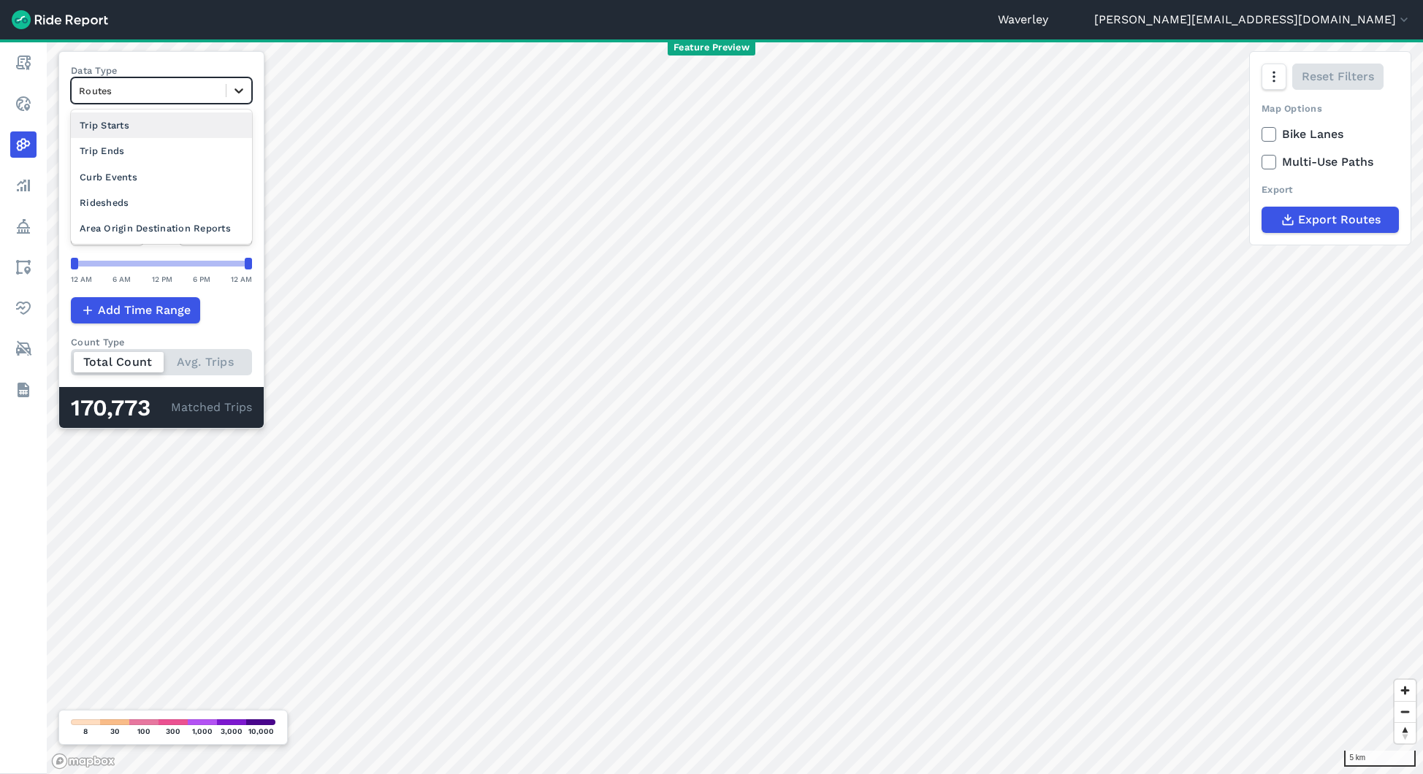
click at [236, 85] on icon at bounding box center [239, 90] width 15 height 15
click at [134, 178] on div "Curb Events" at bounding box center [161, 177] width 181 height 26
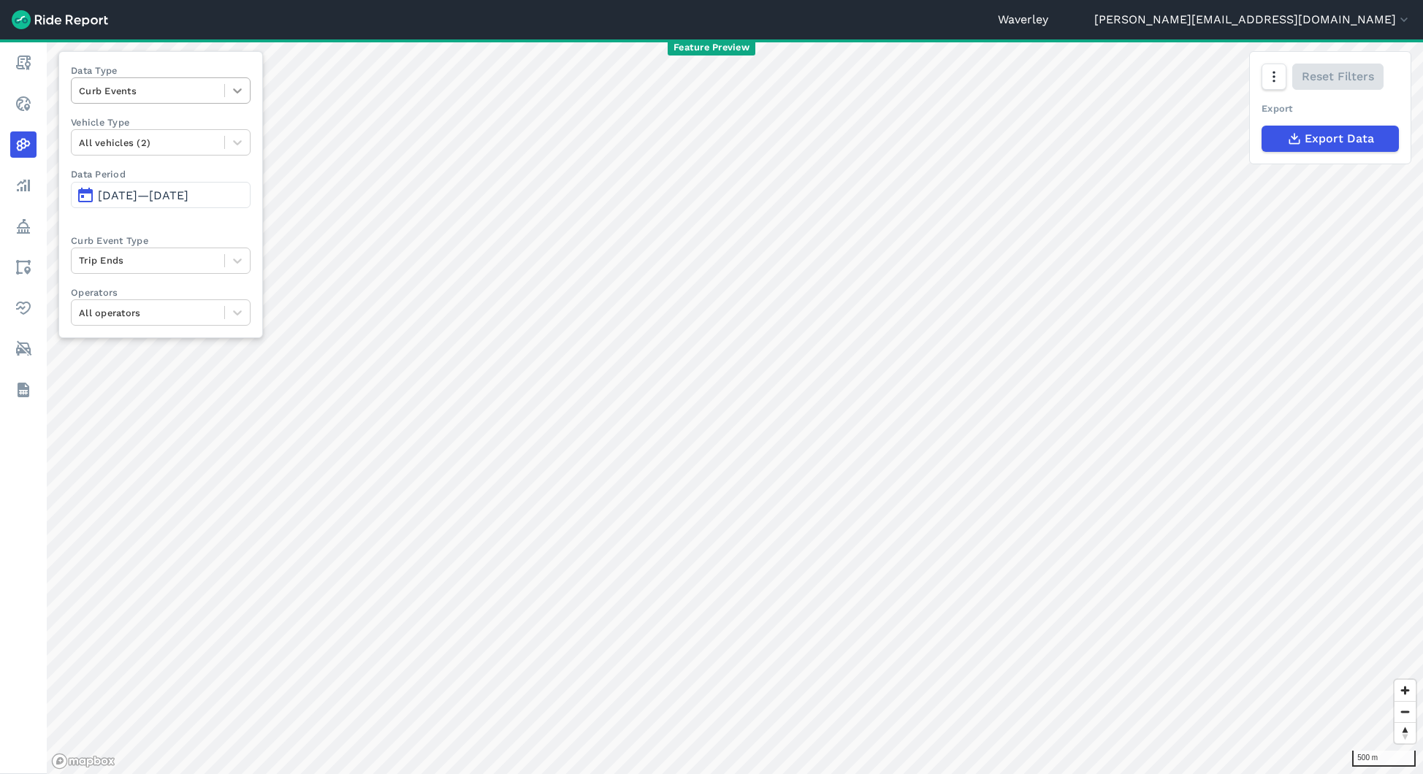
click at [241, 88] on icon at bounding box center [237, 90] width 9 height 5
click at [241, 90] on icon at bounding box center [237, 90] width 9 height 5
click at [1274, 70] on icon "button" at bounding box center [1273, 76] width 15 height 15
click at [1206, 232] on label "Heatmap" at bounding box center [1197, 231] width 85 height 31
click at [1155, 83] on input "Heatmap" at bounding box center [1155, 77] width 0 height 9
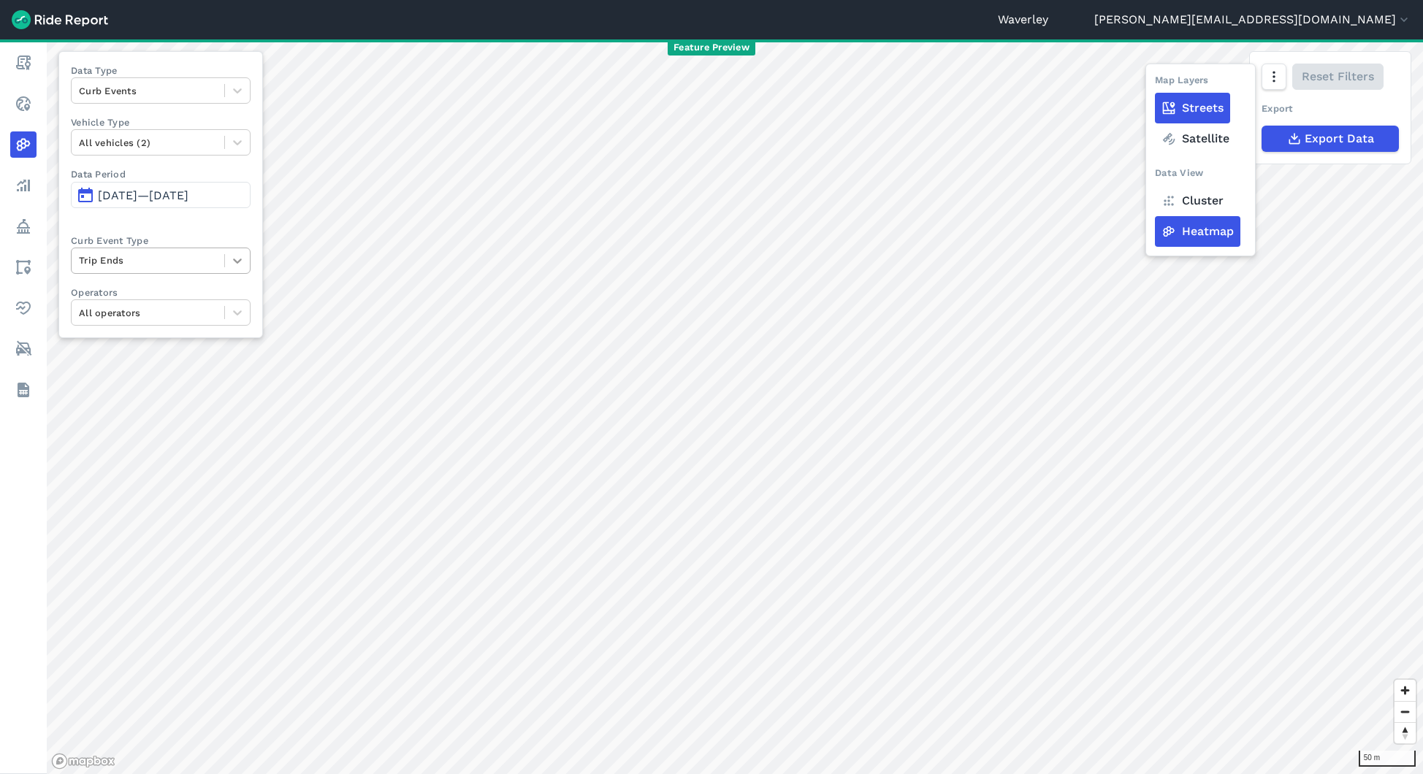
click at [244, 256] on icon at bounding box center [237, 260] width 15 height 15
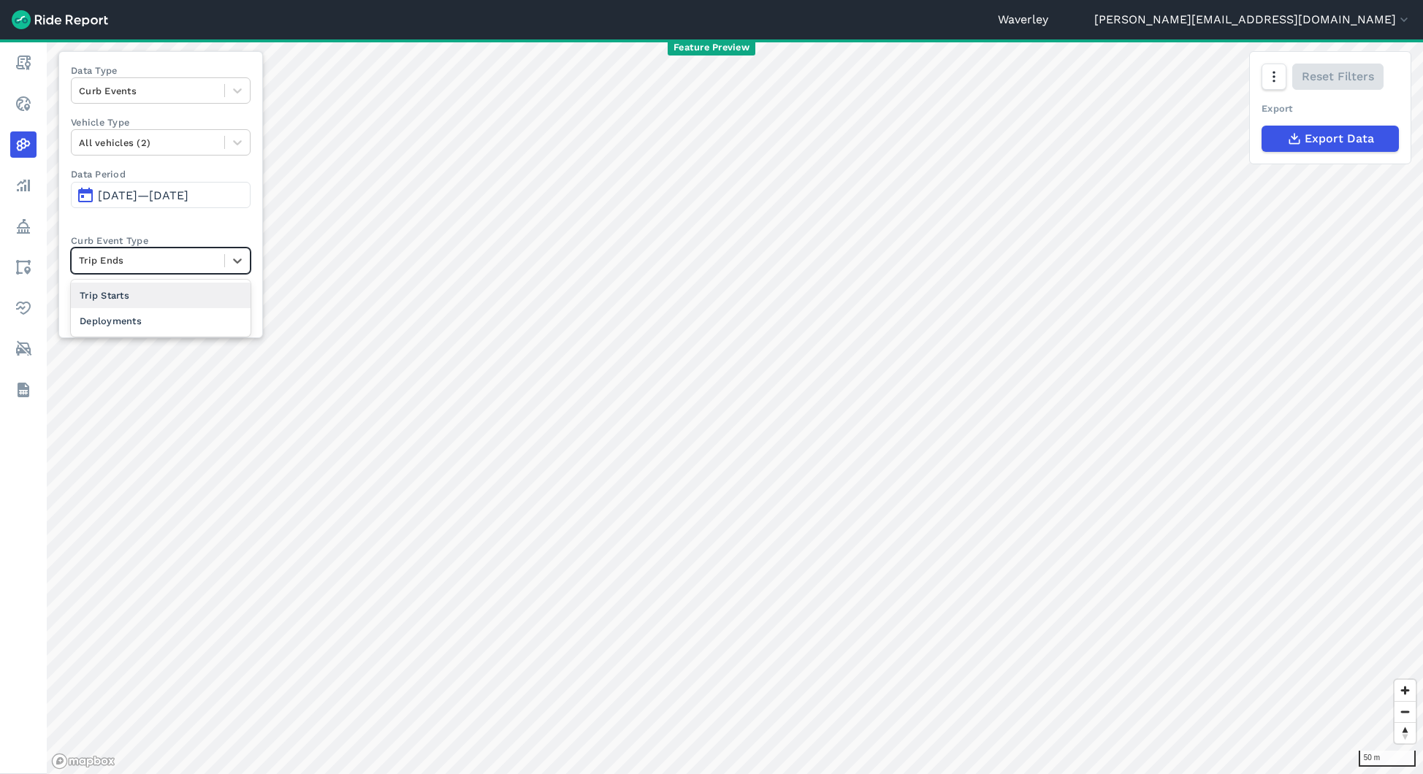
click at [134, 299] on div "Trip Starts" at bounding box center [161, 296] width 180 height 26
click at [217, 254] on div at bounding box center [148, 260] width 138 height 17
click at [156, 296] on div "Trip Ends" at bounding box center [161, 296] width 180 height 26
click at [238, 259] on icon at bounding box center [237, 260] width 15 height 15
click at [145, 318] on div "Deployments" at bounding box center [161, 321] width 180 height 26
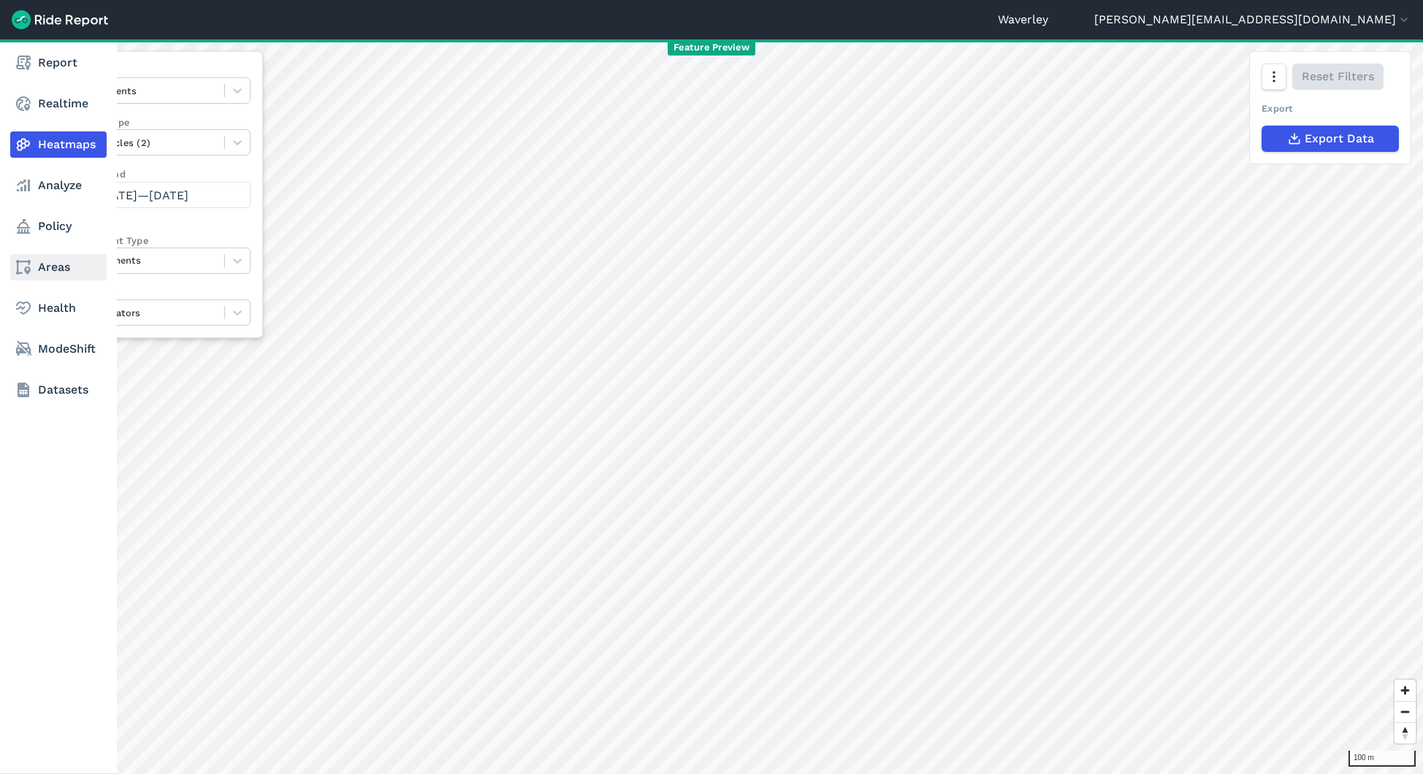
click at [44, 272] on link "Areas" at bounding box center [58, 267] width 96 height 26
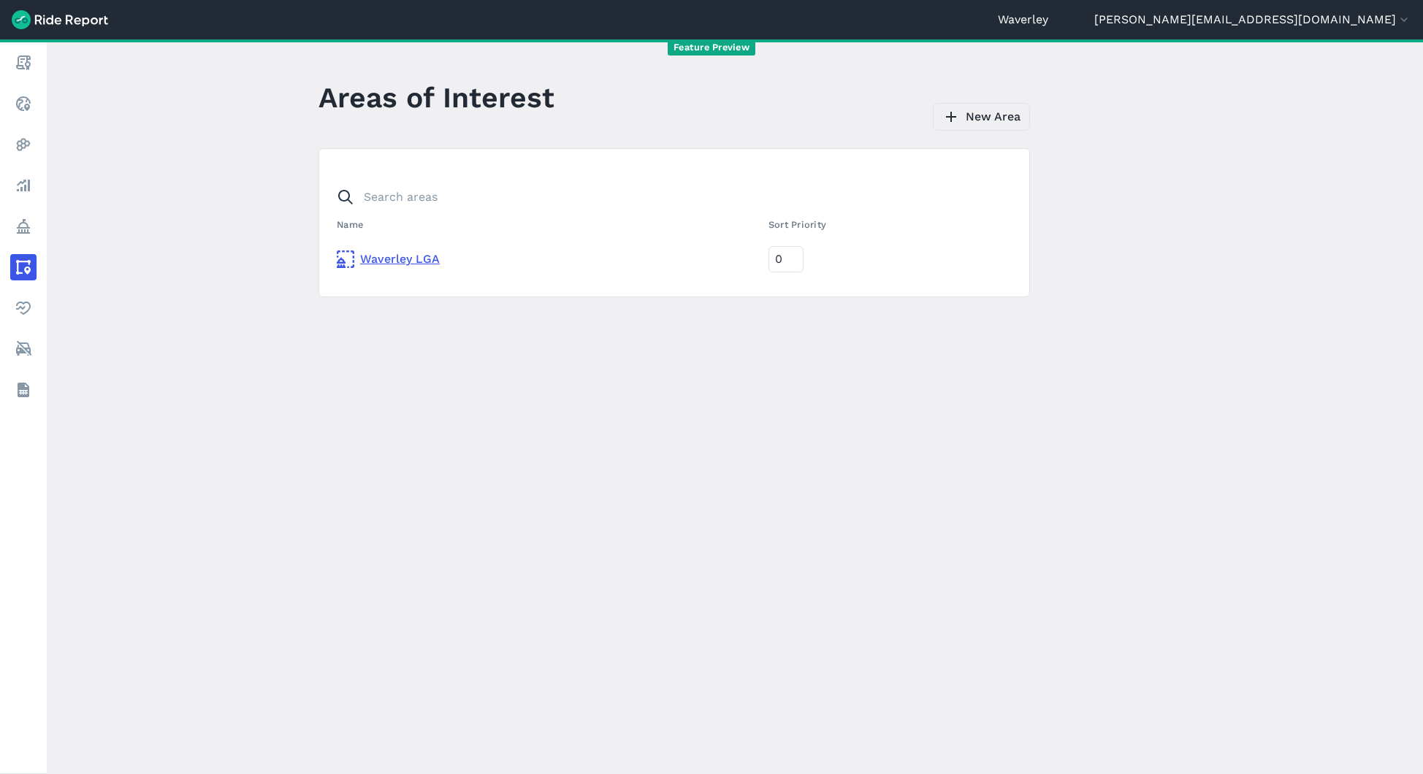
click at [986, 121] on link "New Area" at bounding box center [981, 117] width 97 height 28
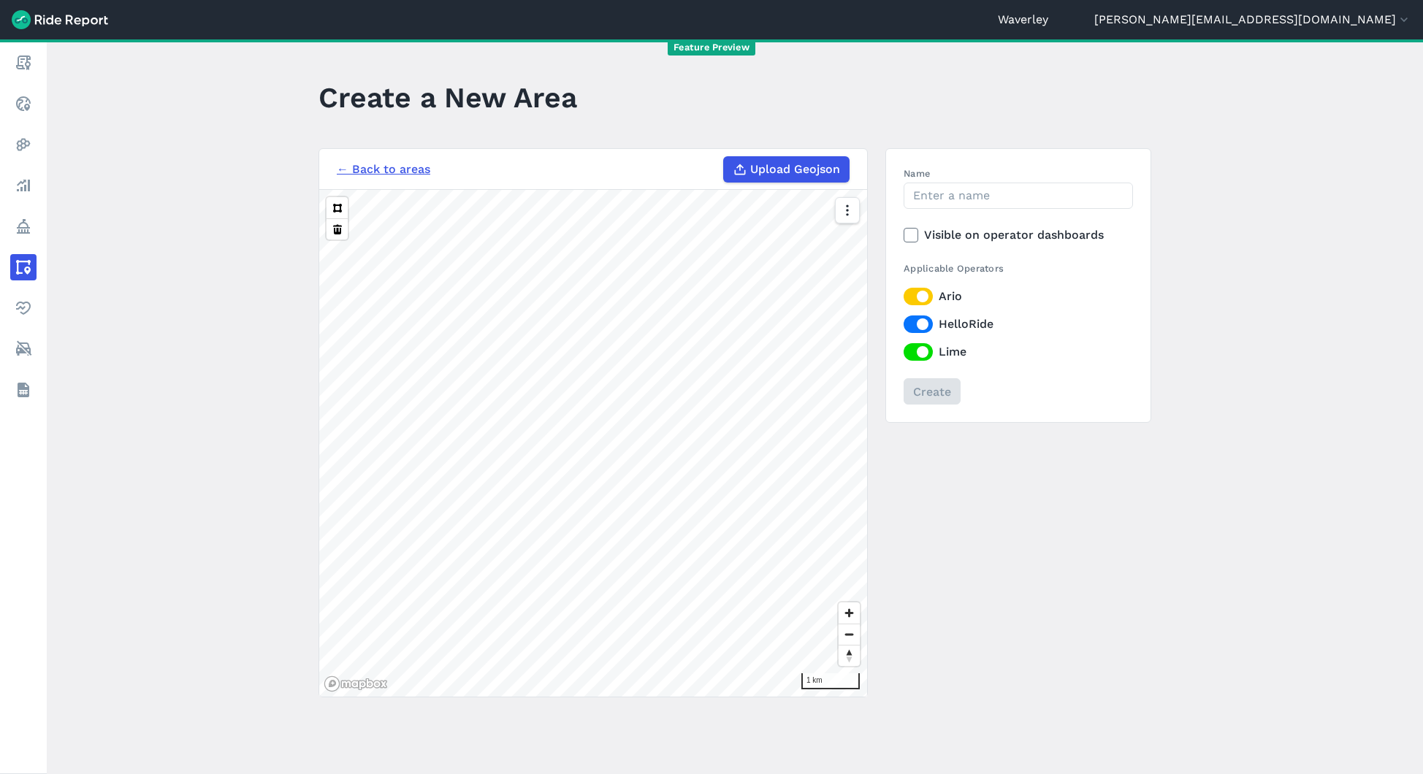
click at [393, 172] on link "← Back to areas" at bounding box center [383, 170] width 93 height 18
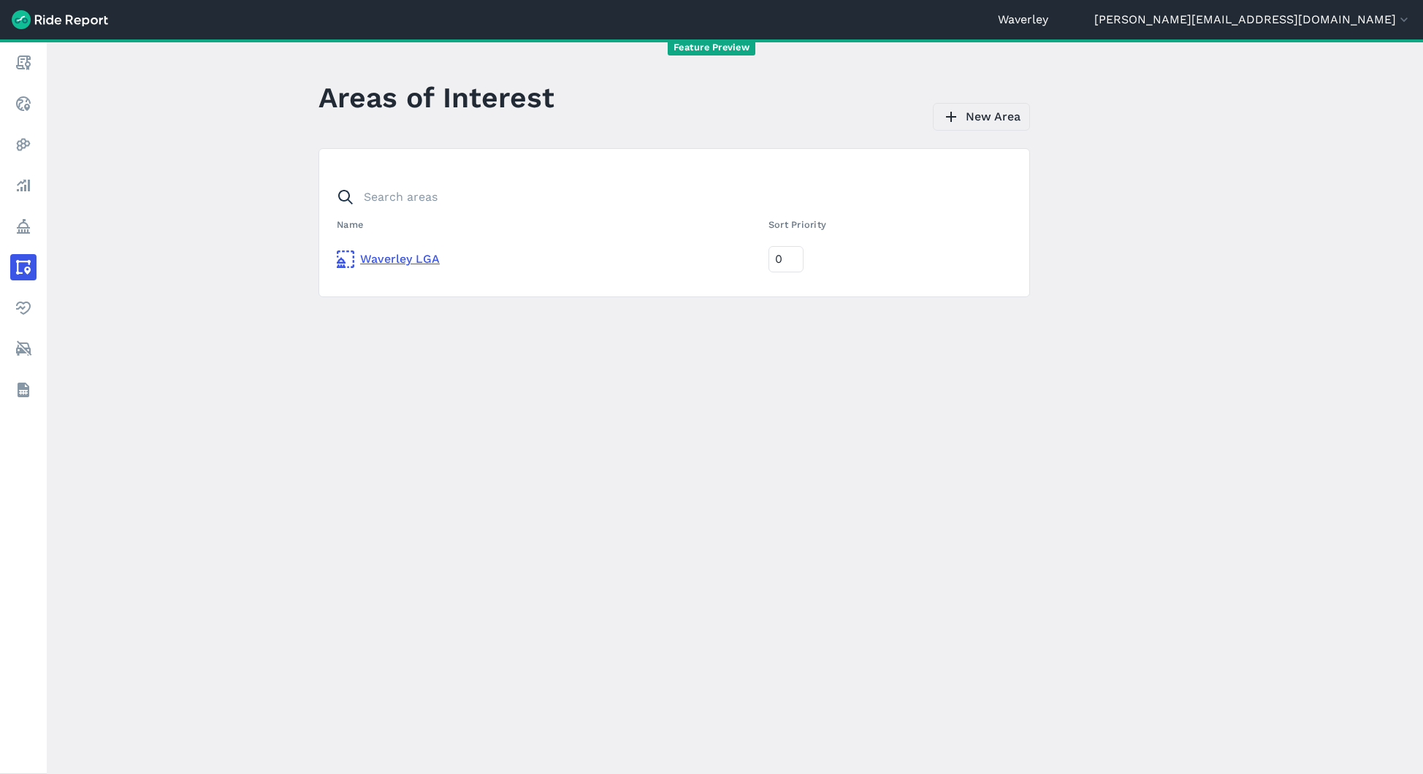
click at [979, 122] on link "New Area" at bounding box center [981, 117] width 97 height 28
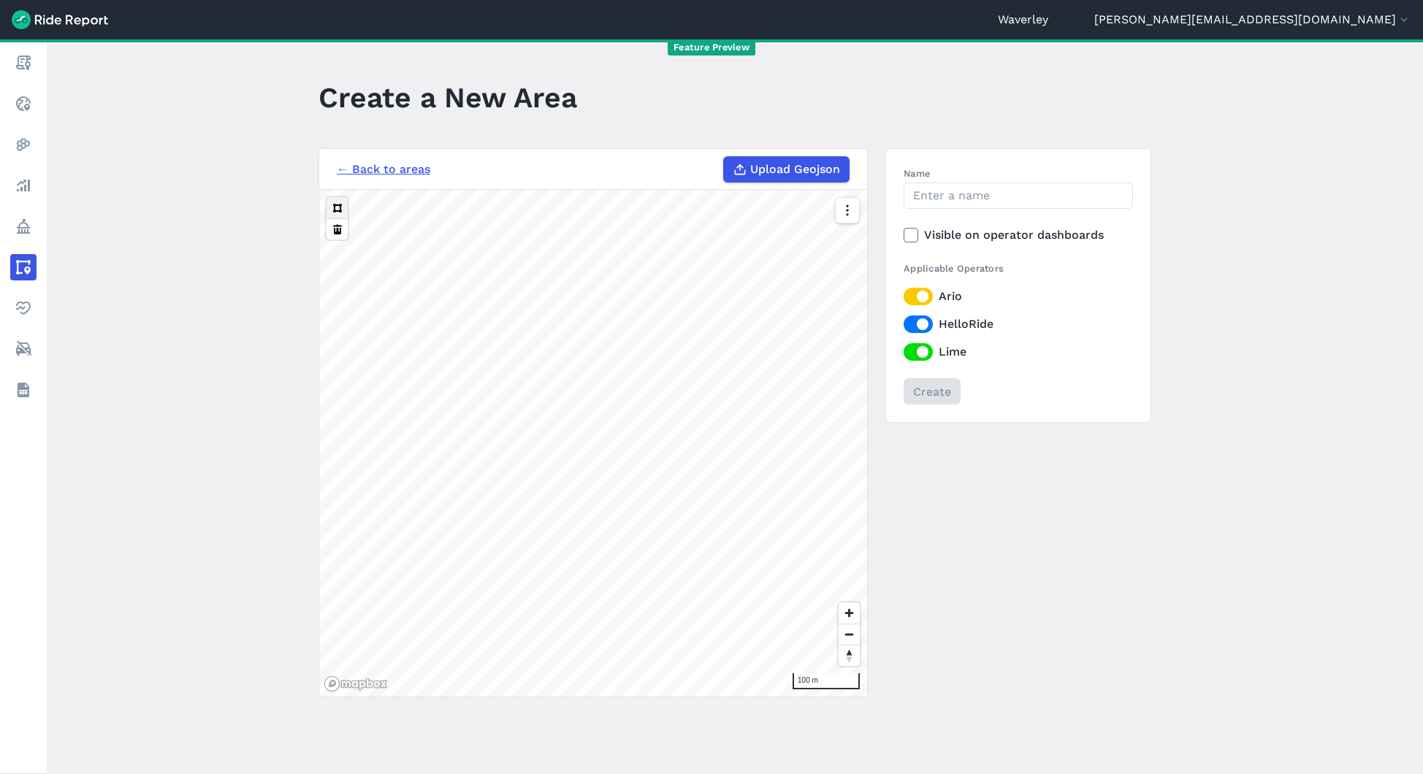
click at [337, 209] on button at bounding box center [336, 207] width 21 height 21
click at [980, 194] on input "Name" at bounding box center [1017, 196] width 229 height 26
click at [336, 232] on button at bounding box center [336, 228] width 21 height 21
click at [392, 172] on link "← Back to areas" at bounding box center [383, 170] width 93 height 18
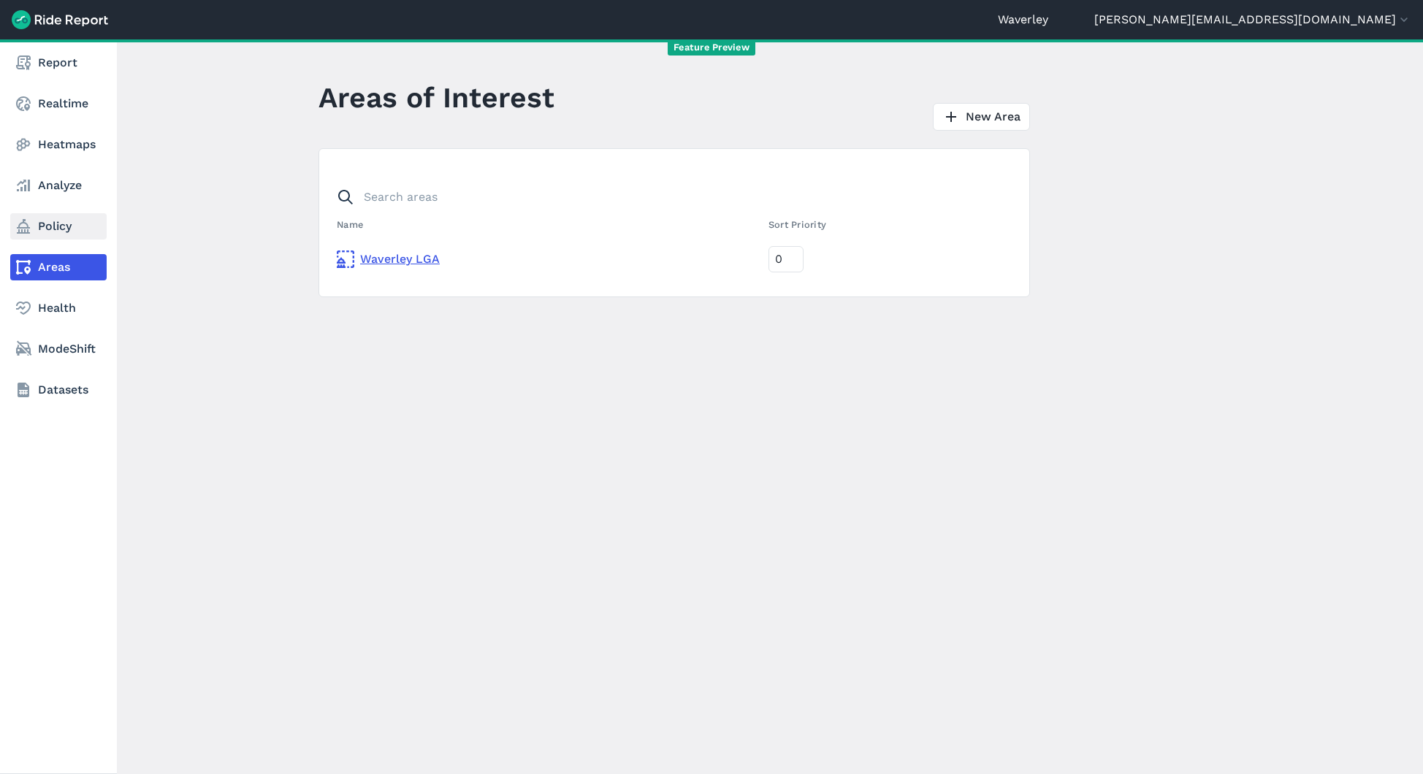
click at [64, 230] on link "Policy" at bounding box center [58, 226] width 96 height 26
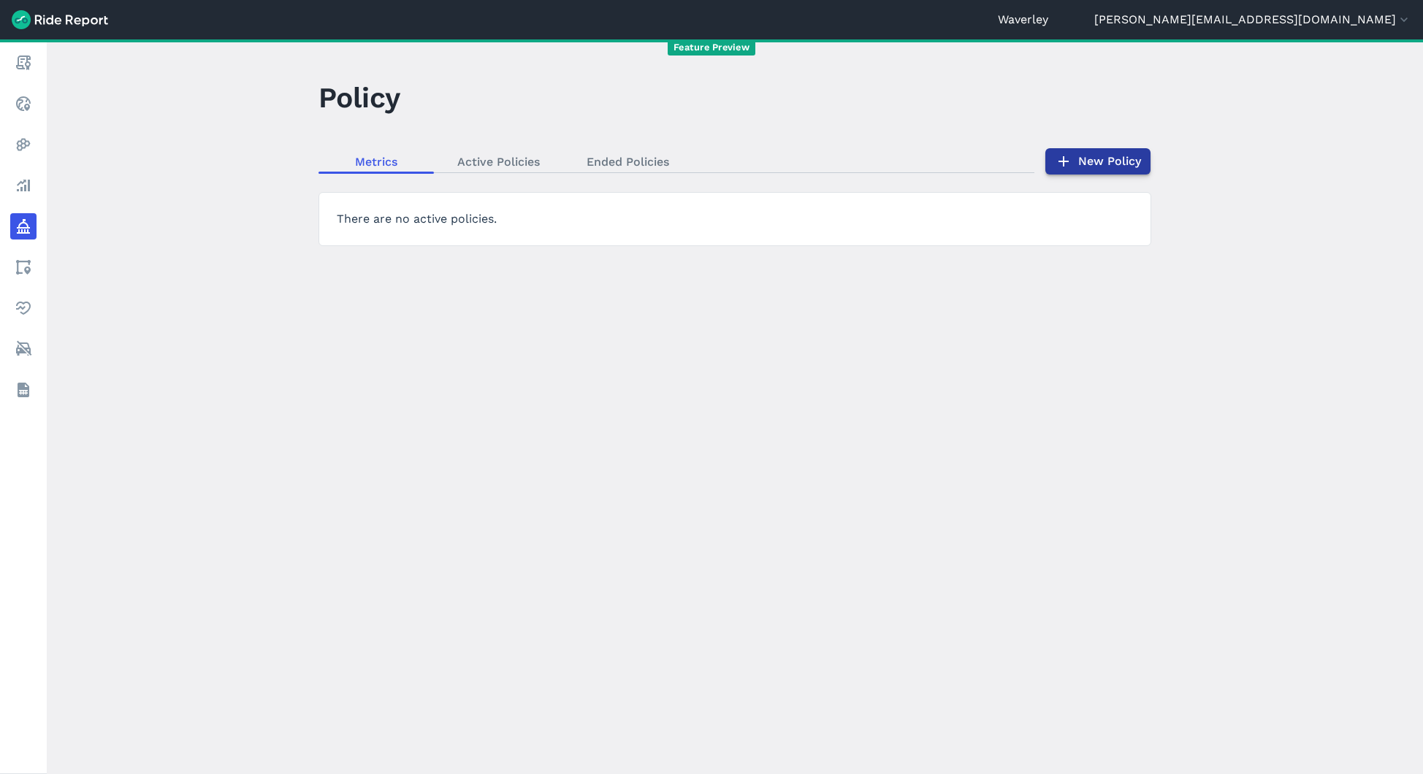
click at [1090, 160] on link "New Policy" at bounding box center [1097, 161] width 105 height 26
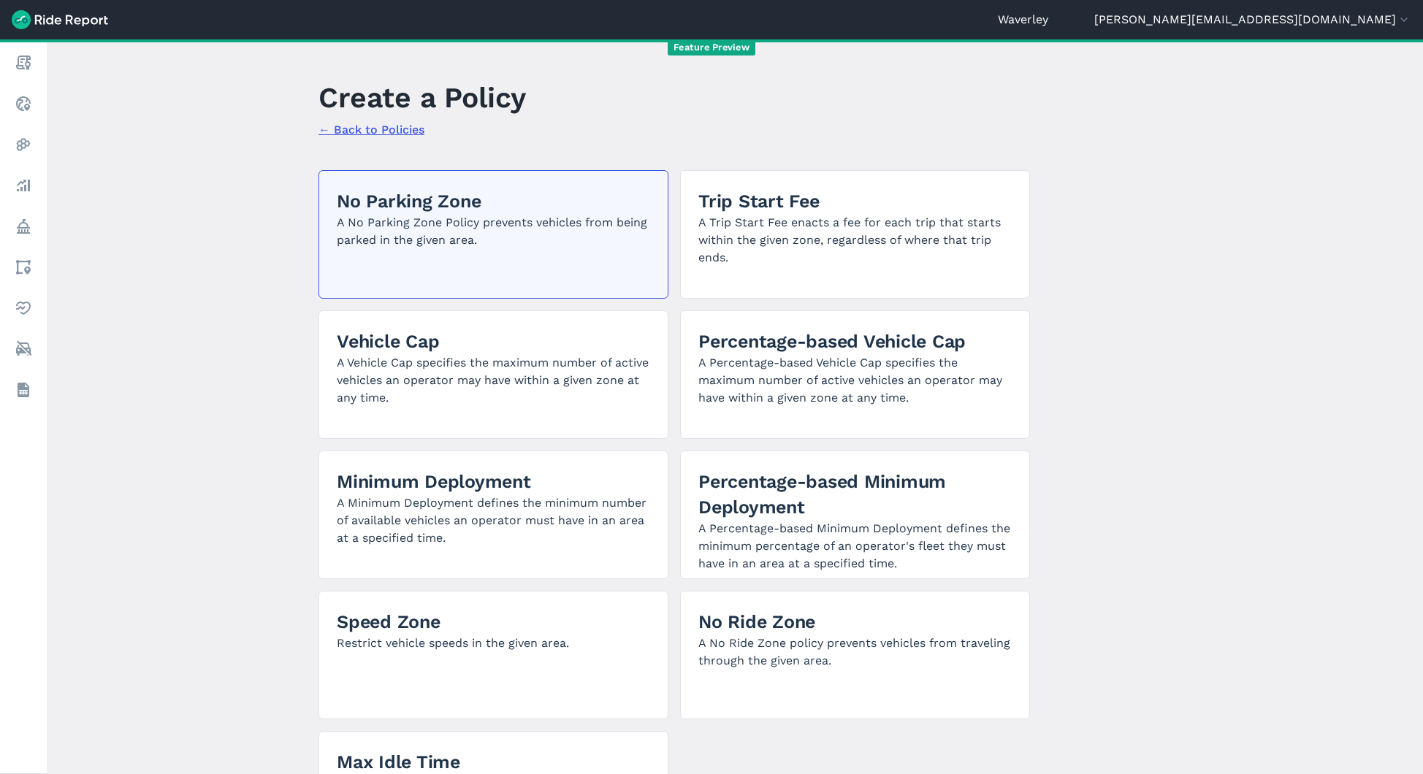
click at [472, 198] on h2 "No Parking Zone" at bounding box center [493, 201] width 313 height 26
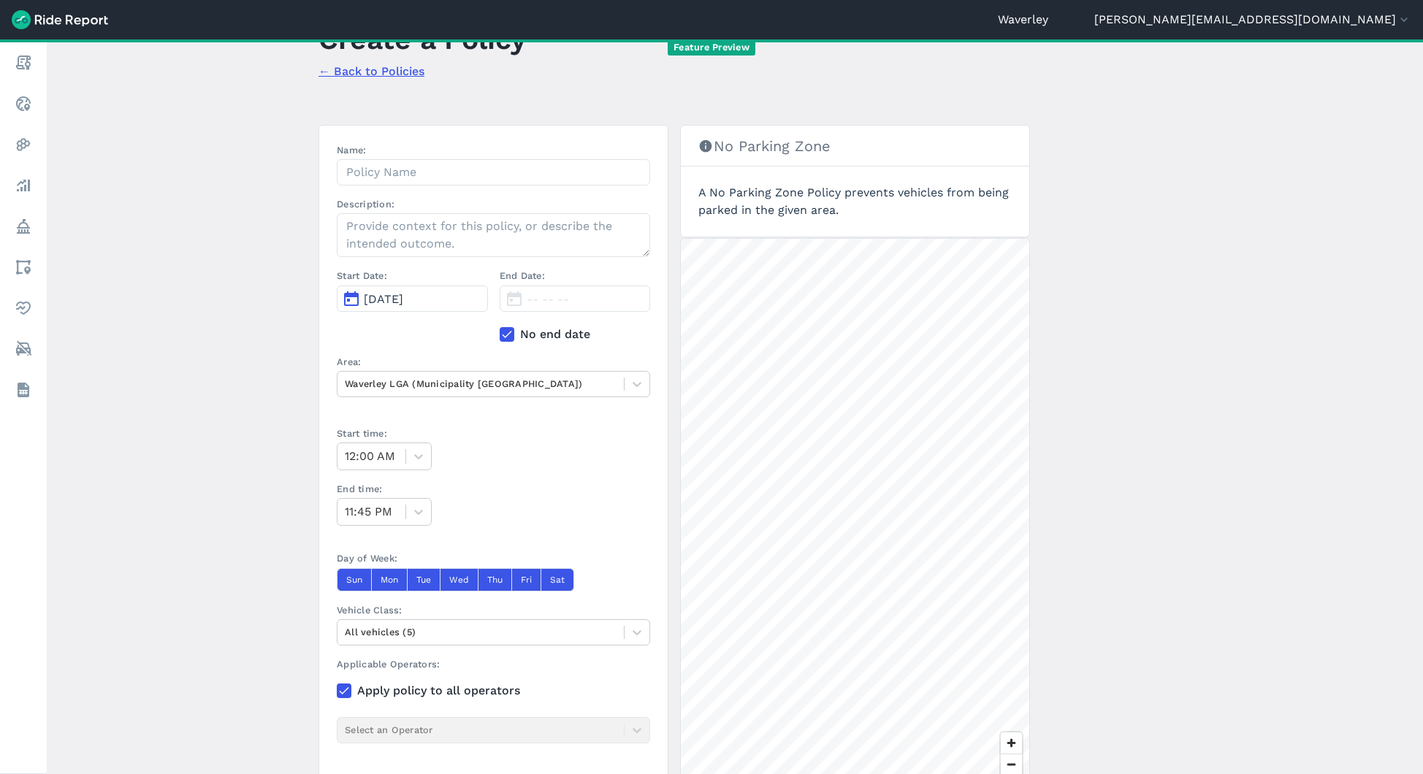
scroll to position [55, 0]
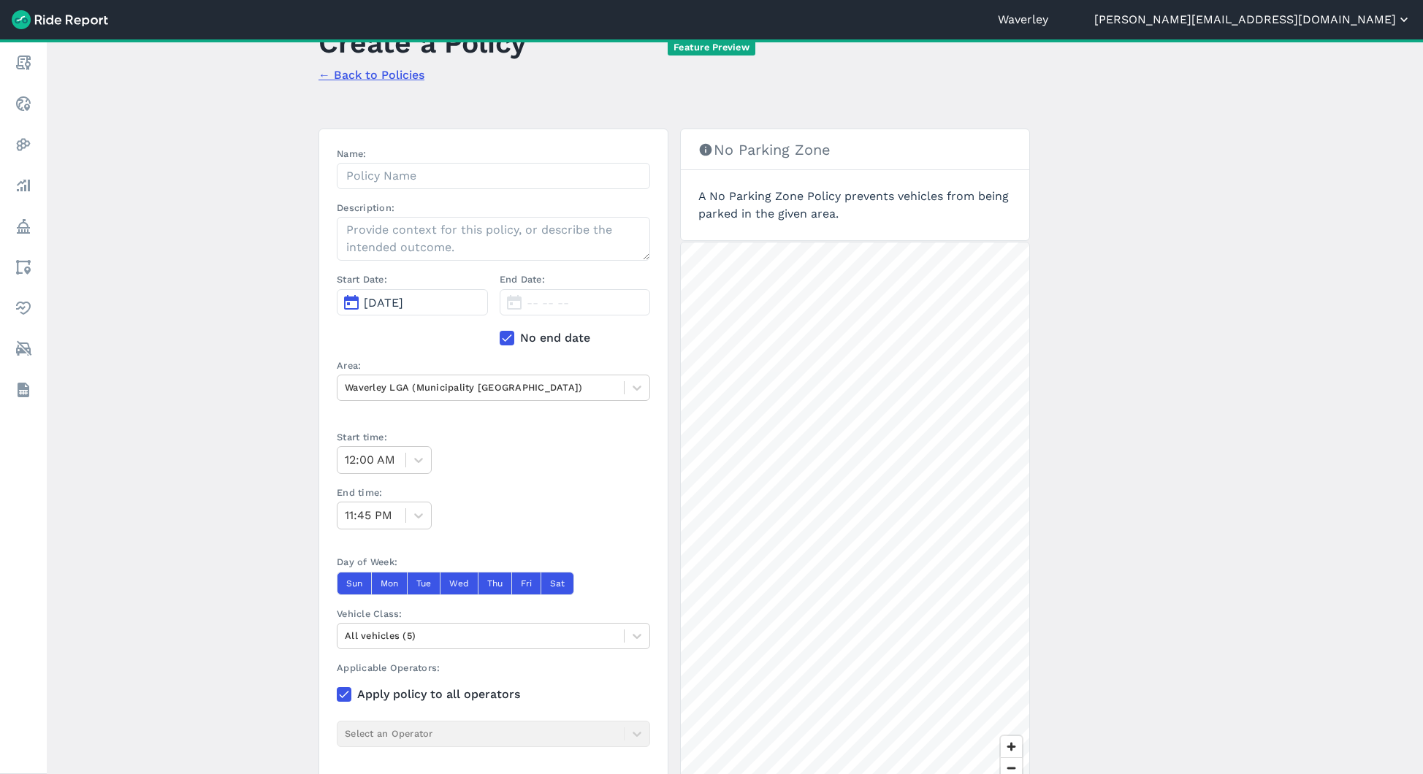
click at [1332, 15] on button "[PERSON_NAME][EMAIL_ADDRESS][DOMAIN_NAME]" at bounding box center [1252, 20] width 317 height 18
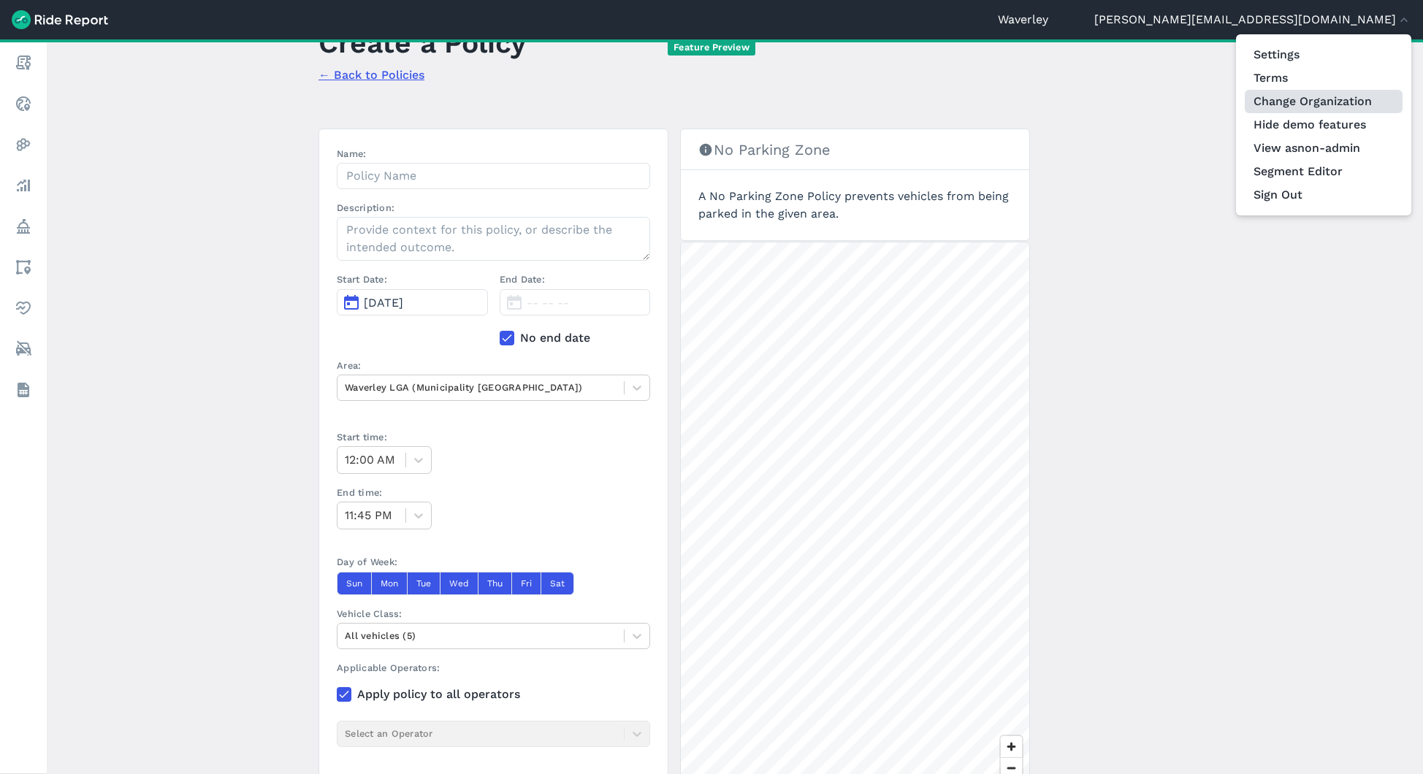
click at [1320, 99] on link "Change Organization" at bounding box center [1324, 101] width 158 height 23
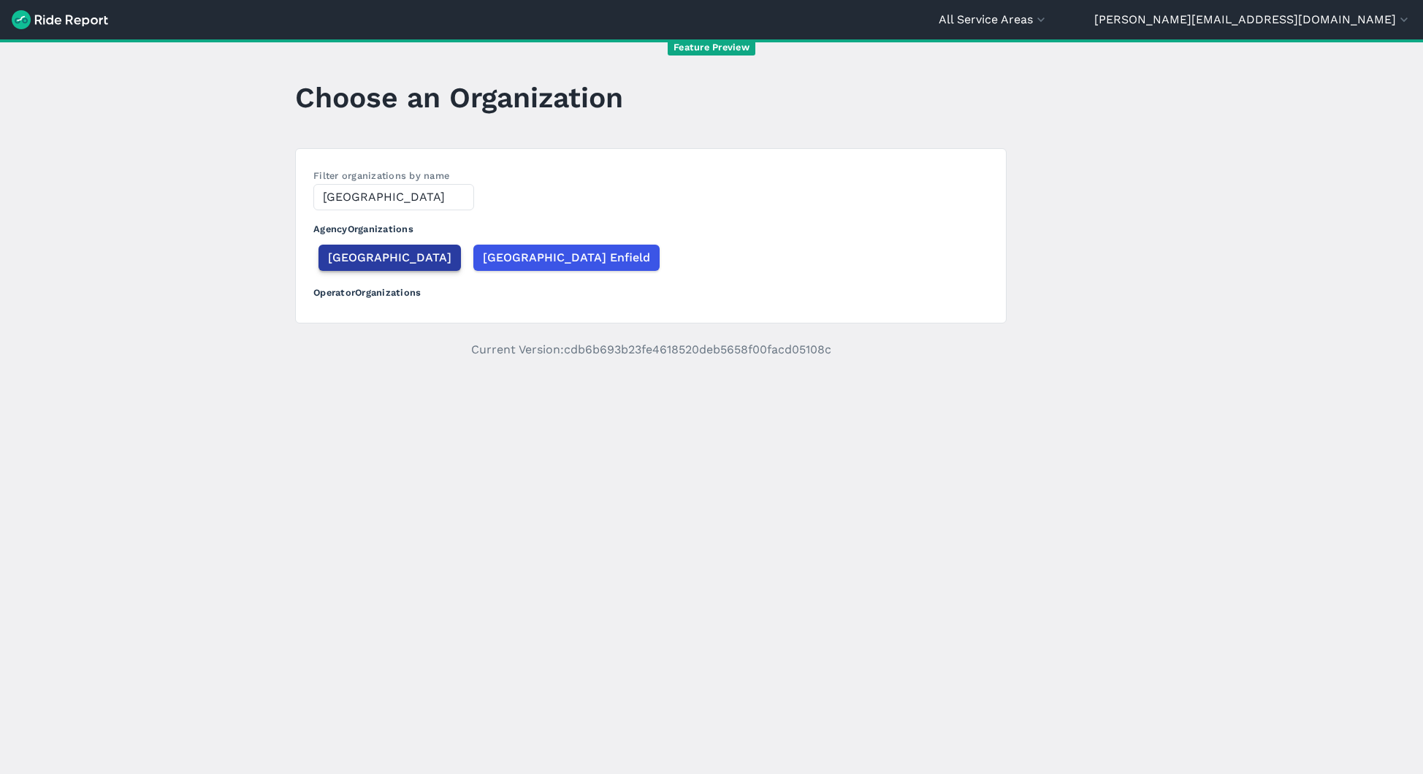
type input "[GEOGRAPHIC_DATA]"
click at [369, 260] on span "[GEOGRAPHIC_DATA]" at bounding box center [389, 258] width 123 height 18
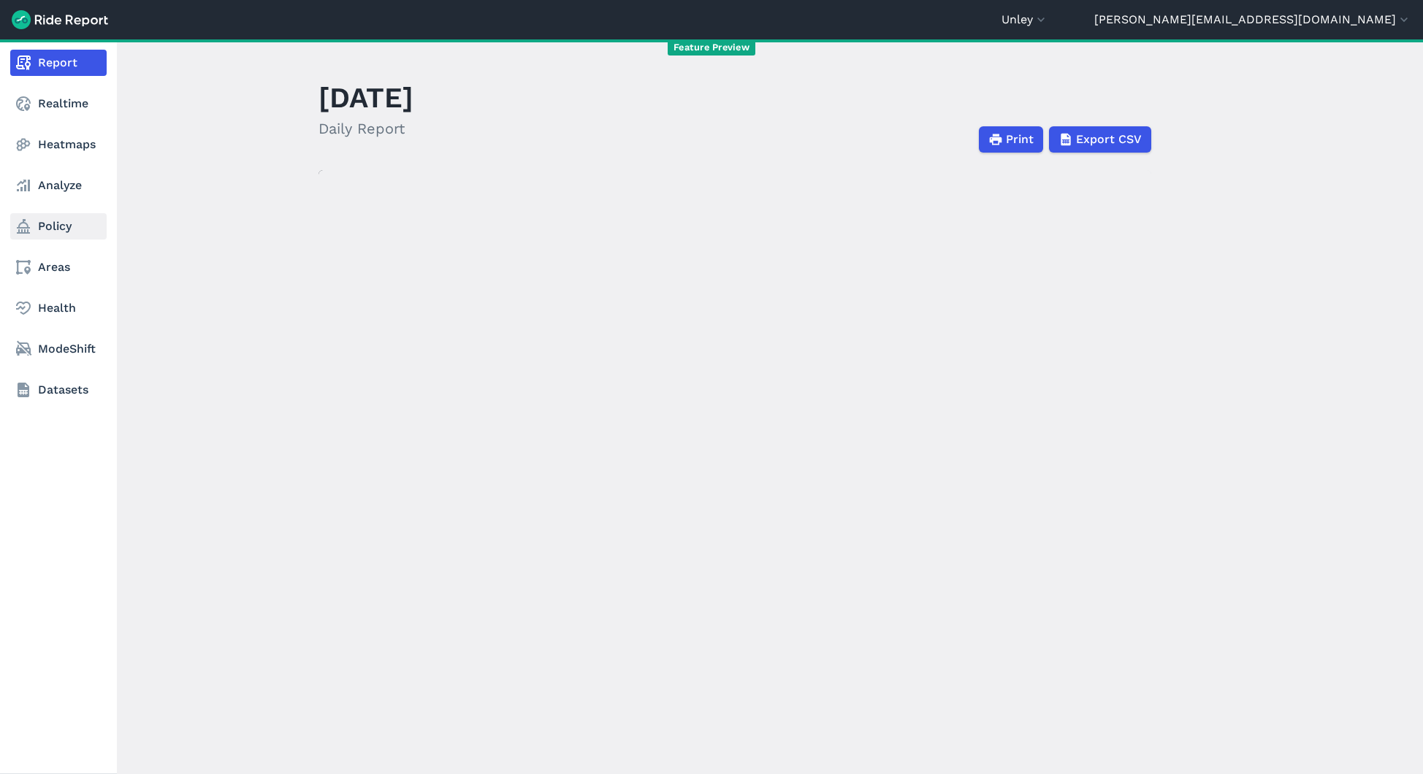
click at [39, 226] on link "Policy" at bounding box center [58, 226] width 96 height 26
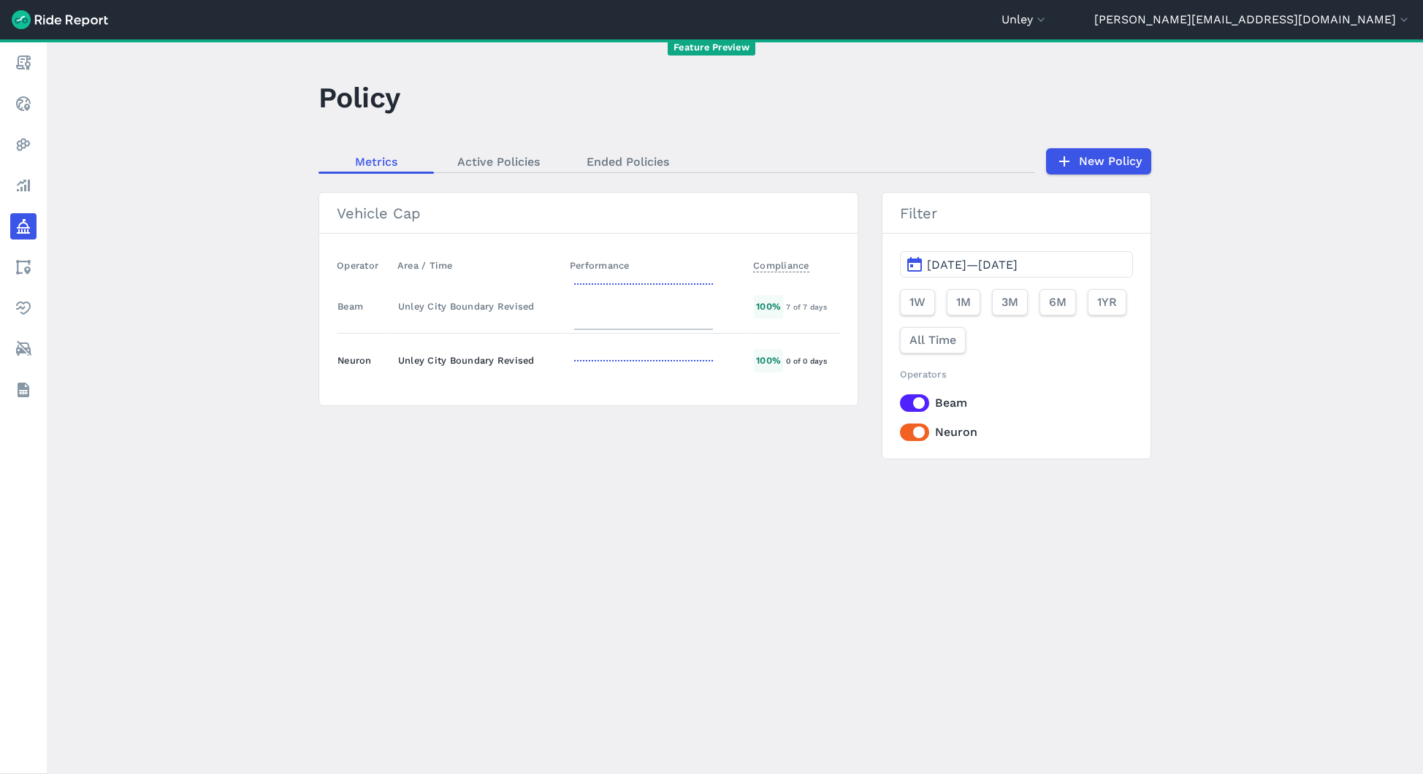
click at [423, 359] on div "Unley City Boundary Revised" at bounding box center [477, 360] width 159 height 14
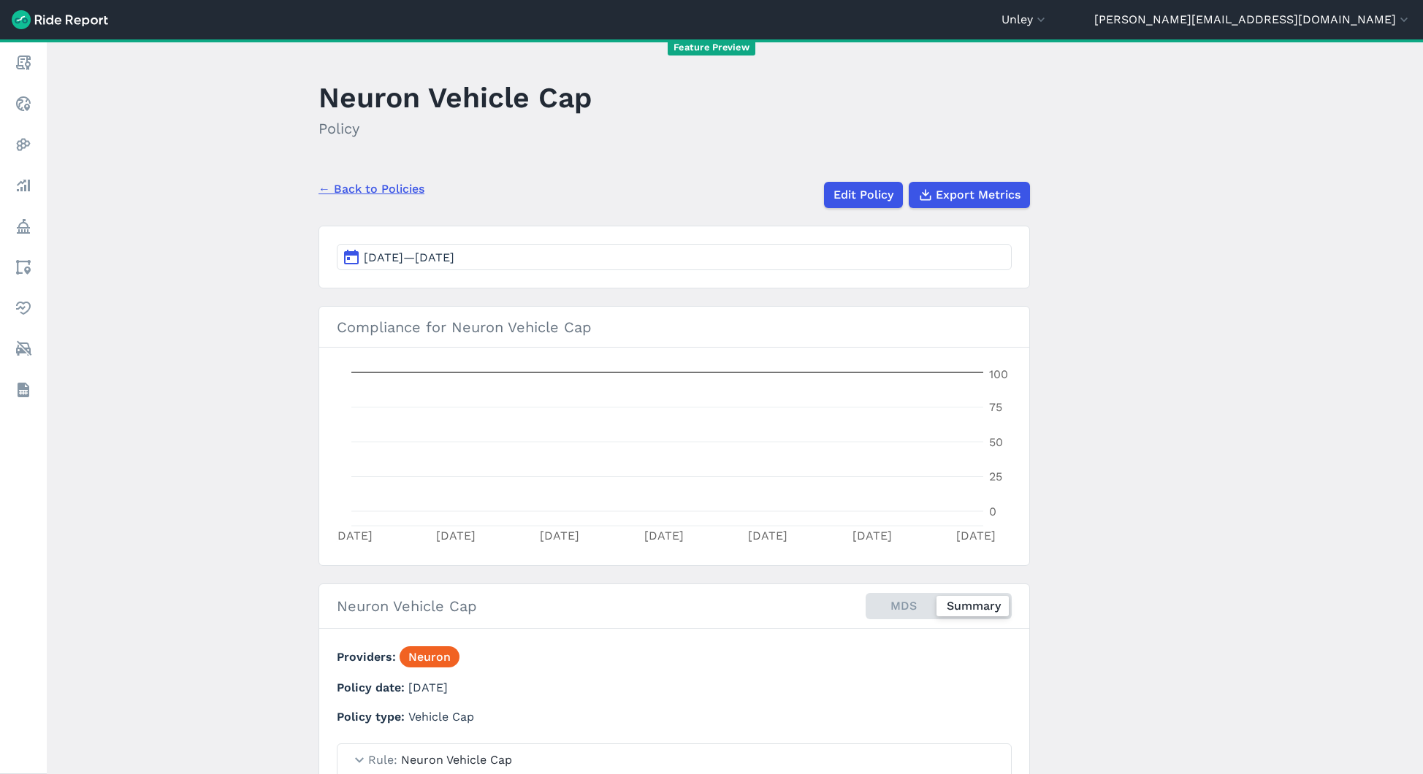
click at [380, 184] on link "← Back to Policies" at bounding box center [371, 189] width 106 height 18
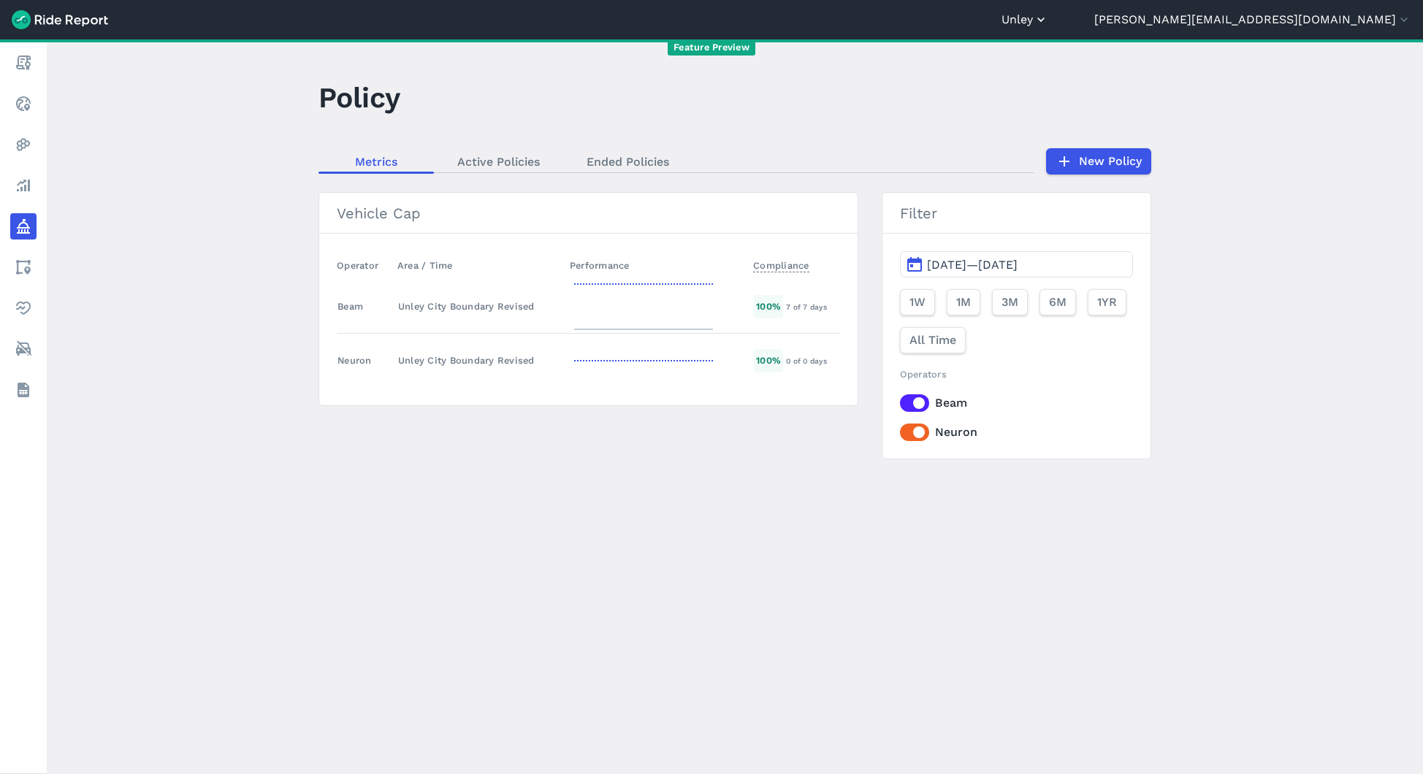
click at [1048, 17] on icon "button" at bounding box center [1040, 19] width 15 height 15
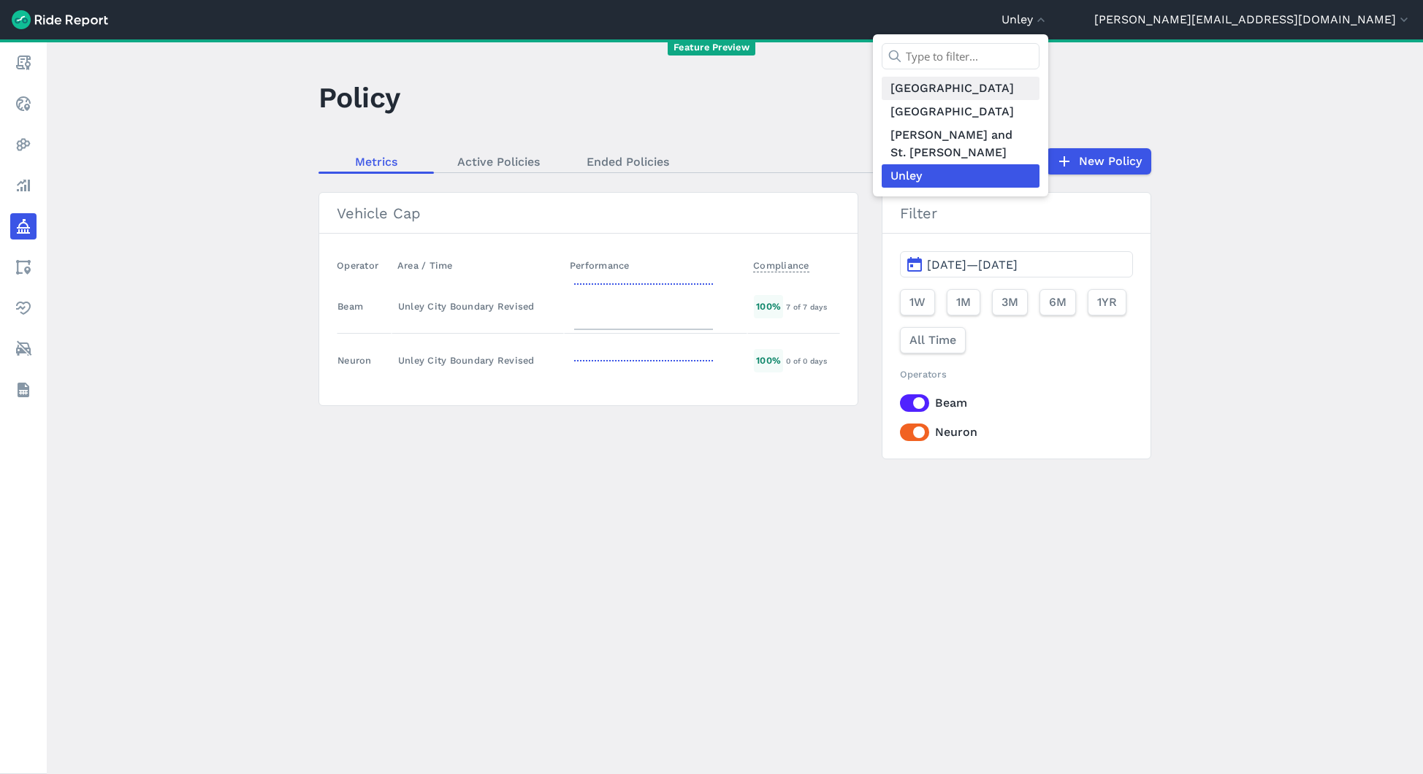
click at [1039, 87] on link "[GEOGRAPHIC_DATA]" at bounding box center [961, 88] width 158 height 23
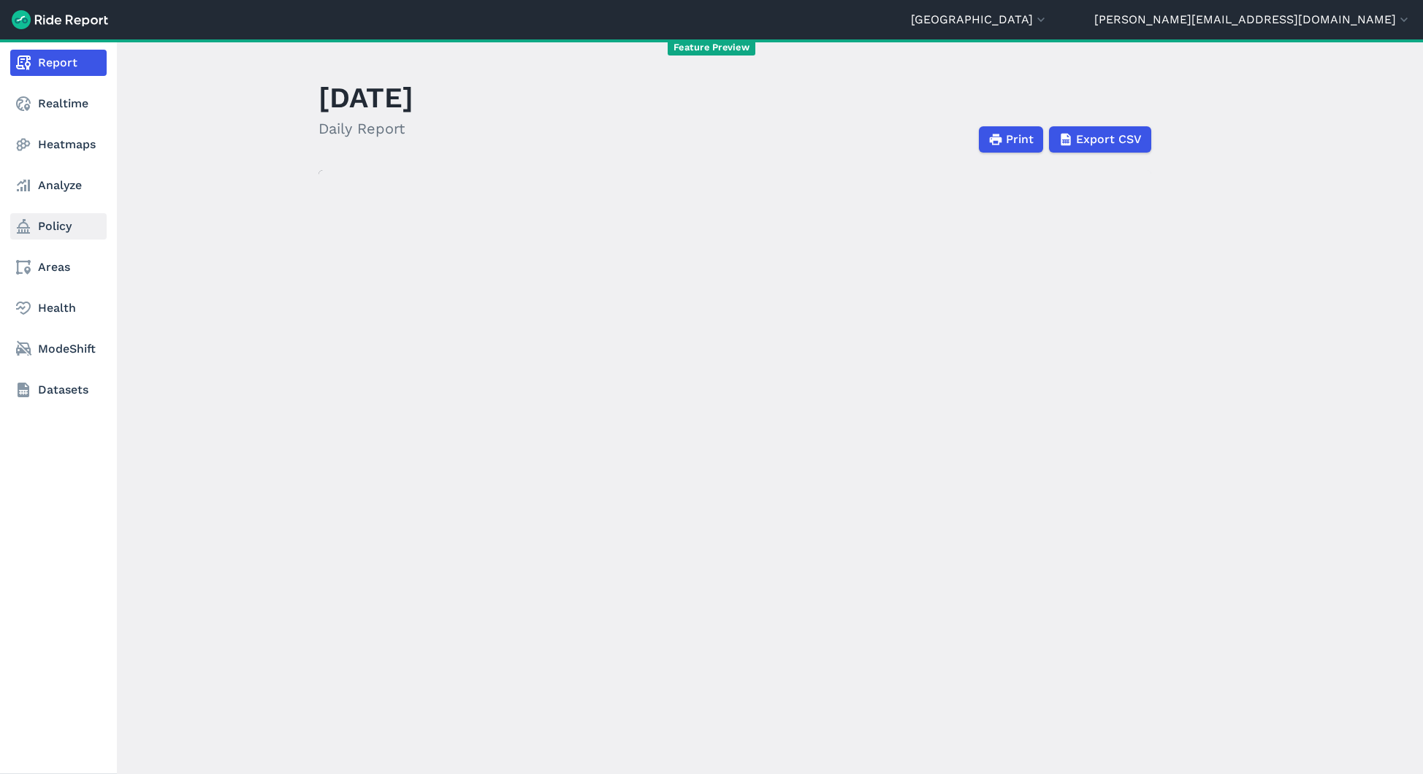
click at [58, 234] on link "Policy" at bounding box center [58, 226] width 96 height 26
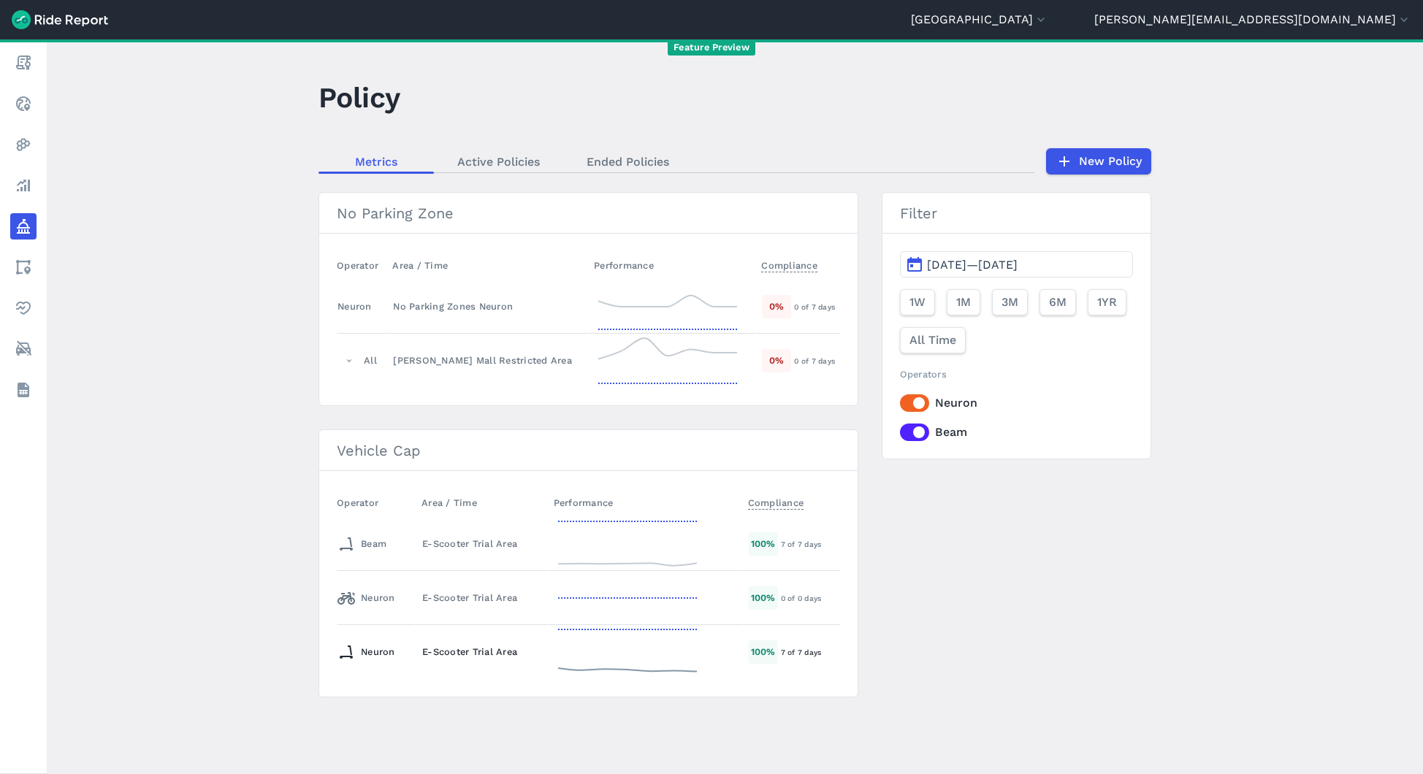
click at [446, 648] on div "E-Scooter Trial Area" at bounding box center [481, 652] width 119 height 14
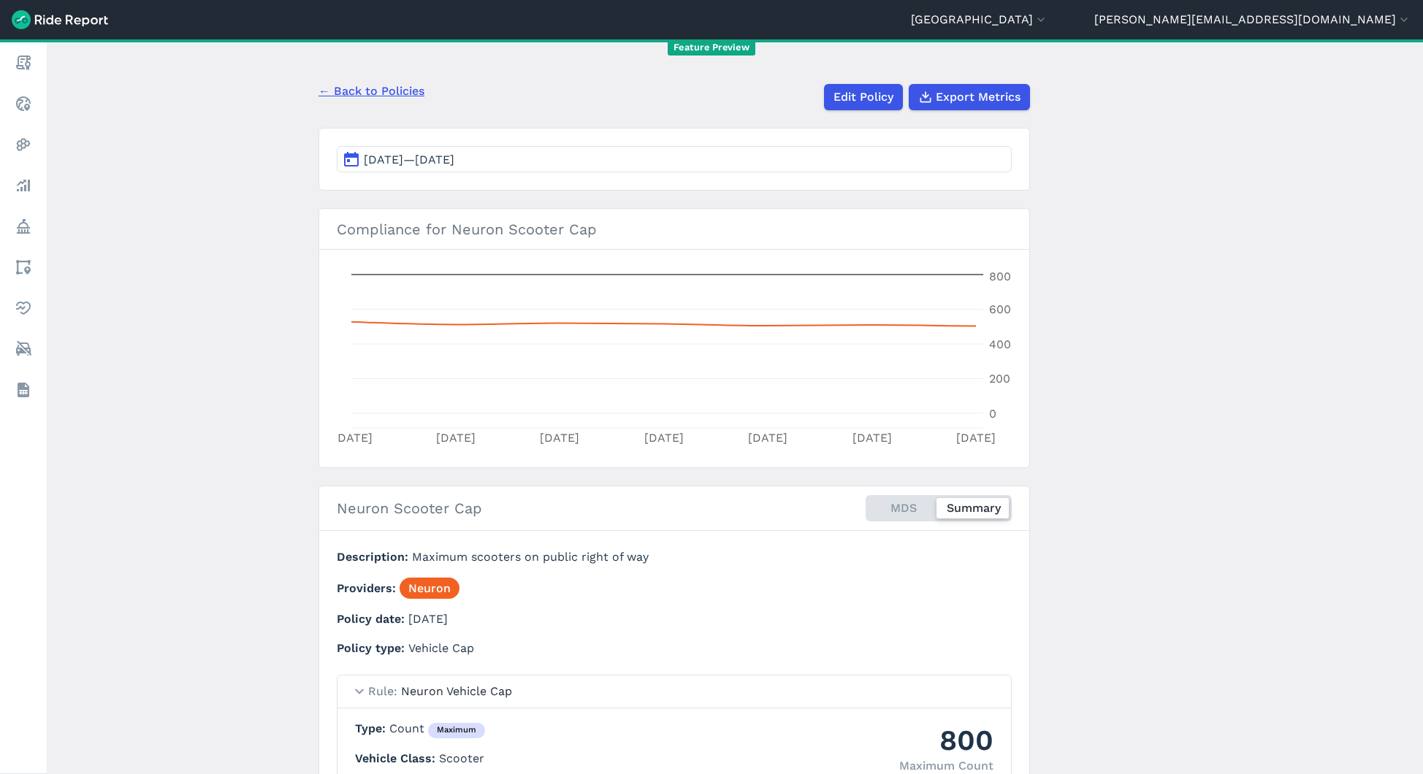
scroll to position [68, 0]
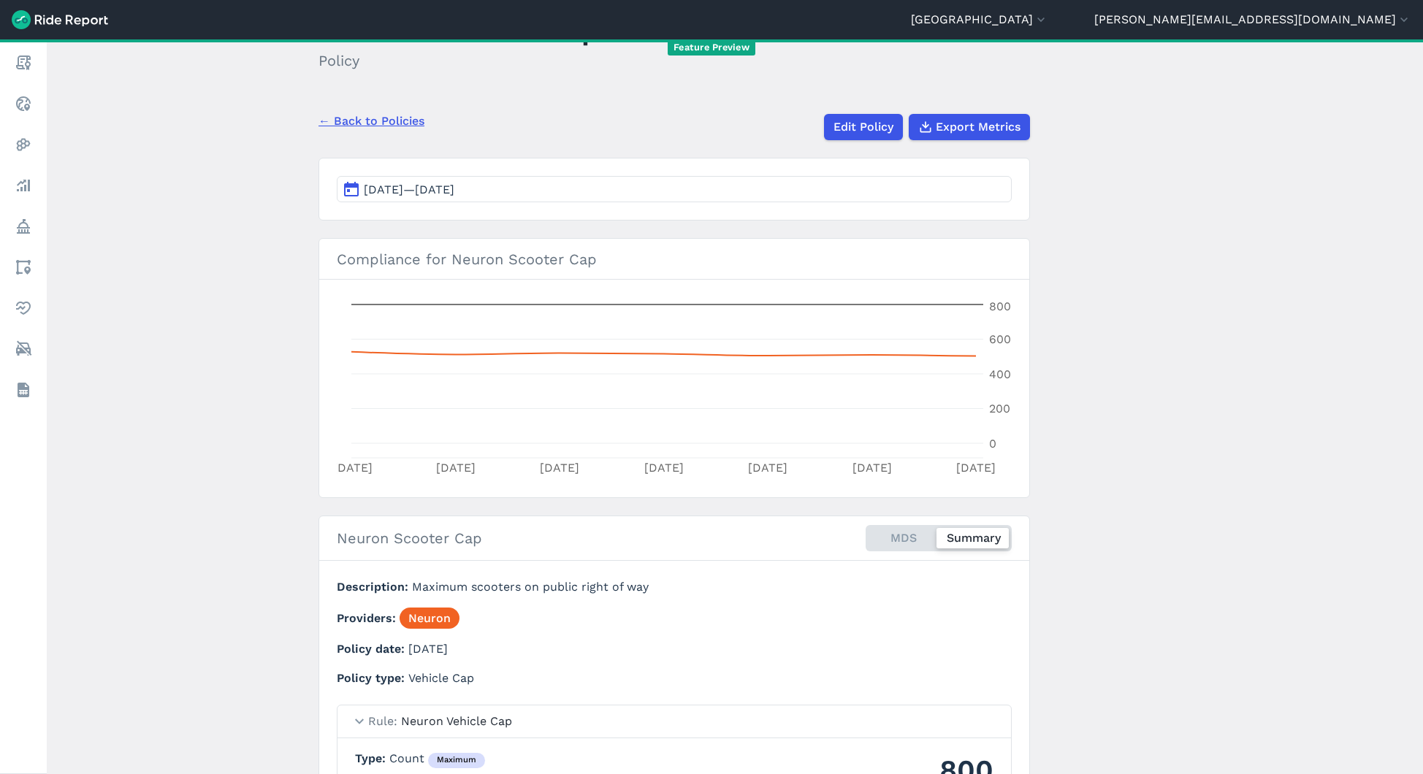
click at [389, 121] on link "← Back to Policies" at bounding box center [371, 121] width 106 height 18
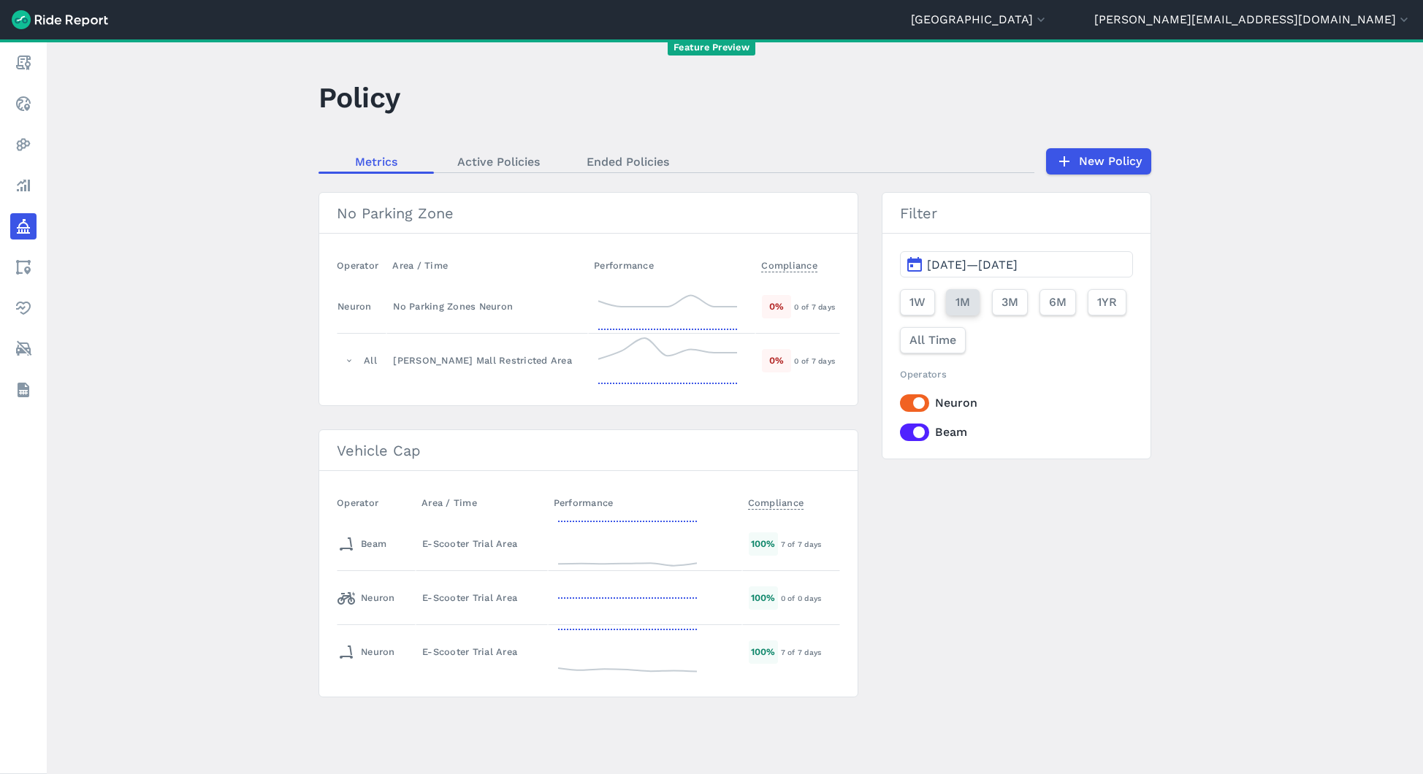
click at [956, 299] on span "1M" at bounding box center [962, 303] width 15 height 18
click at [1077, 165] on link "New Policy" at bounding box center [1097, 161] width 105 height 26
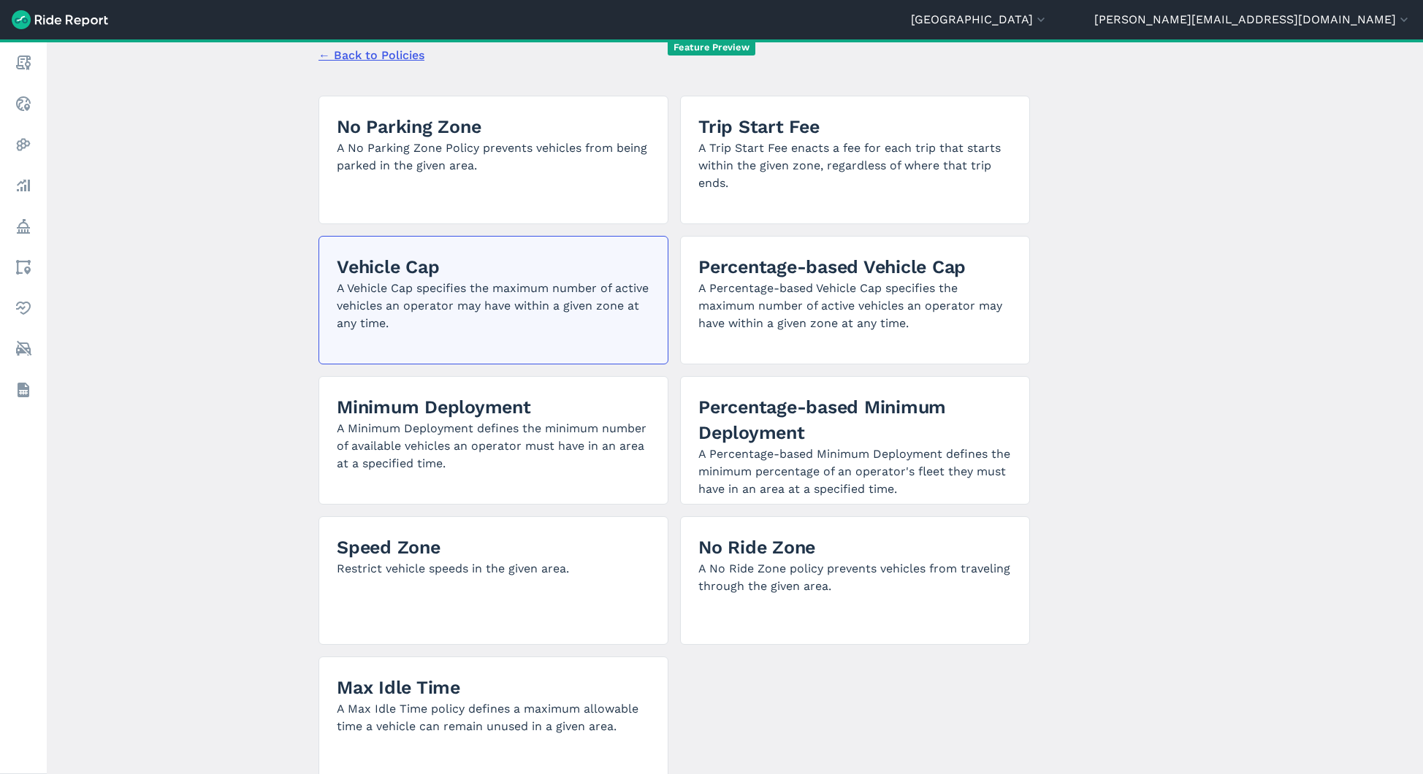
scroll to position [77, 0]
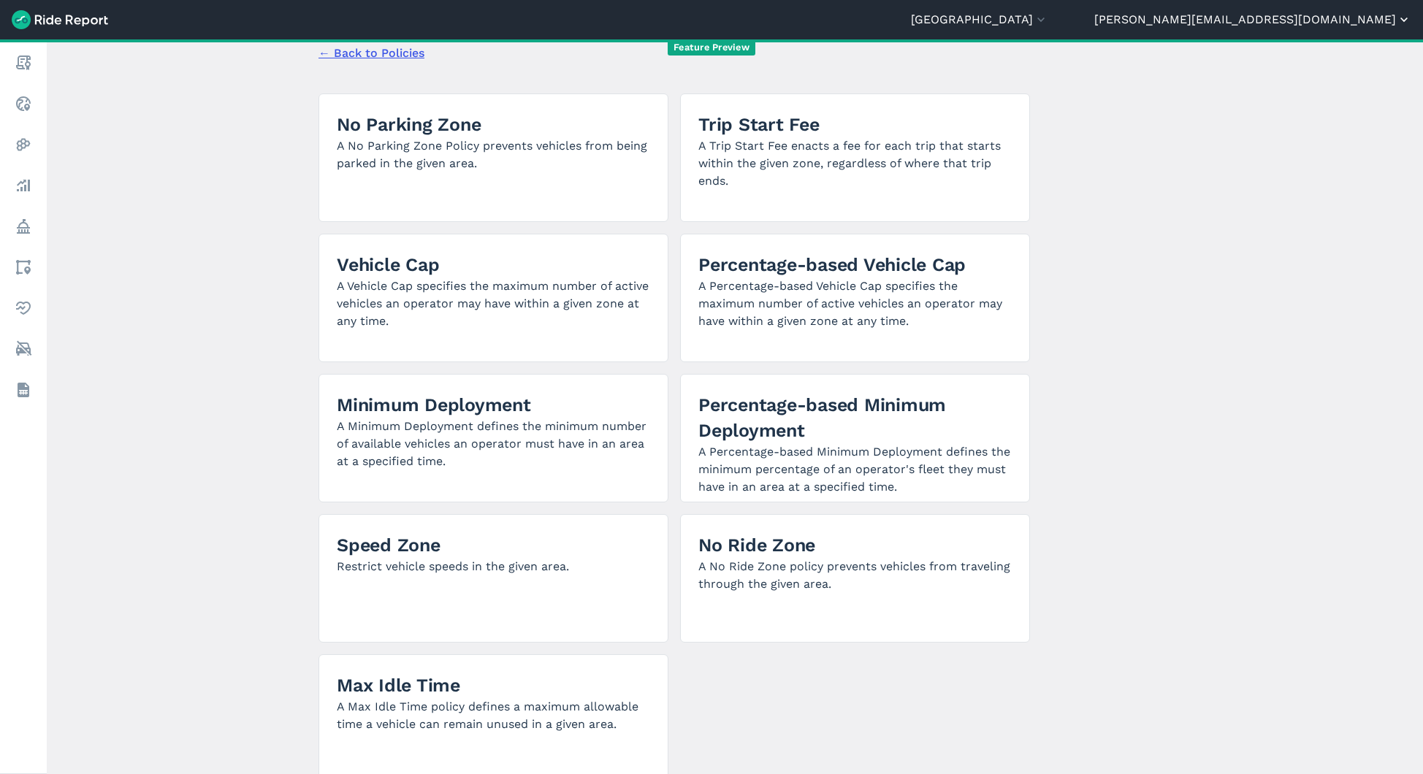
click at [1380, 12] on button "[PERSON_NAME][EMAIL_ADDRESS][DOMAIN_NAME]" at bounding box center [1252, 20] width 317 height 18
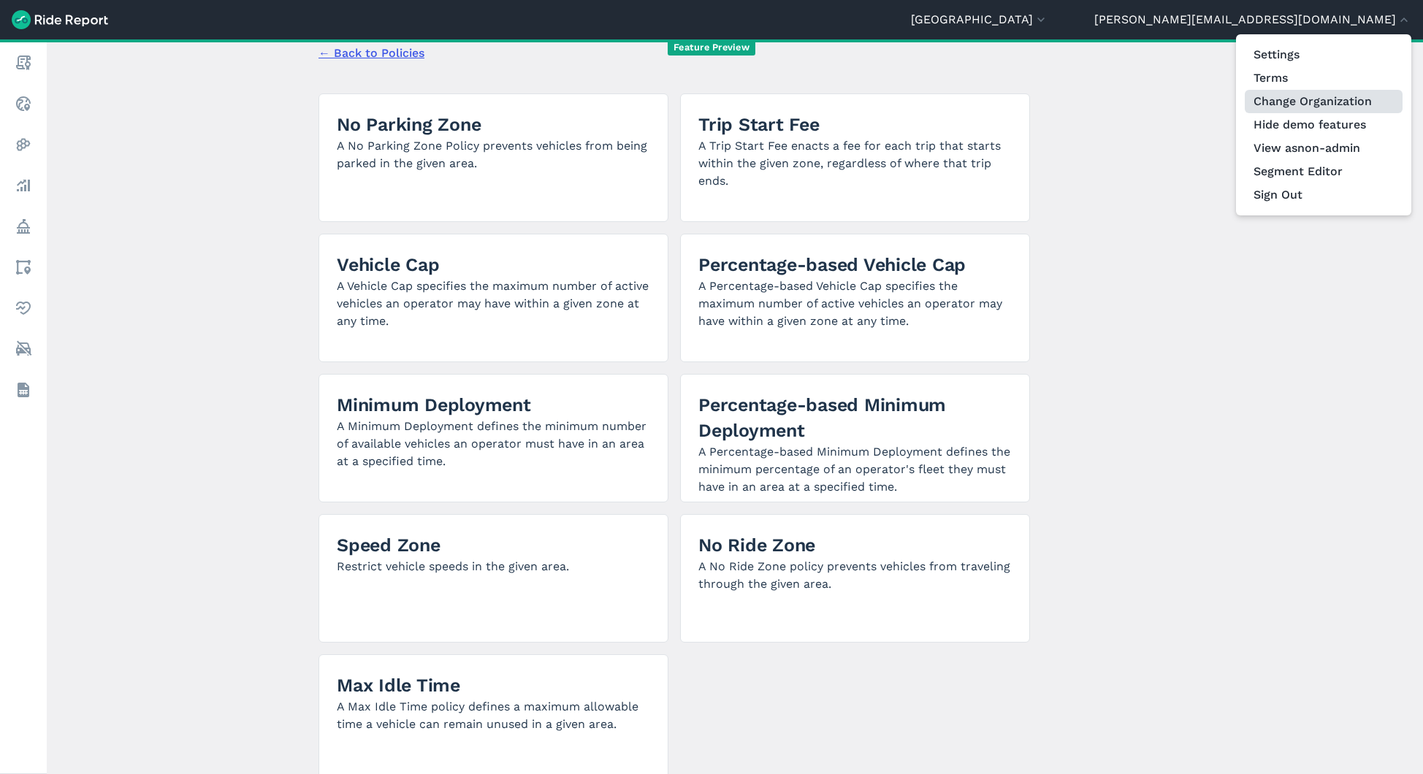
click at [1334, 98] on link "Change Organization" at bounding box center [1324, 101] width 158 height 23
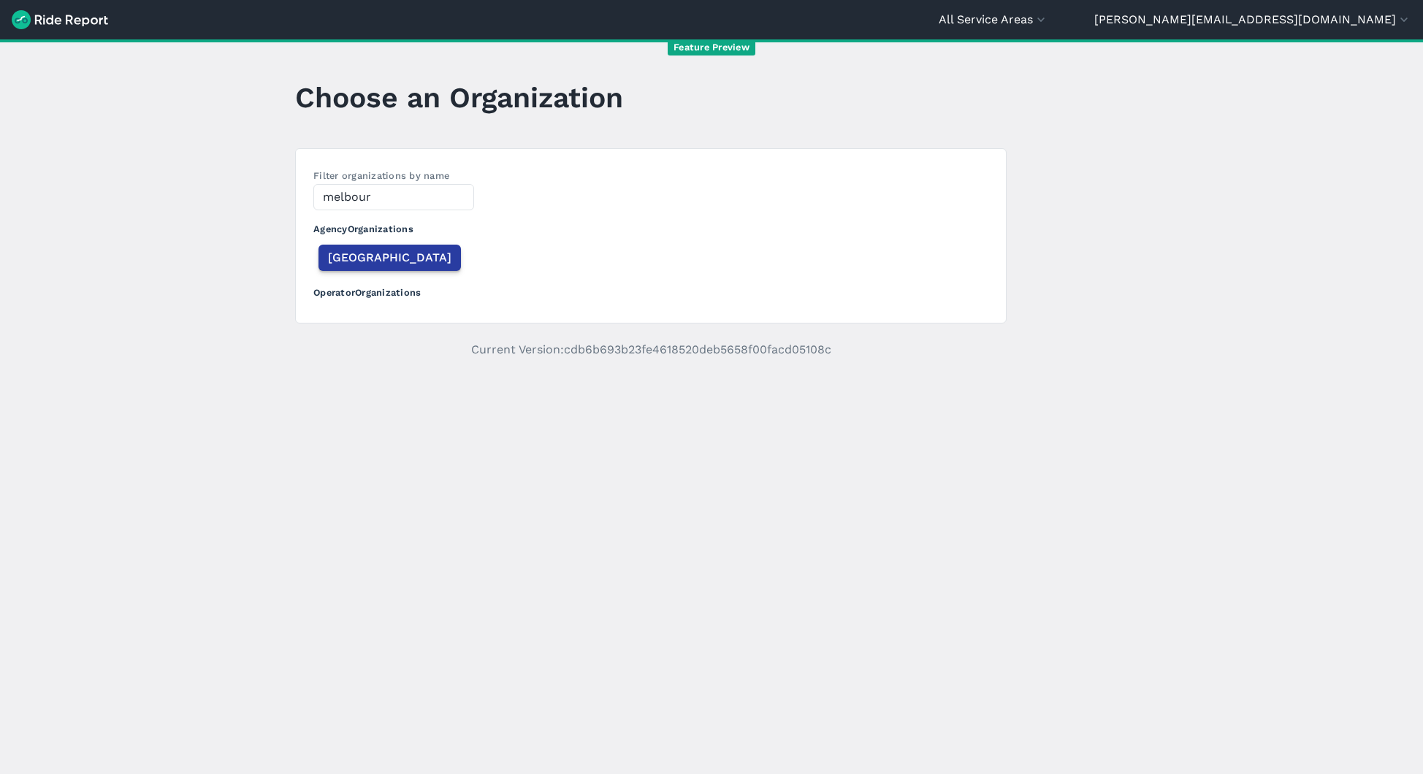
type input "melbour"
click at [352, 259] on span "[GEOGRAPHIC_DATA]" at bounding box center [389, 258] width 123 height 18
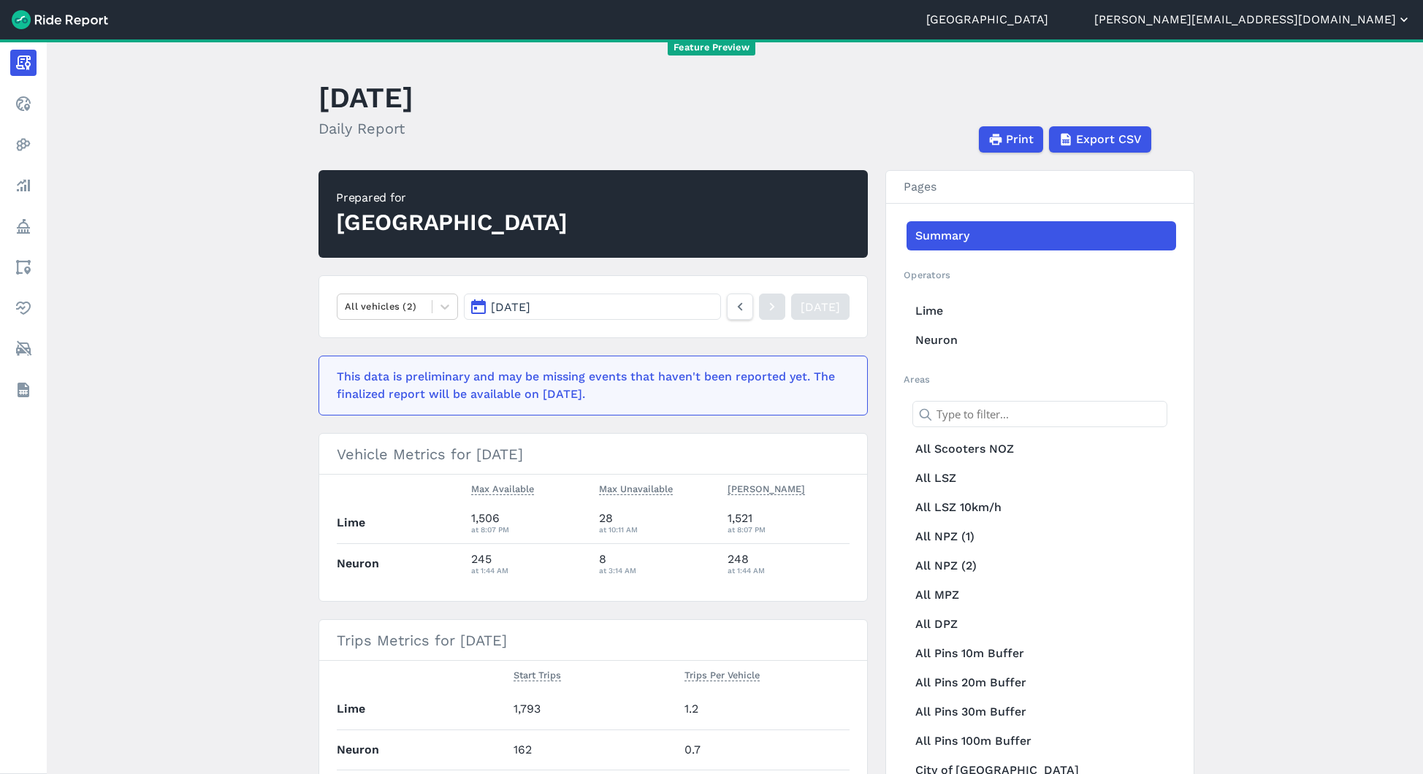
click at [1347, 23] on button "[PERSON_NAME][EMAIL_ADDRESS][DOMAIN_NAME]" at bounding box center [1252, 20] width 317 height 18
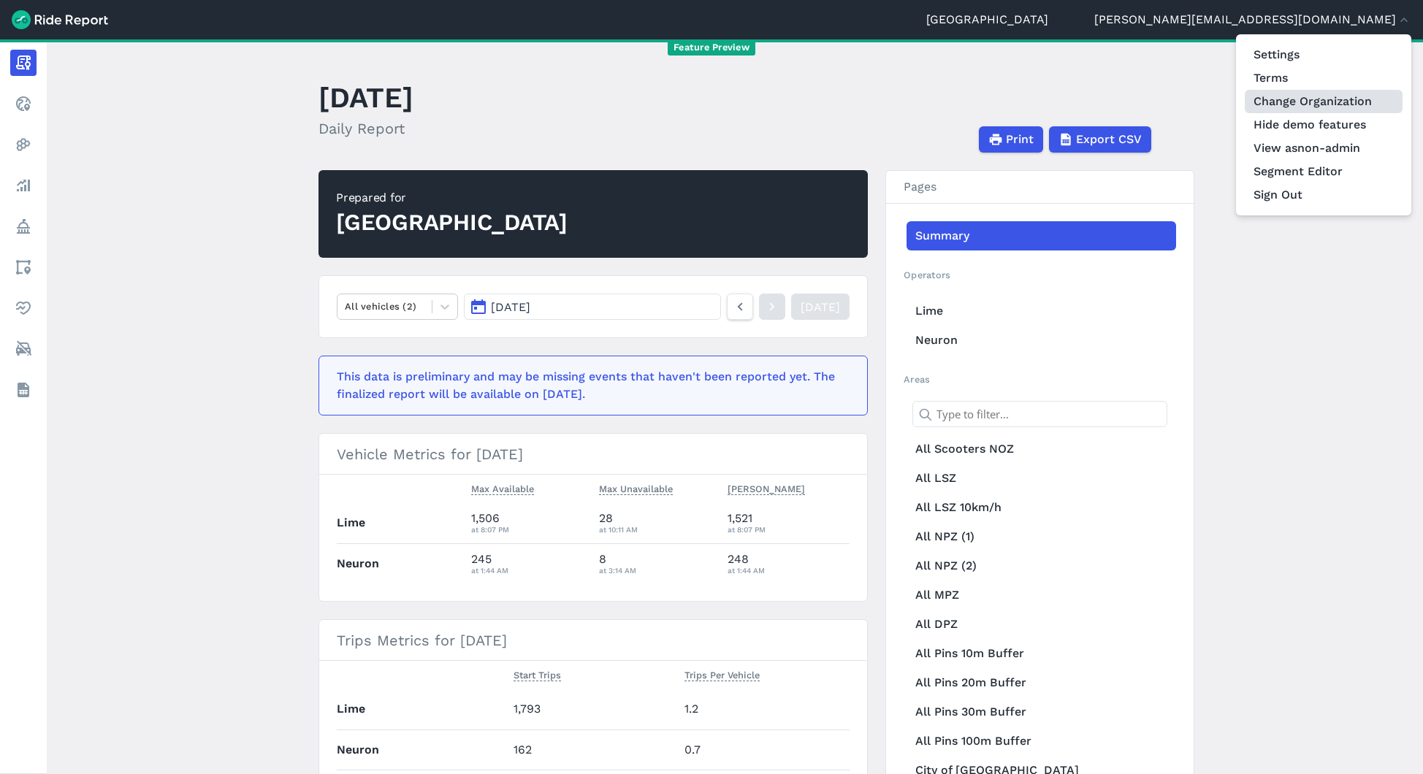
click at [1330, 102] on link "Change Organization" at bounding box center [1324, 101] width 158 height 23
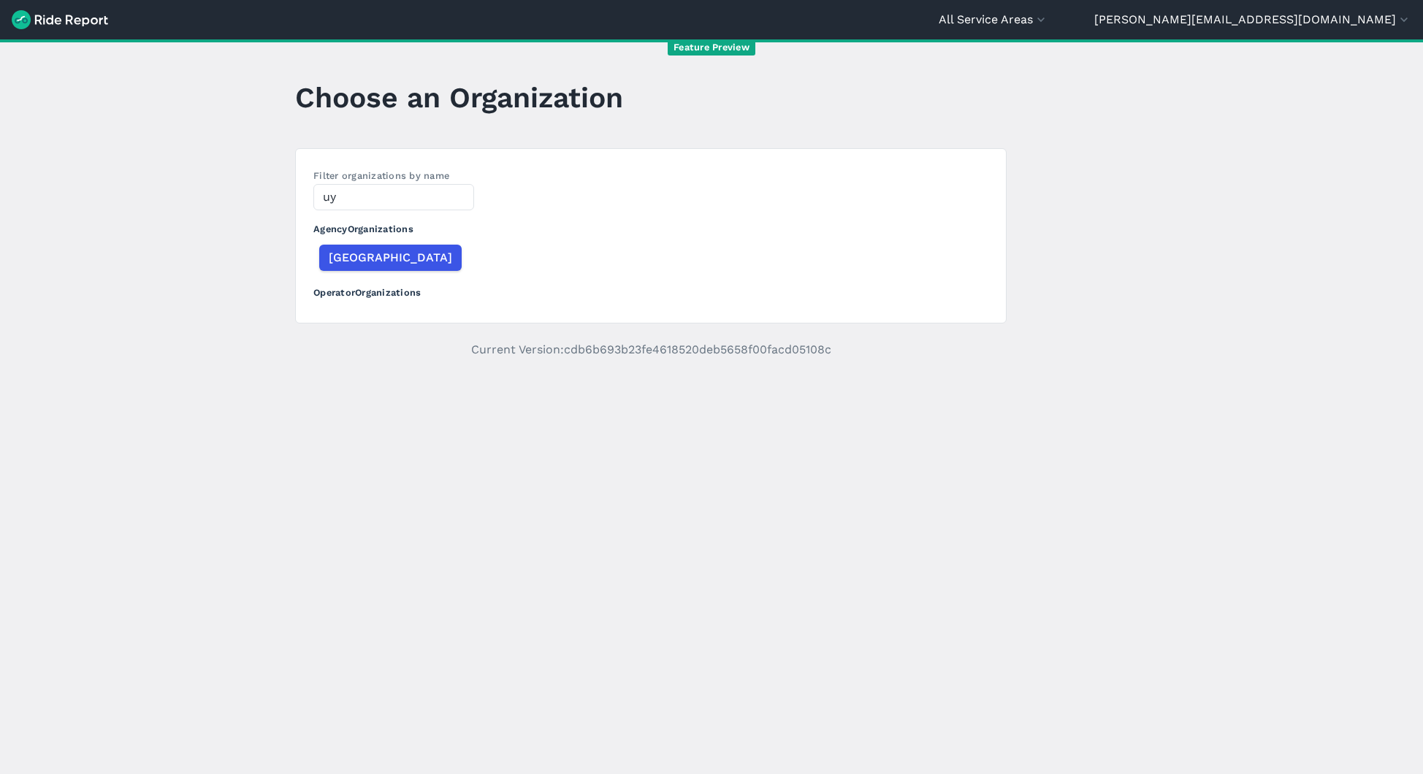
type input "u"
type input "yarra"
click at [354, 268] on button "Yarra" at bounding box center [342, 258] width 49 height 26
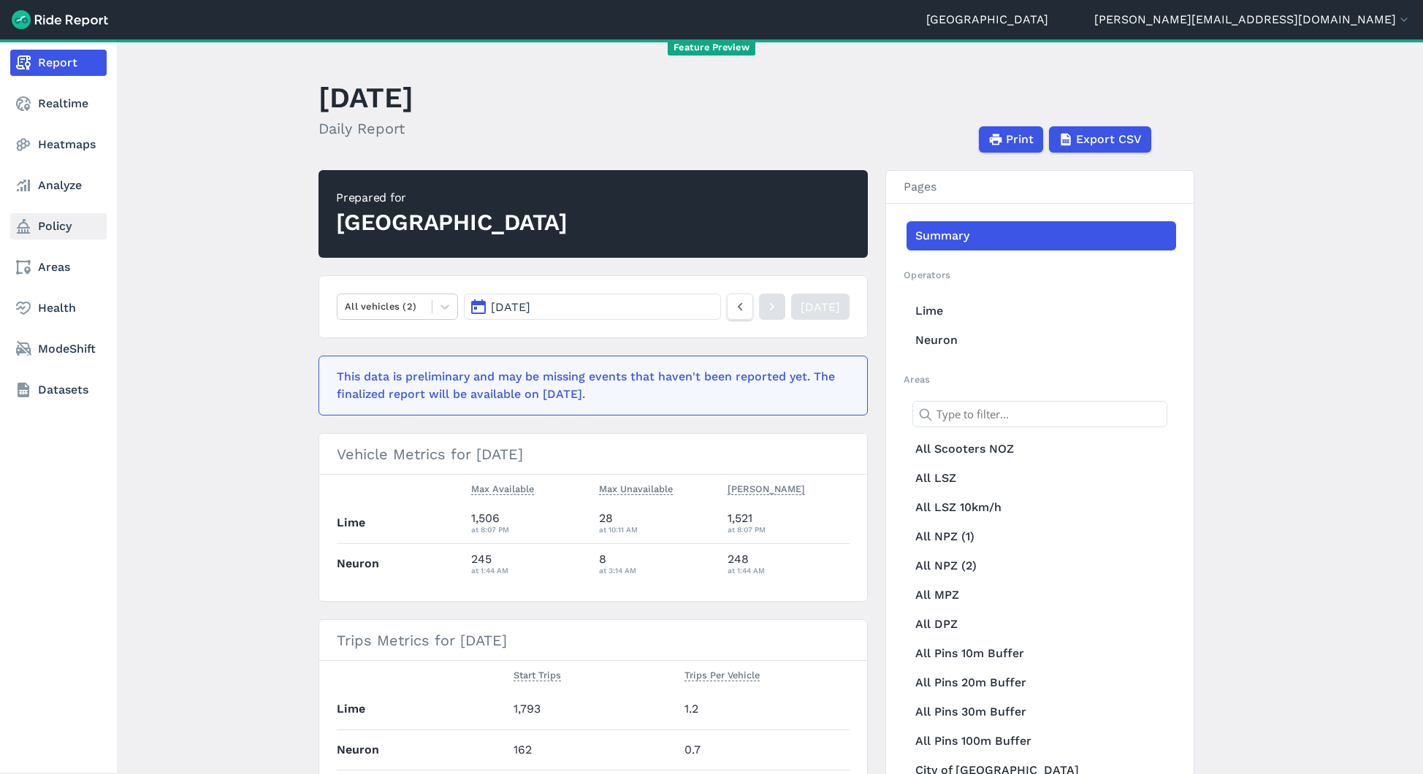
click at [32, 225] on link "Policy" at bounding box center [58, 226] width 96 height 26
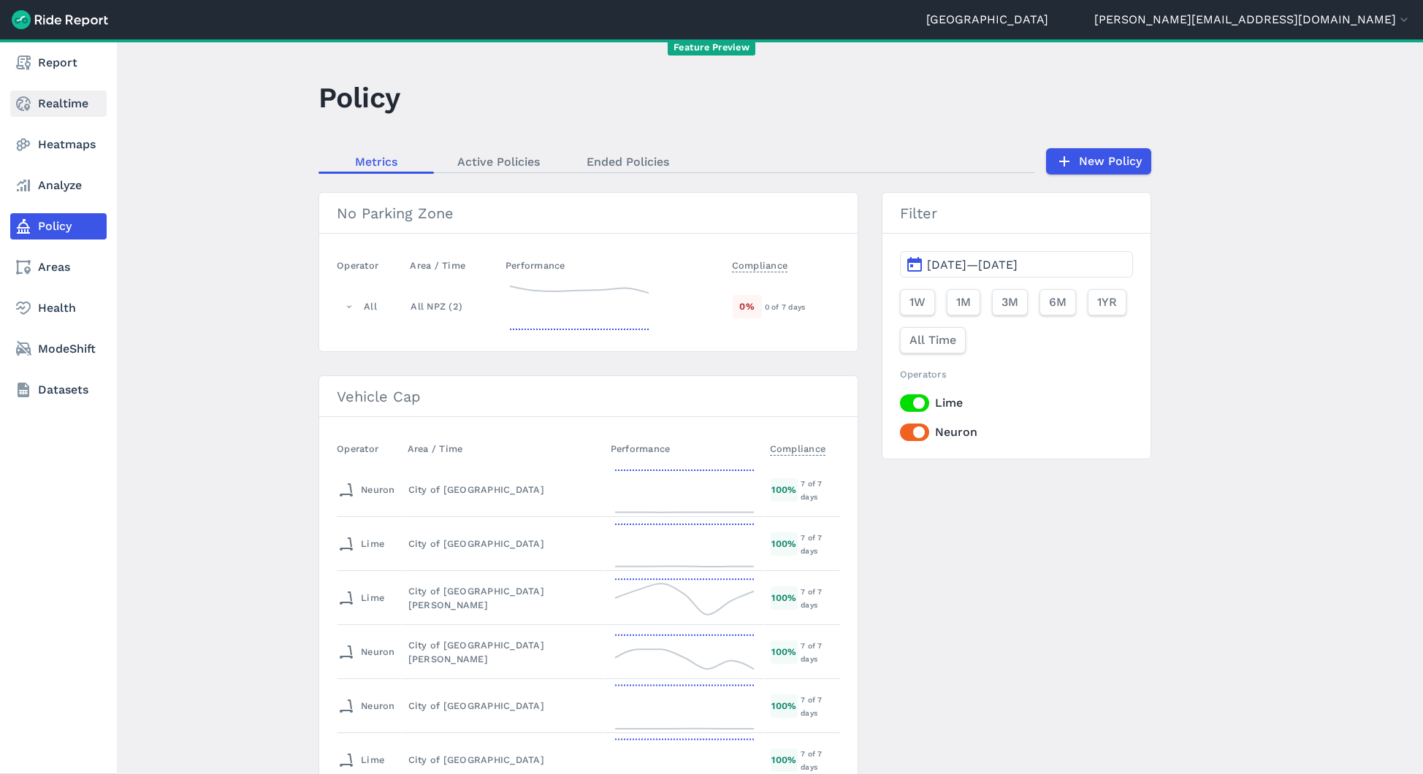
click at [56, 99] on link "Realtime" at bounding box center [58, 104] width 96 height 26
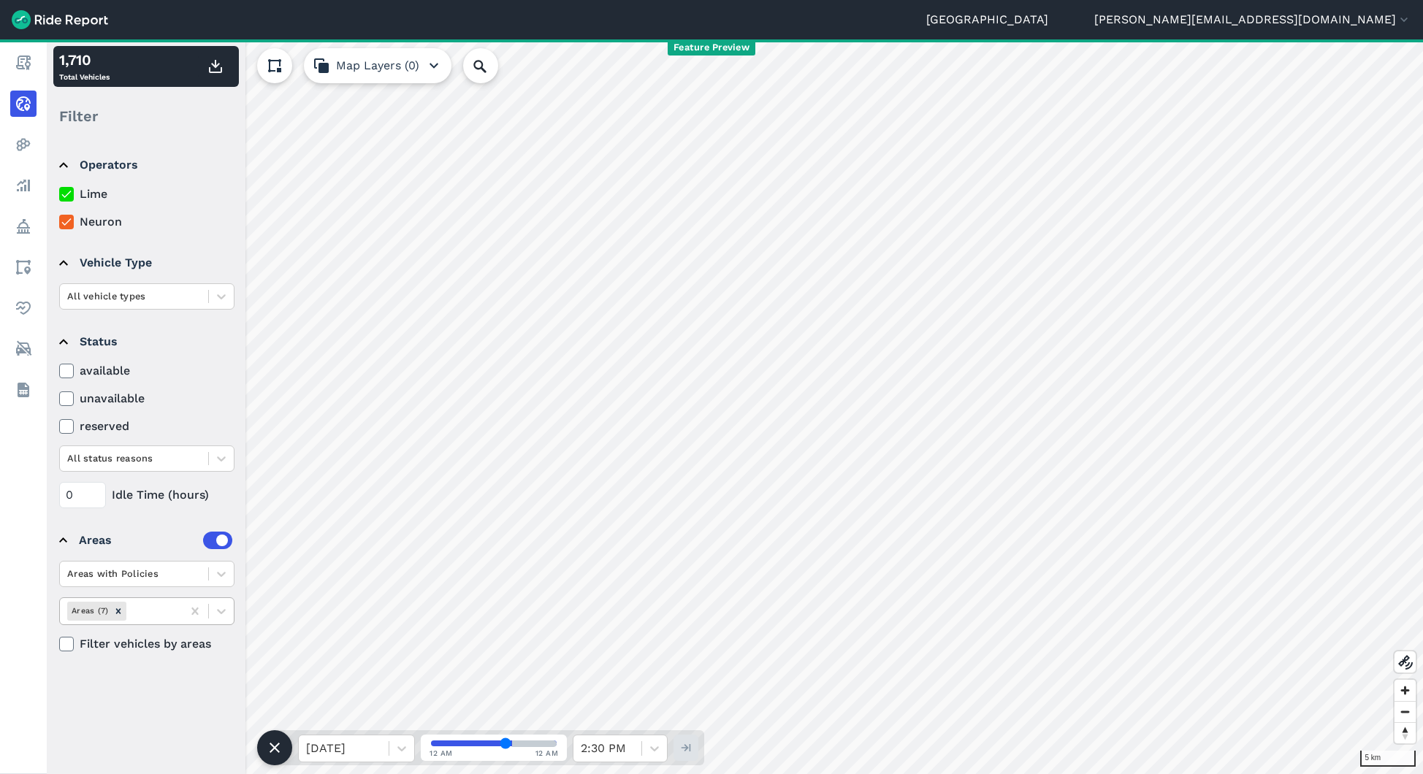
click at [171, 610] on div at bounding box center [151, 611] width 45 height 17
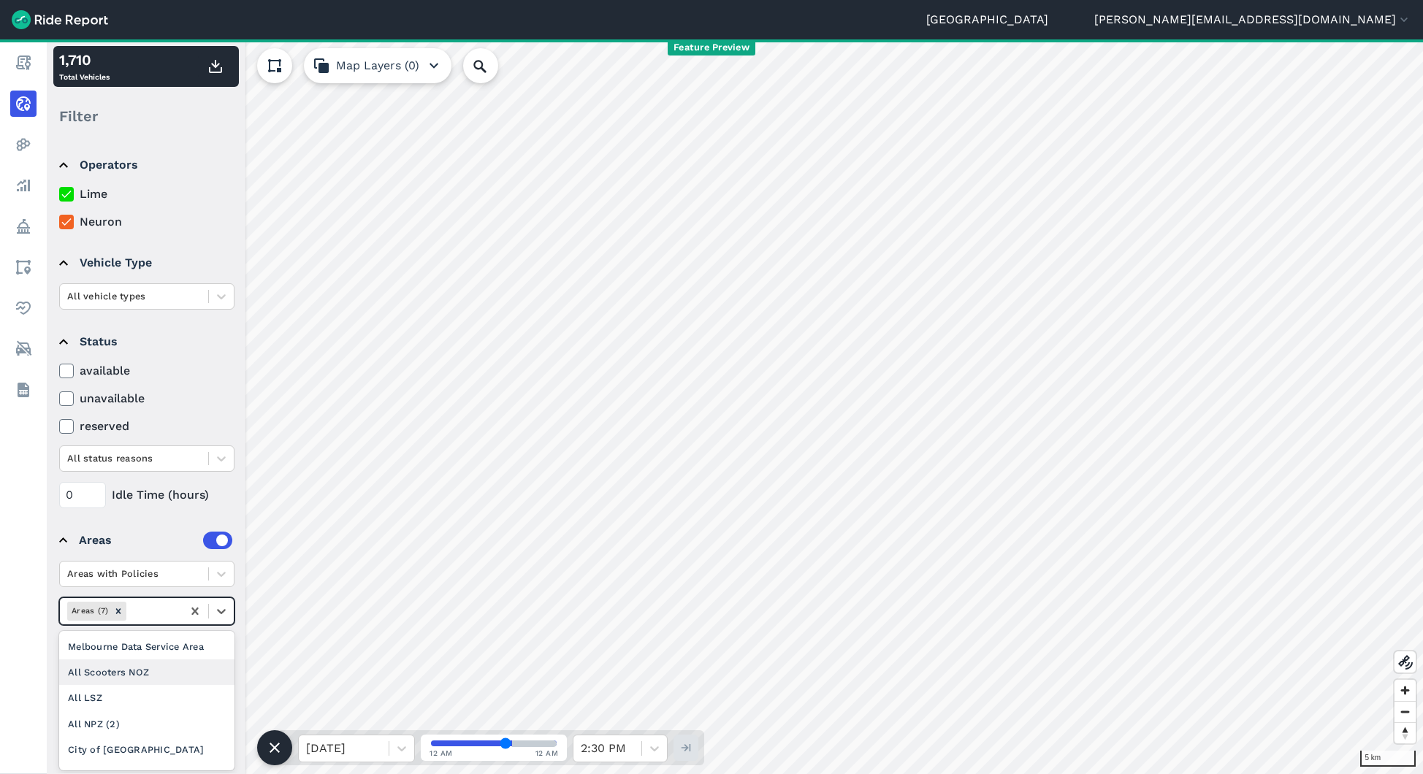
scroll to position [46, 0]
click at [137, 673] on div "All NPZ (2)" at bounding box center [146, 678] width 175 height 26
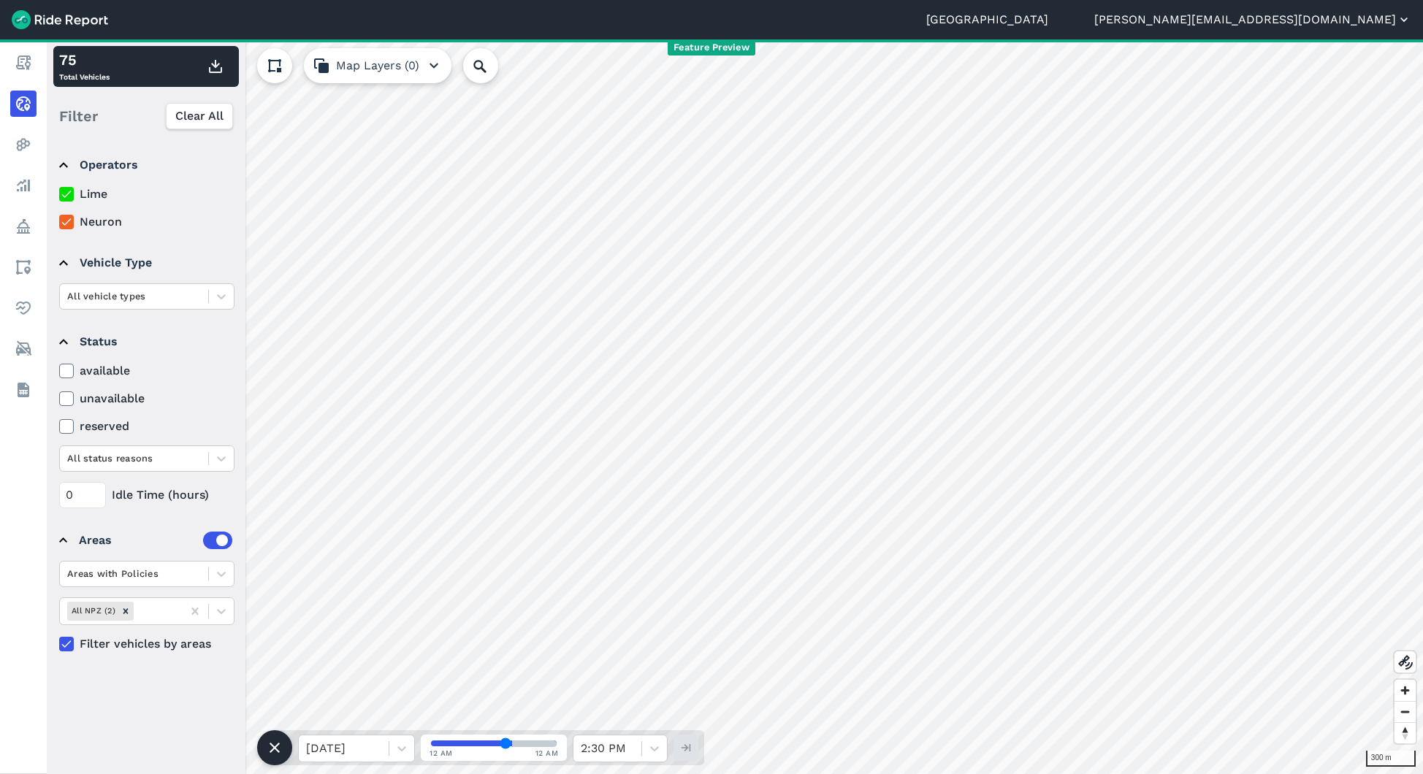
click at [1357, 14] on button "[PERSON_NAME][EMAIL_ADDRESS][DOMAIN_NAME]" at bounding box center [1252, 20] width 317 height 18
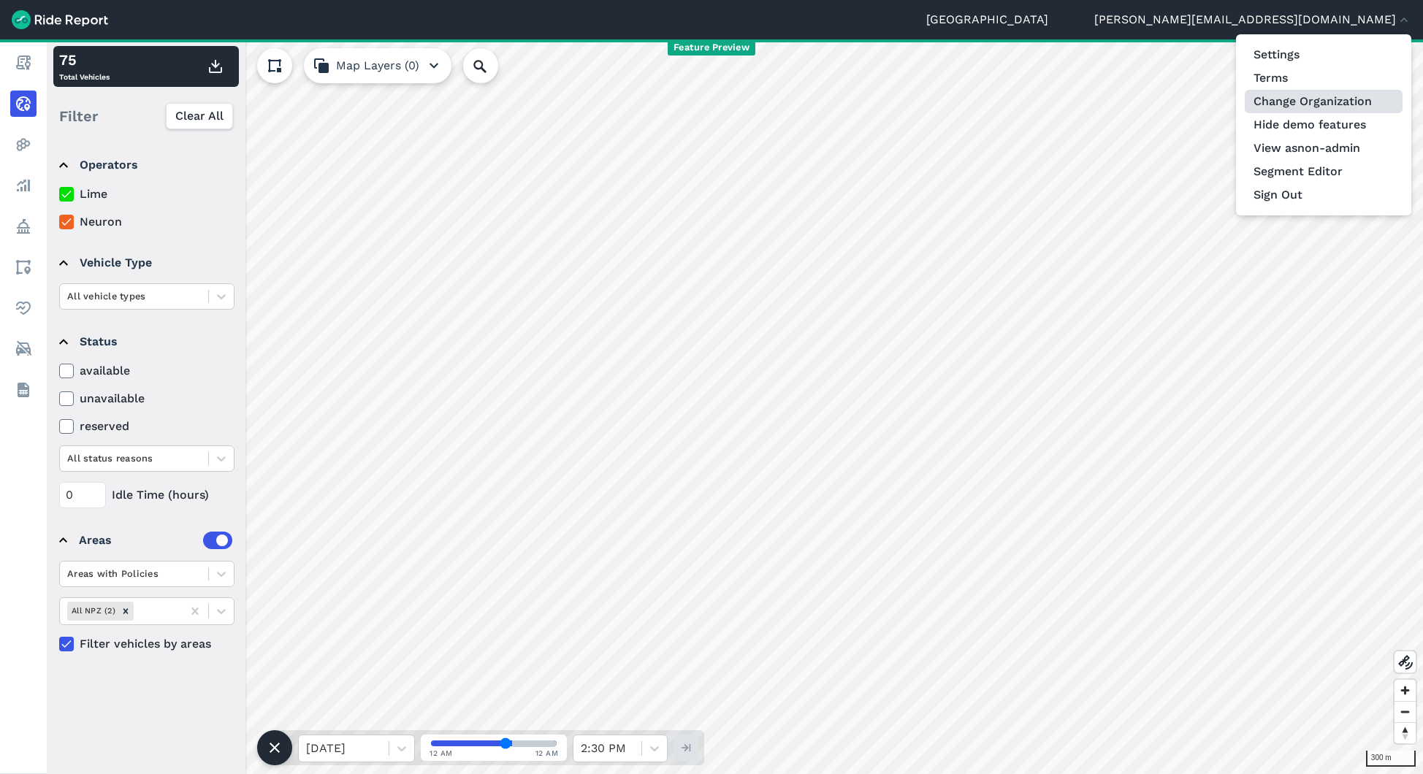
click at [1297, 102] on link "Change Organization" at bounding box center [1324, 101] width 158 height 23
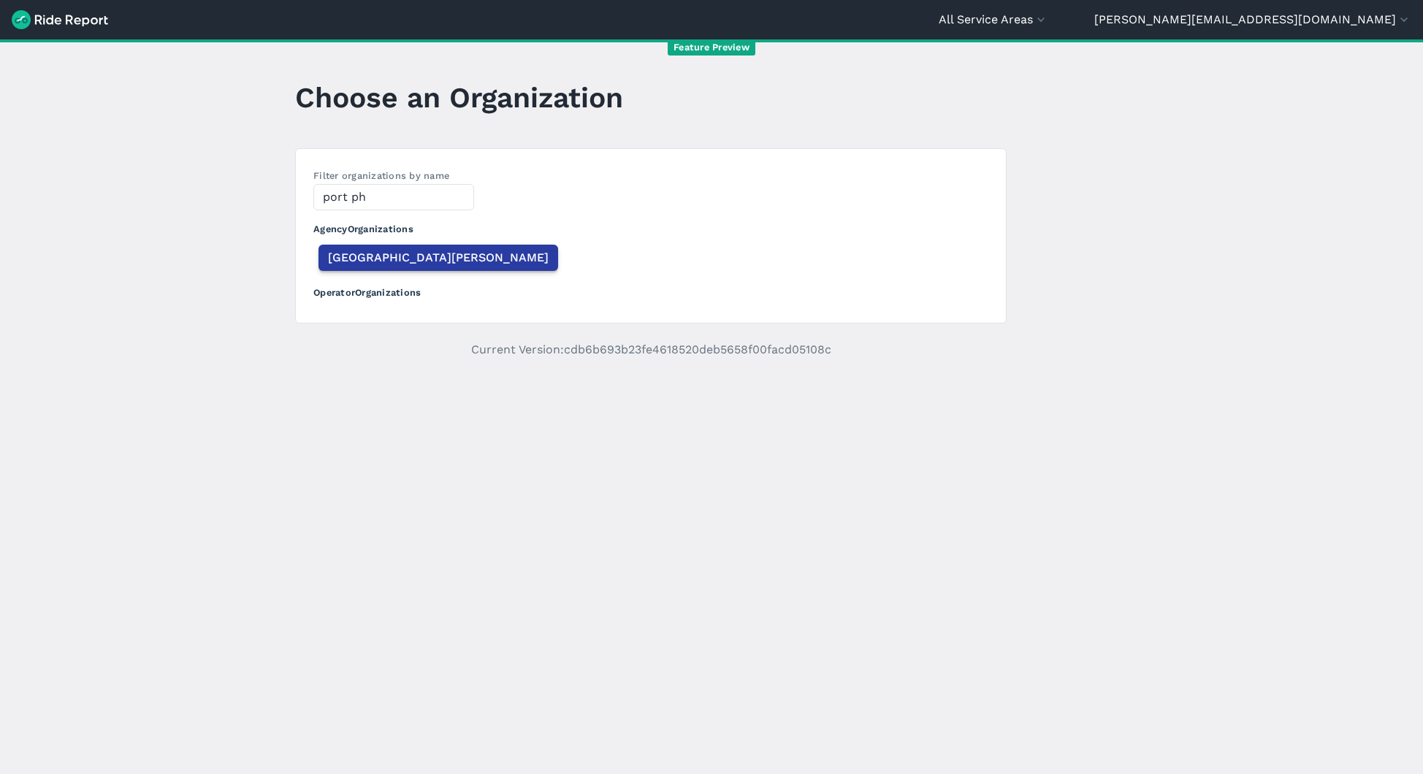
type input "port ph"
click at [381, 245] on button "[GEOGRAPHIC_DATA][PERSON_NAME]" at bounding box center [438, 258] width 240 height 26
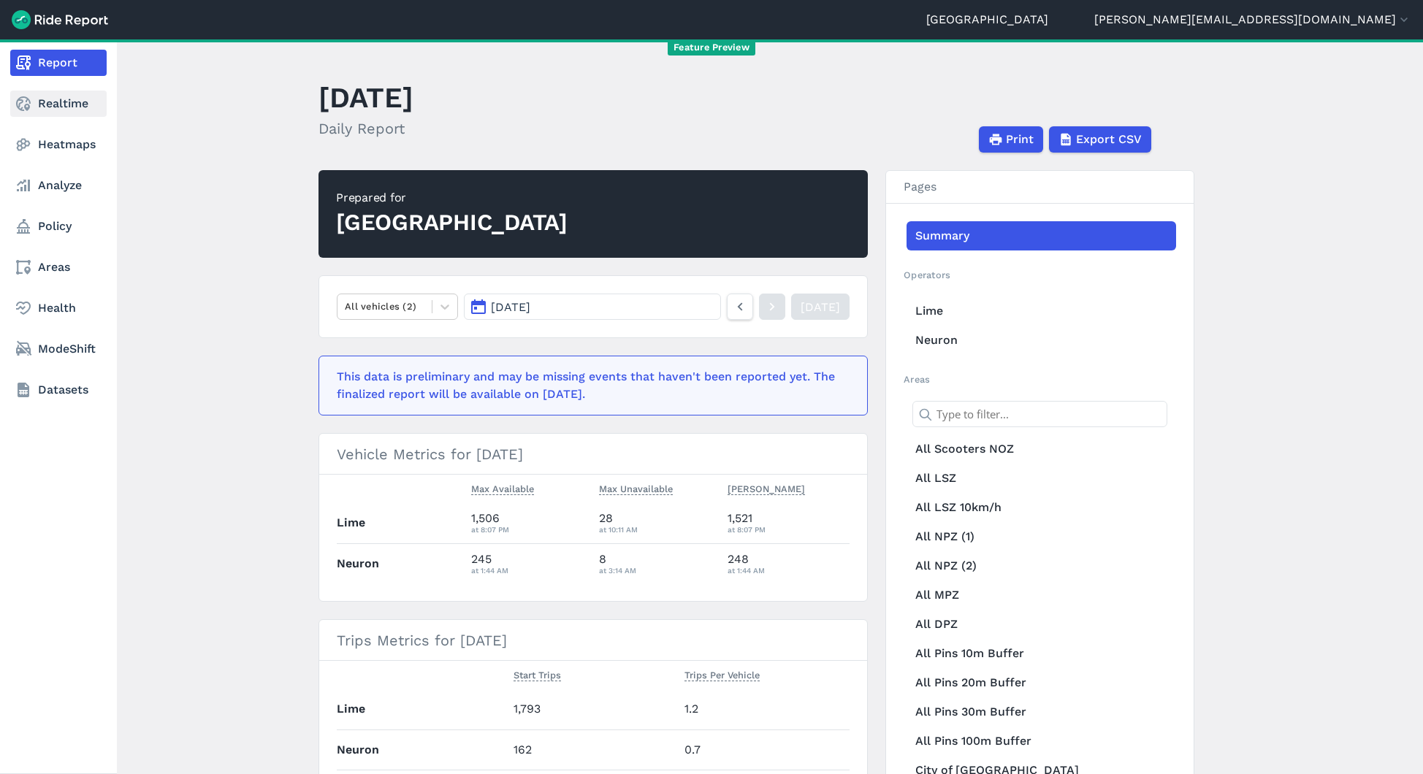
click at [76, 99] on link "Realtime" at bounding box center [58, 104] width 96 height 26
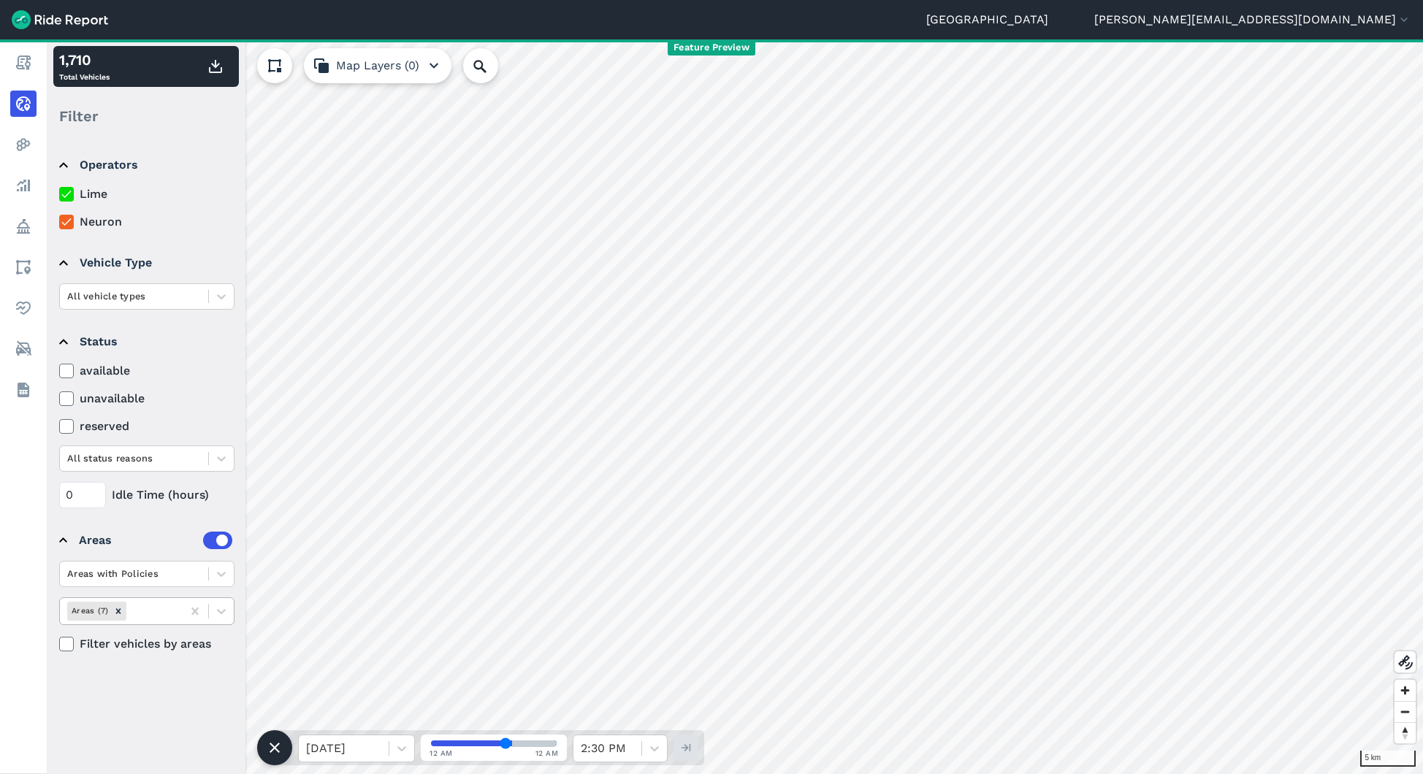
click at [150, 607] on div at bounding box center [151, 611] width 45 height 17
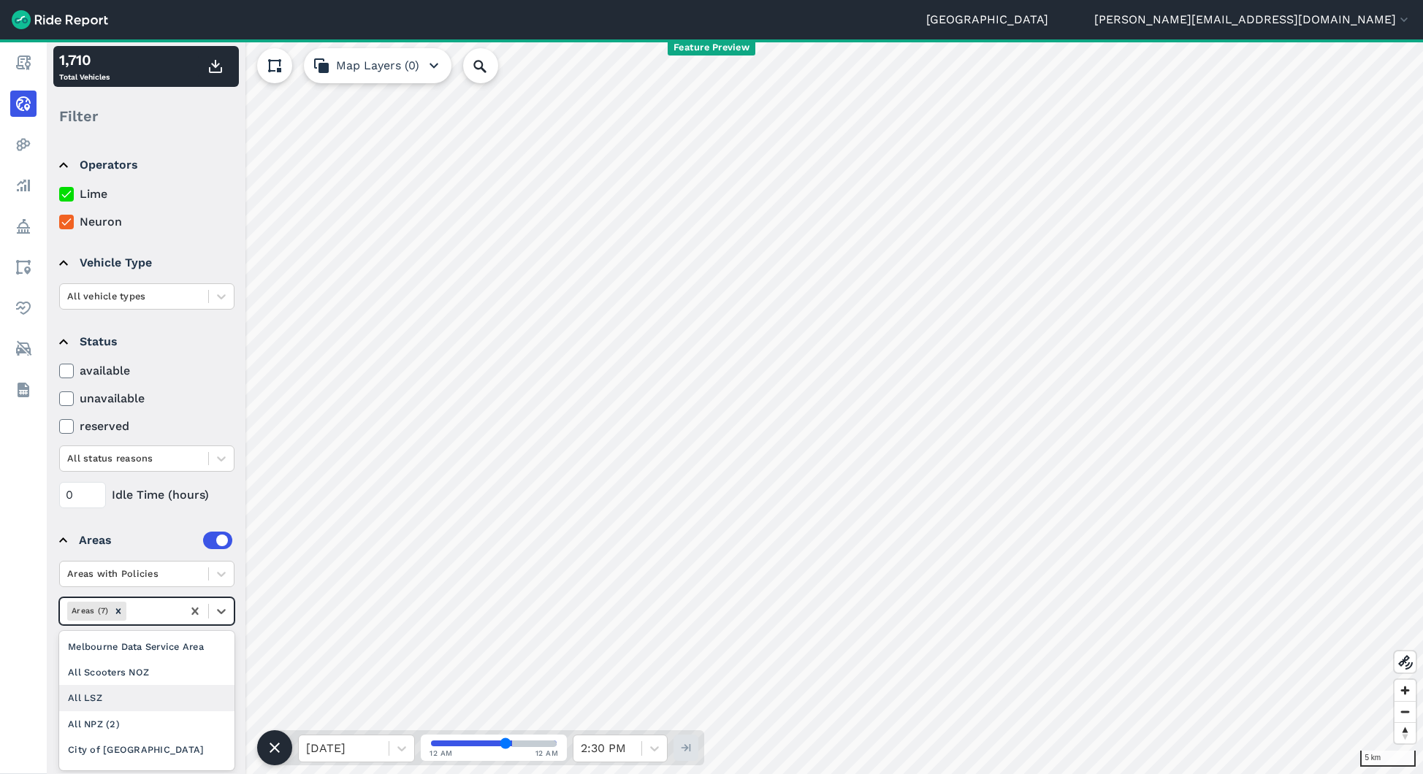
scroll to position [46, 0]
click at [166, 567] on div at bounding box center [134, 573] width 134 height 17
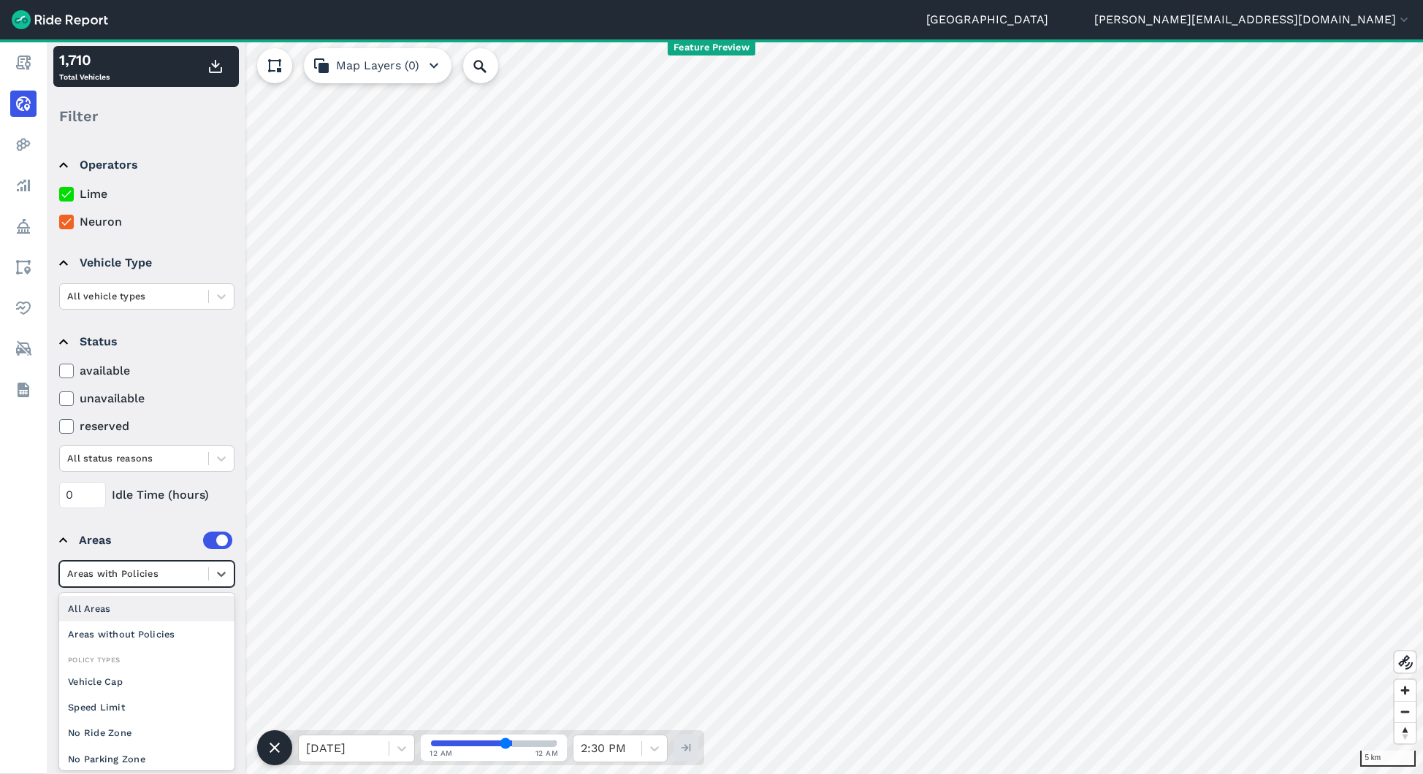
click at [136, 606] on div "All Areas" at bounding box center [146, 609] width 175 height 26
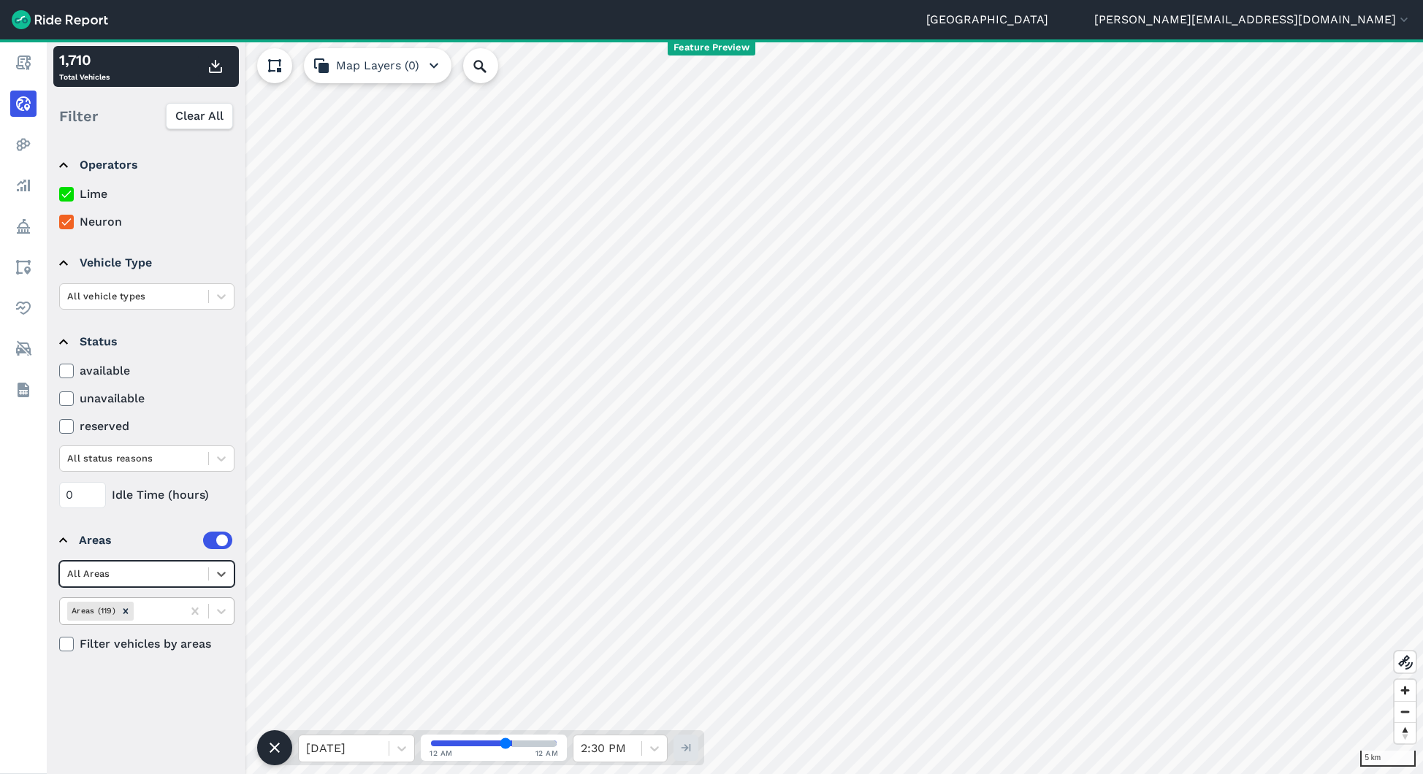
click at [158, 608] on div at bounding box center [156, 611] width 38 height 17
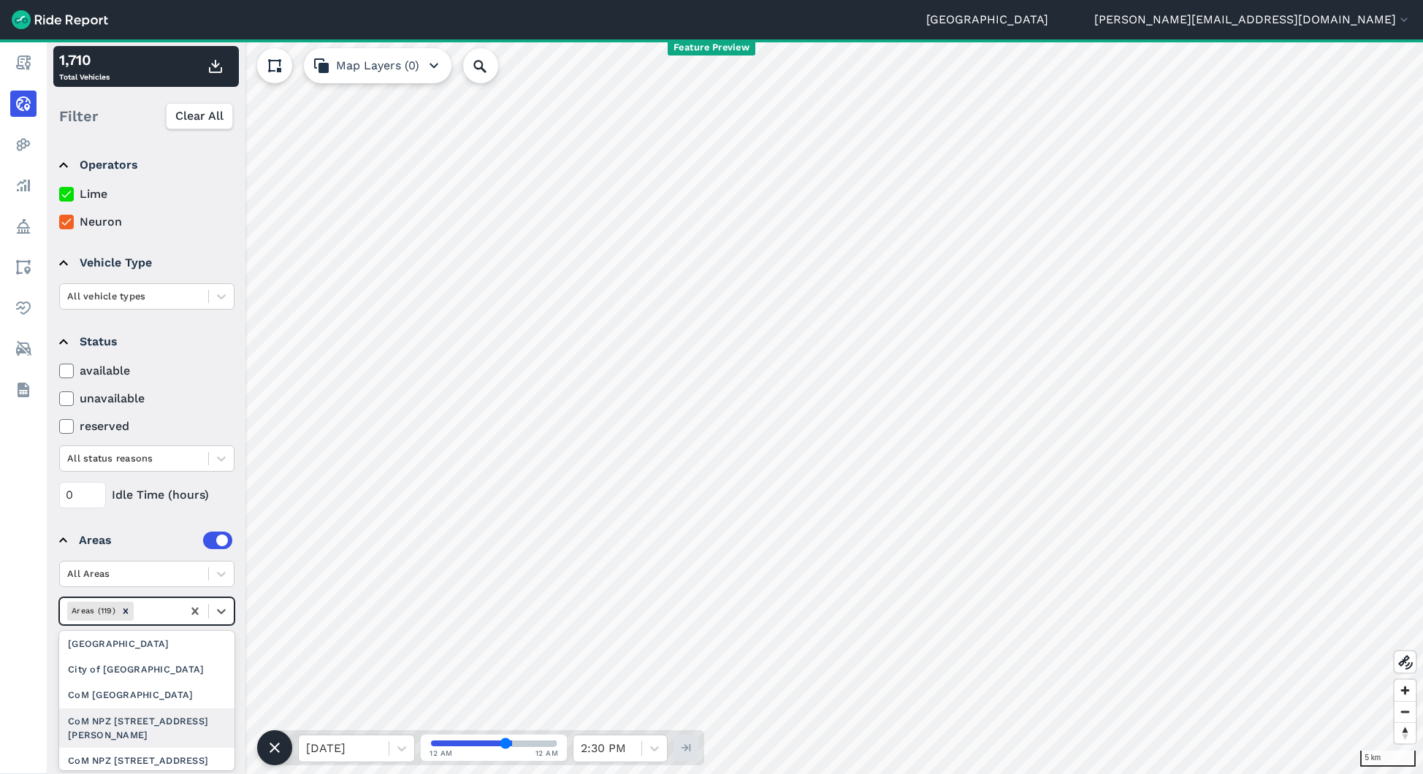
scroll to position [363, 0]
click at [153, 722] on div "CoM NPZ [STREET_ADDRESS][PERSON_NAME]" at bounding box center [146, 741] width 175 height 39
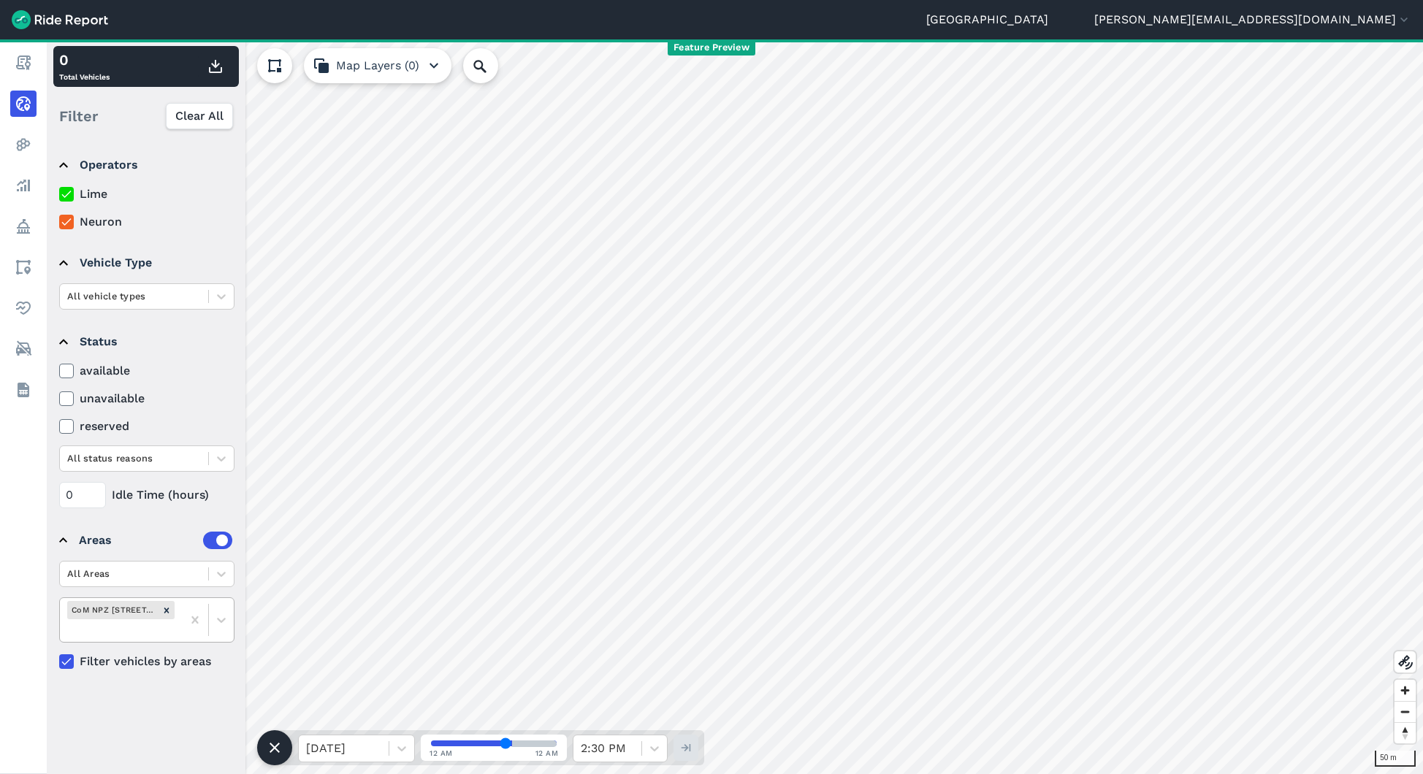
click at [158, 630] on div at bounding box center [120, 630] width 107 height 17
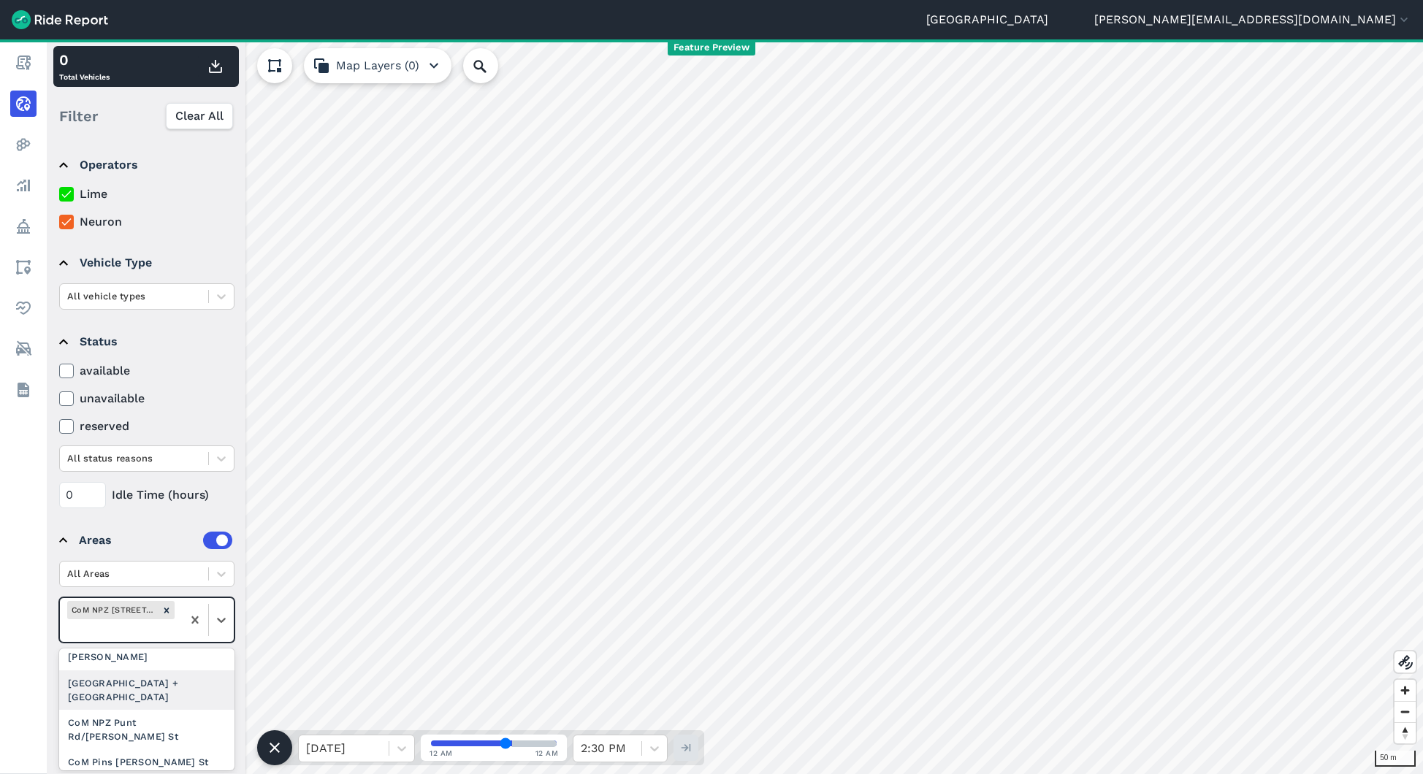
scroll to position [502, 0]
click at [143, 706] on div "CoM NPZ Punt Rd/[PERSON_NAME] St" at bounding box center [146, 725] width 175 height 39
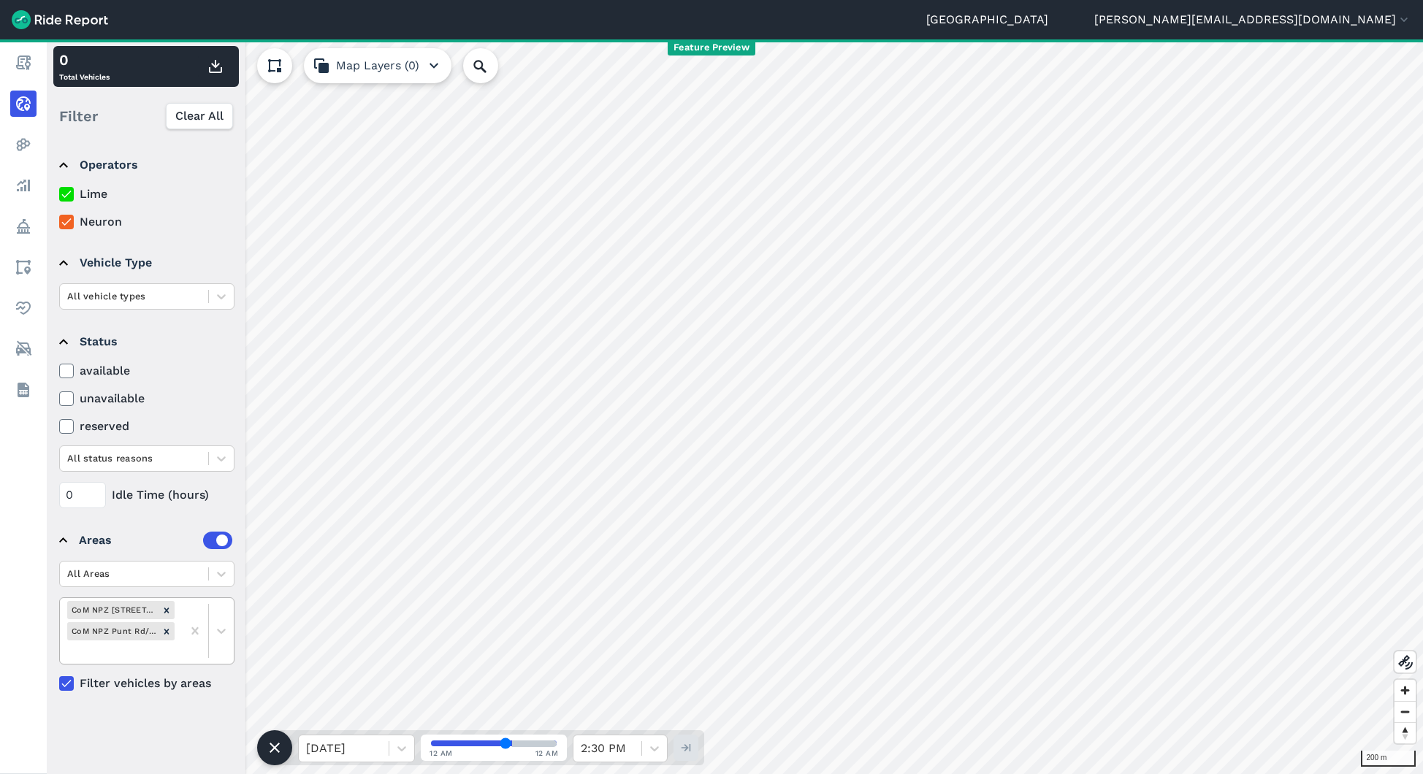
click at [136, 651] on div at bounding box center [120, 651] width 107 height 17
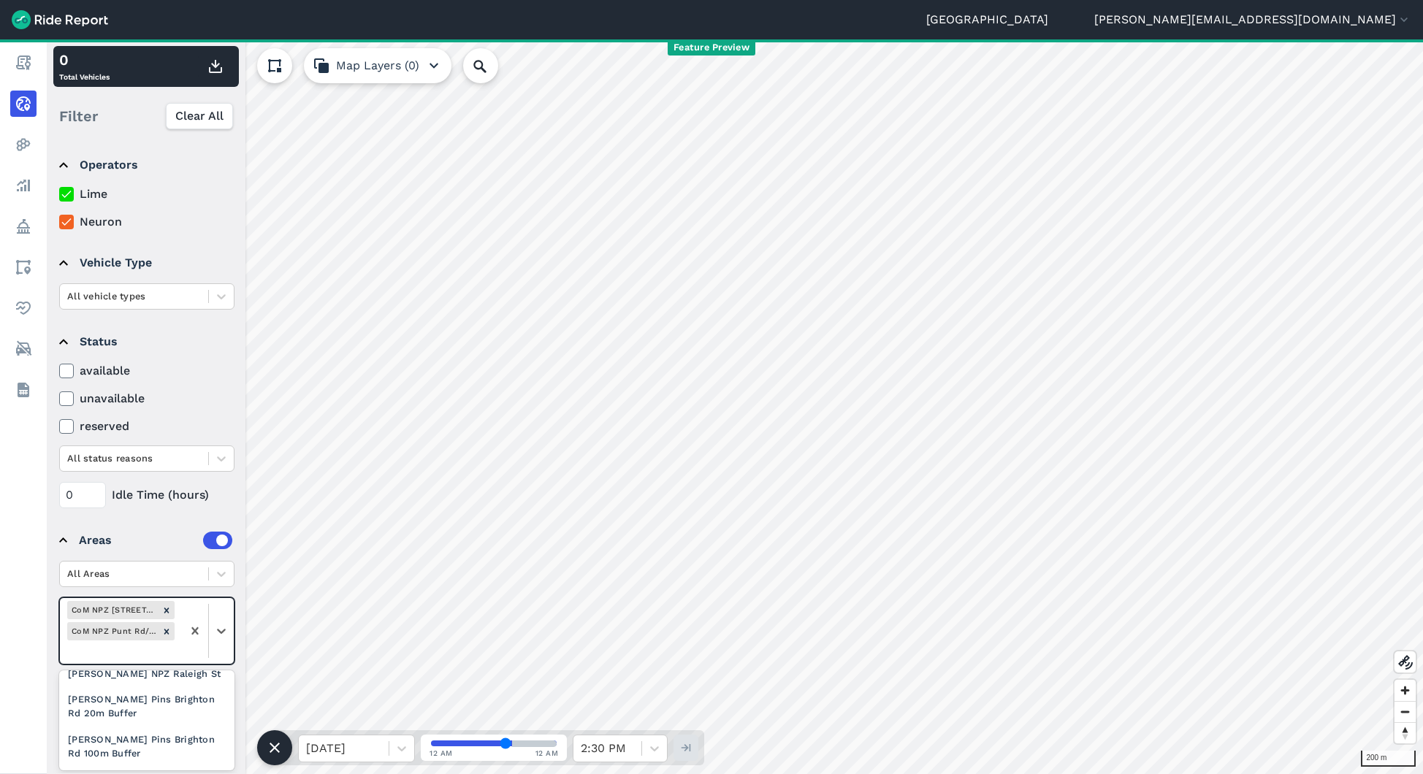
scroll to position [1673, 0]
click at [169, 627] on icon "Remove CoM NPZ Punt Rd/Pasley St" at bounding box center [166, 632] width 10 height 10
click at [169, 606] on icon "Remove CoM NPZ 199 William St" at bounding box center [166, 610] width 10 height 10
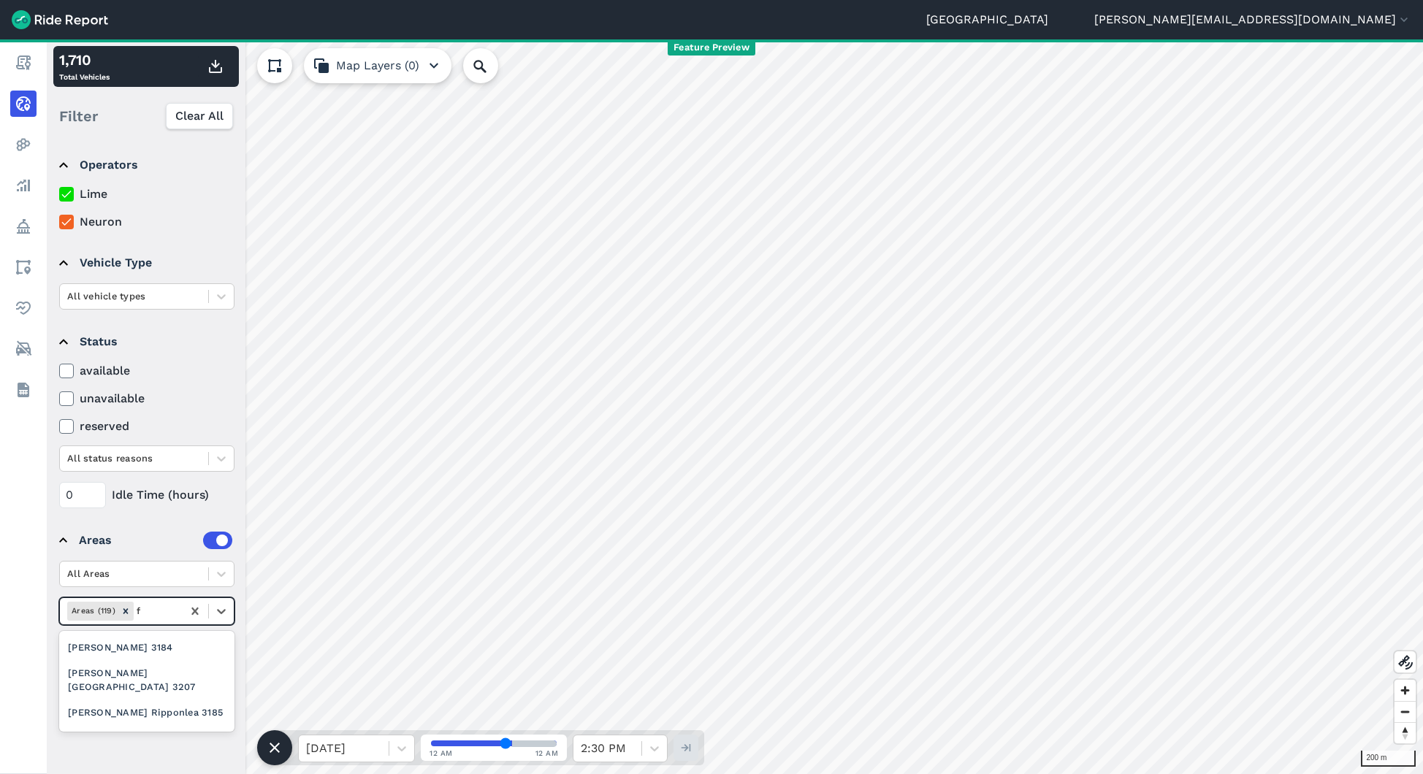
scroll to position [0, 0]
type input "fit"
click at [151, 714] on div "[PERSON_NAME] Fitzroy St" at bounding box center [146, 727] width 175 height 26
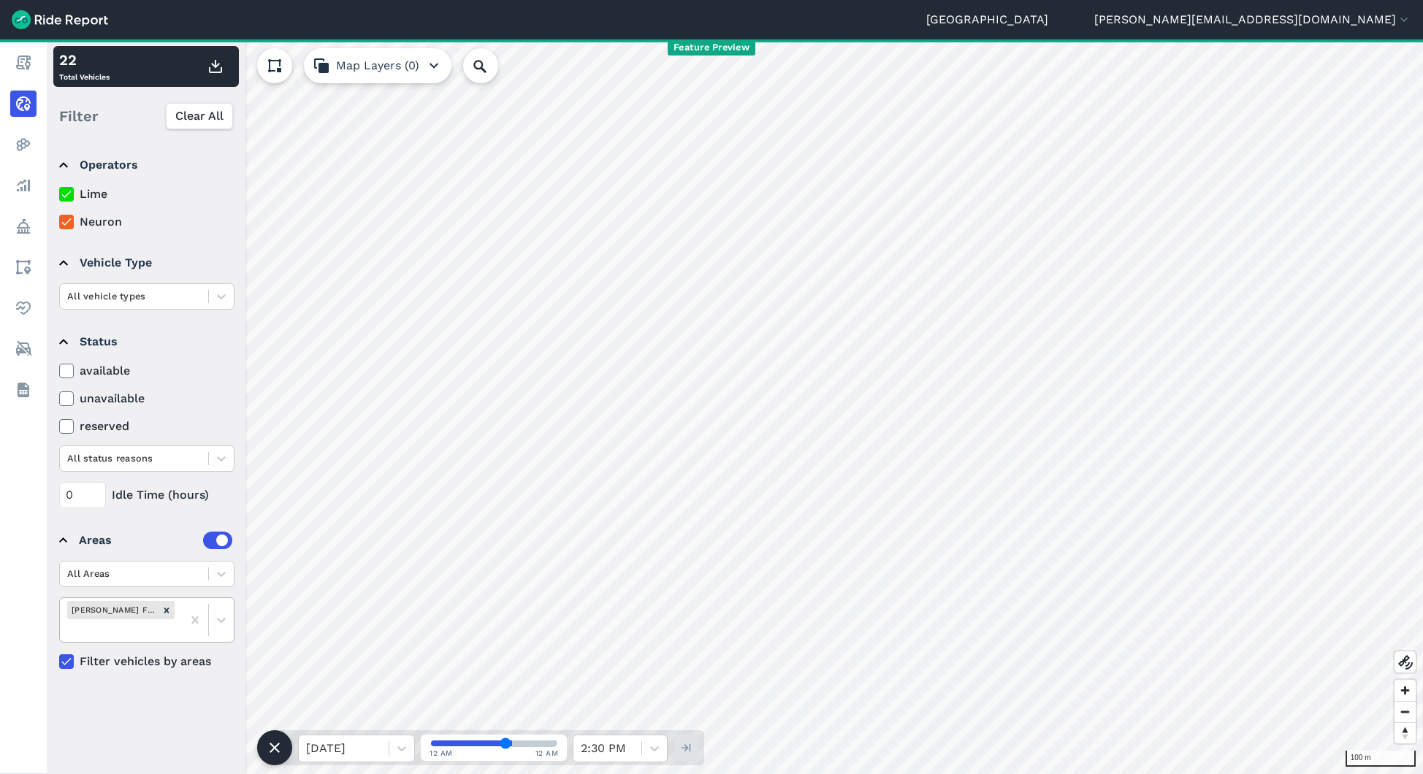
click at [70, 624] on input "text" at bounding box center [68, 631] width 3 height 14
type input "fit"
click at [176, 661] on div "[PERSON_NAME] Pins Fitzroy St 20m Buffer" at bounding box center [146, 670] width 175 height 39
click at [175, 636] on div "[PERSON_NAME] Pins Fitzroy St 20m Buffer [PERSON_NAME] Fitzroy St" at bounding box center [121, 631] width 122 height 66
click at [1383, 23] on button "[PERSON_NAME][EMAIL_ADDRESS][DOMAIN_NAME]" at bounding box center [1252, 20] width 317 height 18
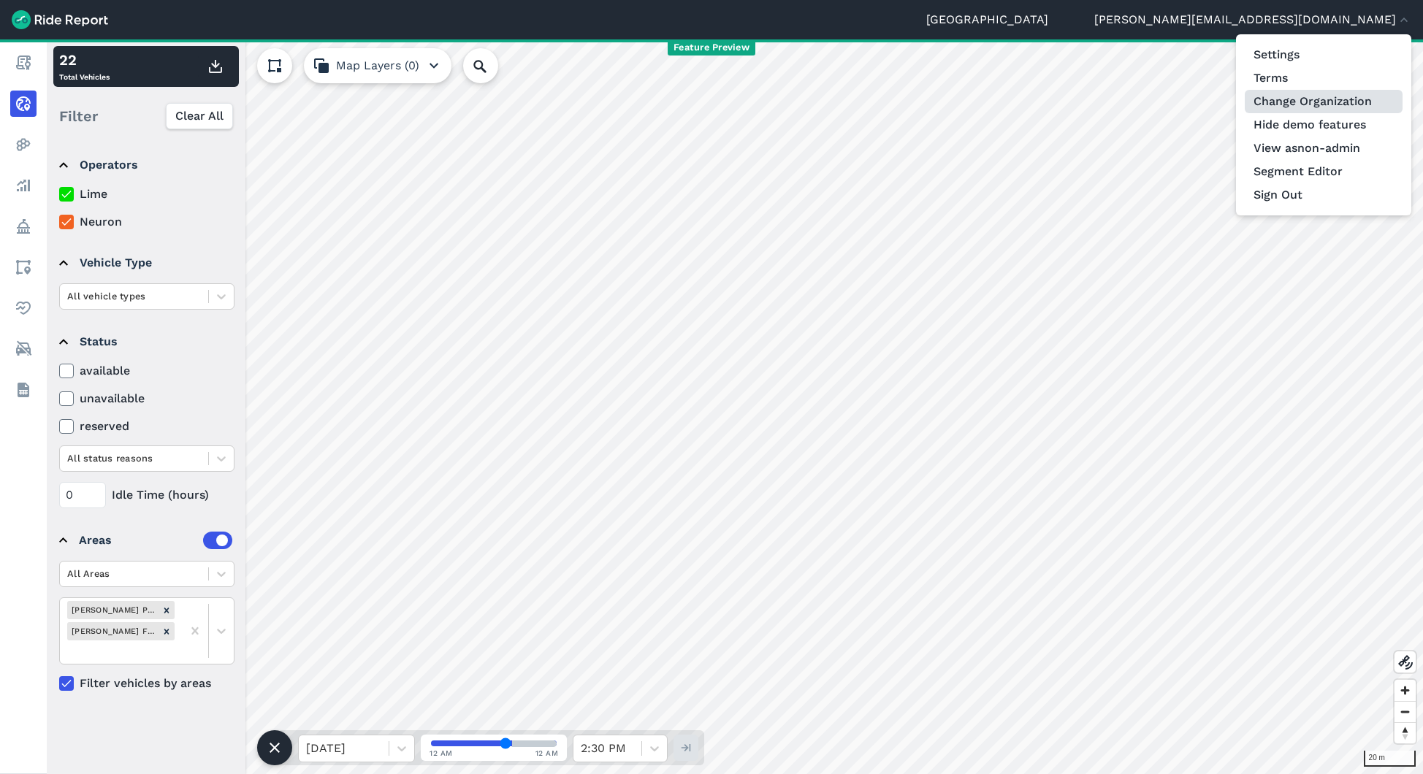
click at [1331, 107] on link "Change Organization" at bounding box center [1324, 101] width 158 height 23
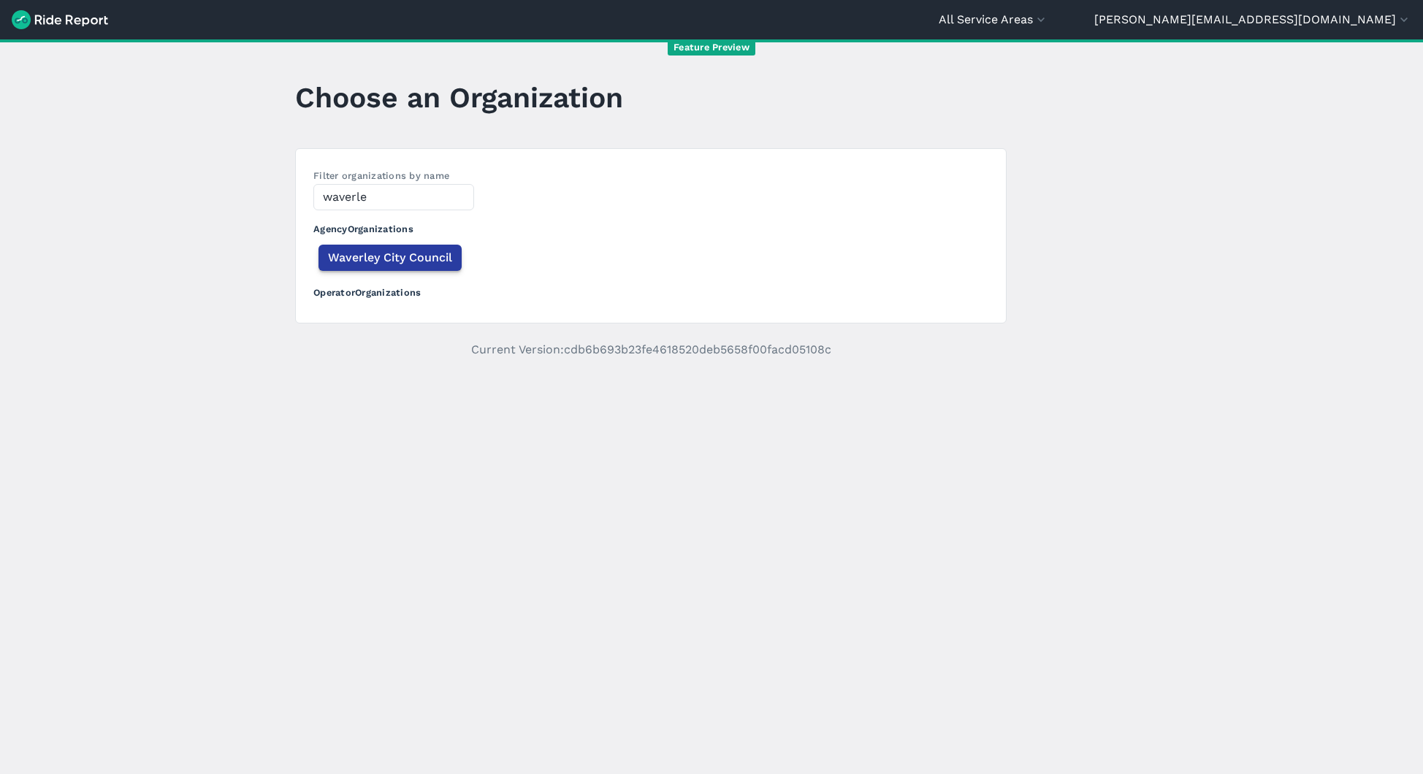
type input "waverle"
click at [375, 251] on span "Waverley City Council" at bounding box center [390, 258] width 124 height 18
